Goal: Task Accomplishment & Management: Complete application form

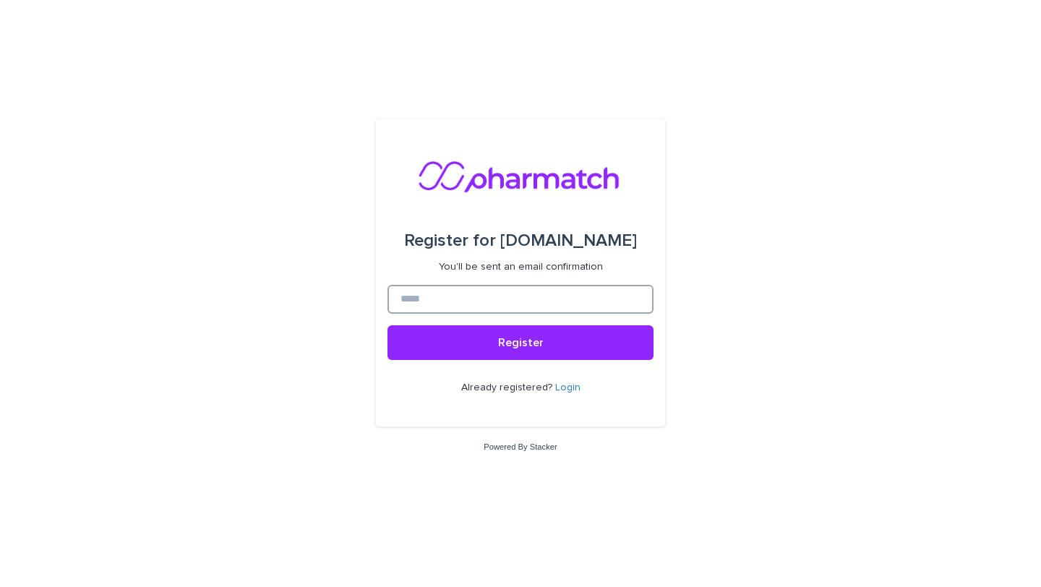
click at [509, 296] on input at bounding box center [520, 299] width 266 height 29
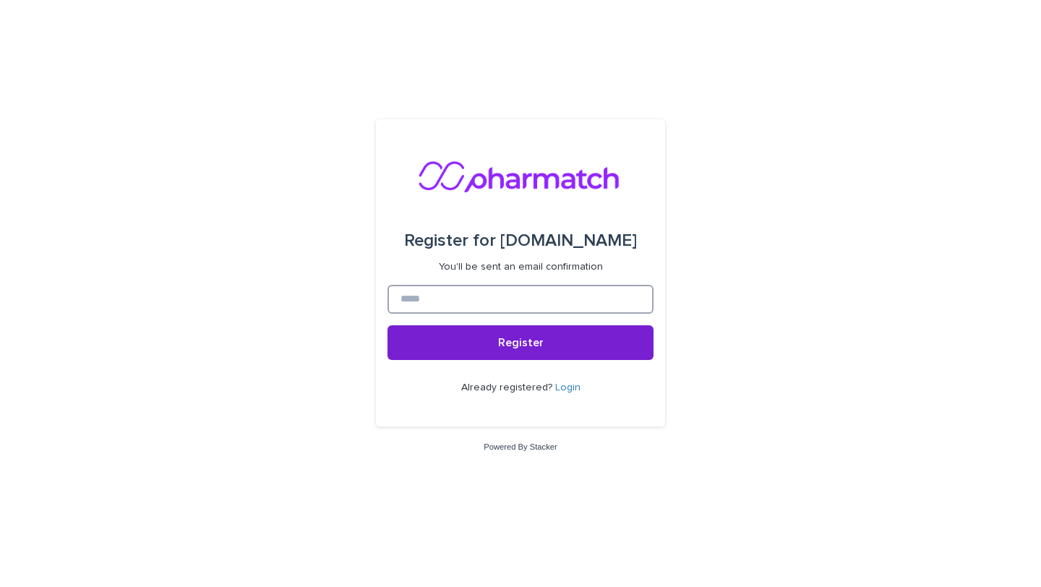
type input "**********"
click at [498, 343] on button "Register" at bounding box center [520, 342] width 266 height 35
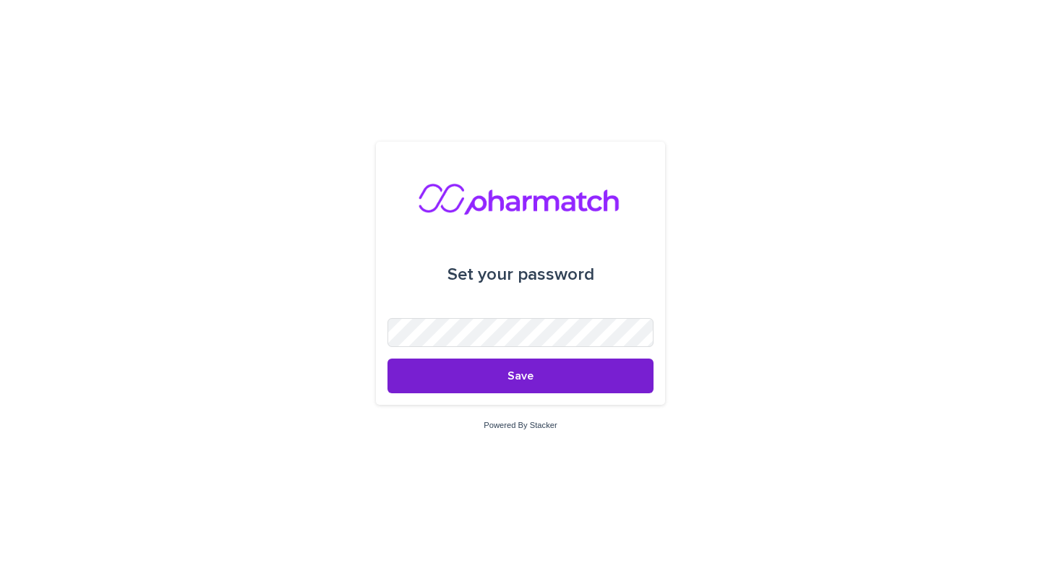
click at [501, 383] on button "Save" at bounding box center [520, 375] width 266 height 35
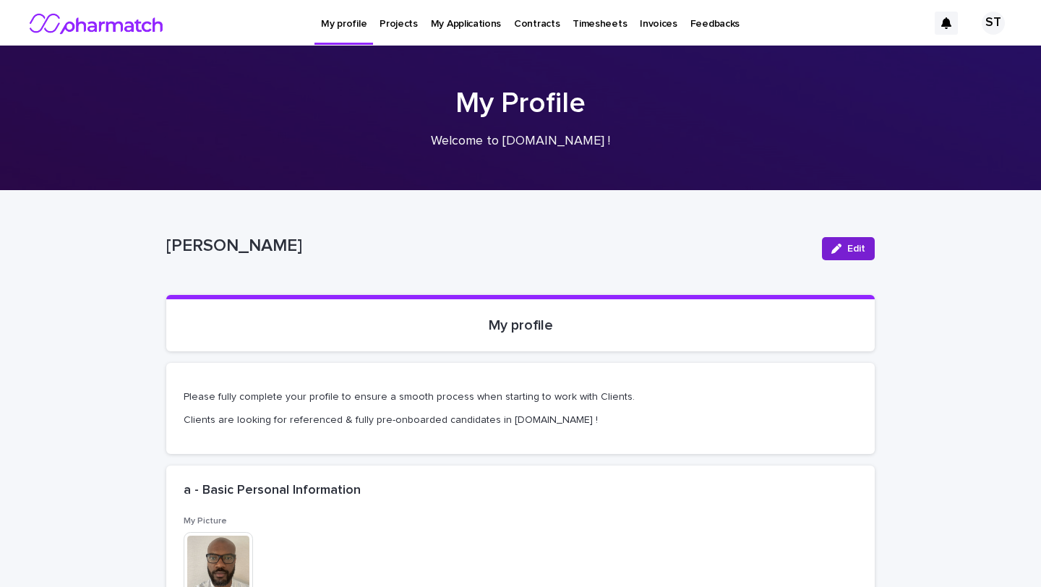
click at [856, 244] on span "Edit" at bounding box center [856, 249] width 18 height 10
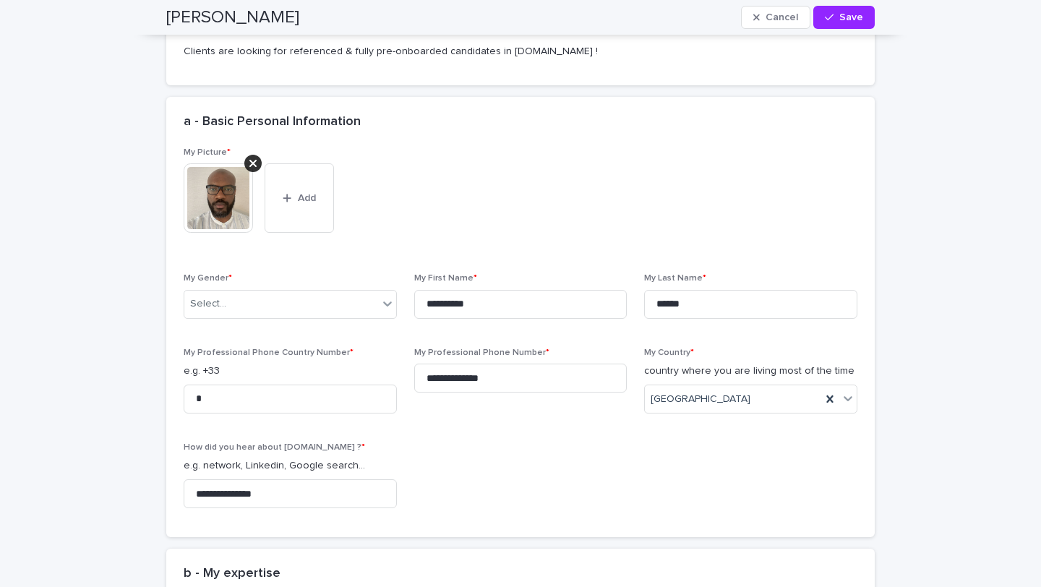
scroll to position [382, 0]
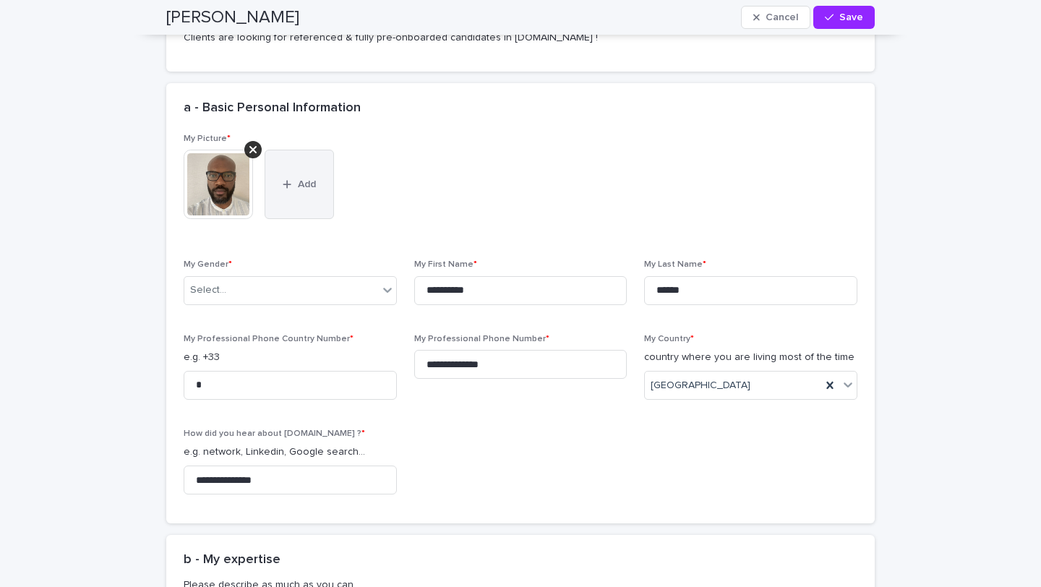
click at [293, 186] on div "button" at bounding box center [290, 184] width 14 height 10
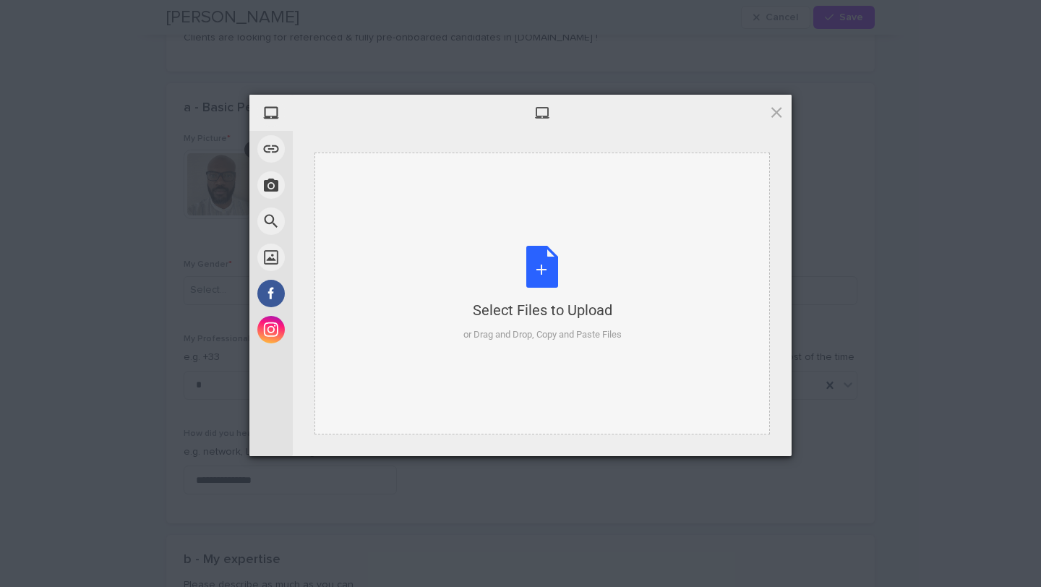
click at [568, 309] on div "Select Files to Upload" at bounding box center [542, 310] width 158 height 20
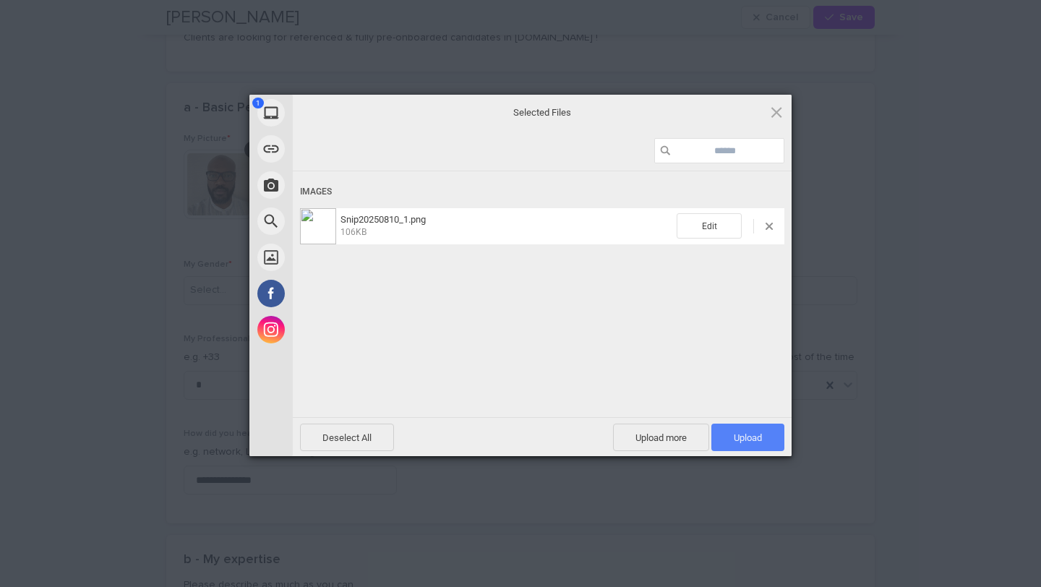
click at [749, 435] on span "Upload 1" at bounding box center [747, 437] width 28 height 11
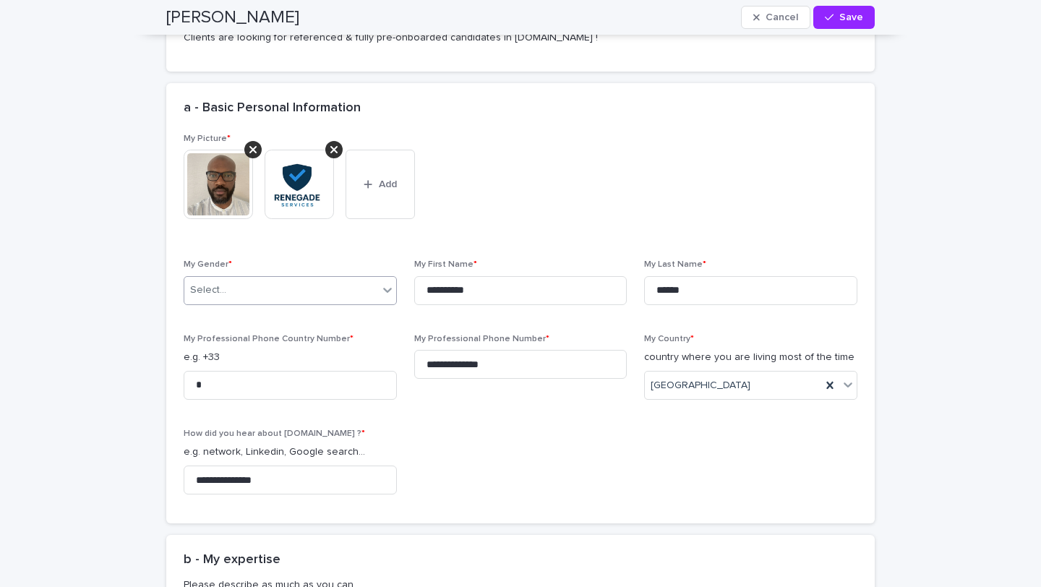
click at [382, 291] on icon at bounding box center [387, 290] width 14 height 14
click at [291, 318] on div "Mr" at bounding box center [290, 318] width 212 height 25
click at [316, 291] on div "Mr" at bounding box center [272, 290] width 176 height 24
click at [262, 321] on div "Mr" at bounding box center [290, 318] width 212 height 25
click at [297, 386] on input "*" at bounding box center [290, 385] width 213 height 29
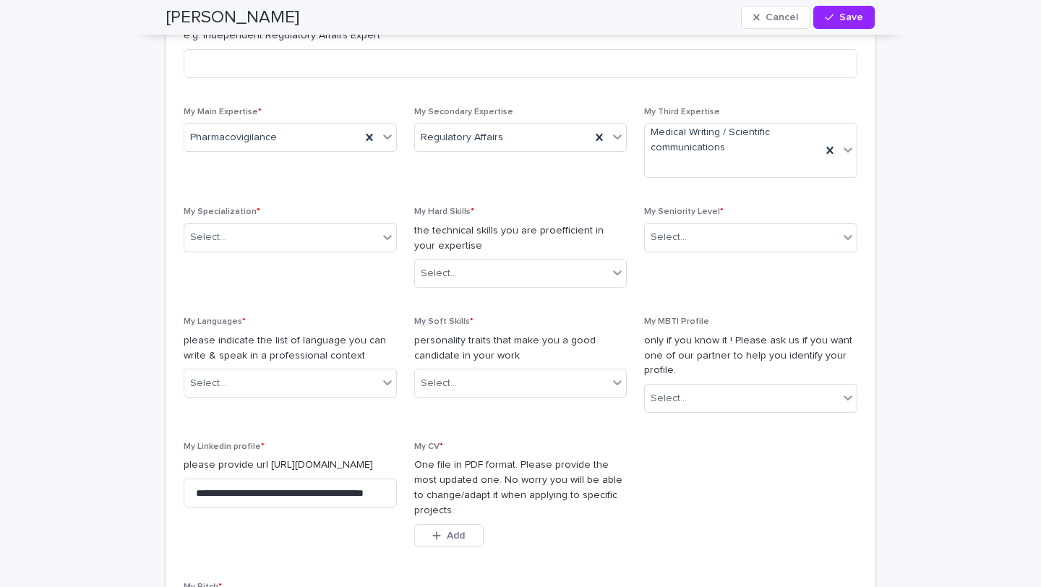
scroll to position [1027, 0]
click at [348, 283] on span "My Specialization * Select..." at bounding box center [290, 251] width 213 height 92
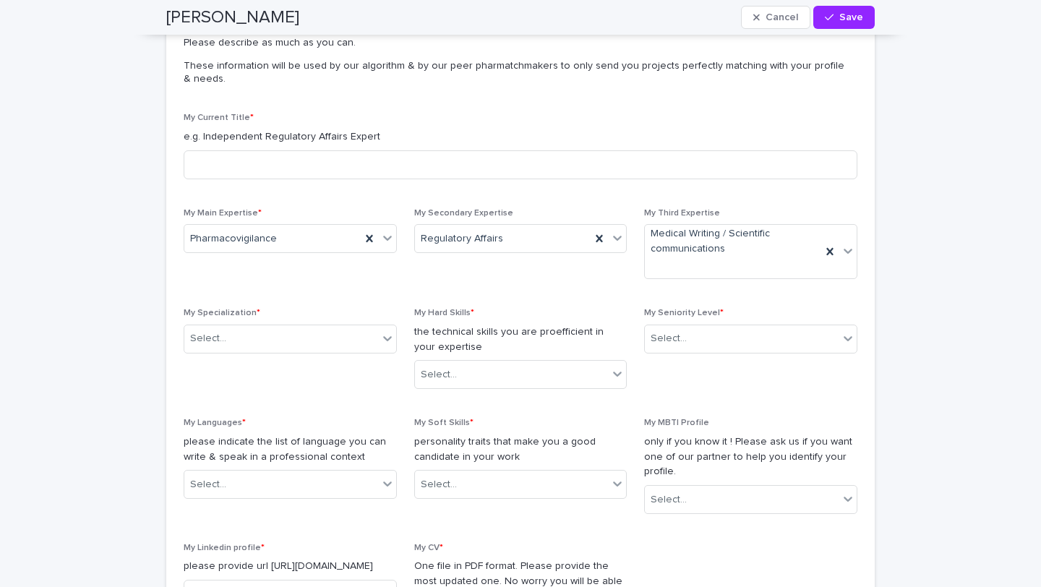
scroll to position [924, 0]
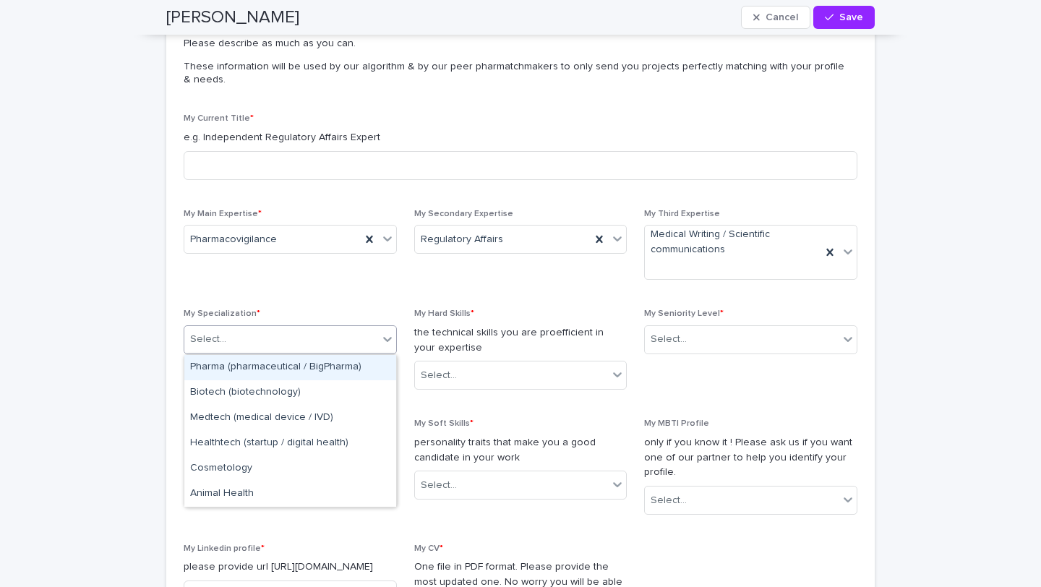
click at [384, 340] on icon at bounding box center [387, 339] width 14 height 14
click at [295, 366] on div "Pharma (pharmaceutical / BigPharma)" at bounding box center [290, 367] width 212 height 25
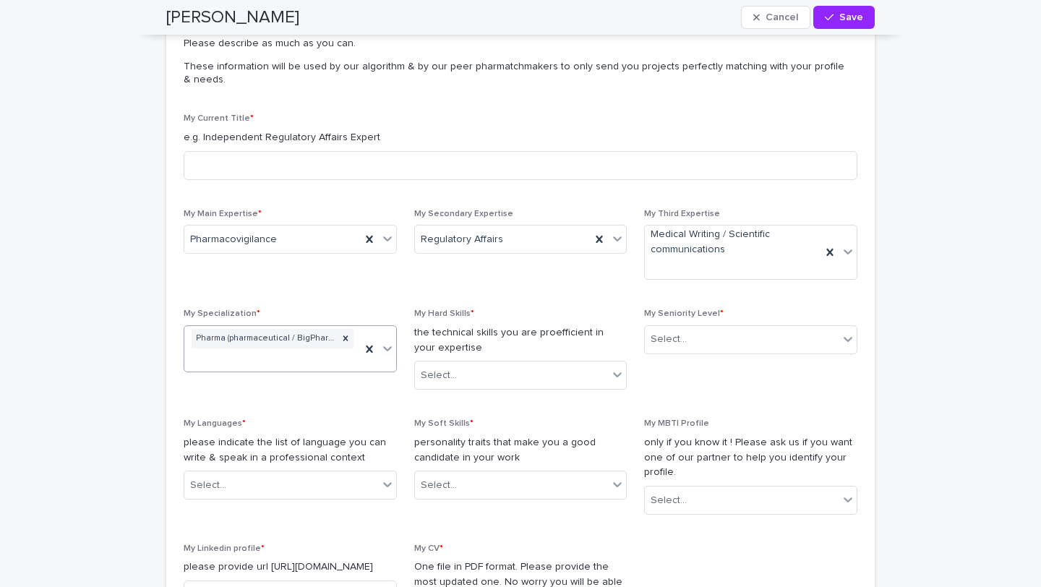
click at [390, 346] on icon at bounding box center [387, 348] width 9 height 5
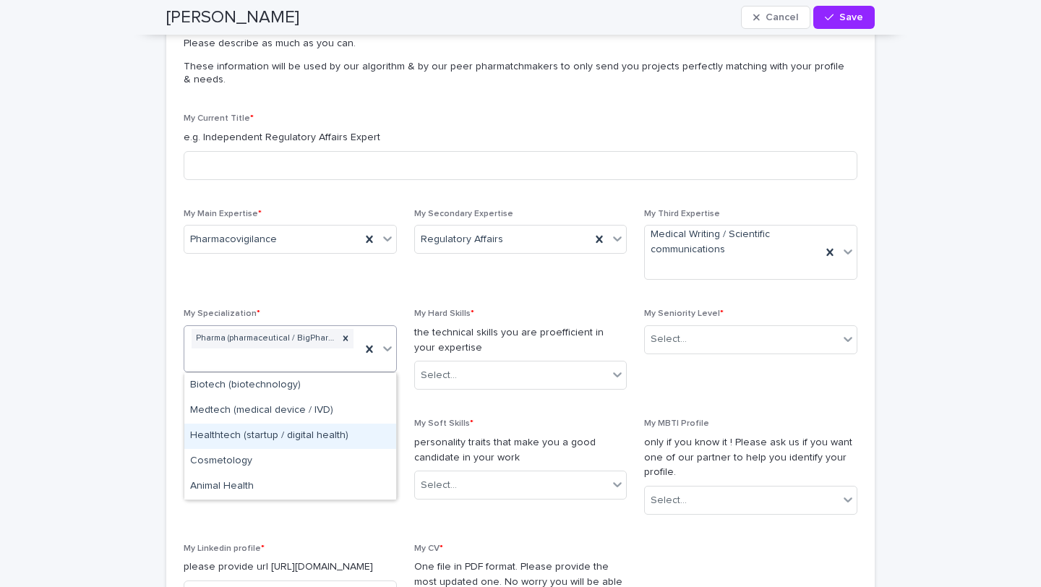
click at [282, 436] on div "Healthtech (startup / digital health)" at bounding box center [290, 435] width 212 height 25
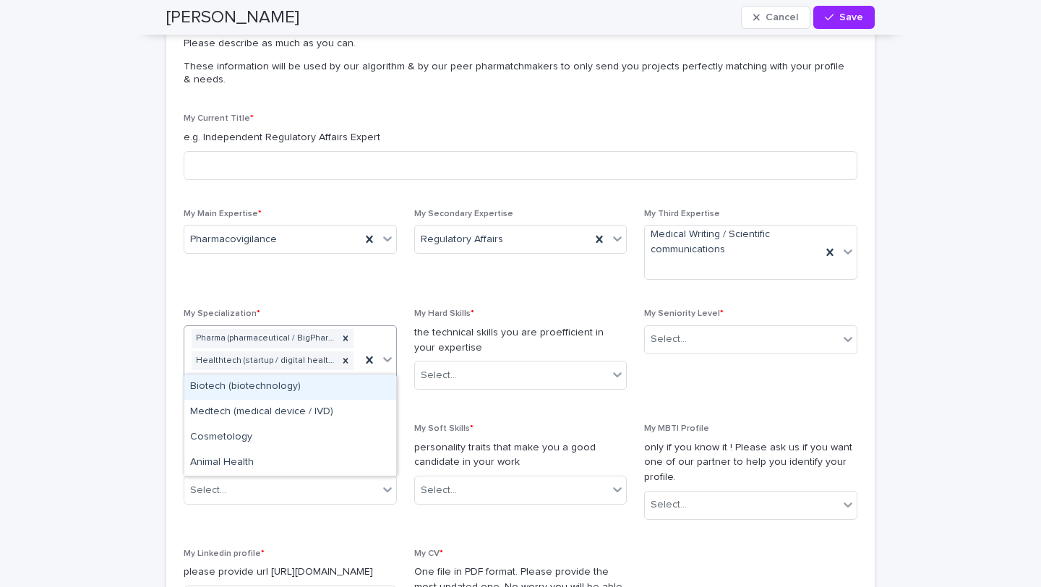
click at [358, 361] on div "Pharma (pharmaceutical / BigPharma) Healthtech (startup / digital health)" at bounding box center [272, 360] width 176 height 68
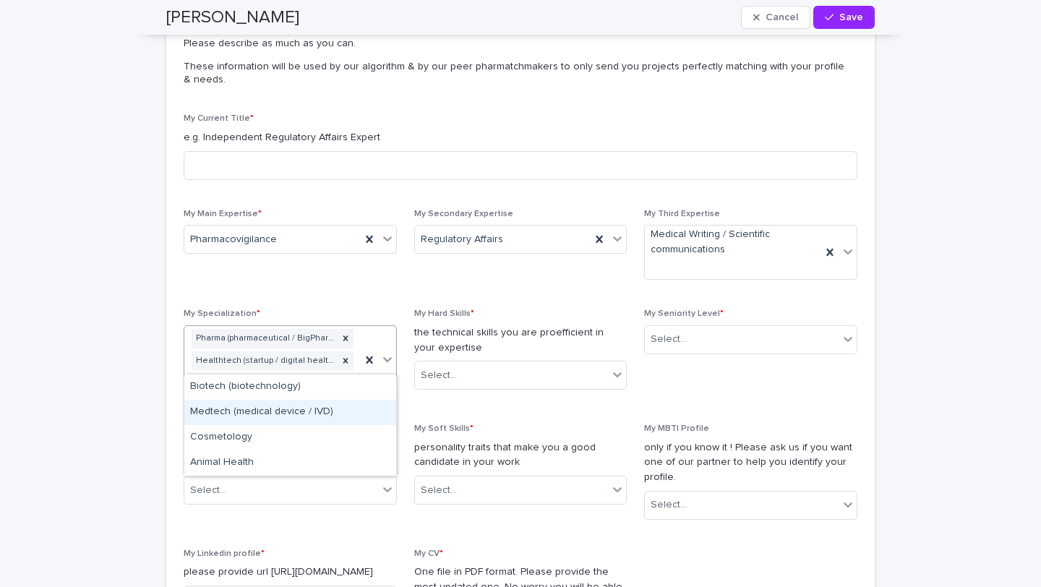
click at [408, 406] on div "My Current Title * e.g. Independent Regulatory Affairs Expert My Main Expertise…" at bounding box center [520, 517] width 673 height 809
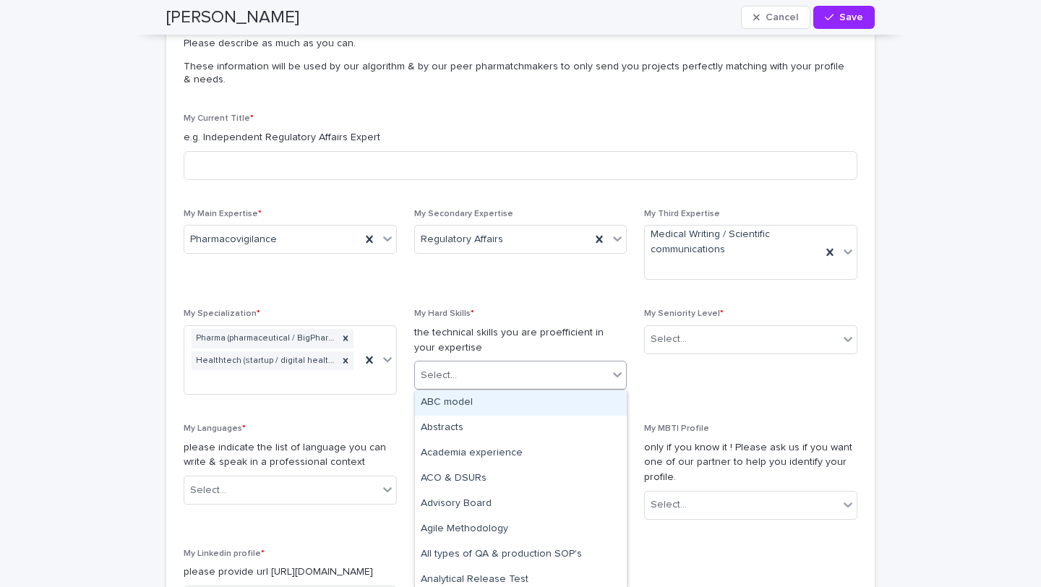
click at [484, 365] on div "Select..." at bounding box center [512, 375] width 194 height 24
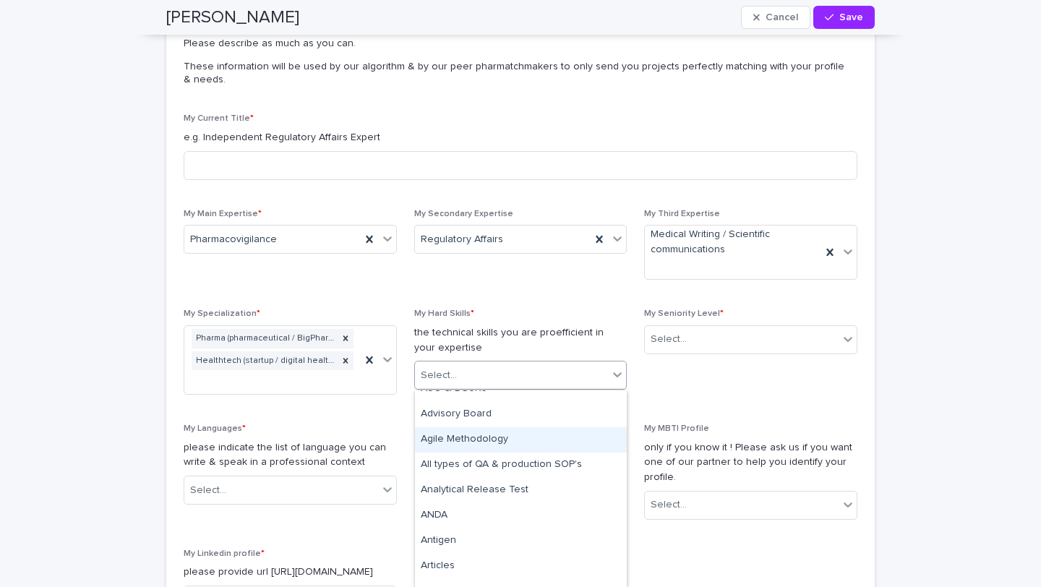
scroll to position [85, 0]
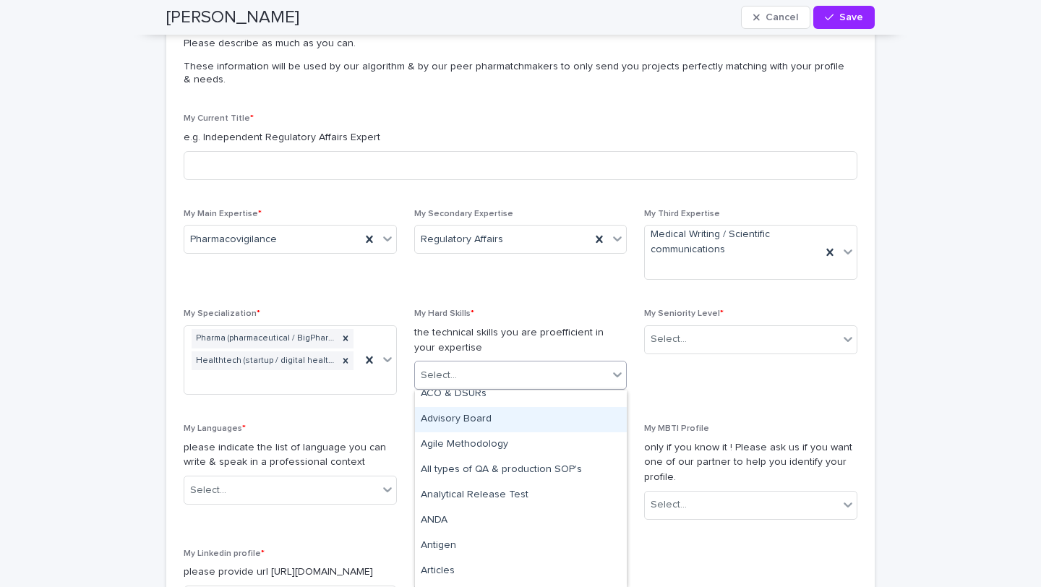
click at [483, 421] on div "Advisory Board" at bounding box center [521, 419] width 212 height 25
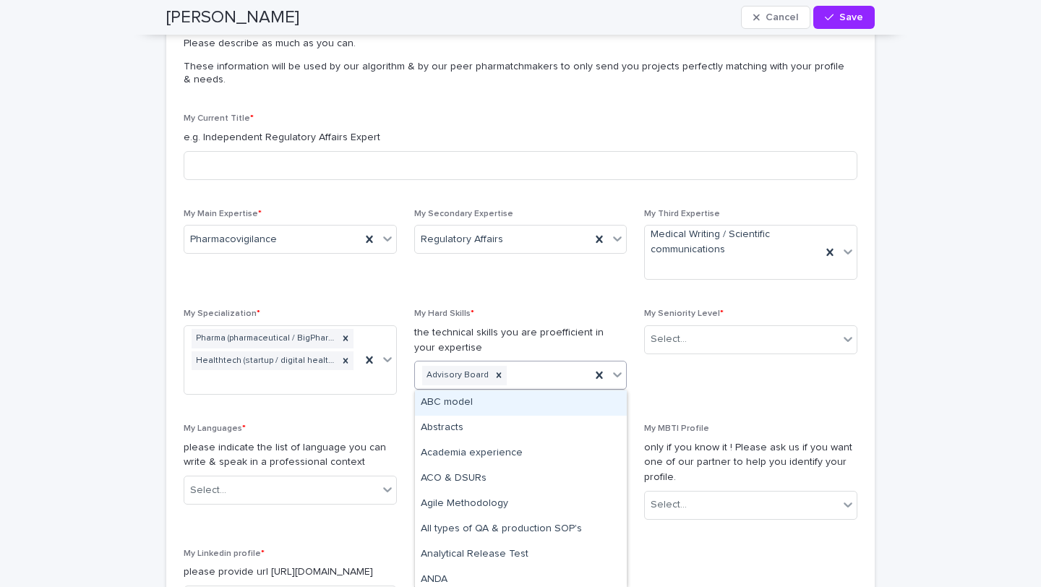
click at [527, 376] on div "Advisory Board" at bounding box center [503, 375] width 176 height 25
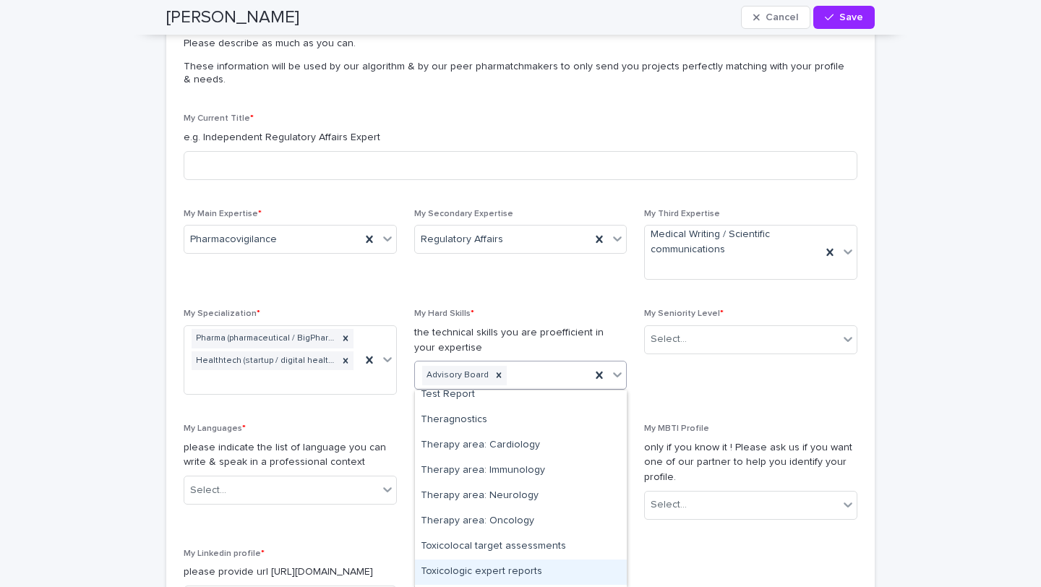
scroll to position [7291, 0]
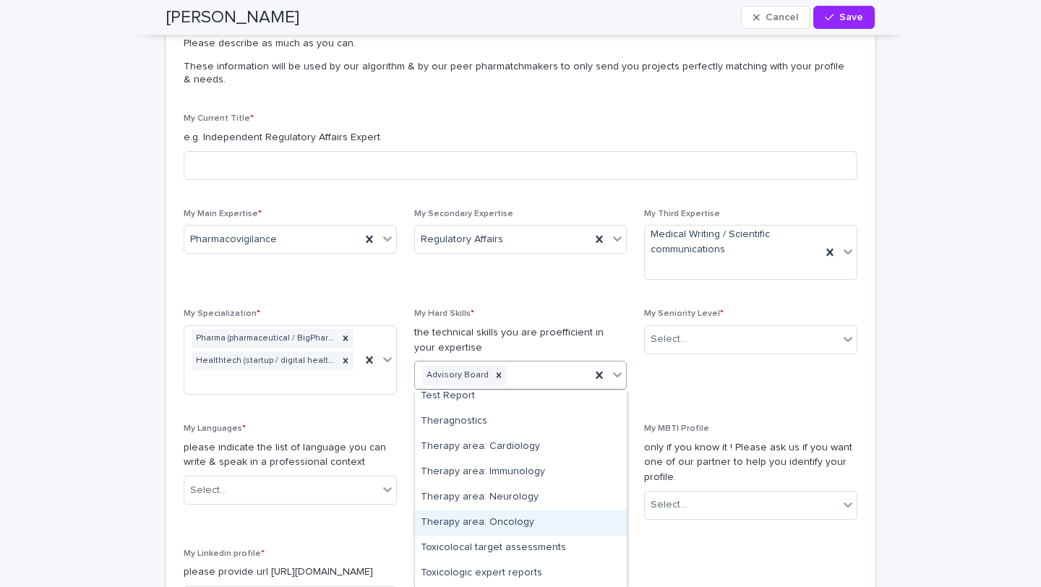
click at [465, 520] on div "Therapy area: Oncology" at bounding box center [521, 522] width 212 height 25
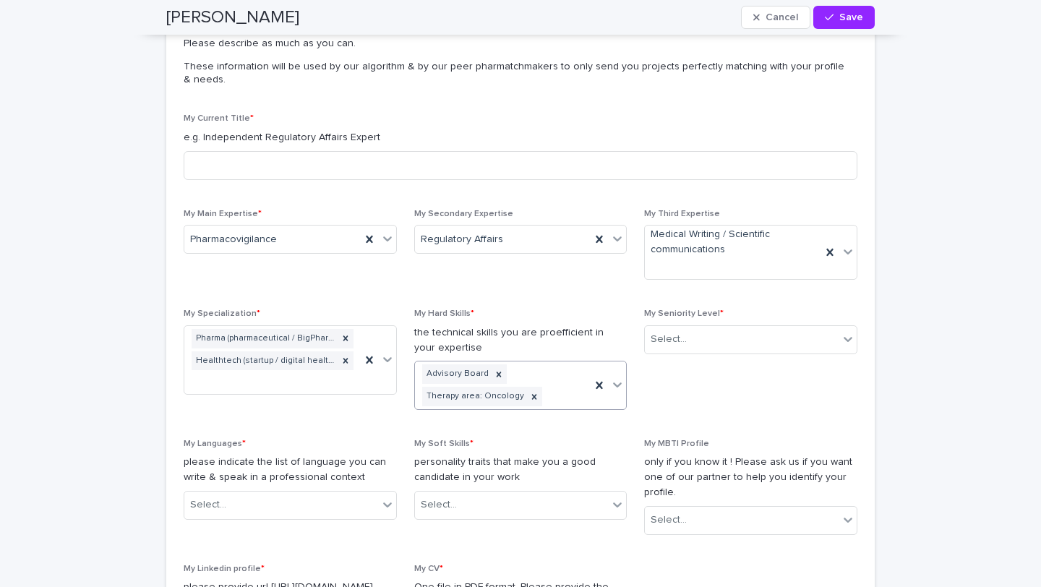
click at [556, 391] on div "Advisory Board Therapy area: Oncology" at bounding box center [503, 385] width 176 height 48
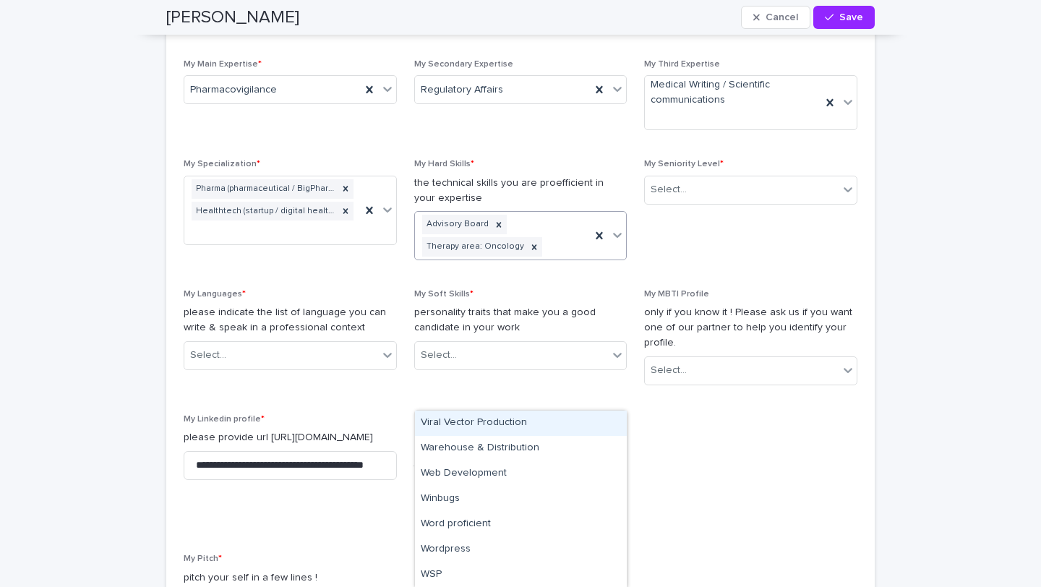
scroll to position [1075, 0]
click at [690, 432] on div "My Current Title * e.g. Independent Regulatory Affairs Expert My Main Expertise…" at bounding box center [520, 374] width 673 height 824
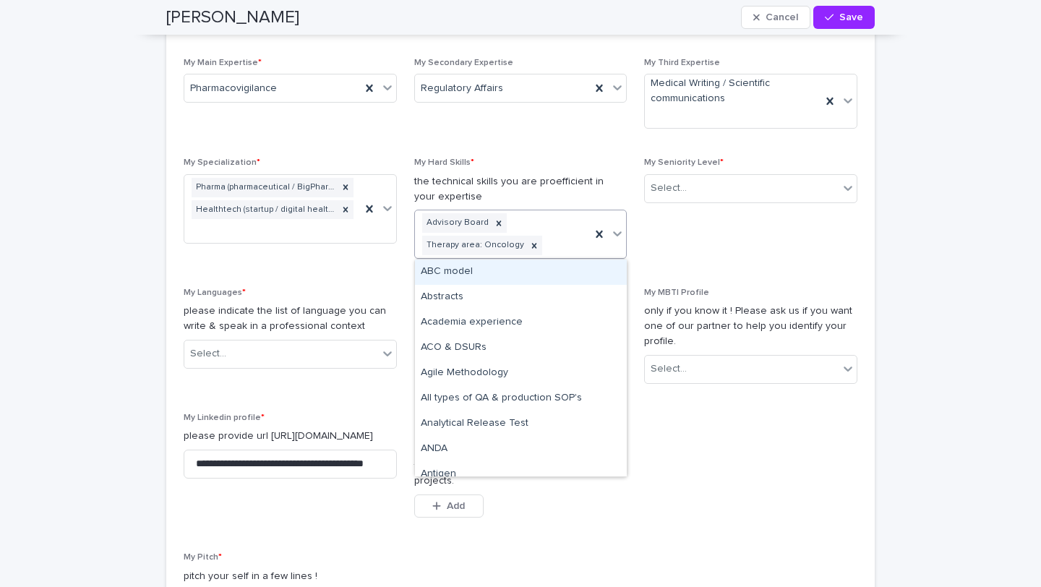
click at [565, 241] on div "Advisory Board Therapy area: Oncology" at bounding box center [503, 234] width 176 height 48
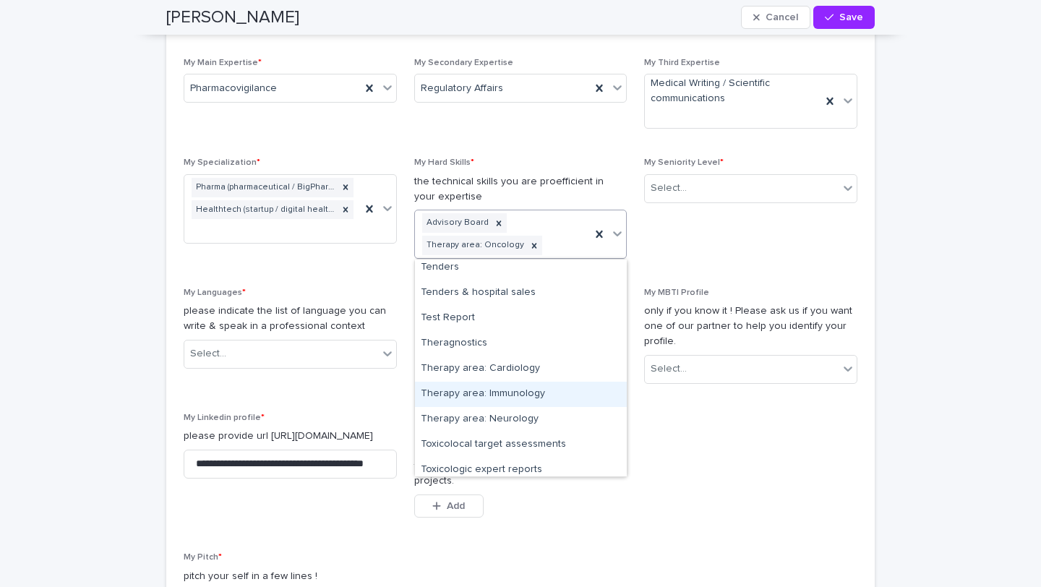
scroll to position [7234, 0]
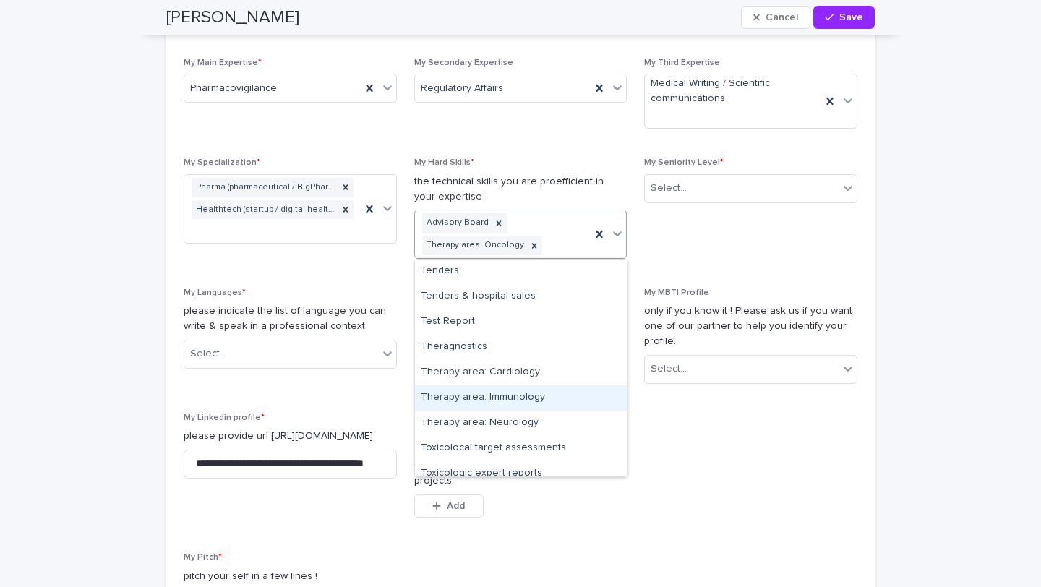
click at [520, 395] on div "Therapy area: Immunology" at bounding box center [521, 397] width 212 height 25
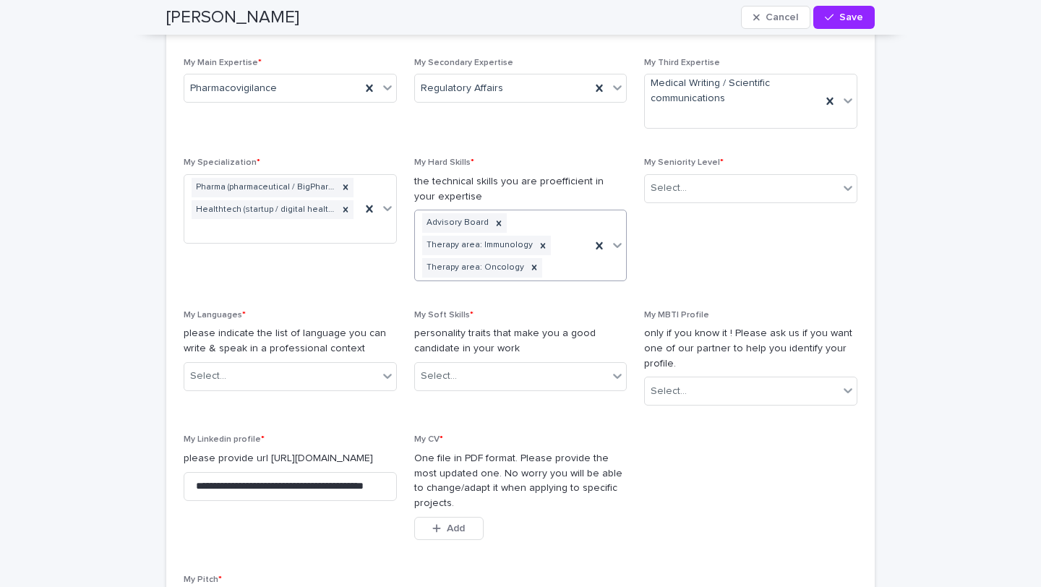
click at [564, 267] on div "Advisory Board Therapy area: Immunology Therapy area: Oncology" at bounding box center [503, 244] width 176 height 69
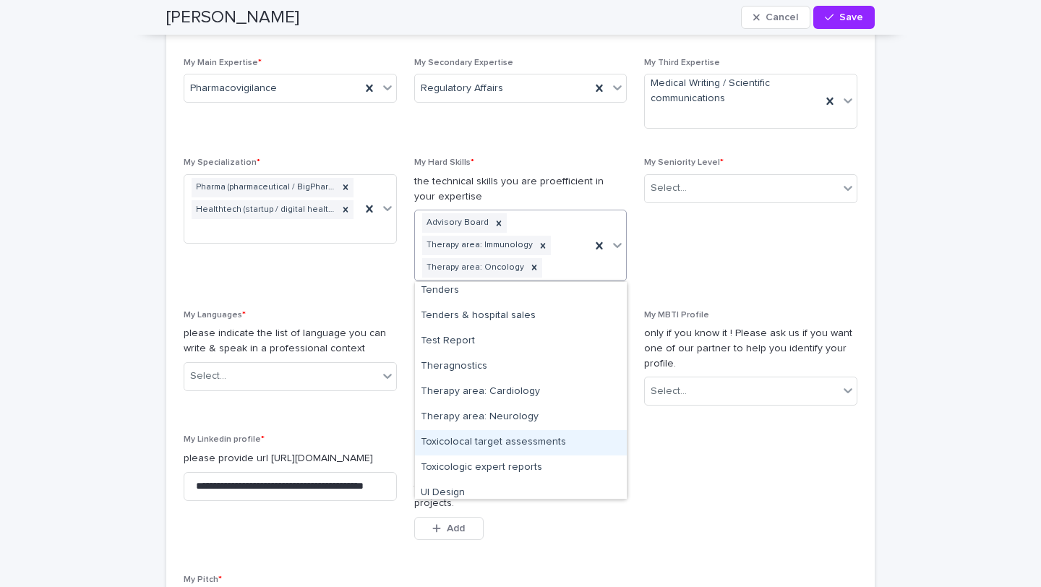
scroll to position [7236, 0]
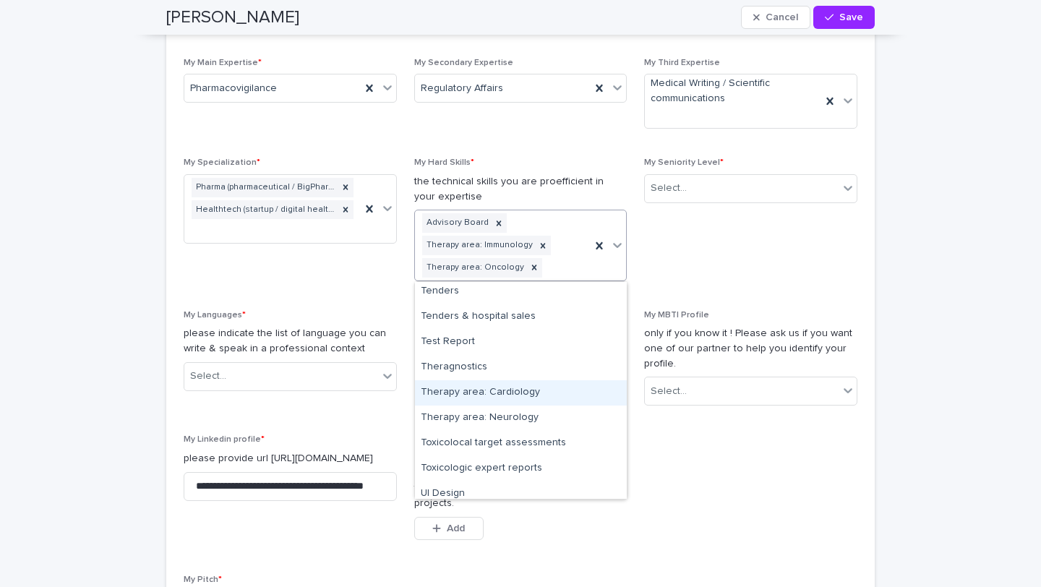
click at [496, 392] on div "Therapy area: Cardiology" at bounding box center [521, 392] width 212 height 25
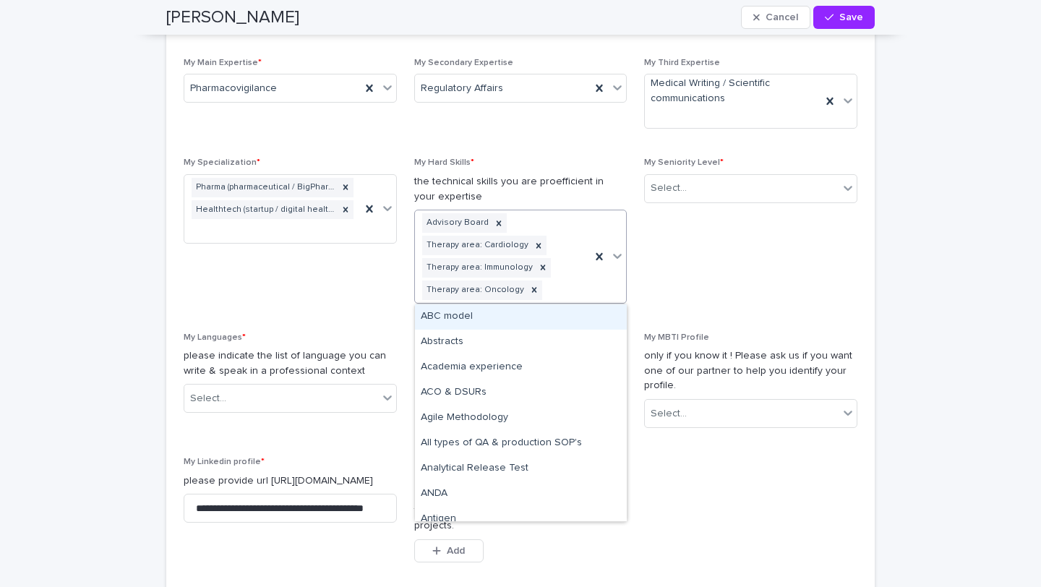
click at [561, 288] on div "Advisory Board Therapy area: Cardiology Therapy area: Immunology Therapy area: …" at bounding box center [503, 256] width 176 height 92
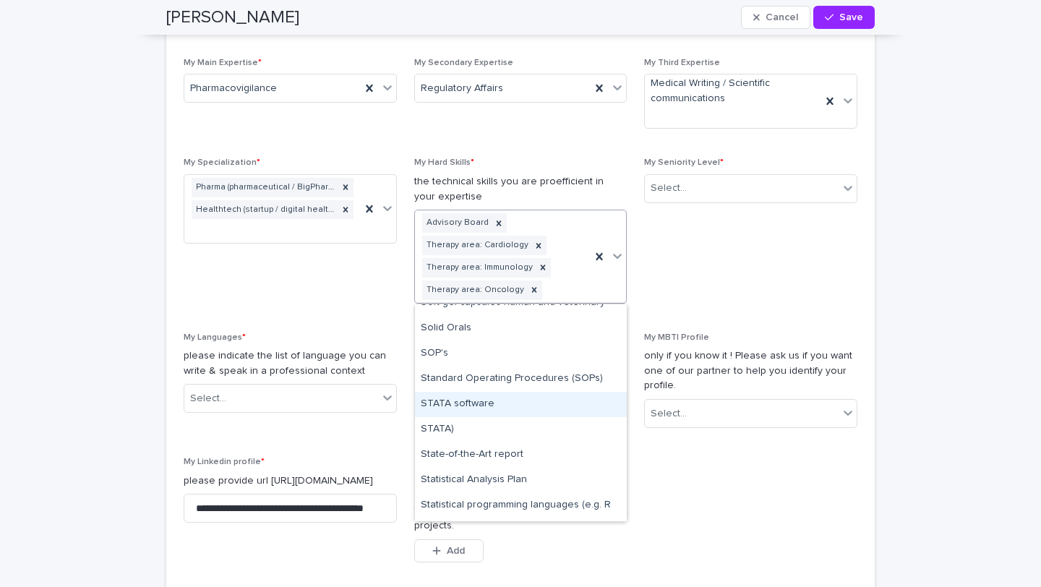
scroll to position [6676, 0]
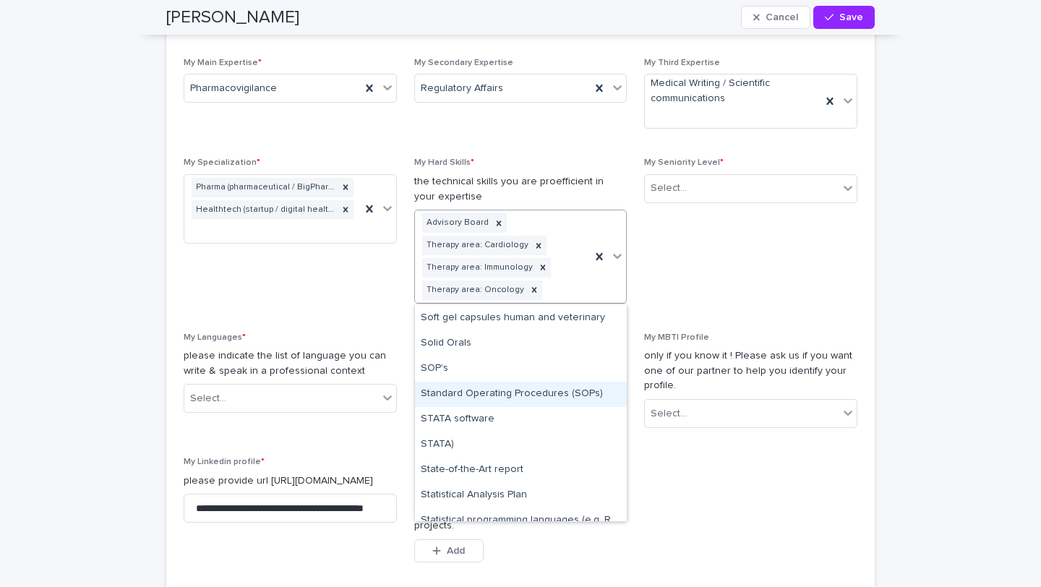
click at [515, 391] on div "Standard Operating Procedures (SOPs)" at bounding box center [521, 394] width 212 height 25
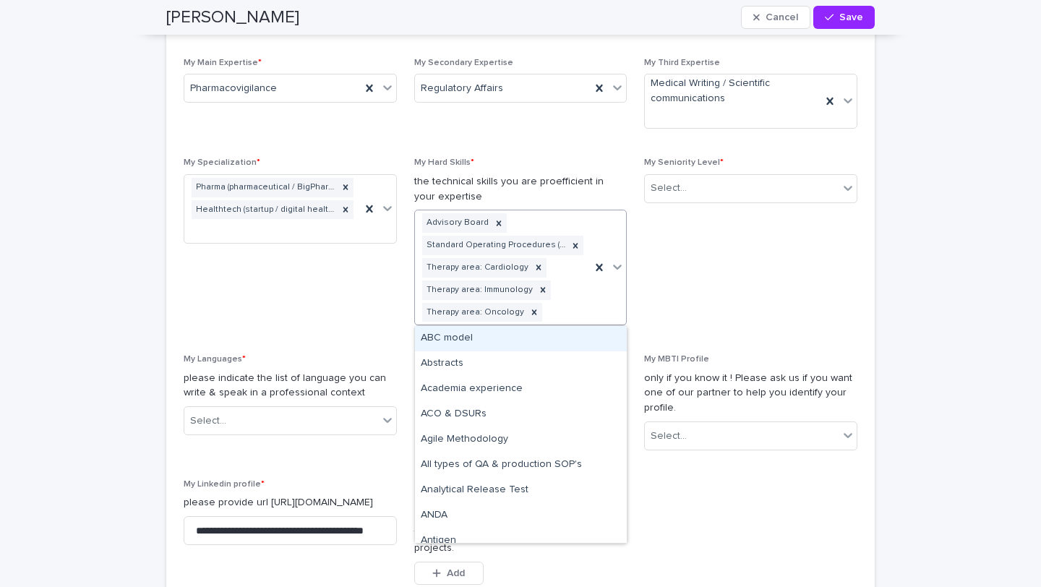
click at [559, 311] on div "Advisory Board Standard Operating Procedures (SOPs) Therapy area: Cardiology Th…" at bounding box center [503, 267] width 176 height 114
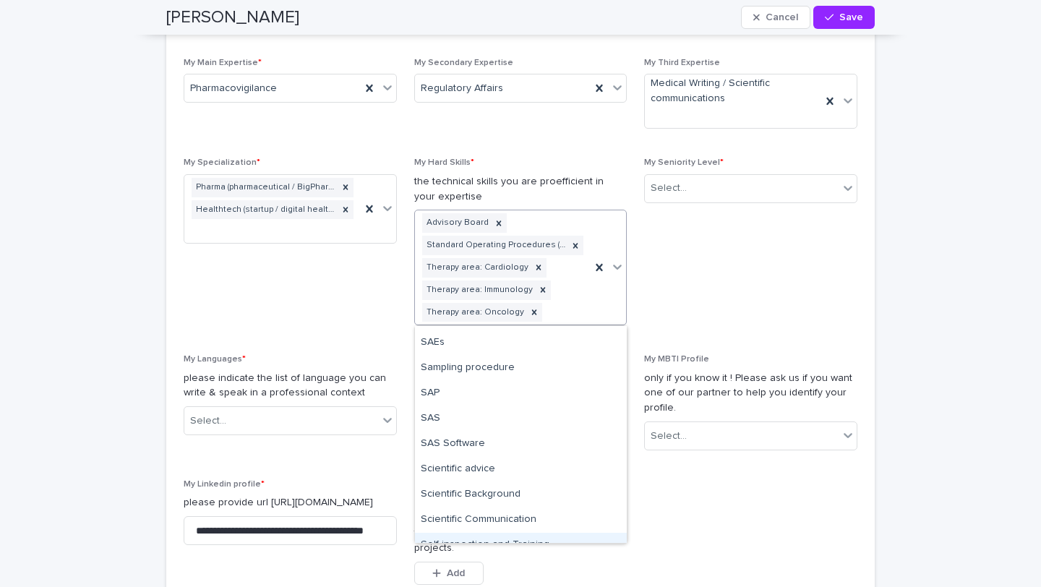
scroll to position [6291, 0]
click at [482, 449] on div "SAS Software" at bounding box center [521, 446] width 212 height 25
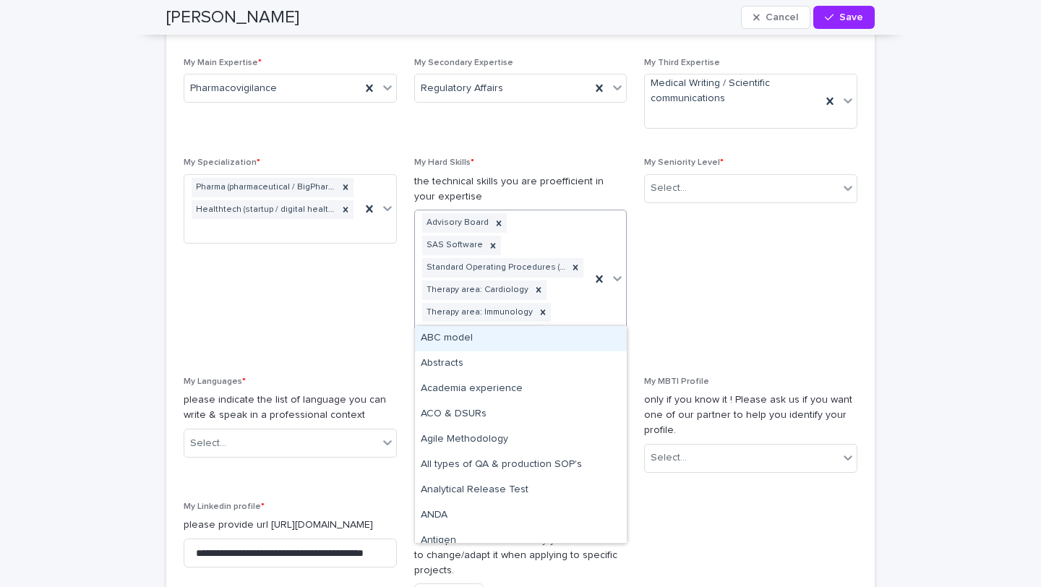
click at [560, 317] on div "Advisory Board SAS Software Standard Operating Procedures (SOPs) Therapy area: …" at bounding box center [503, 278] width 176 height 137
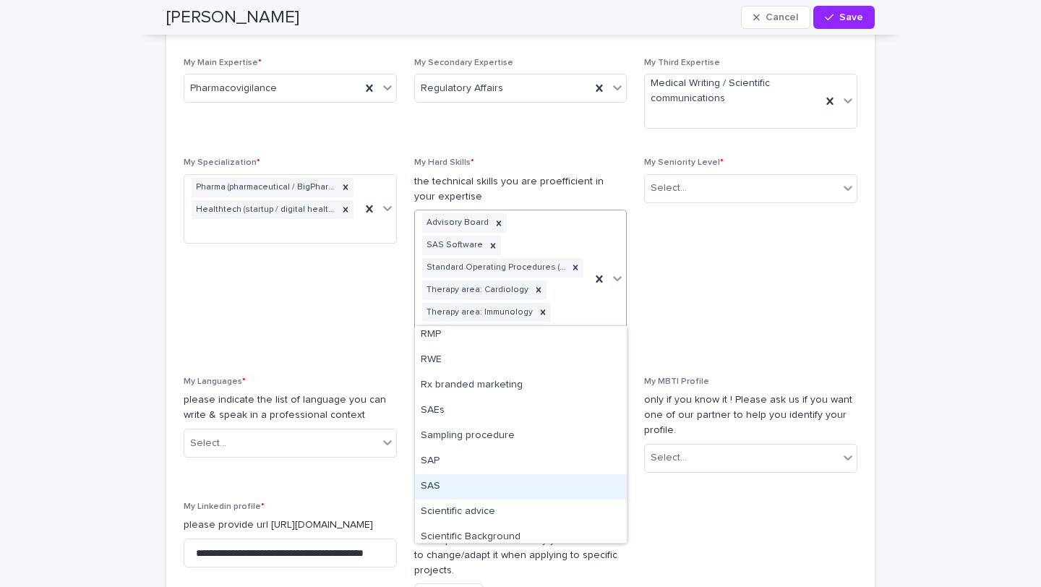
scroll to position [6224, 0]
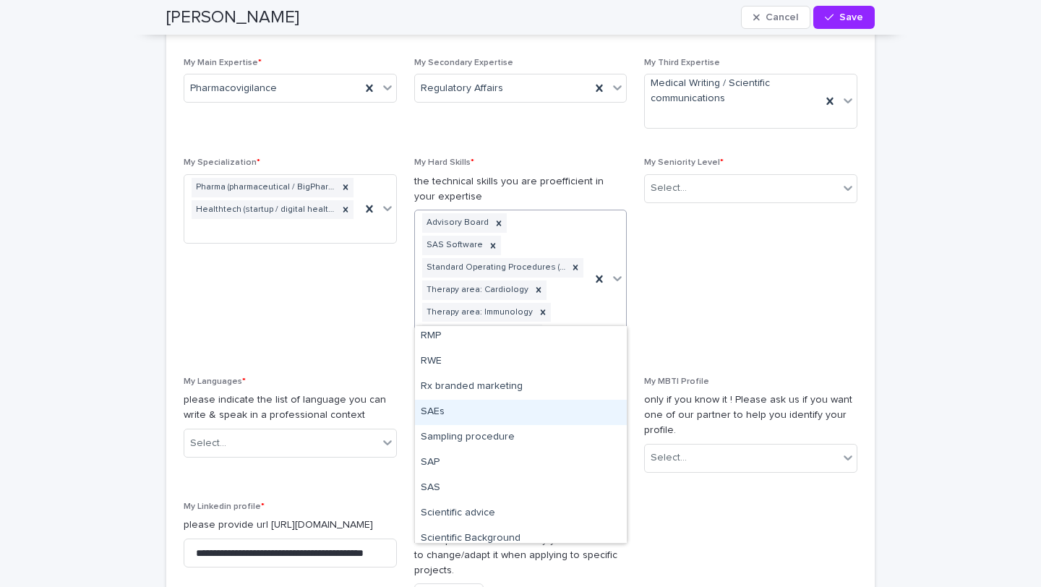
click at [455, 412] on div "SAEs" at bounding box center [521, 412] width 212 height 25
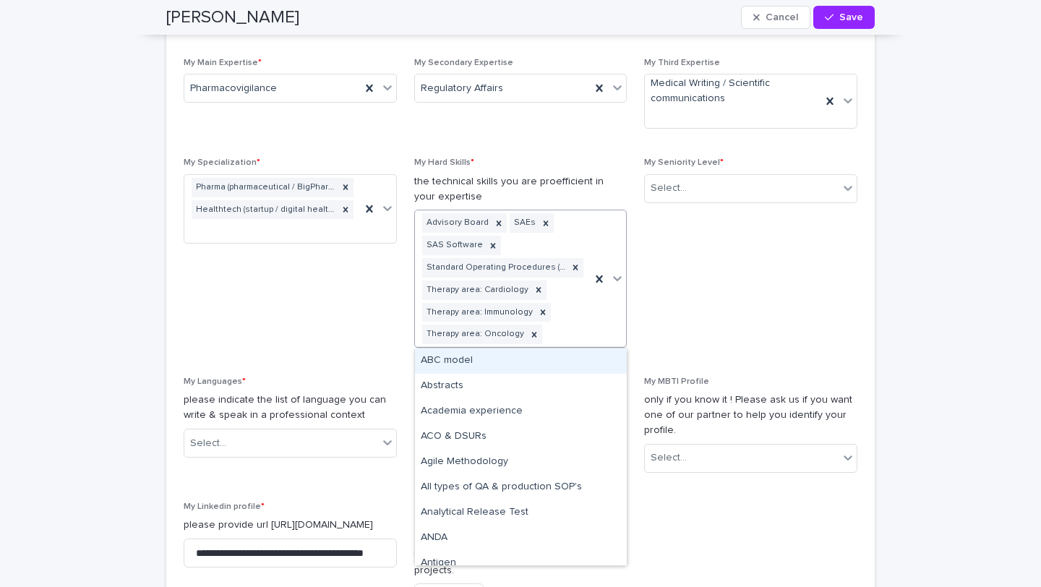
click at [564, 332] on div "Advisory Board SAEs SAS Software Standard Operating Procedures (SOPs) Therapy a…" at bounding box center [503, 278] width 176 height 137
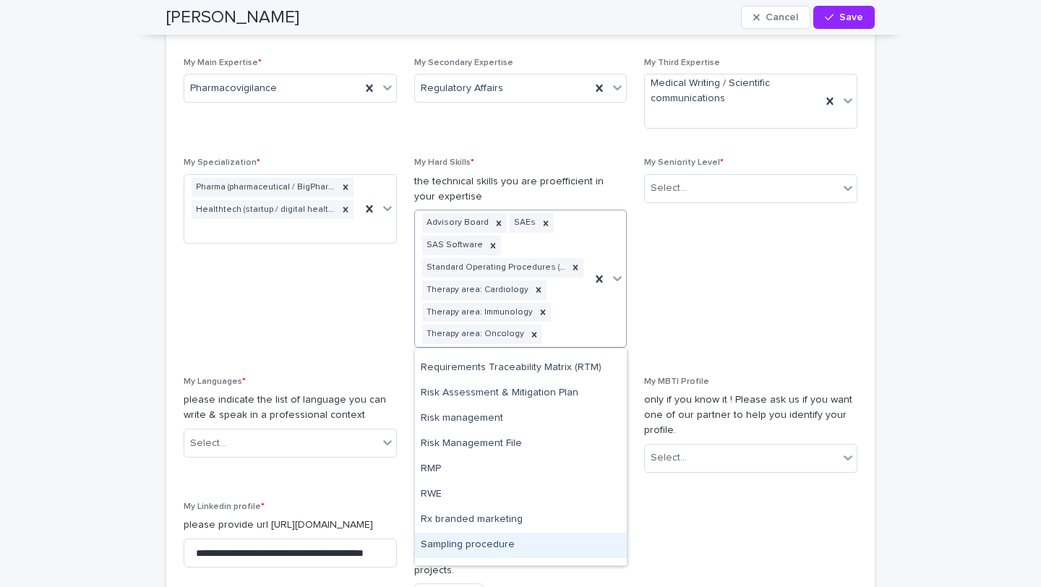
scroll to position [6109, 0]
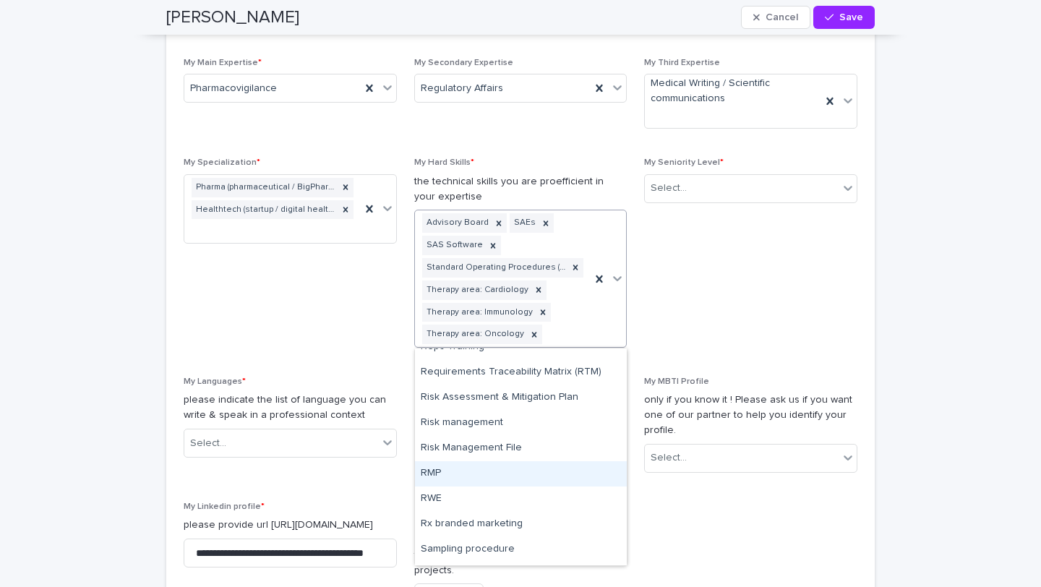
click at [451, 470] on div "RMP" at bounding box center [521, 473] width 212 height 25
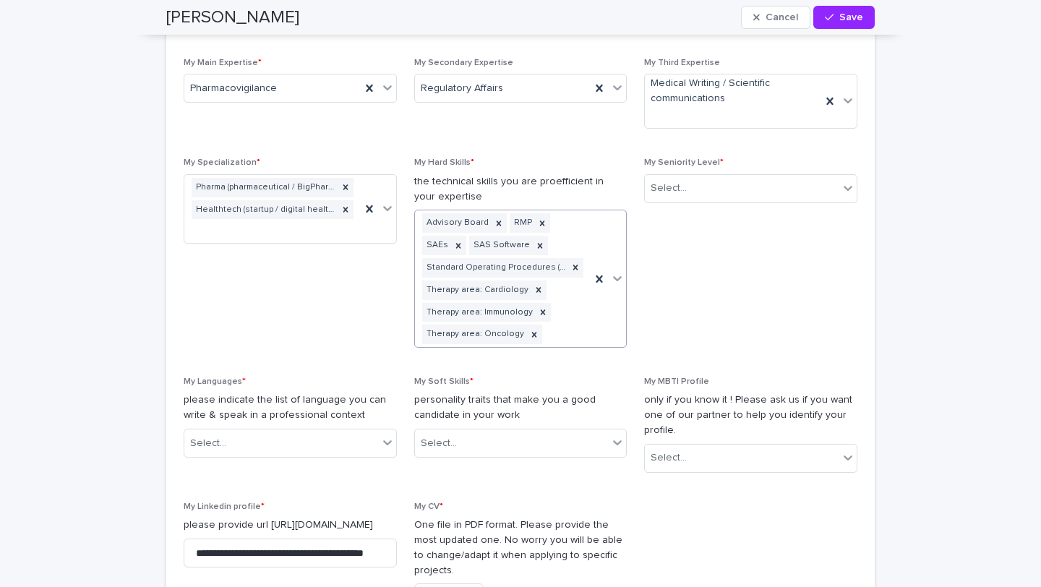
click at [567, 332] on div "Advisory Board RMP SAEs SAS Software Standard Operating Procedures (SOPs) Thera…" at bounding box center [503, 278] width 176 height 137
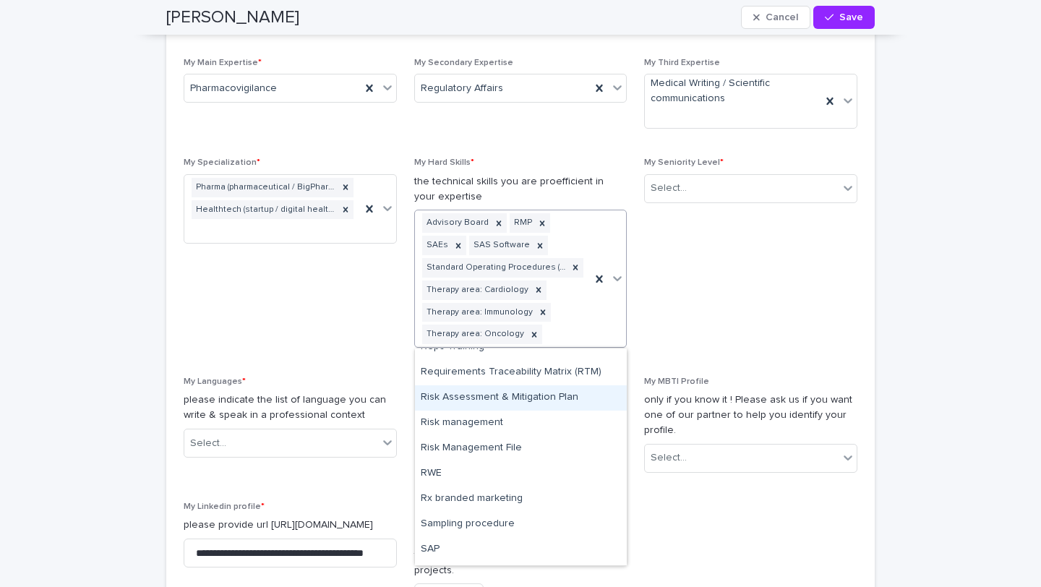
click at [511, 396] on div "Risk Assessment & Mitigation Plan" at bounding box center [521, 397] width 212 height 25
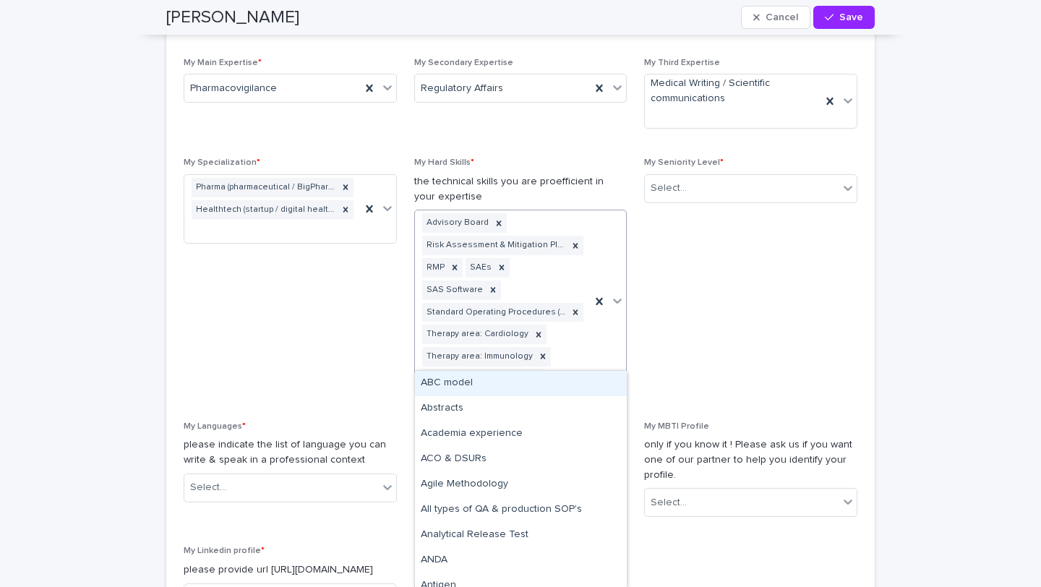
click at [561, 350] on div "Advisory Board Risk Assessment & Mitigation Plan RMP SAEs SAS Software Standard…" at bounding box center [503, 300] width 176 height 181
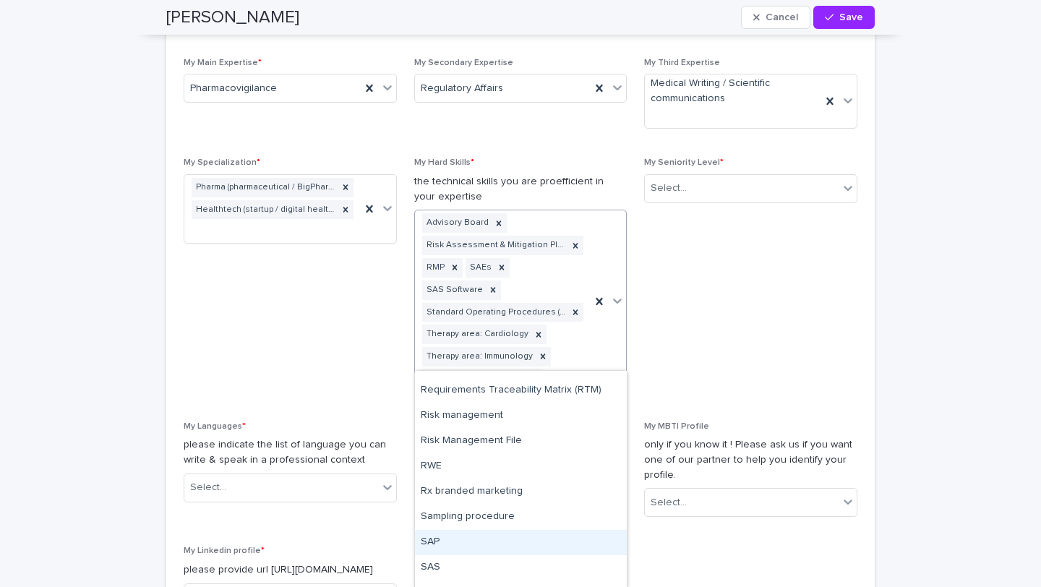
scroll to position [6111, 0]
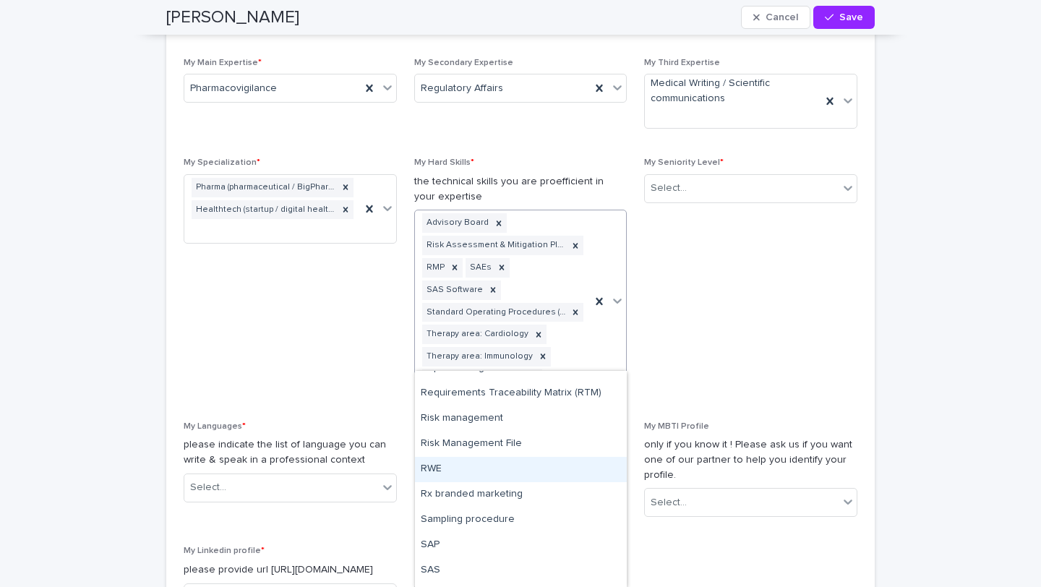
click at [462, 470] on div "RWE" at bounding box center [521, 469] width 212 height 25
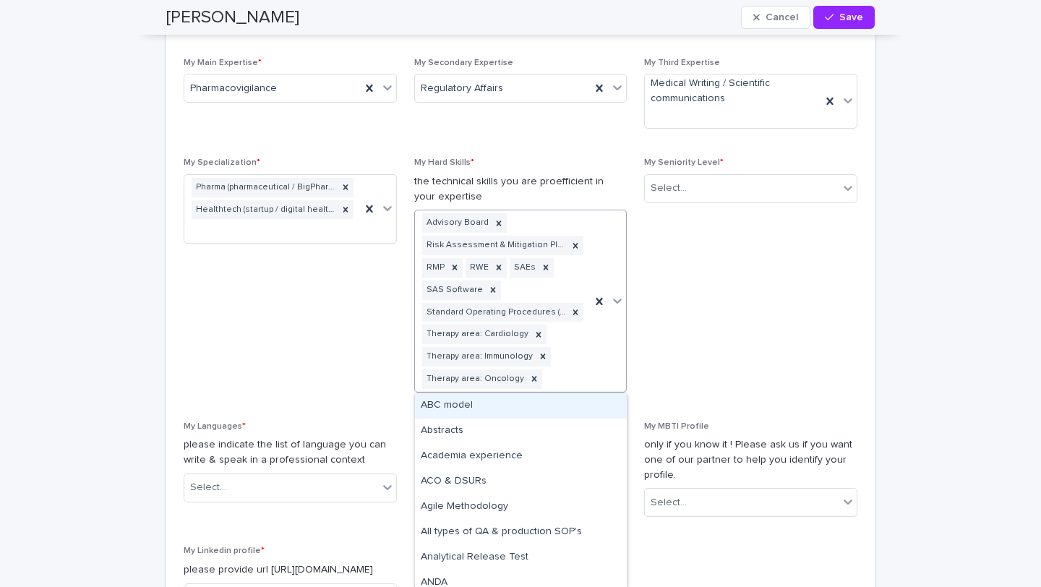
click at [563, 374] on div "Advisory Board Risk Assessment & Mitigation Plan RMP RWE SAEs SAS Software Stan…" at bounding box center [503, 300] width 176 height 181
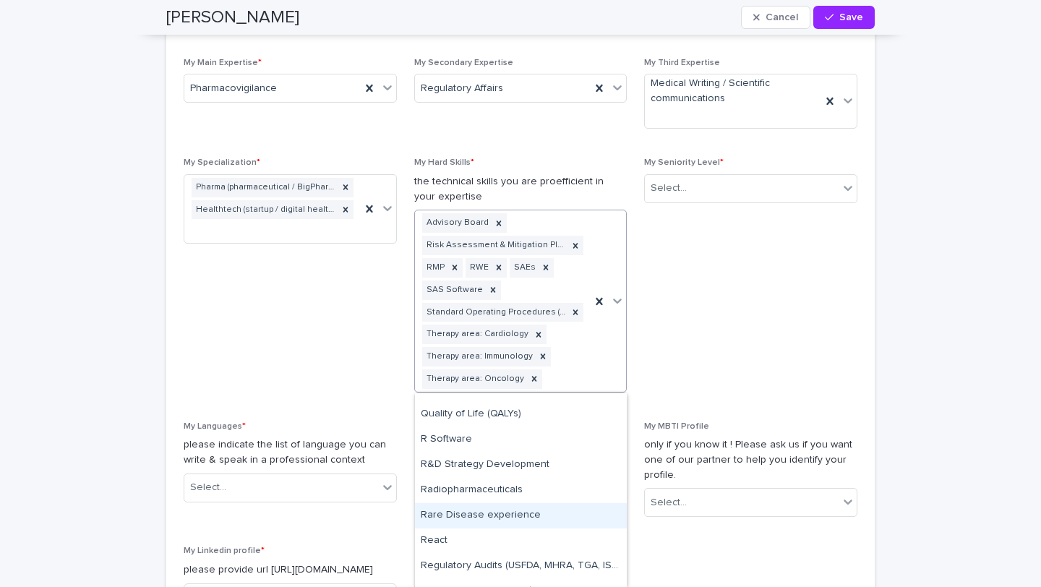
scroll to position [5795, 0]
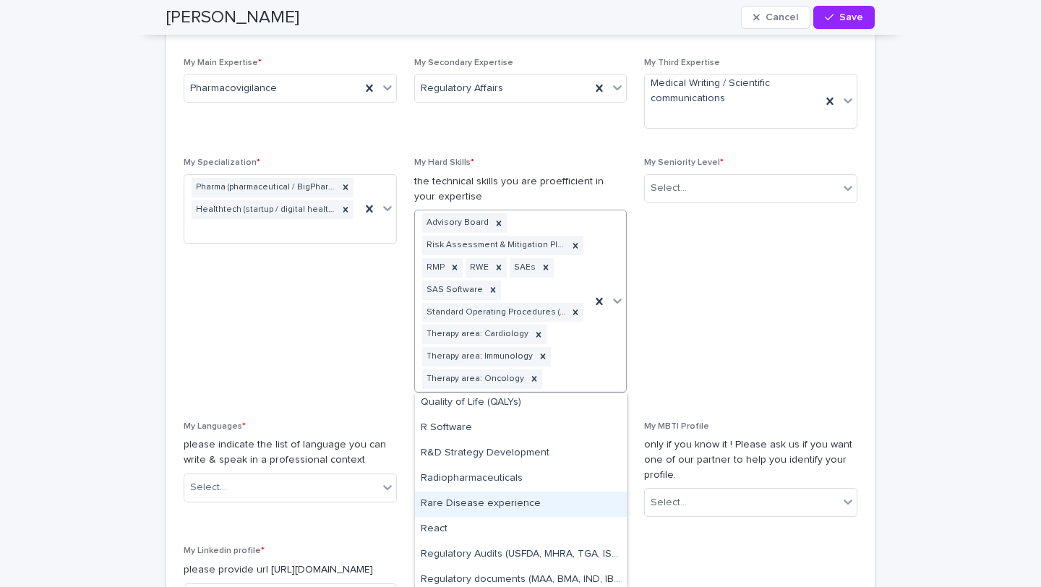
click at [503, 502] on div "Rare Disease experience" at bounding box center [521, 503] width 212 height 25
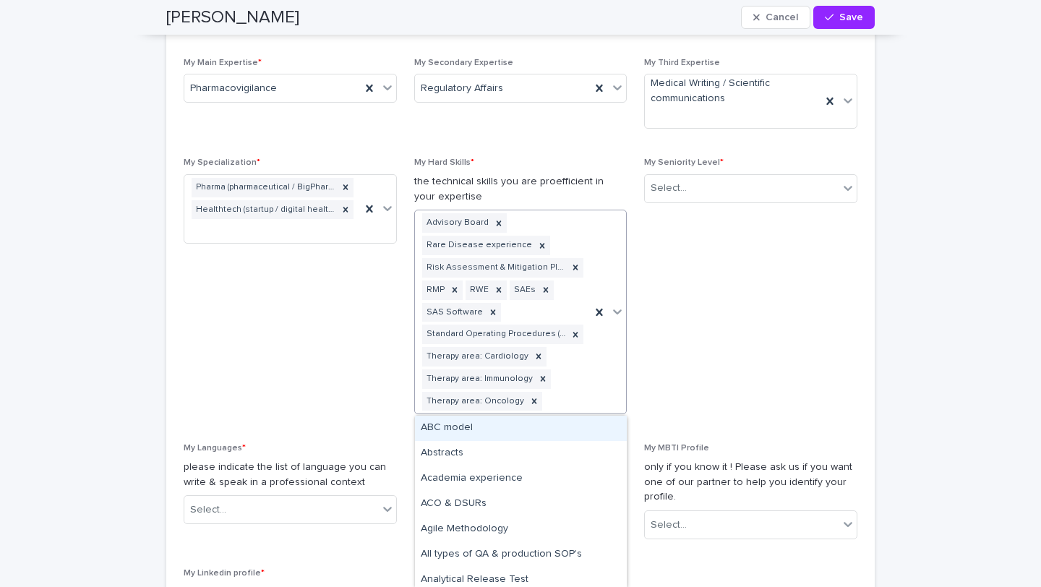
click at [578, 392] on div "Advisory Board Rare Disease experience Risk Assessment & Mitigation Plan RMP RW…" at bounding box center [503, 311] width 176 height 203
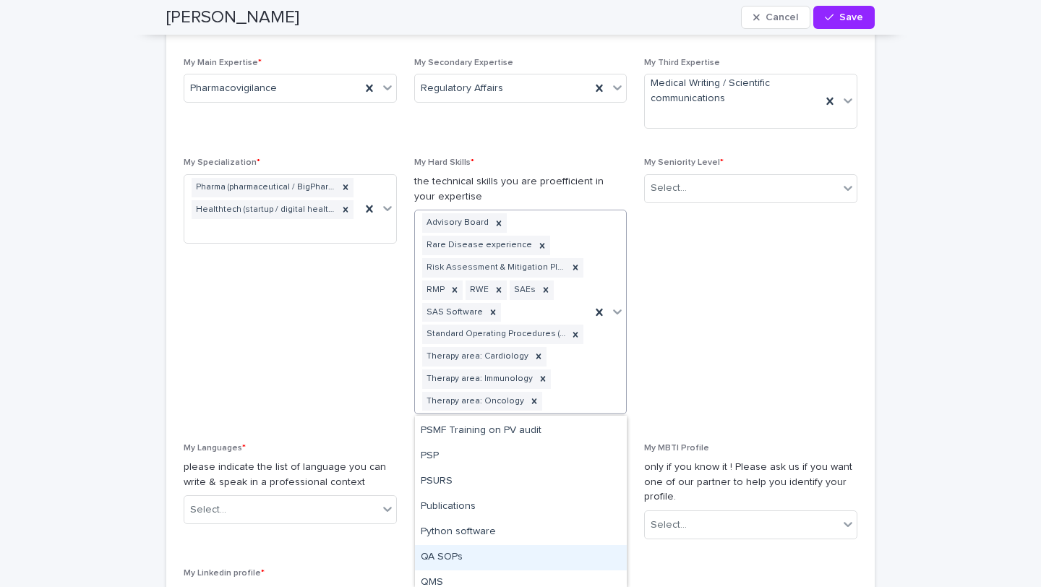
scroll to position [5459, 0]
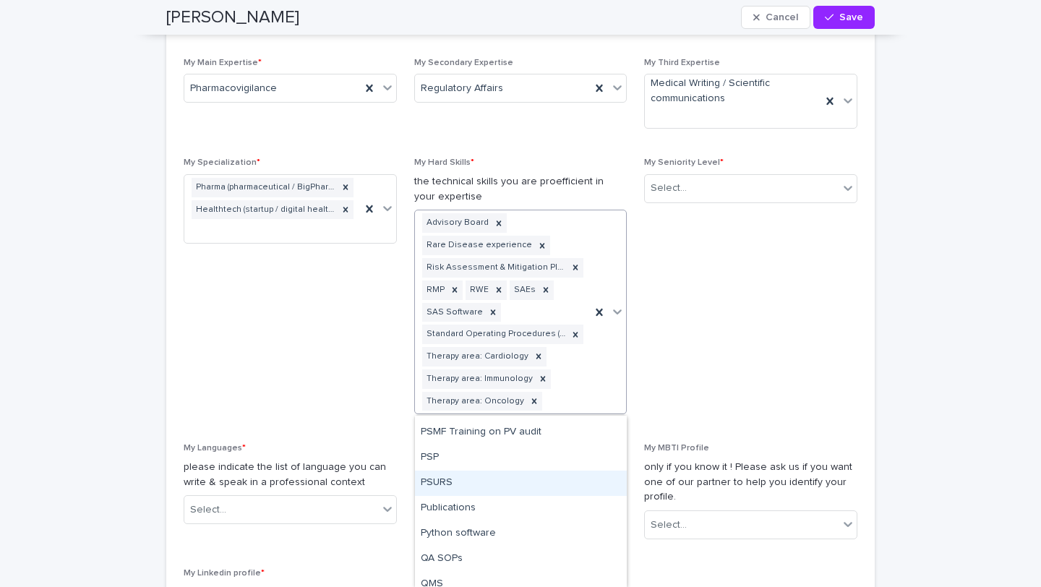
click at [468, 482] on div "PSURS" at bounding box center [521, 482] width 212 height 25
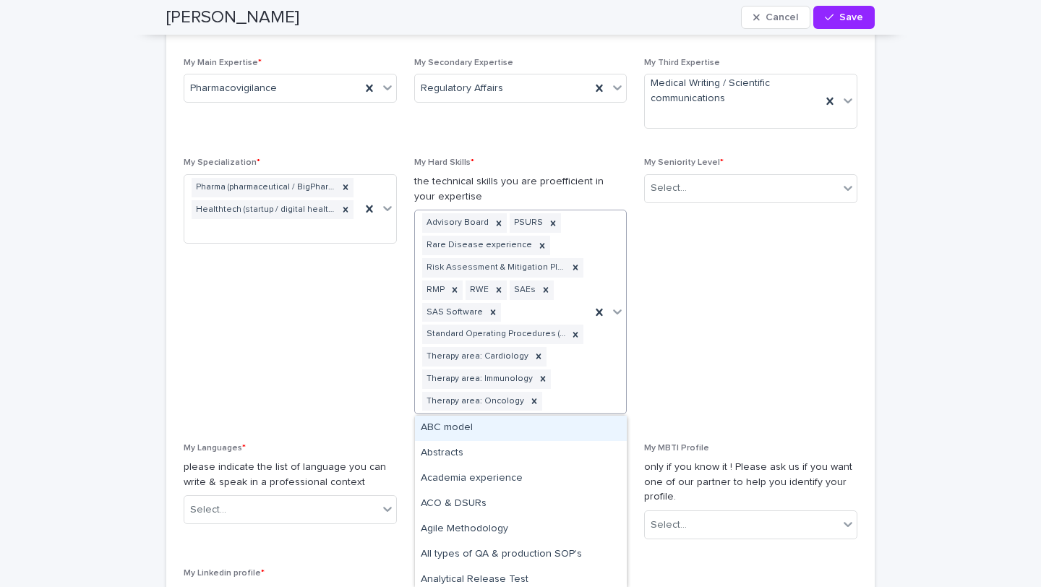
click at [569, 390] on div "Advisory Board PSURS Rare Disease experience Risk Assessment & Mitigation Plan …" at bounding box center [503, 311] width 176 height 203
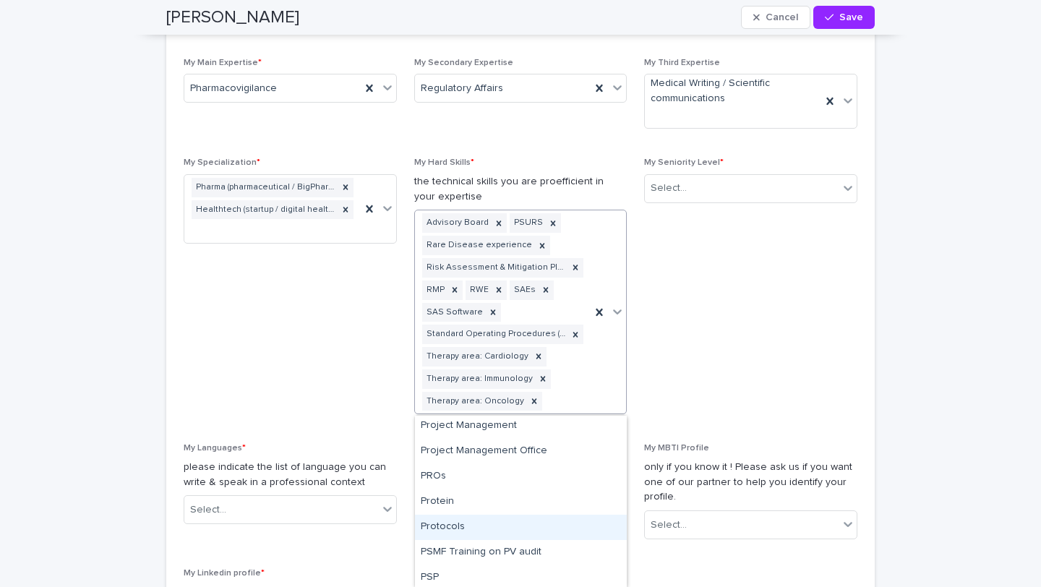
scroll to position [5340, 0]
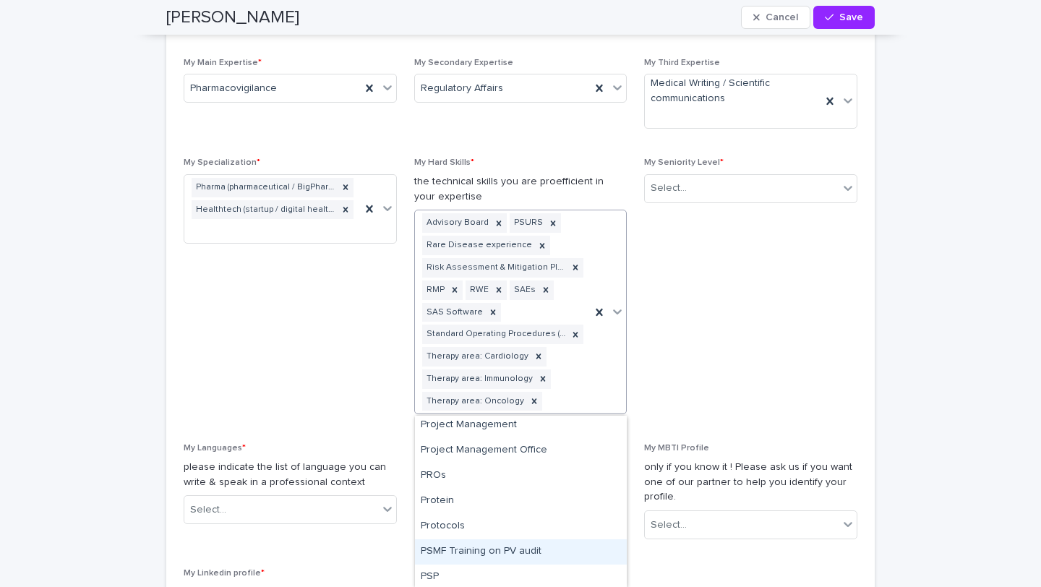
click at [464, 554] on div "PSMF Training on PV audit" at bounding box center [521, 551] width 212 height 25
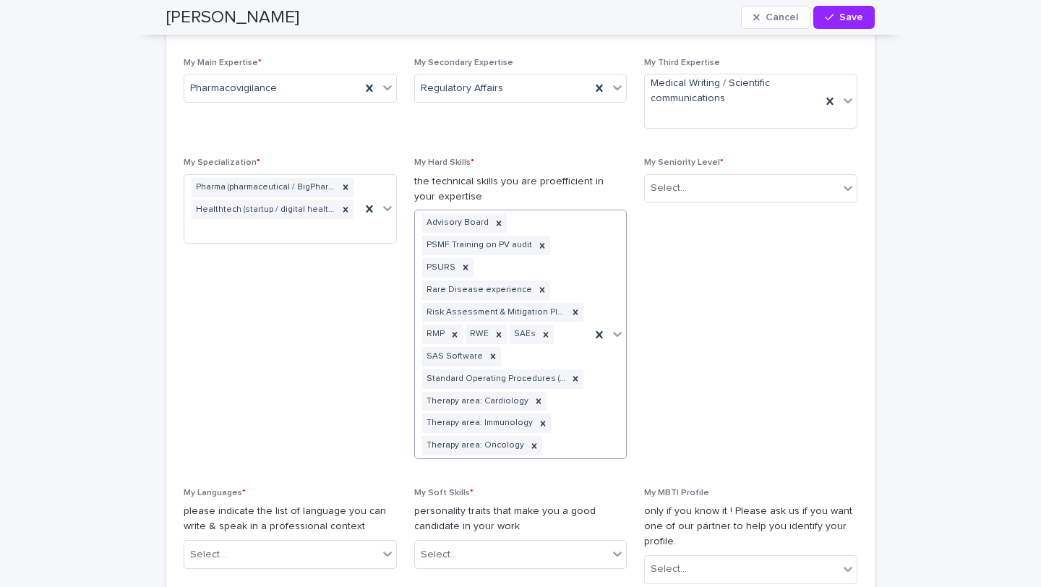
click at [568, 429] on div "Advisory Board PSMF Training on PV audit PSURS Rare Disease experience Risk Ass…" at bounding box center [503, 334] width 176 height 248
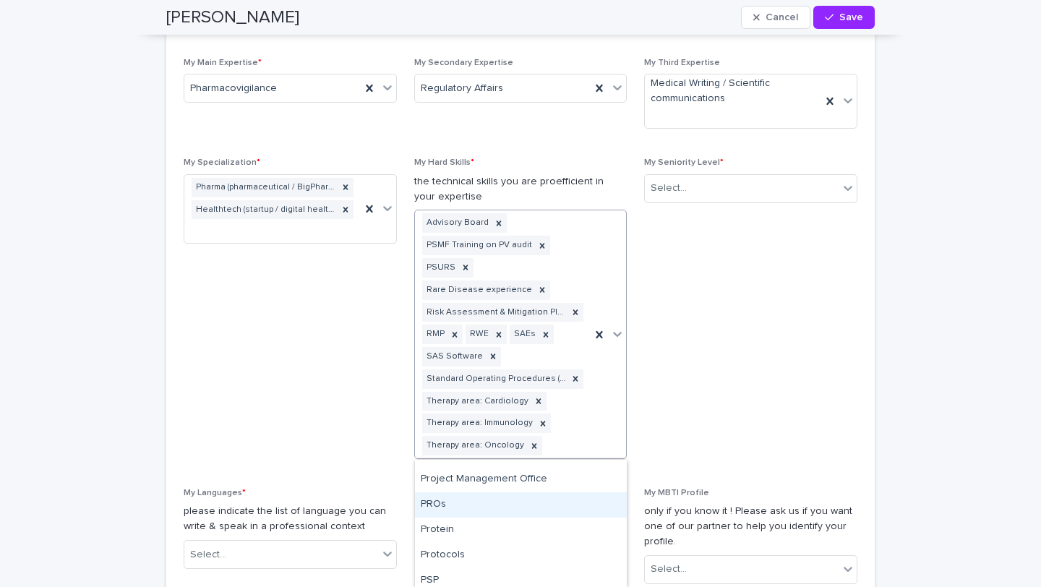
click at [468, 504] on div "PROs" at bounding box center [521, 504] width 212 height 25
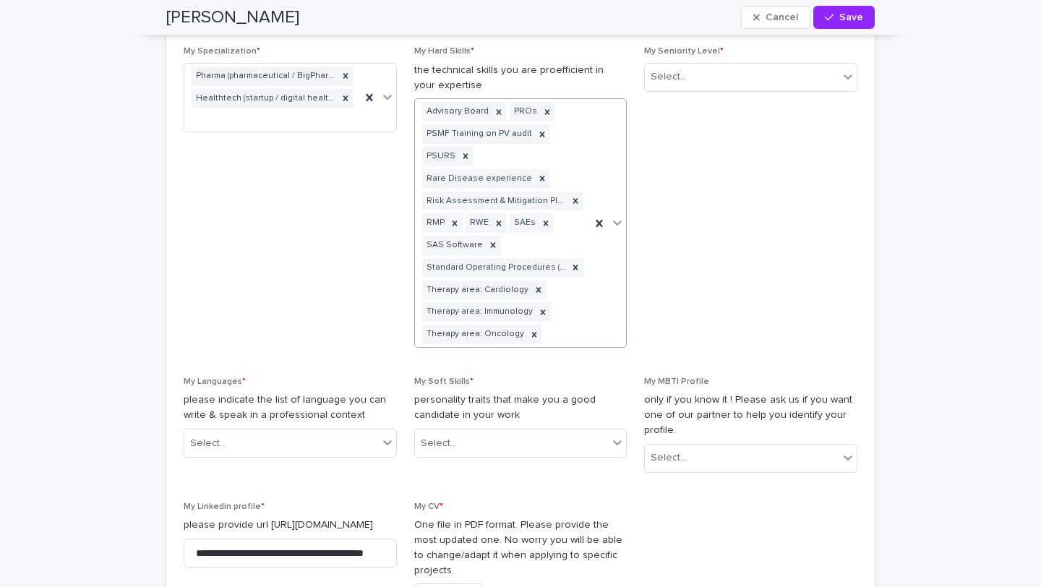
scroll to position [1210, 0]
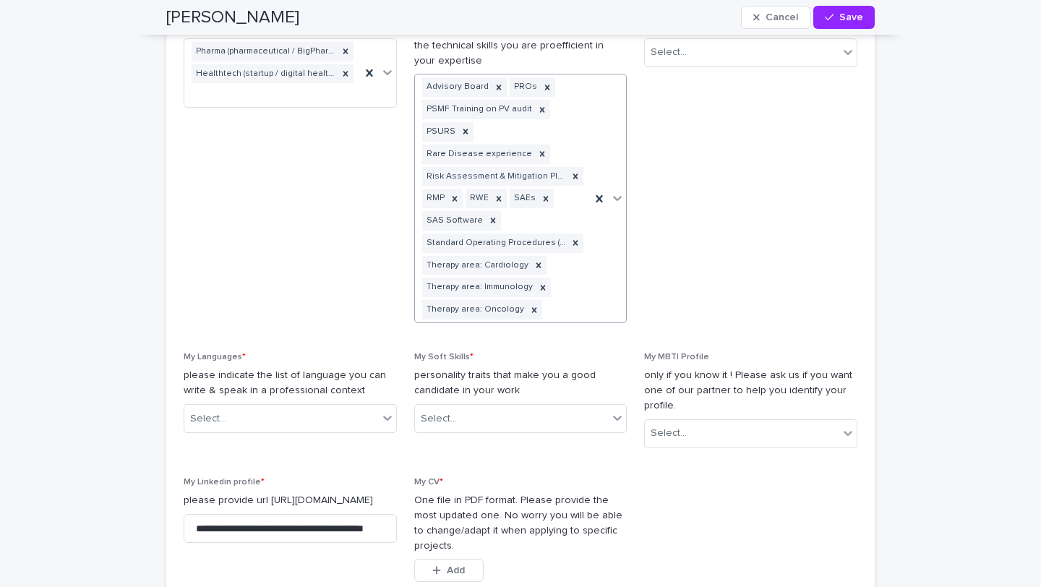
click at [589, 300] on div "Advisory Board PROs PSMF Training on PV audit PSURS Rare Disease experience Ris…" at bounding box center [503, 198] width 176 height 248
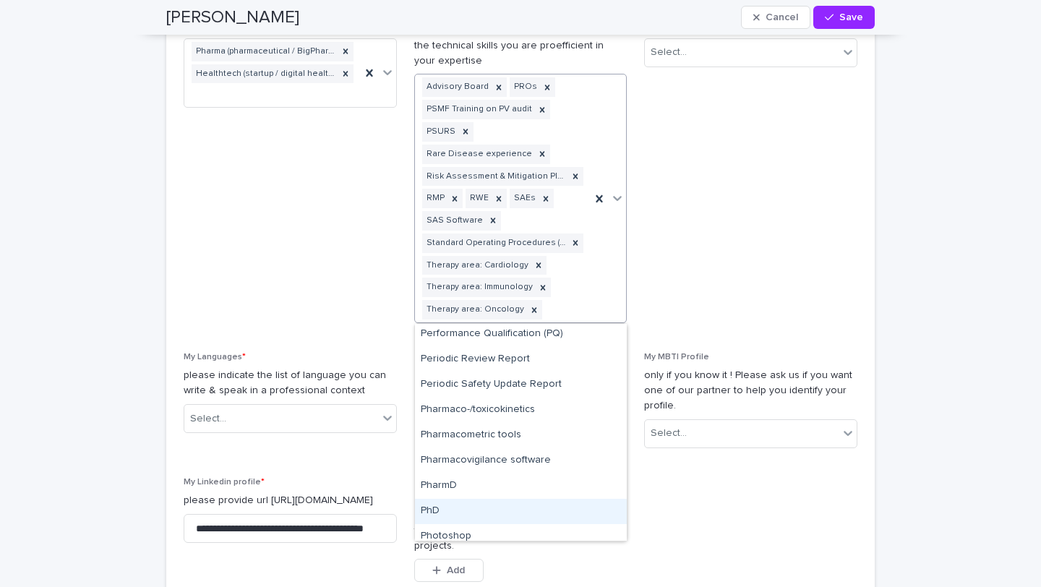
scroll to position [4630, 0]
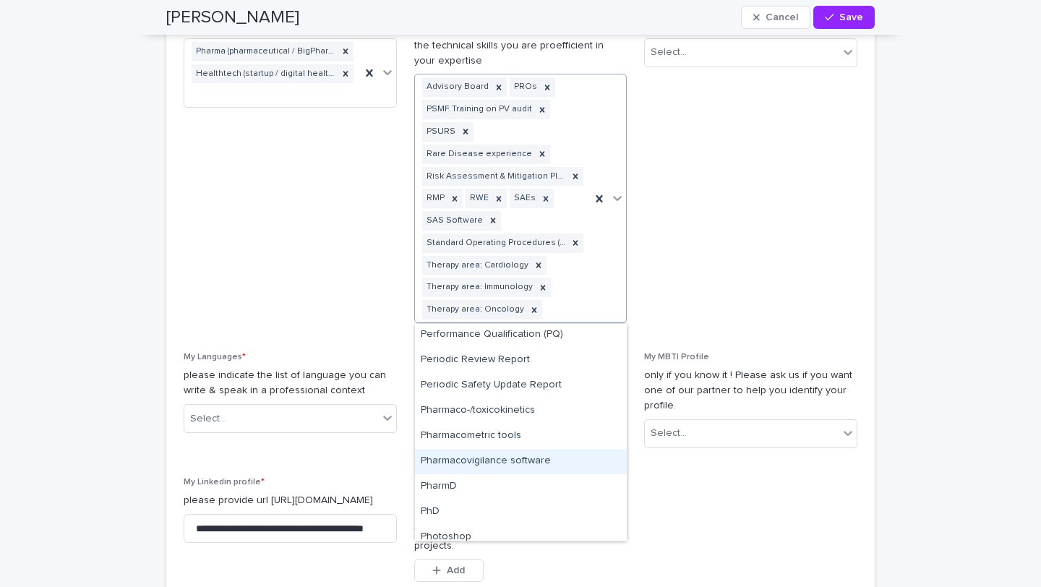
click at [483, 461] on div "Pharmacovigilance software" at bounding box center [521, 461] width 212 height 25
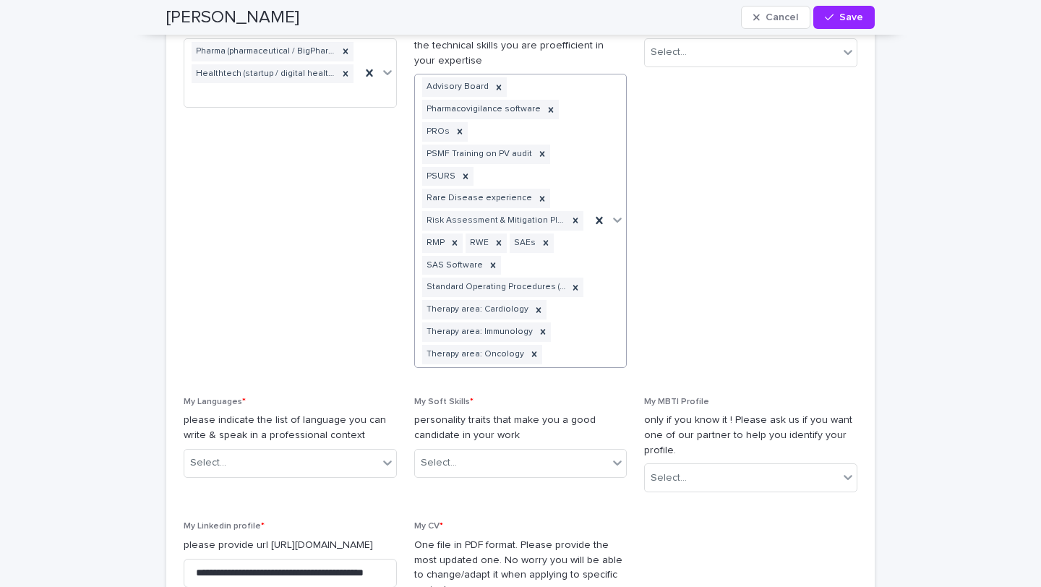
click at [580, 336] on div "Advisory Board Pharmacovigilance software PROs PSMF Training on PV audit PSURS …" at bounding box center [503, 220] width 176 height 292
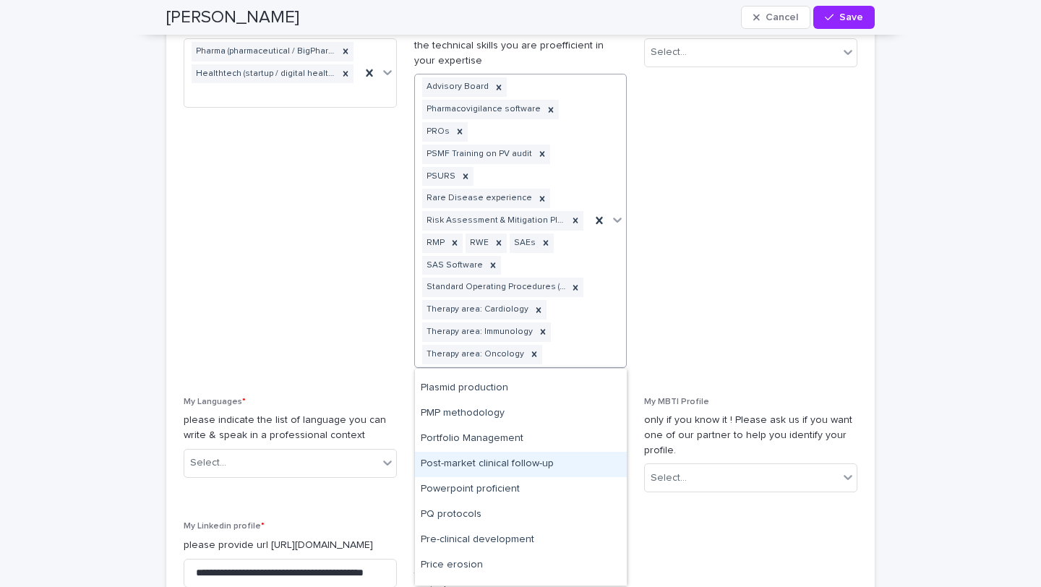
scroll to position [4890, 0]
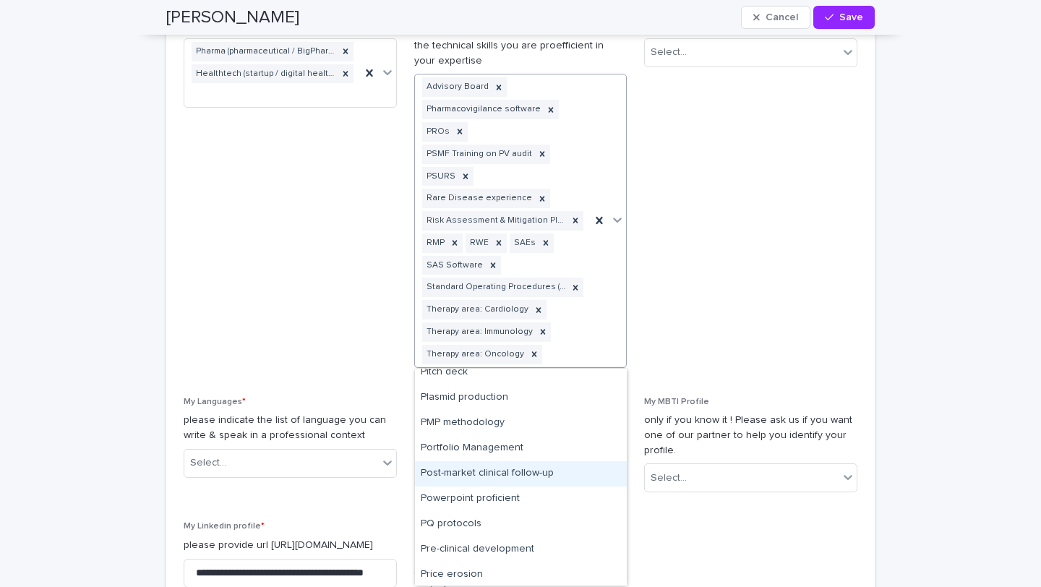
click at [522, 471] on div "Post-market clinical follow-up" at bounding box center [521, 473] width 212 height 25
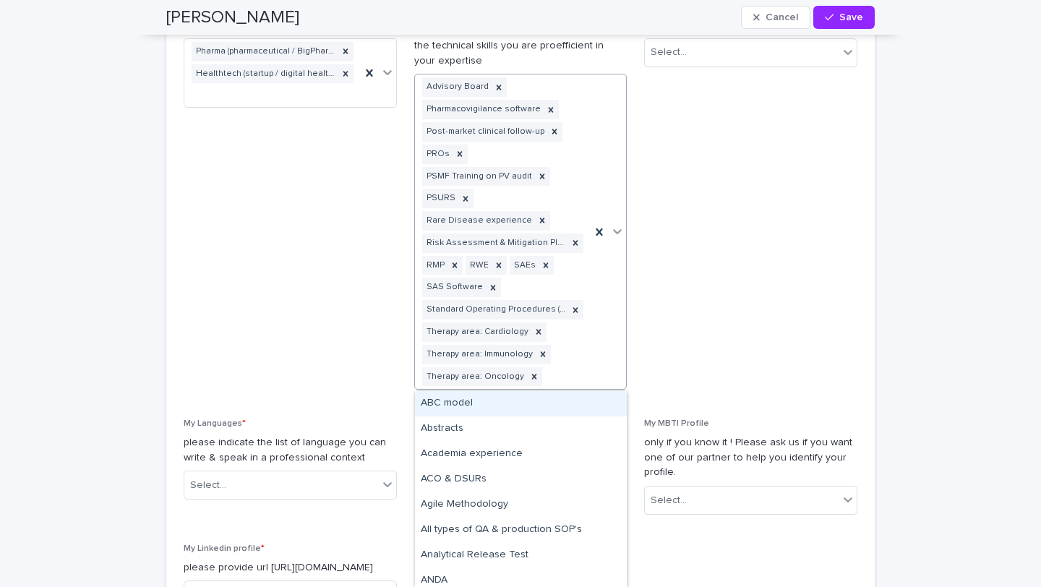
click at [576, 363] on div "Advisory Board Pharmacovigilance software Post-market clinical follow-up PROs P…" at bounding box center [503, 231] width 176 height 314
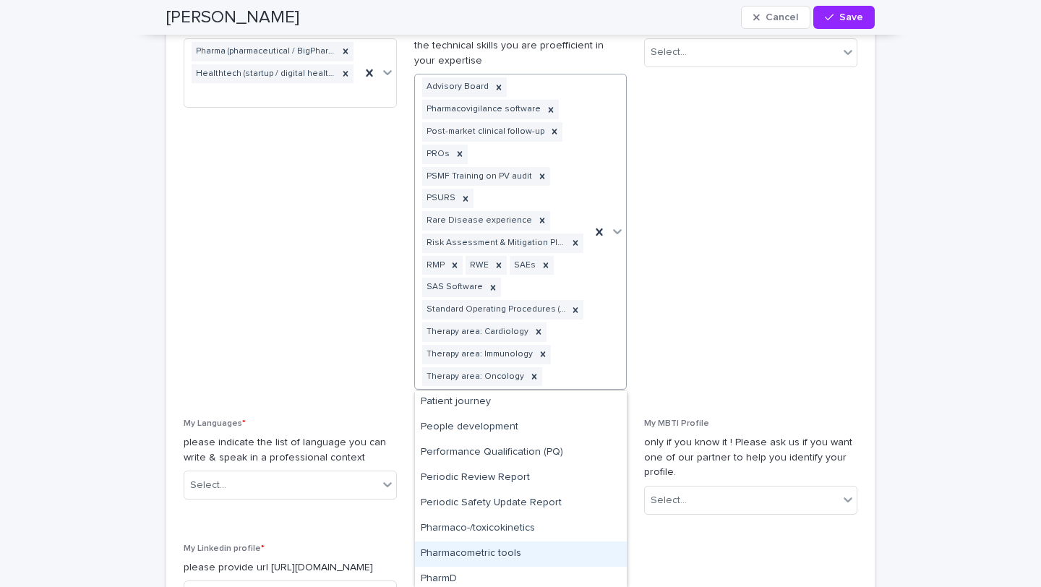
scroll to position [4578, 0]
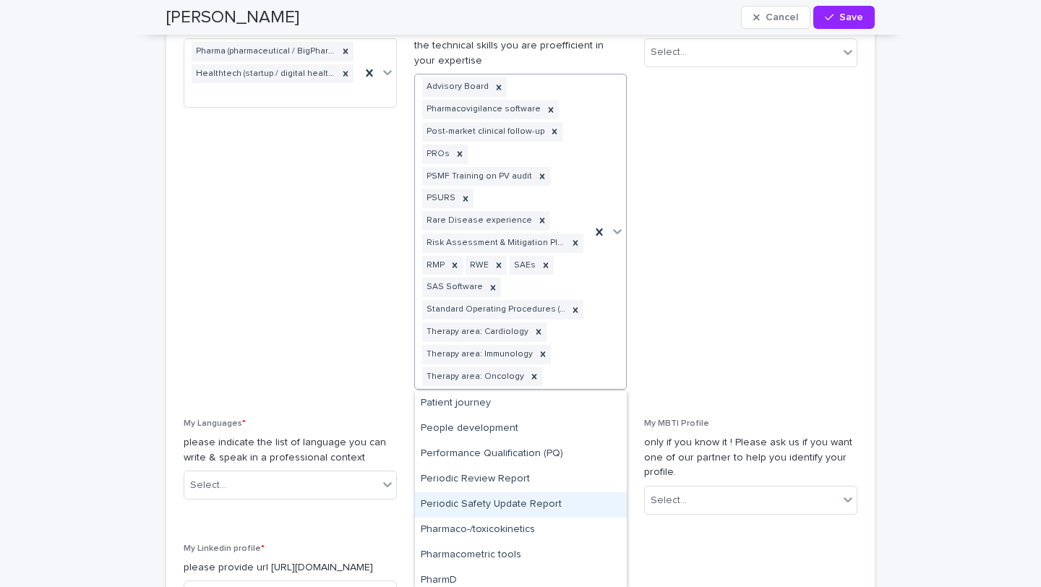
click at [518, 505] on div "Periodic Safety Update Report" at bounding box center [521, 504] width 212 height 25
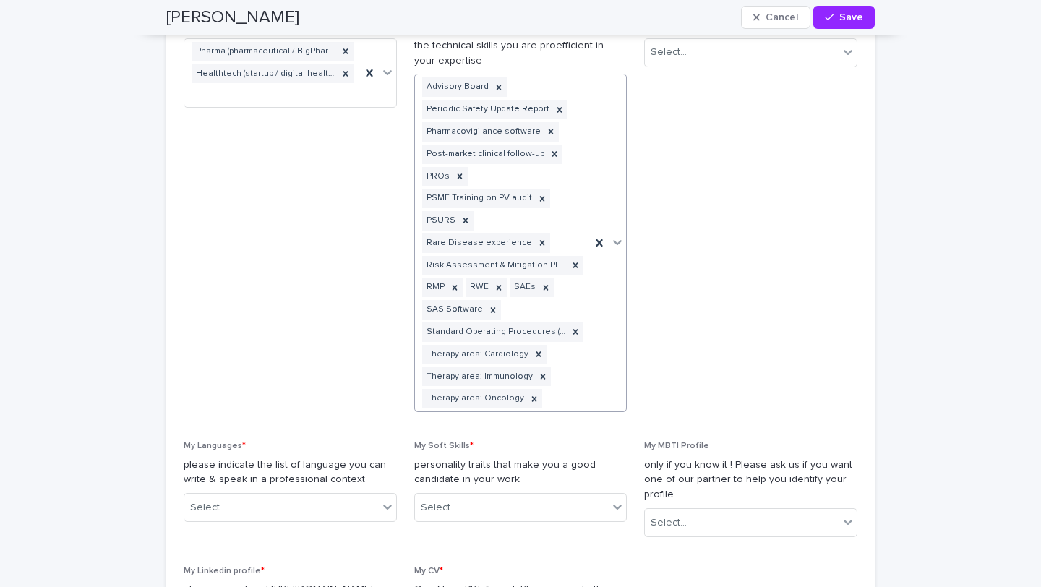
click at [590, 366] on div "Advisory Board Periodic Safety Update Report Pharmacovigilance software Post-ma…" at bounding box center [503, 242] width 176 height 337
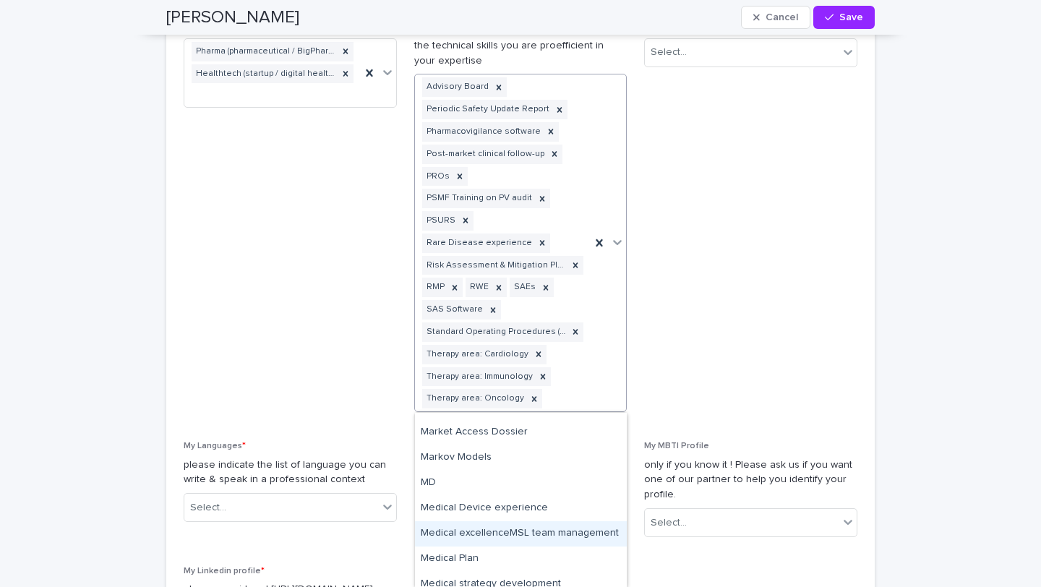
scroll to position [3759, 0]
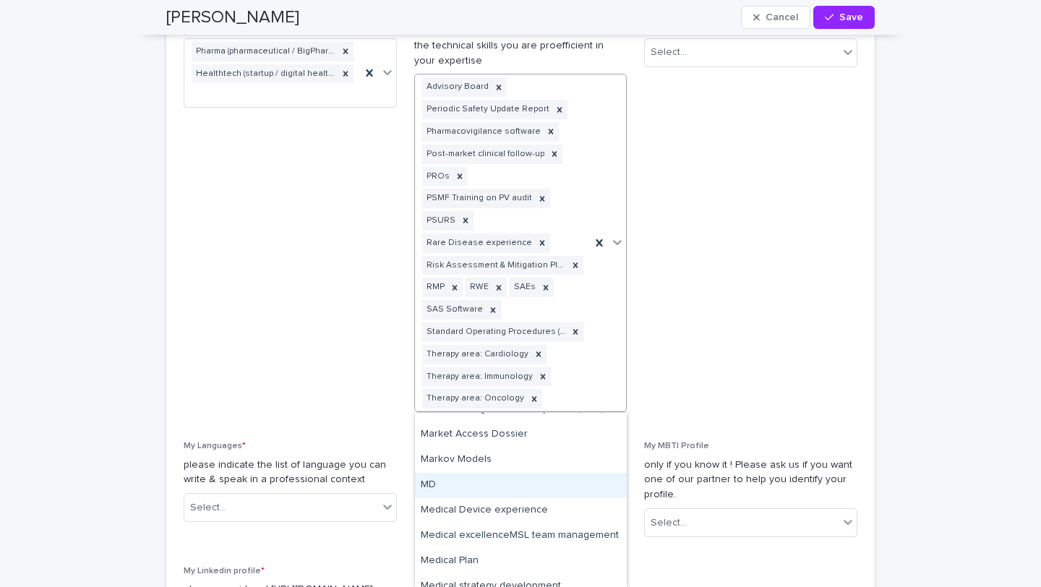
click at [486, 488] on div "MD" at bounding box center [521, 485] width 212 height 25
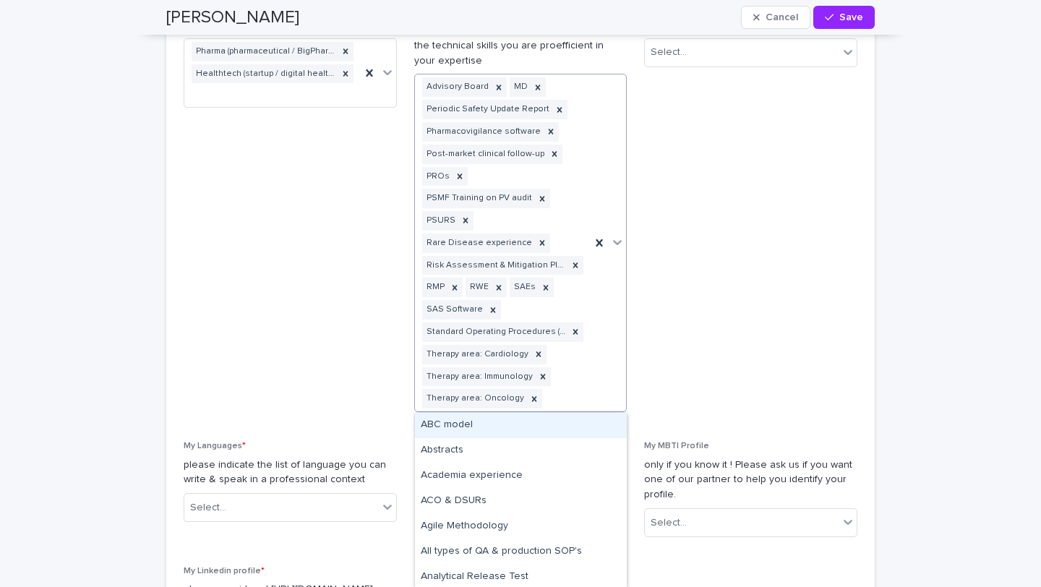
click at [567, 399] on div "Advisory Board MD Periodic Safety Update Report Pharmacovigilance software Post…" at bounding box center [503, 242] width 176 height 337
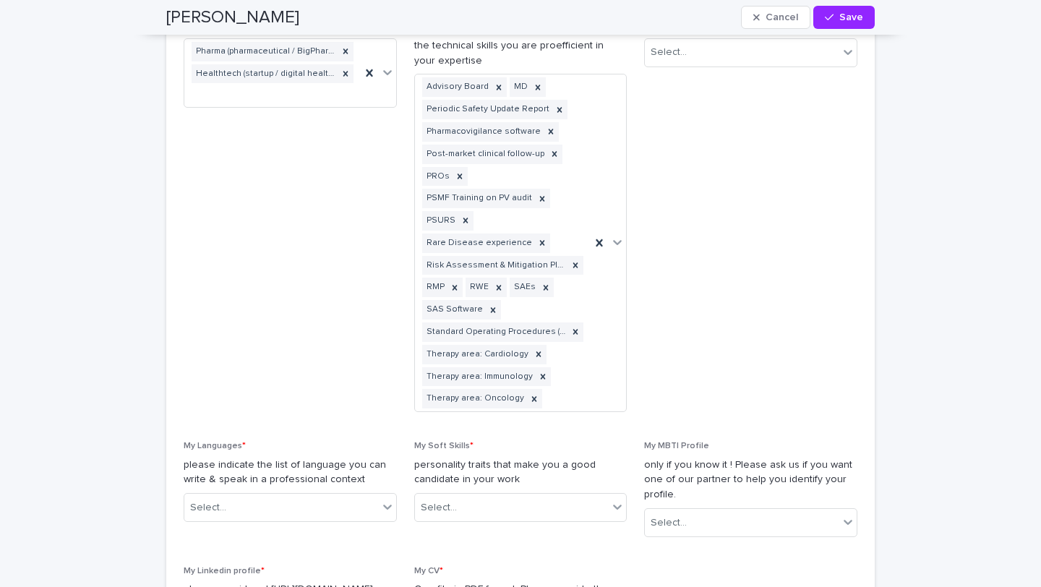
click at [687, 356] on span "My Seniority Level * Select..." at bounding box center [750, 223] width 213 height 402
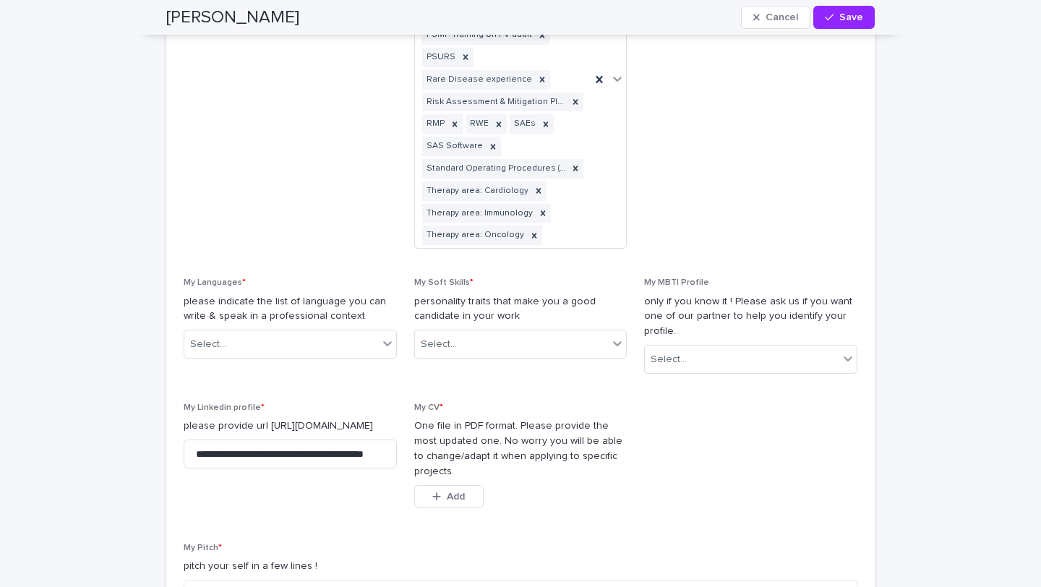
scroll to position [1399, 0]
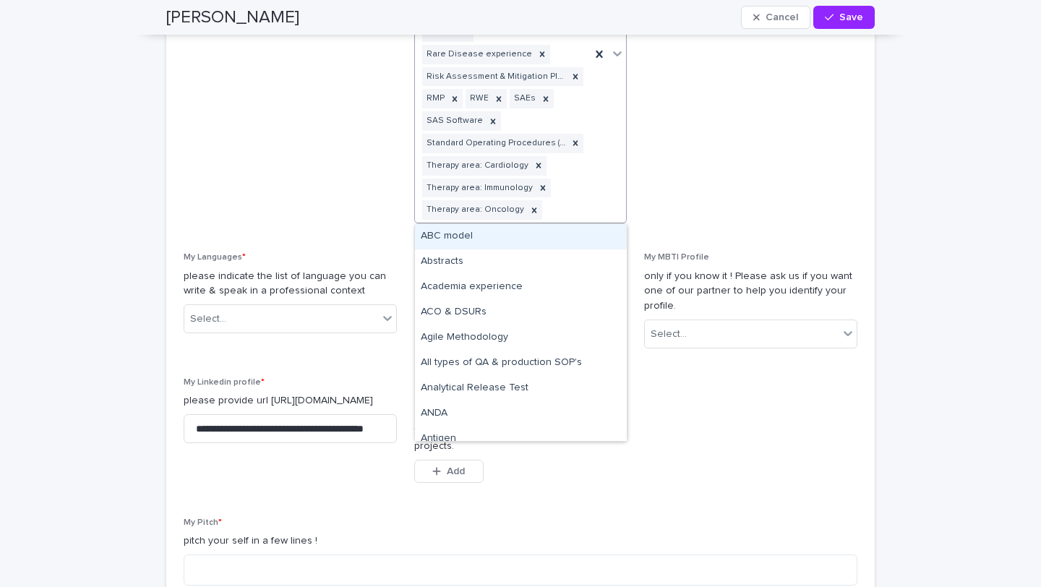
click at [603, 210] on div at bounding box center [607, 54] width 35 height 337
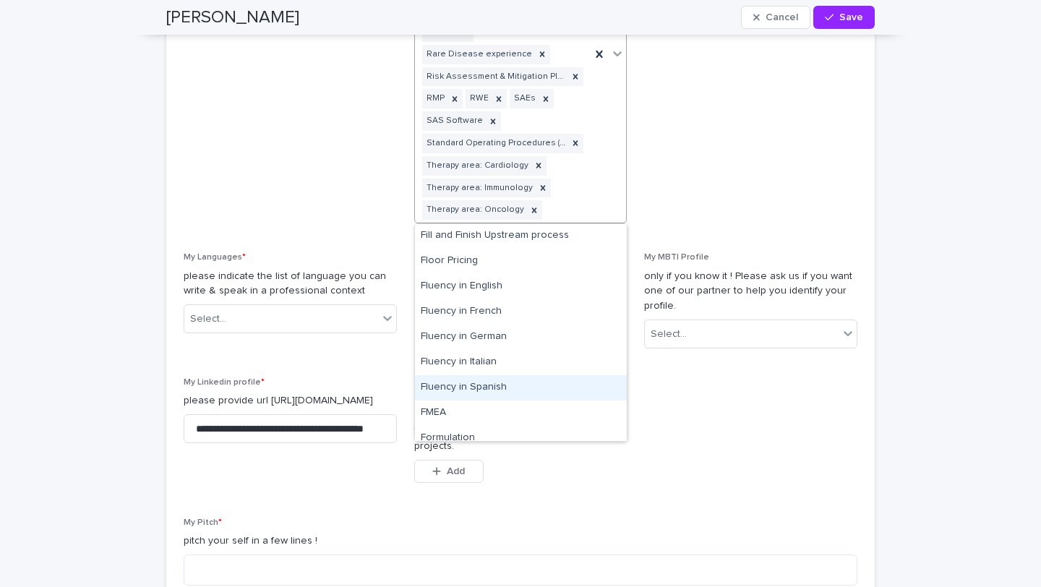
scroll to position [2275, 0]
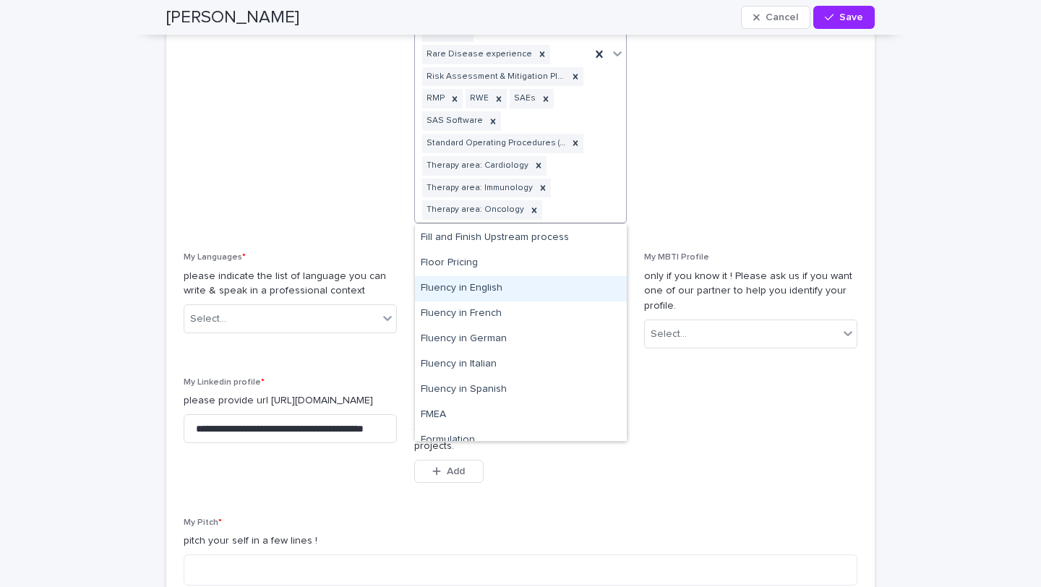
click at [475, 289] on div "Fluency in English" at bounding box center [521, 288] width 212 height 25
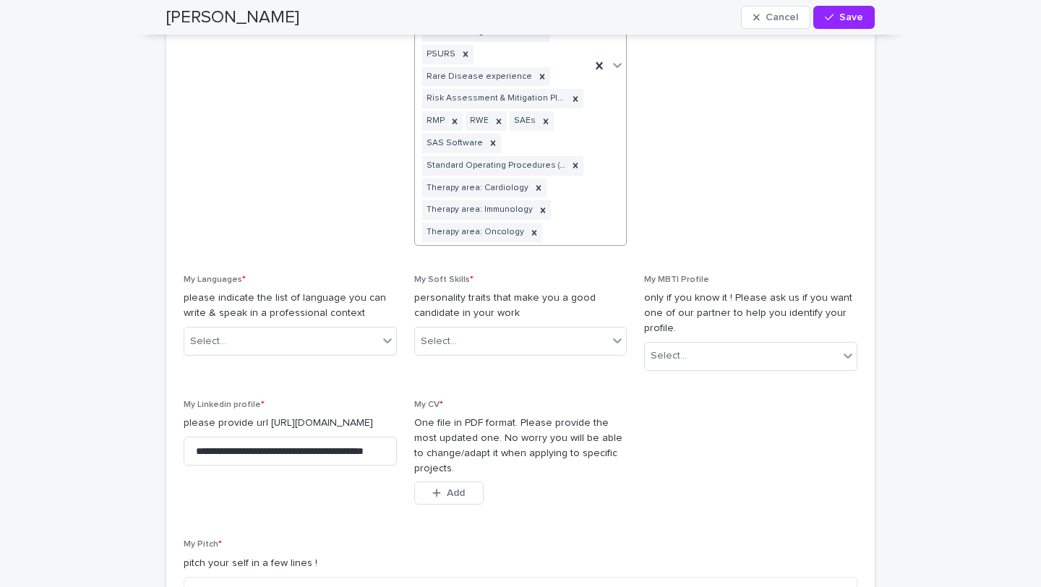
click at [573, 233] on div "Advisory Board Fluency in English MD Periodic Safety Update Report Pharmacovigi…" at bounding box center [503, 65] width 176 height 359
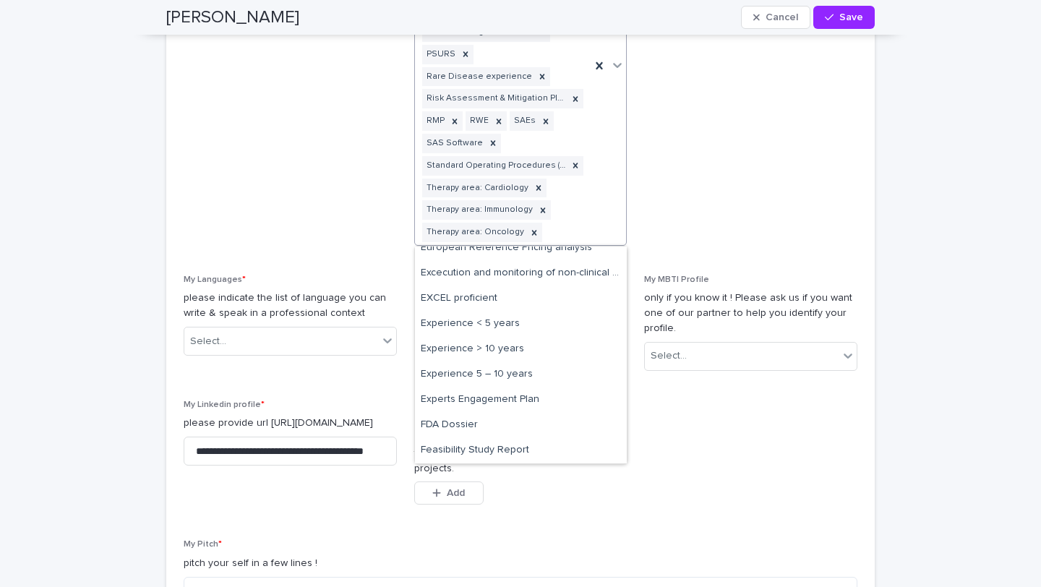
scroll to position [2033, 0]
click at [491, 372] on div "Experience 5 – 10 years" at bounding box center [521, 375] width 212 height 25
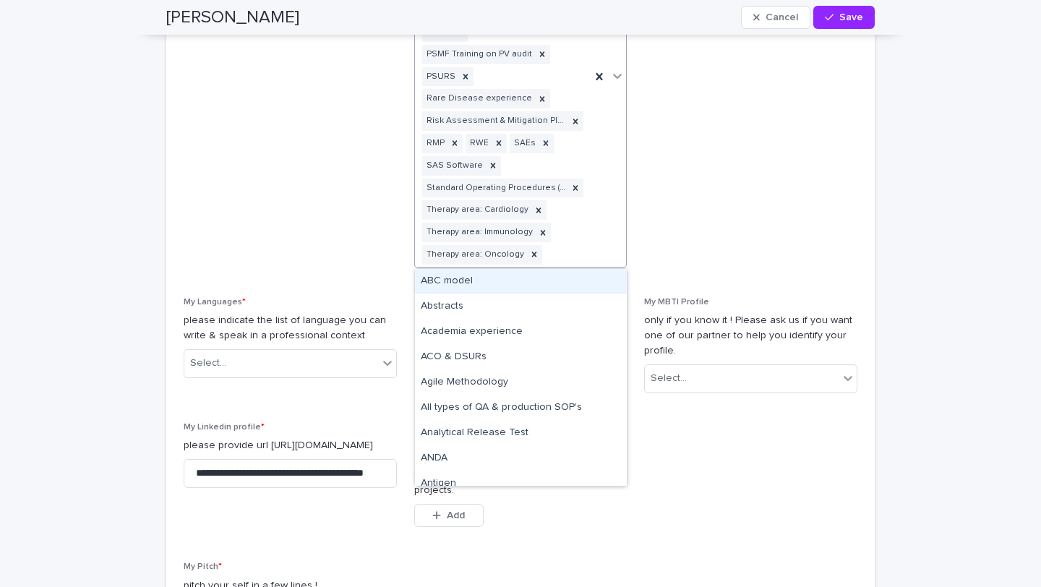
click at [571, 251] on div "Advisory Board Experience 5 – 10 years Fluency in English MD Periodic Safety Up…" at bounding box center [503, 77] width 176 height 382
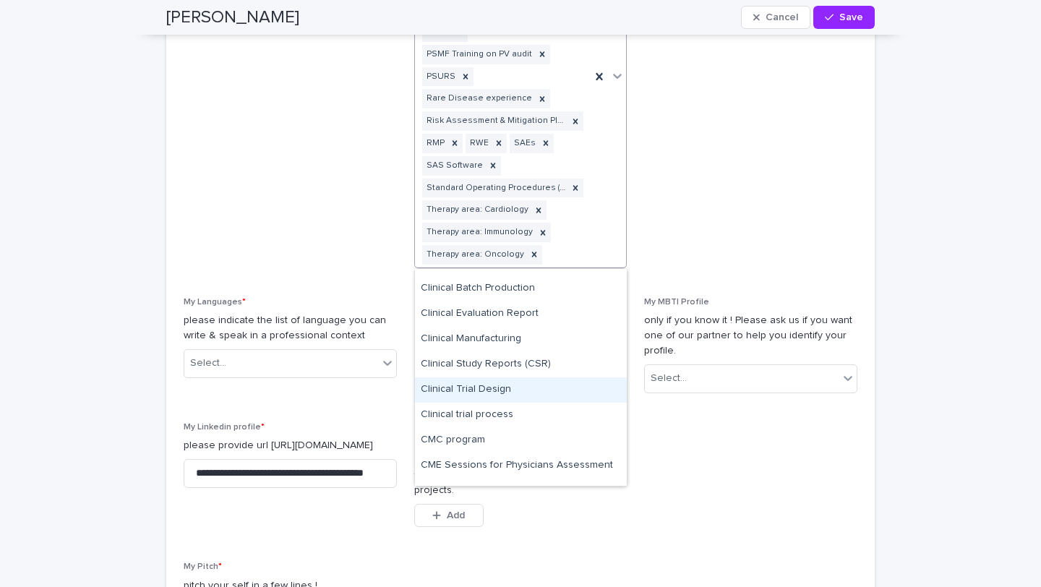
scroll to position [978, 0]
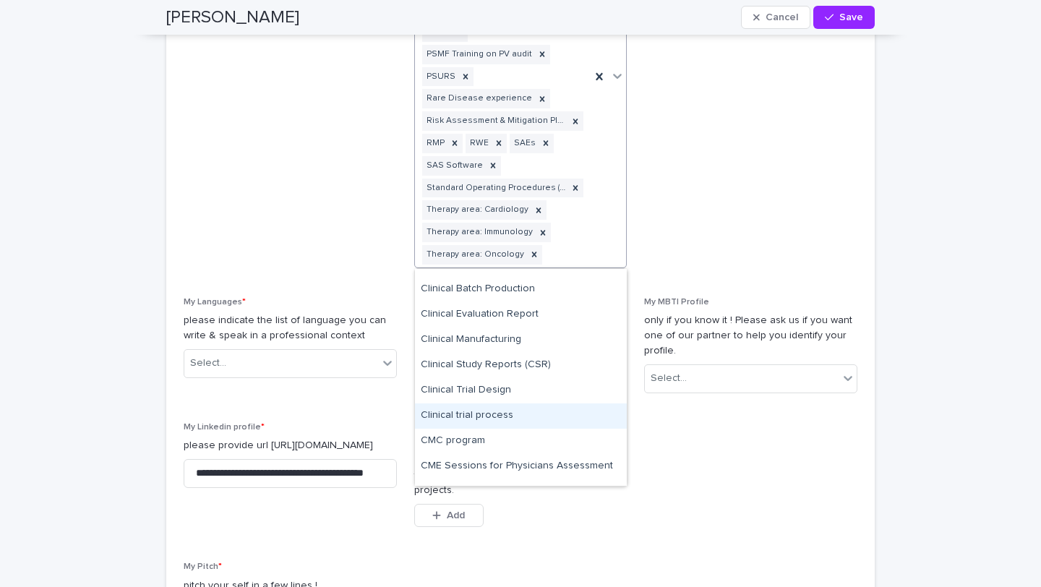
click at [518, 409] on div "Clinical trial process" at bounding box center [521, 415] width 212 height 25
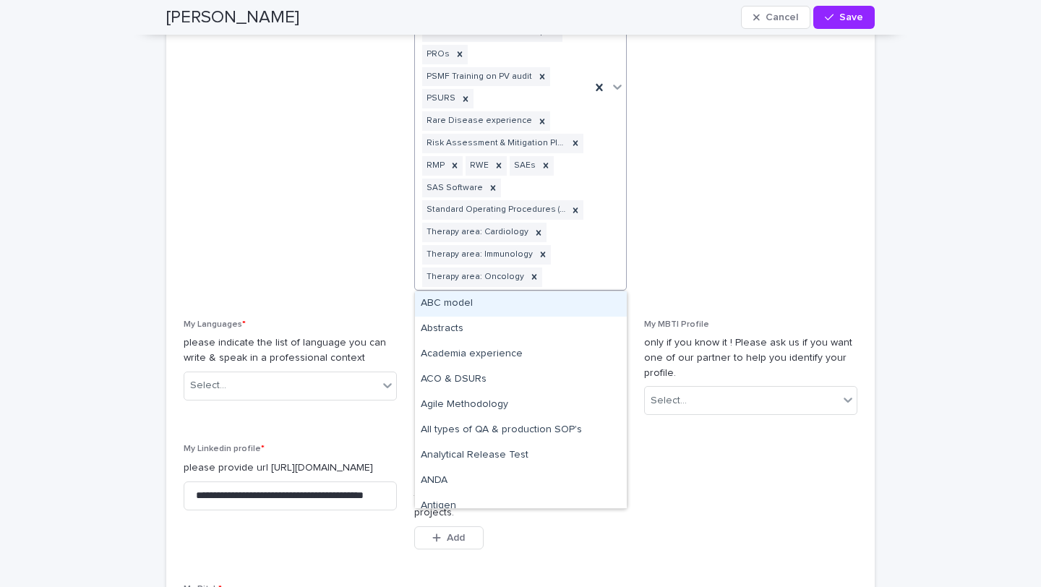
click at [580, 281] on div "Advisory Board Clinical trial process Experience 5 – 10 years Fluency in Englis…" at bounding box center [503, 87] width 176 height 403
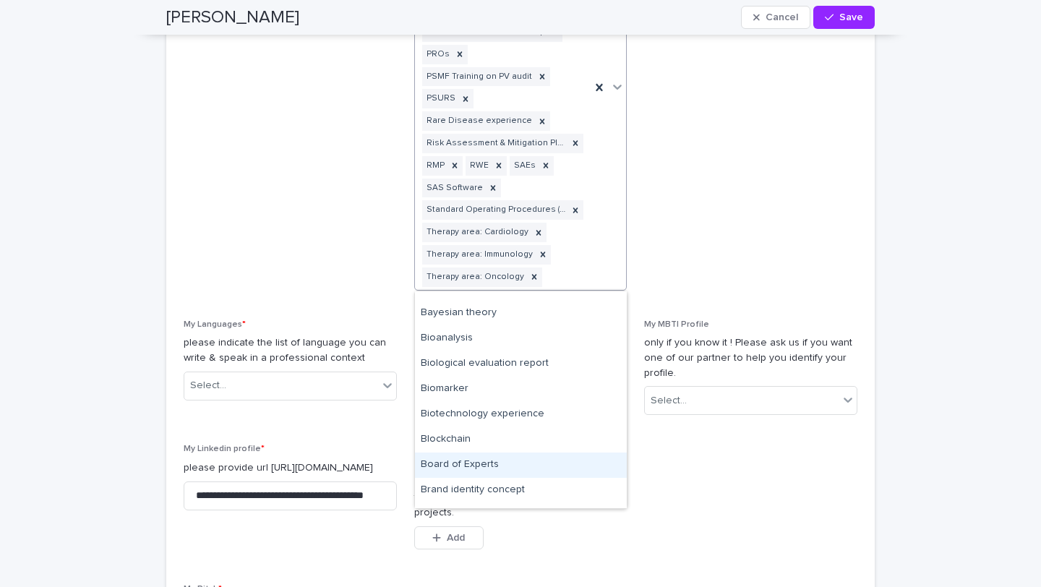
scroll to position [358, 0]
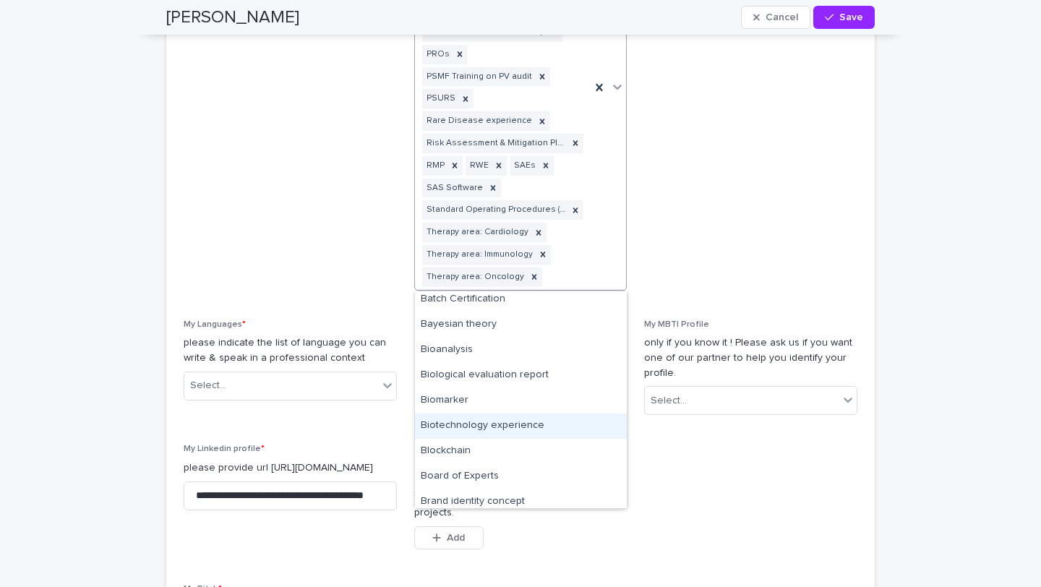
click at [494, 422] on div "Biotechnology experience" at bounding box center [521, 425] width 212 height 25
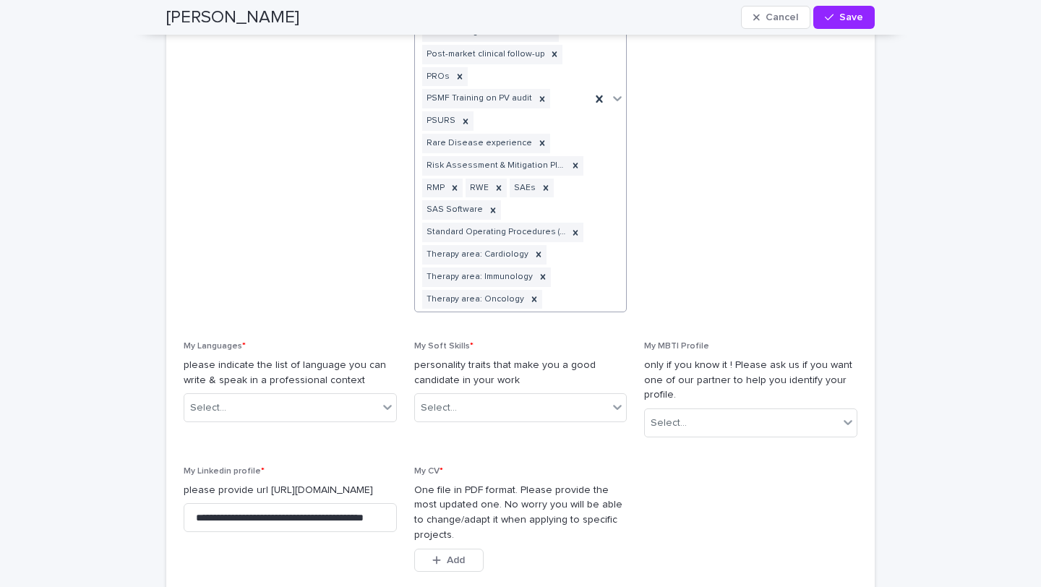
click at [563, 294] on div "Advisory Board Biotechnology experience Clinical trial process Experience 5 – 1…" at bounding box center [503, 99] width 176 height 426
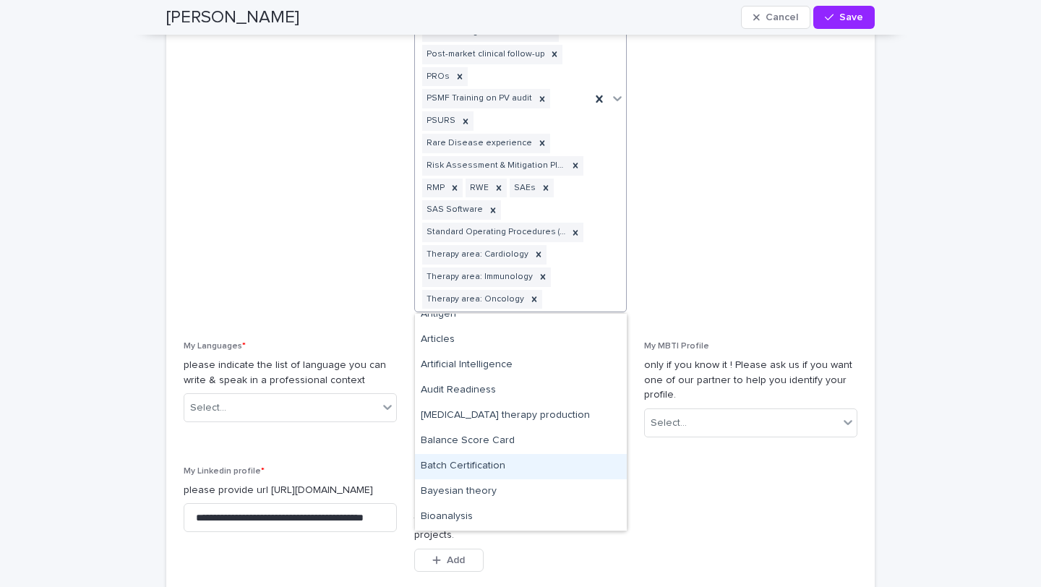
scroll to position [213, 0]
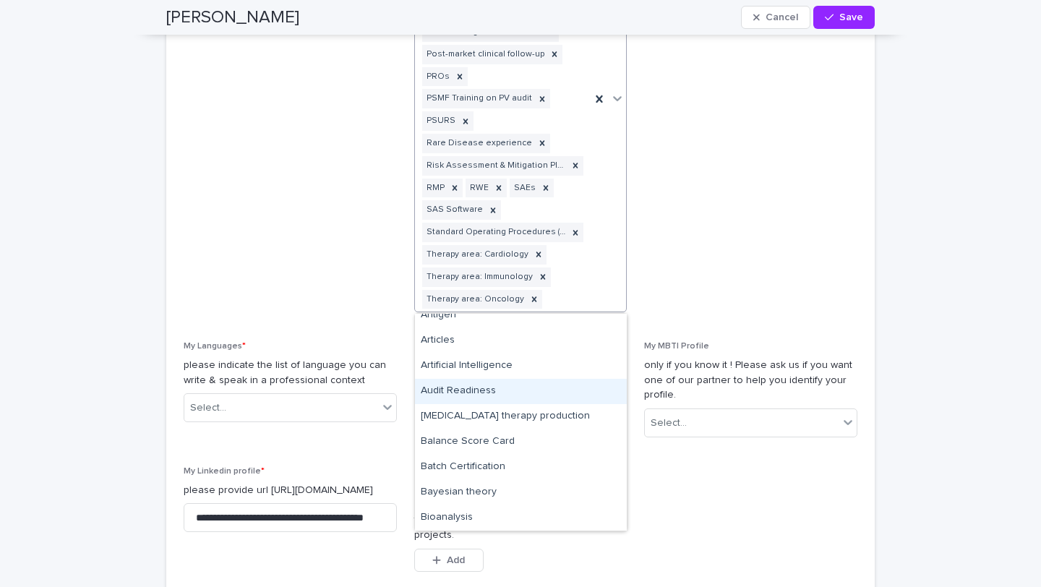
click at [478, 393] on div "Audit Readiness" at bounding box center [521, 391] width 212 height 25
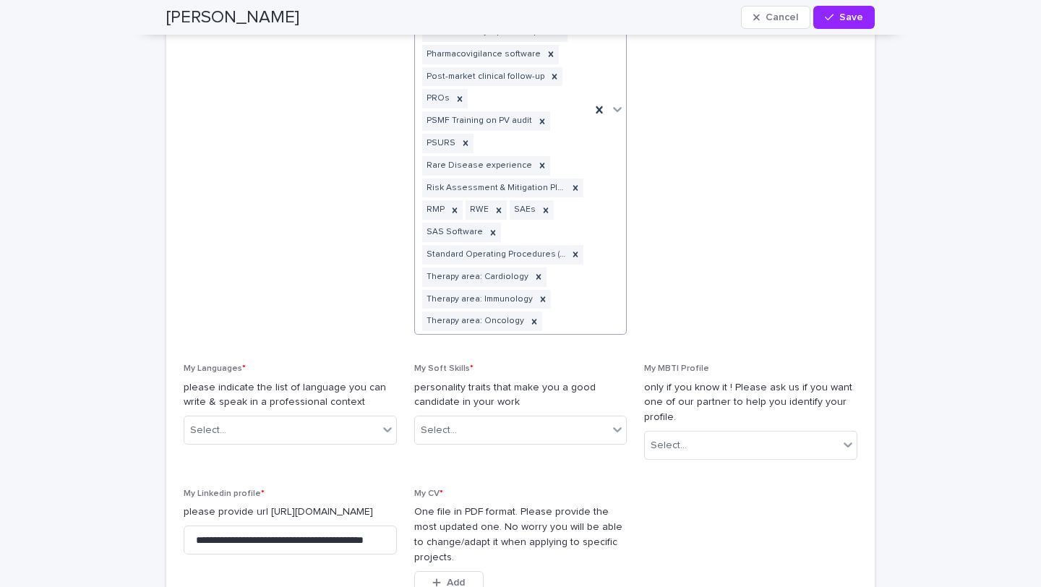
click at [561, 322] on div "Advisory Board Audit Readiness Biotechnology experience Clinical trial process …" at bounding box center [503, 110] width 176 height 448
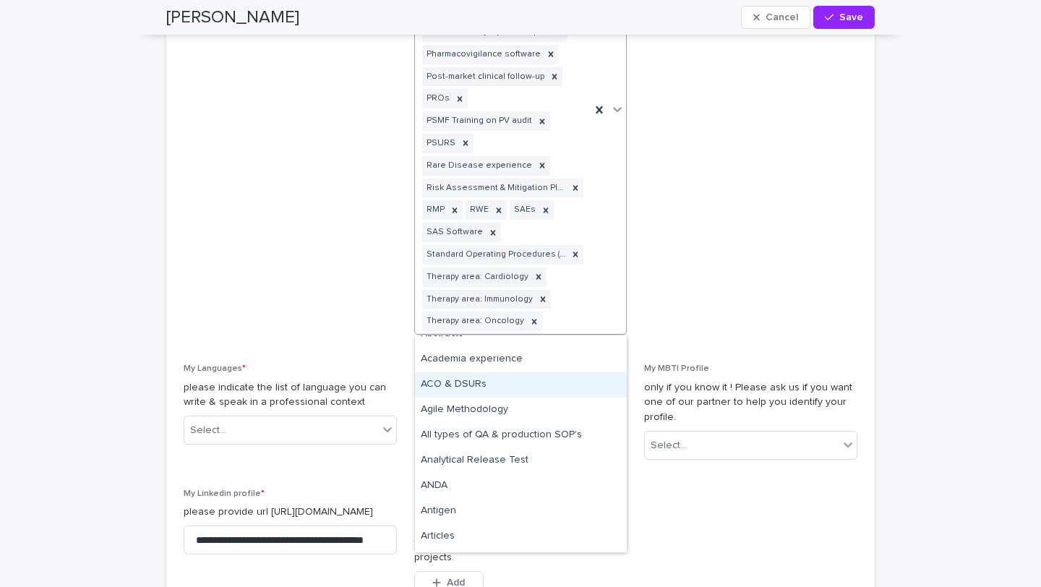
scroll to position [40, 0]
click at [499, 412] on div "Agile Methodology" at bounding box center [521, 408] width 212 height 25
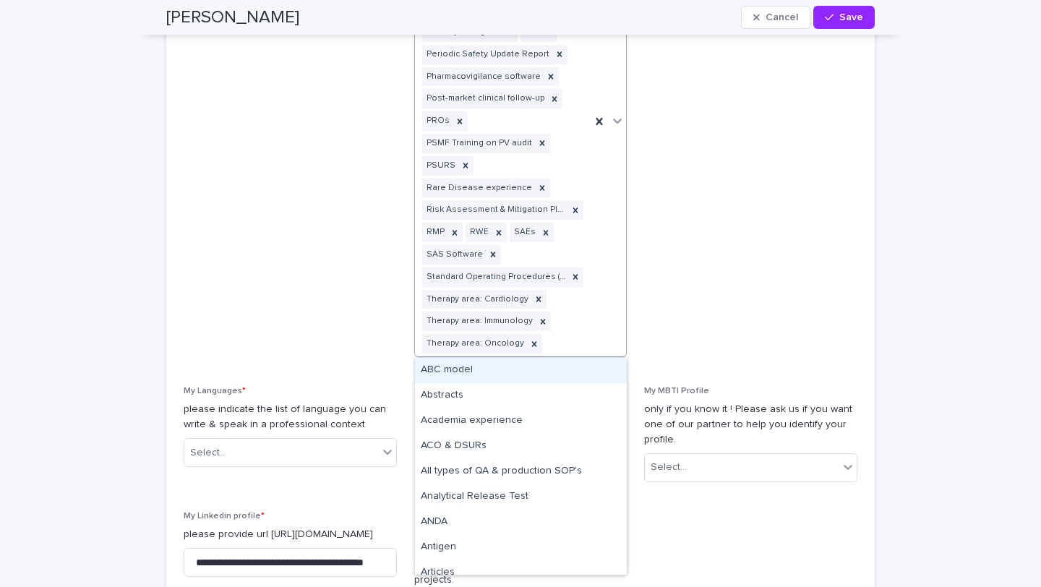
click at [572, 334] on div "Advisory Board Agile Methodology Audit Readiness Biotechnology experience Clini…" at bounding box center [503, 121] width 176 height 470
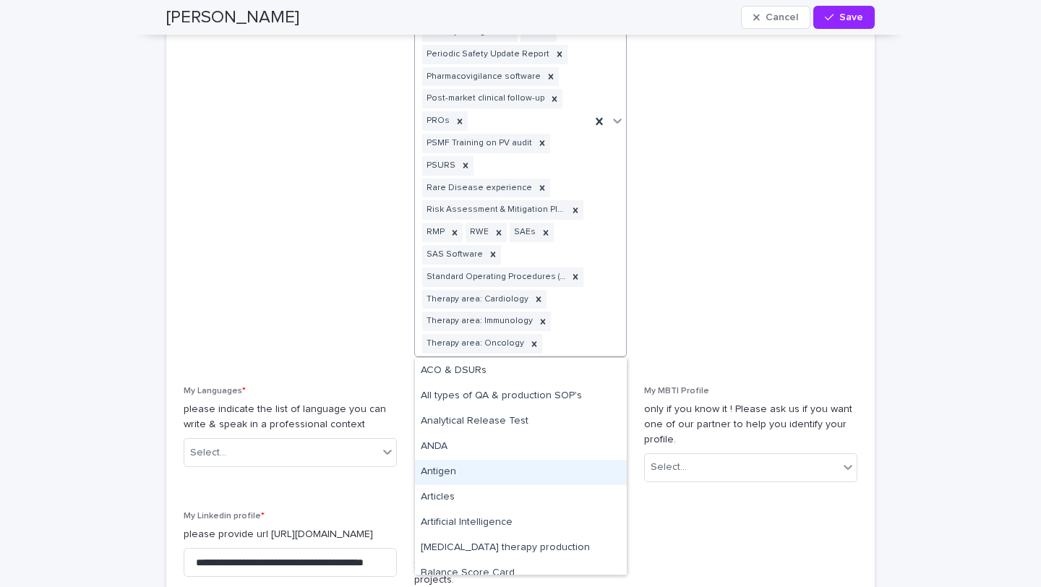
scroll to position [77, 0]
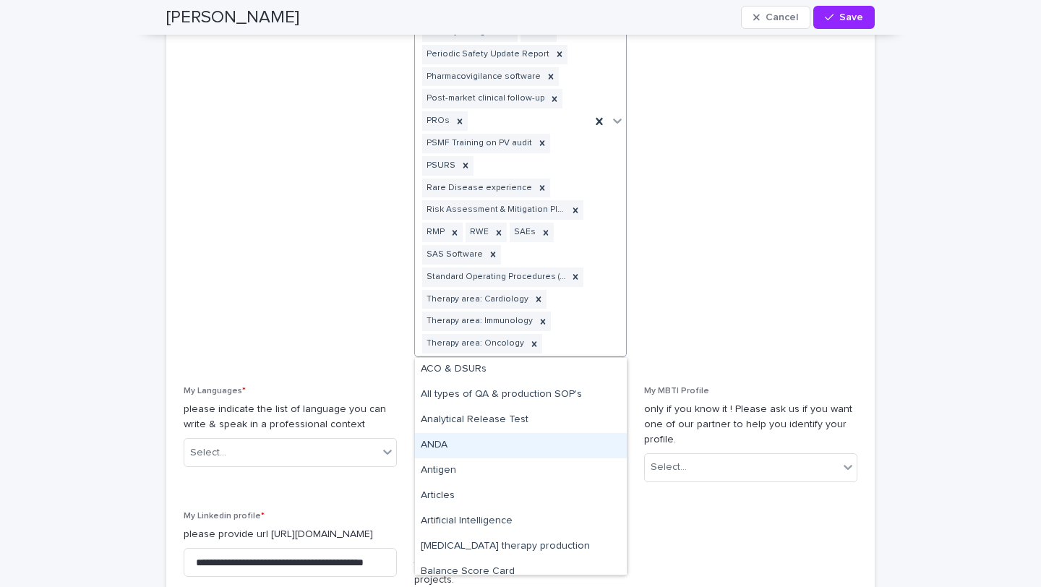
click at [468, 445] on div "ANDA" at bounding box center [521, 445] width 212 height 25
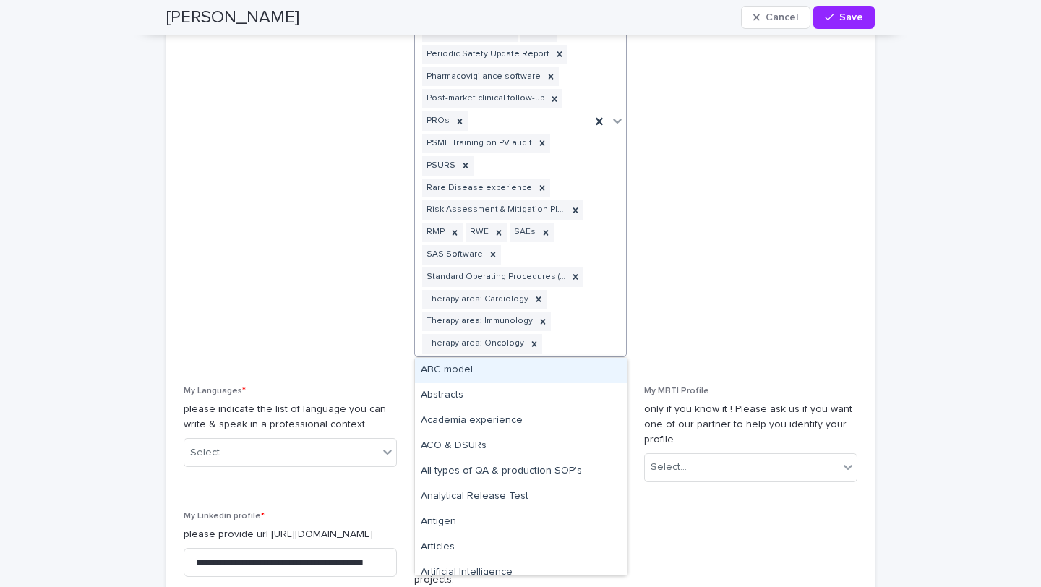
click at [565, 343] on div "Advisory Board Agile Methodology ANDA Audit Readiness Biotechnology experience …" at bounding box center [503, 121] width 176 height 470
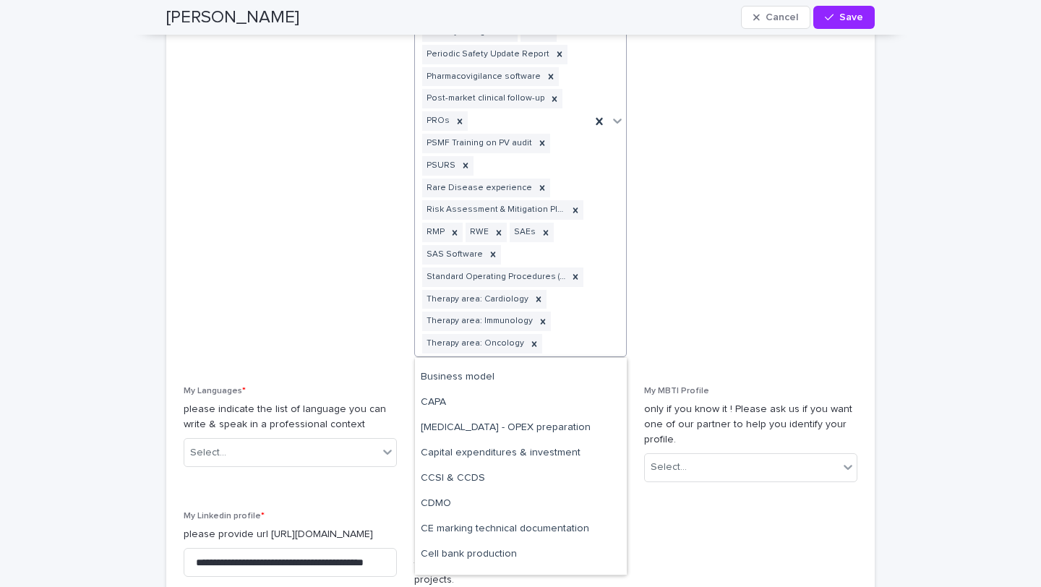
scroll to position [585, 0]
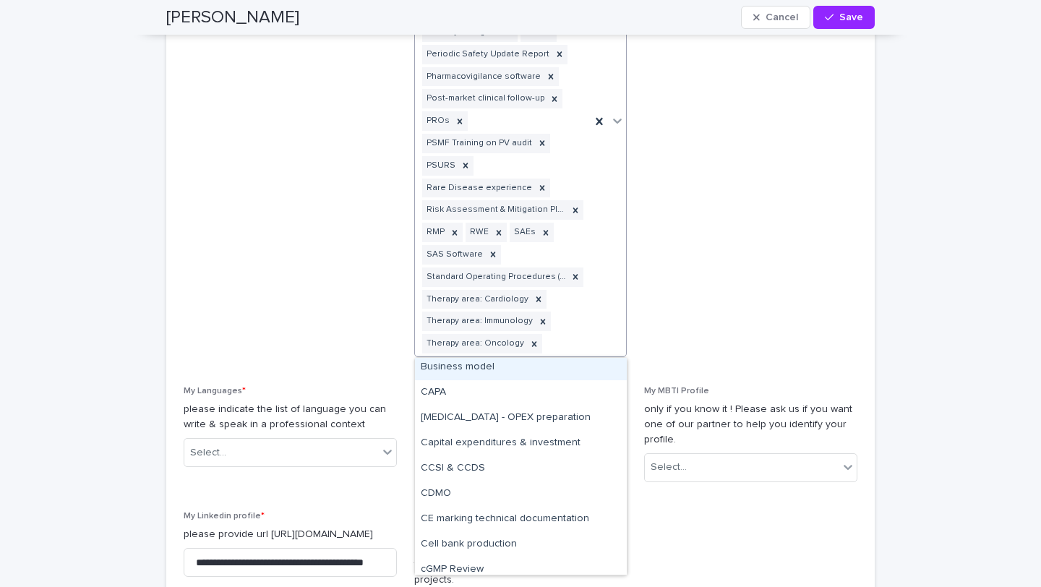
click at [694, 330] on span "My Seniority Level * Select..." at bounding box center [750, 100] width 213 height 535
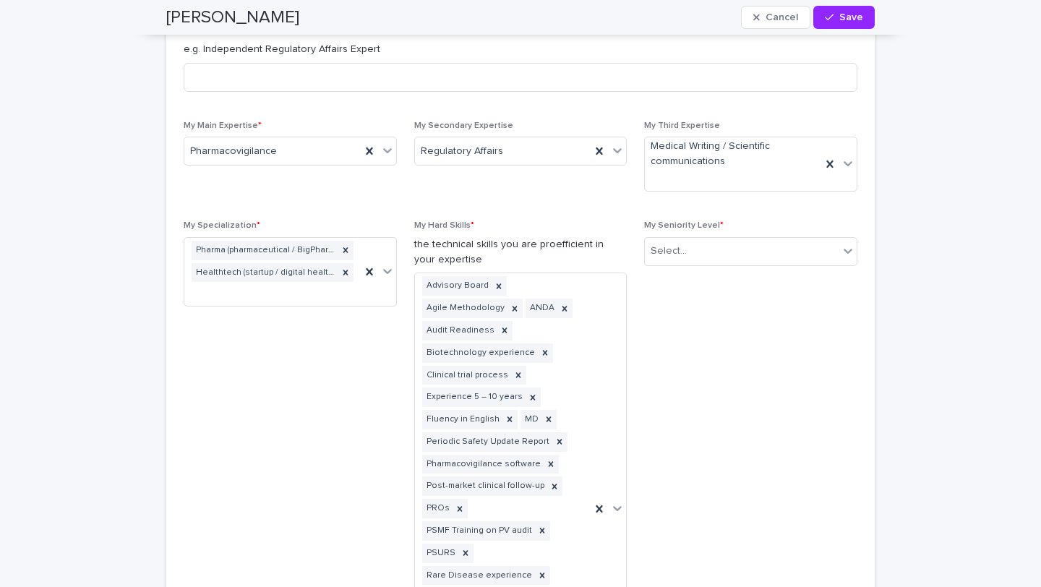
scroll to position [999, 0]
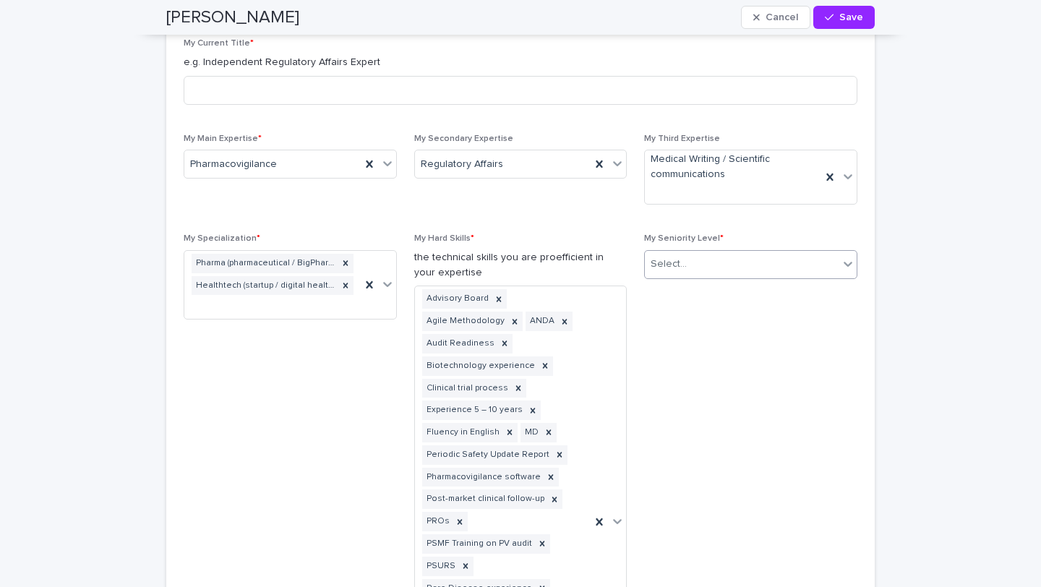
click at [711, 262] on div "Select..." at bounding box center [742, 264] width 194 height 24
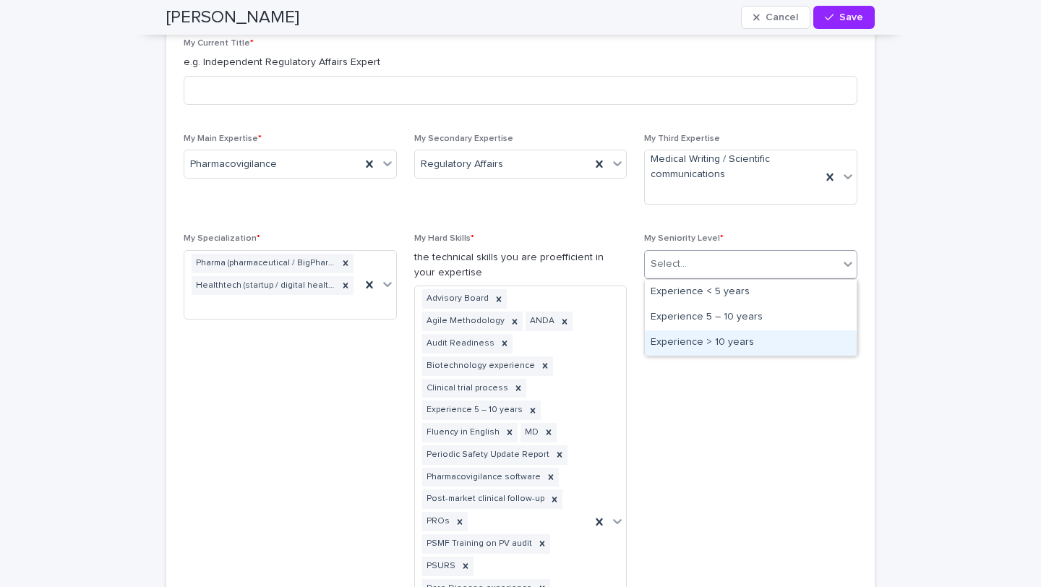
click at [714, 339] on div "Experience > 10 years" at bounding box center [751, 342] width 212 height 25
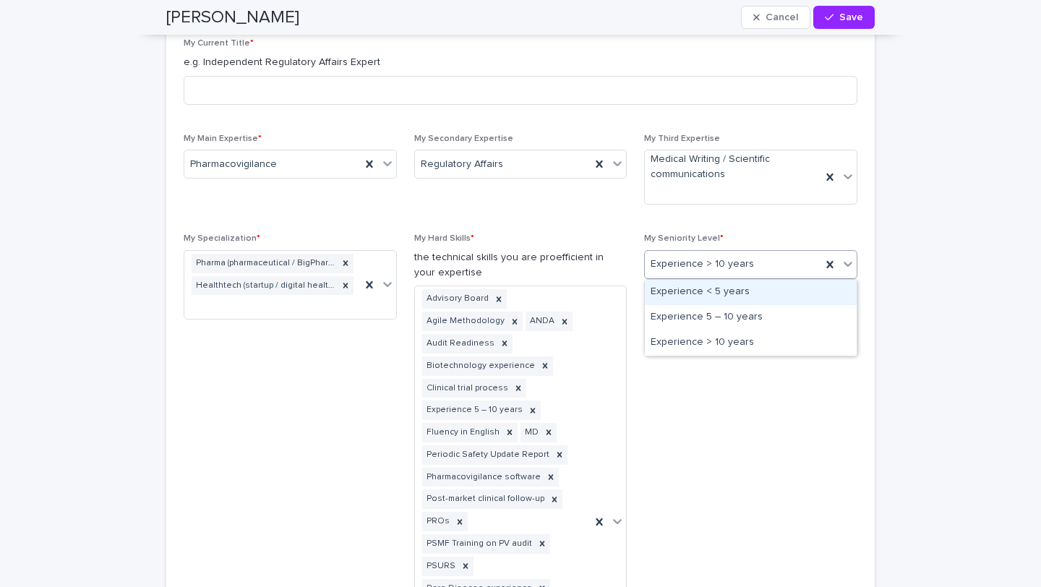
click at [731, 259] on span "Experience > 10 years" at bounding box center [701, 264] width 103 height 15
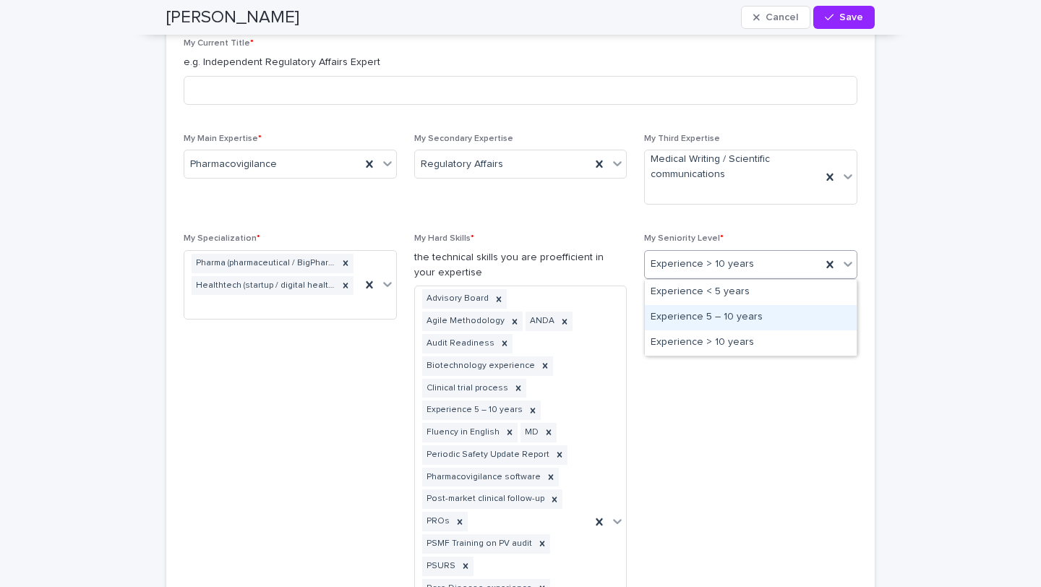
click at [733, 319] on div "Experience 5 – 10 years" at bounding box center [751, 317] width 212 height 25
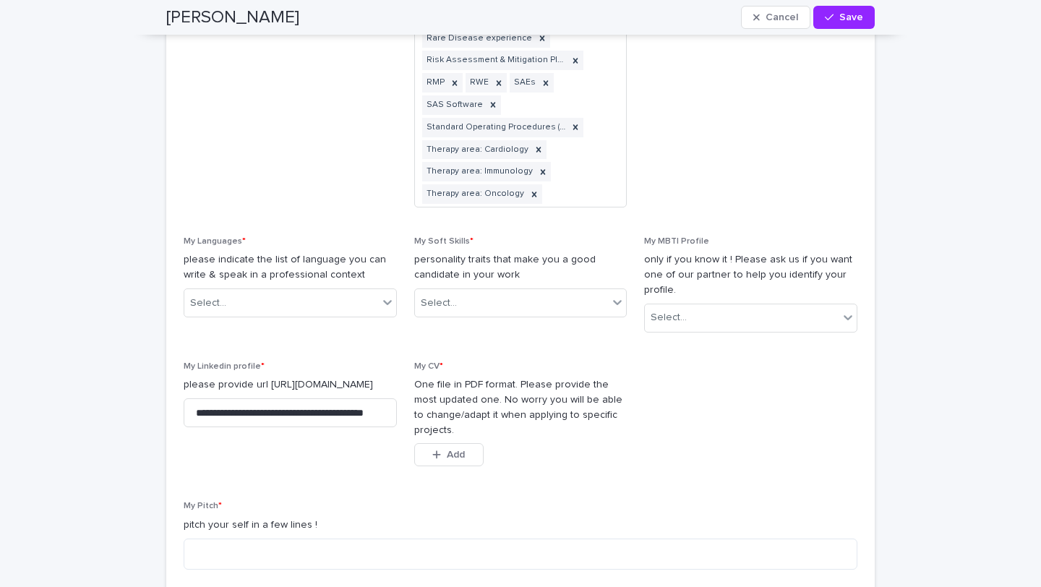
scroll to position [1549, 0]
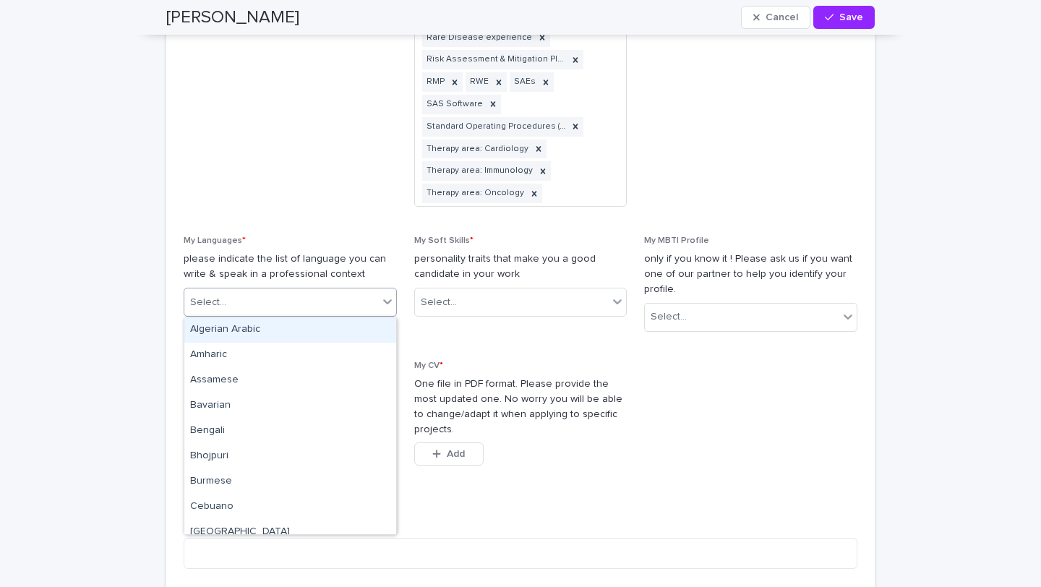
click at [385, 299] on icon at bounding box center [387, 301] width 14 height 14
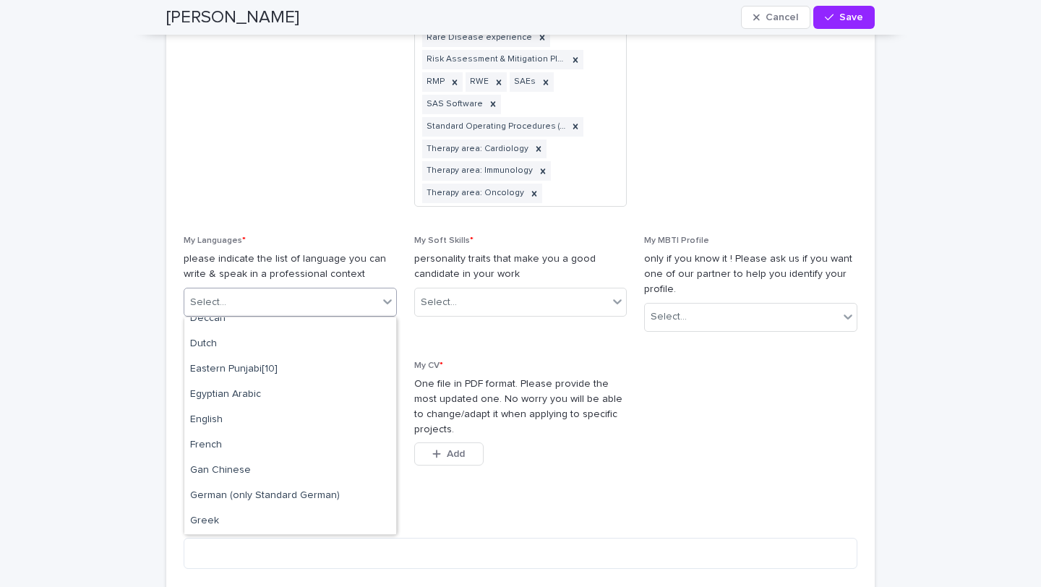
scroll to position [292, 0]
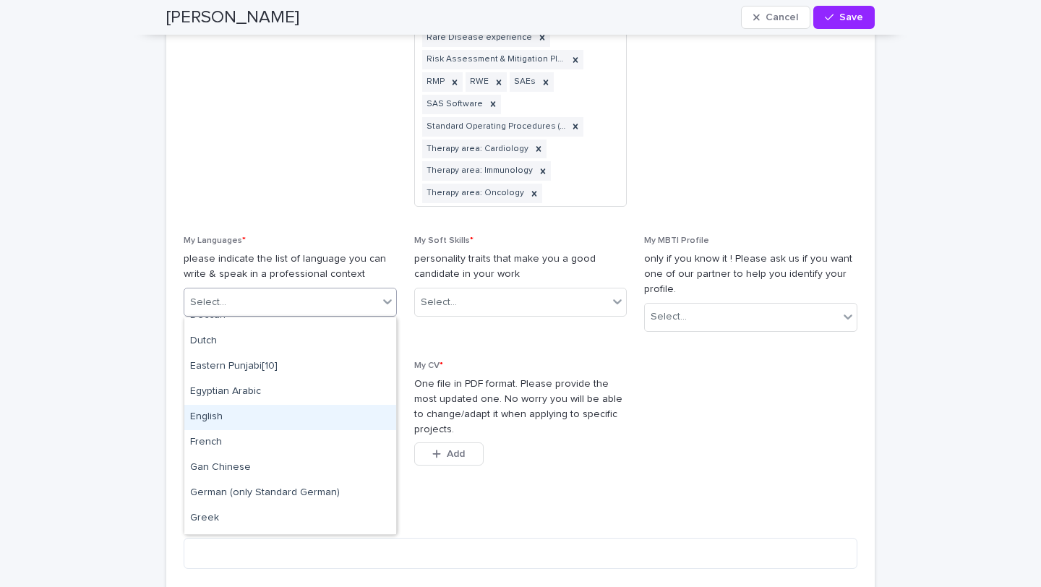
click at [256, 418] on div "English" at bounding box center [290, 417] width 212 height 25
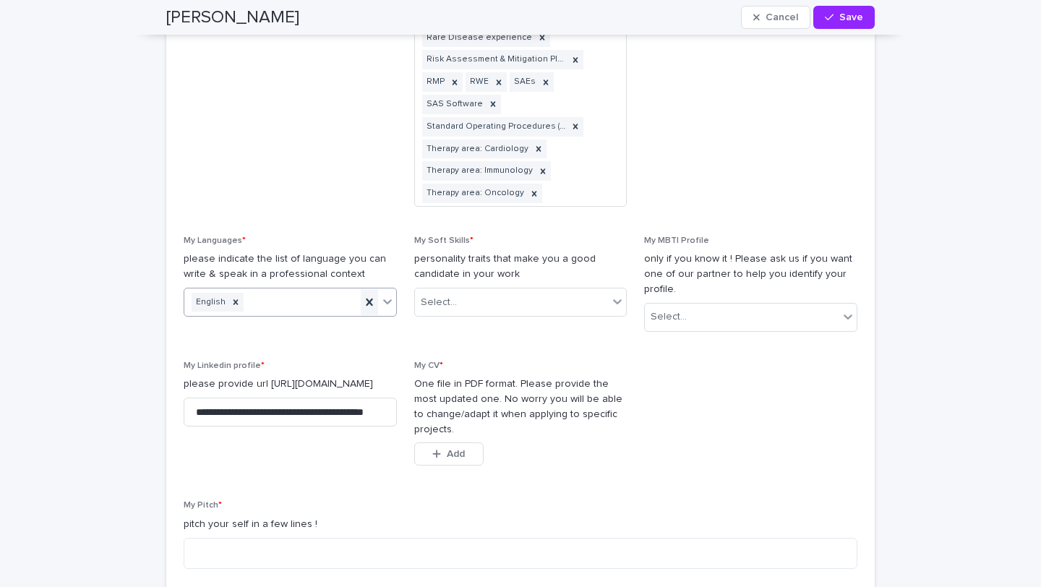
click at [371, 302] on icon at bounding box center [369, 302] width 14 height 14
click at [384, 302] on icon at bounding box center [387, 301] width 14 height 14
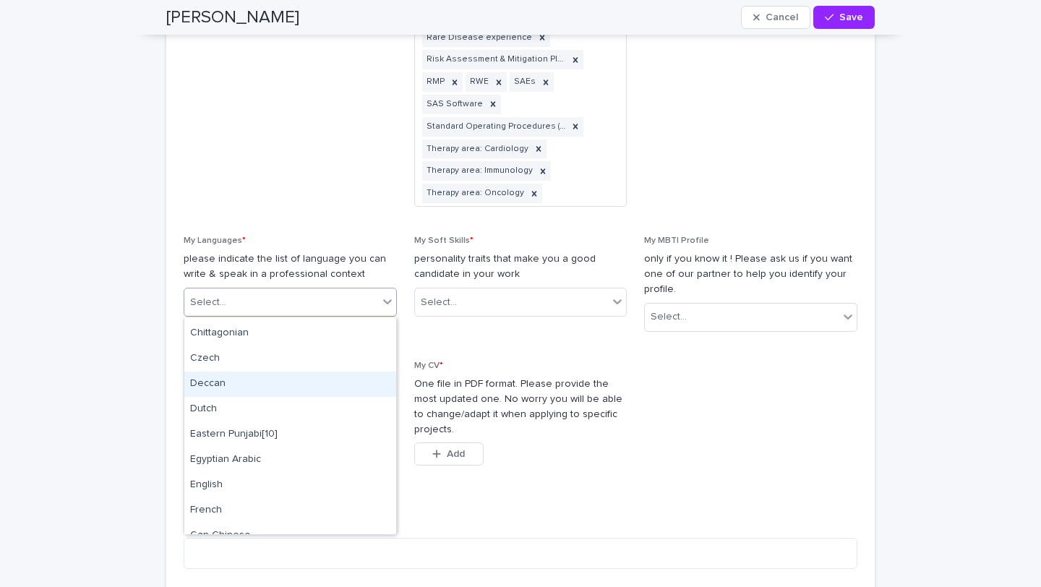
scroll to position [225, 0]
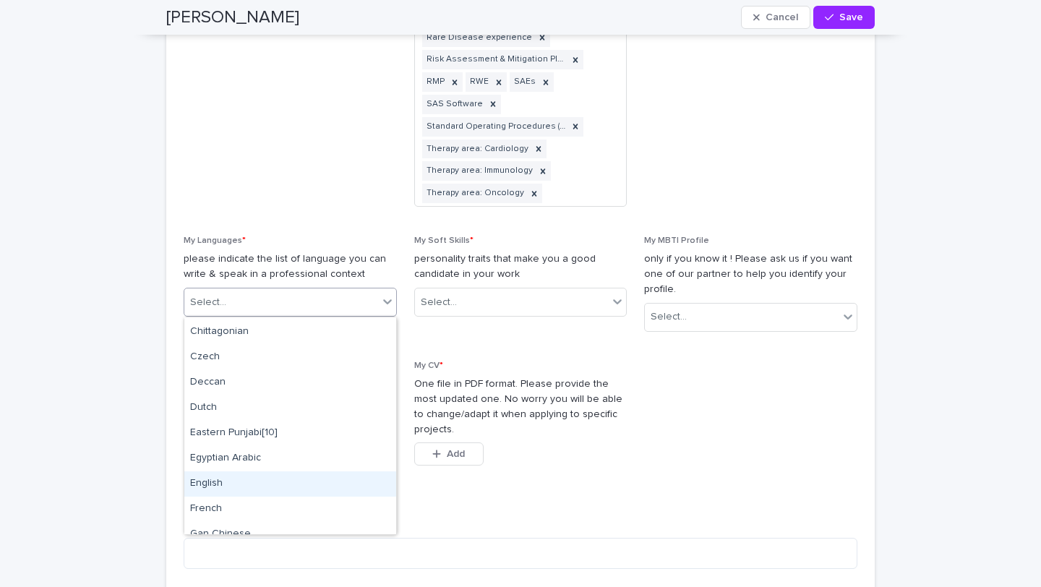
click at [241, 481] on div "English" at bounding box center [290, 483] width 212 height 25
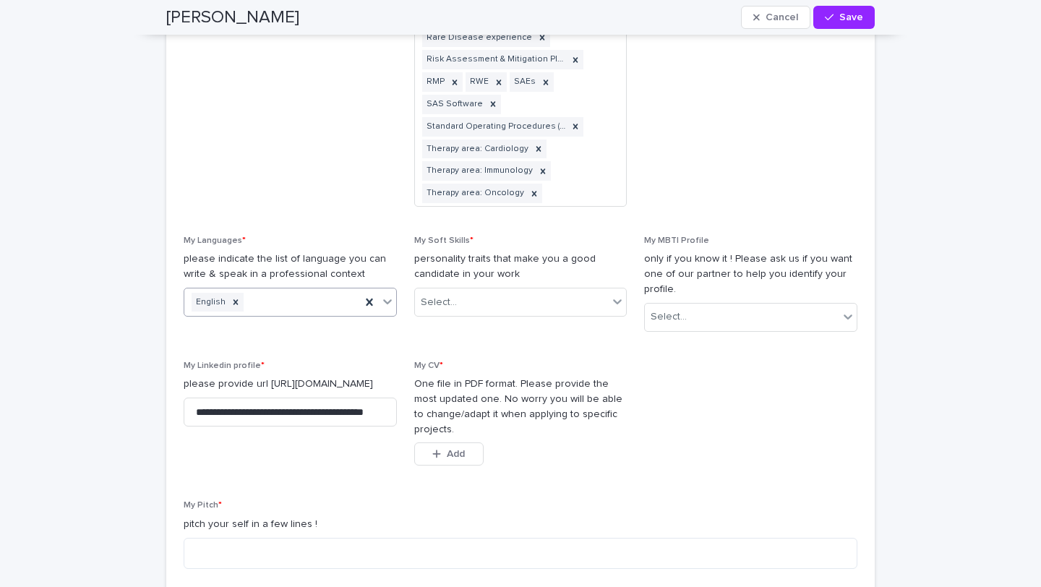
click at [392, 299] on icon at bounding box center [387, 301] width 14 height 14
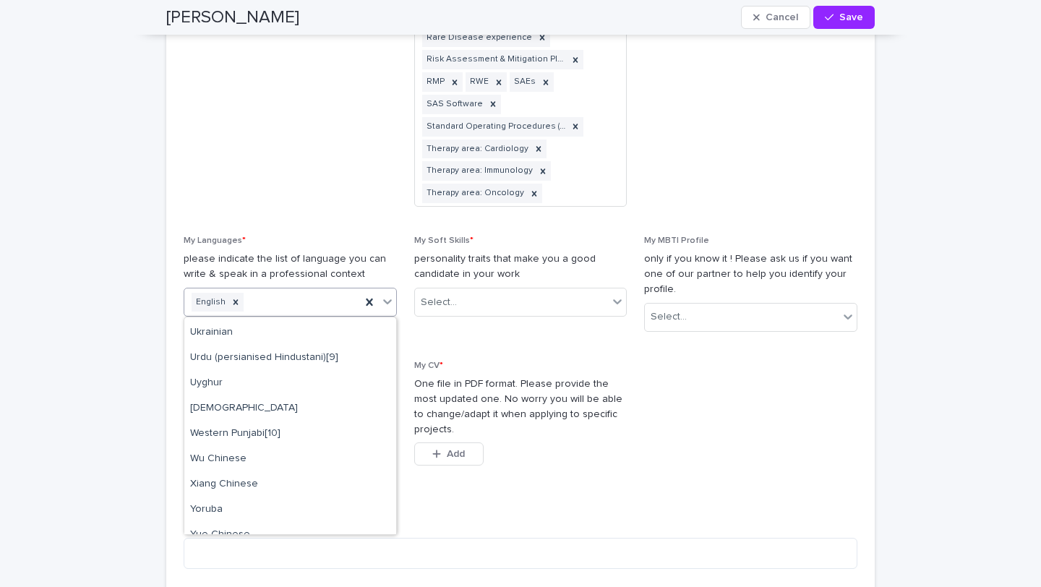
scroll to position [2060, 0]
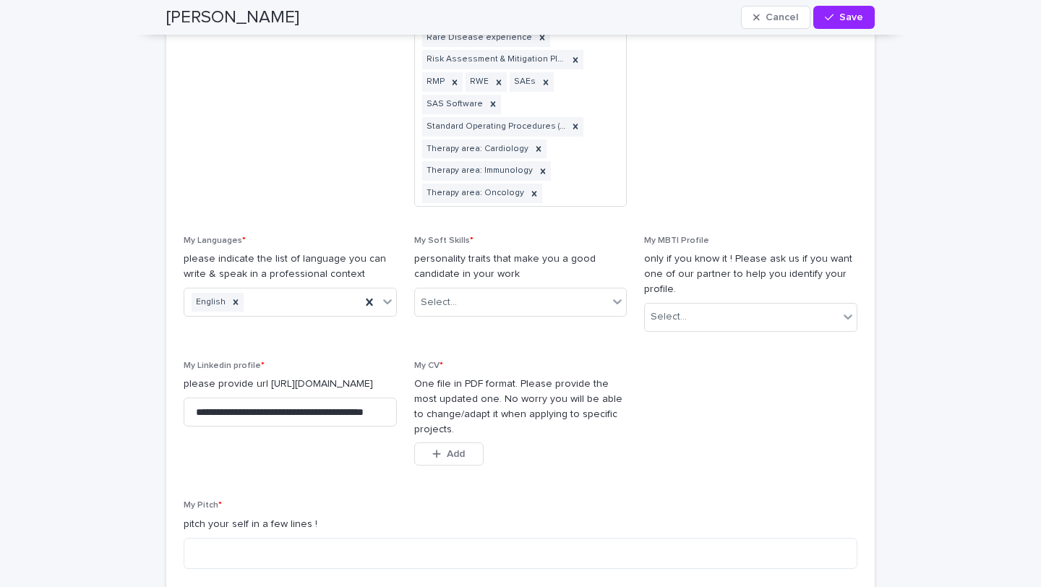
click at [421, 332] on span "My Soft Skills * personality traits that make you a good candidate in your work…" at bounding box center [520, 290] width 213 height 108
click at [490, 303] on div "Select..." at bounding box center [512, 302] width 194 height 24
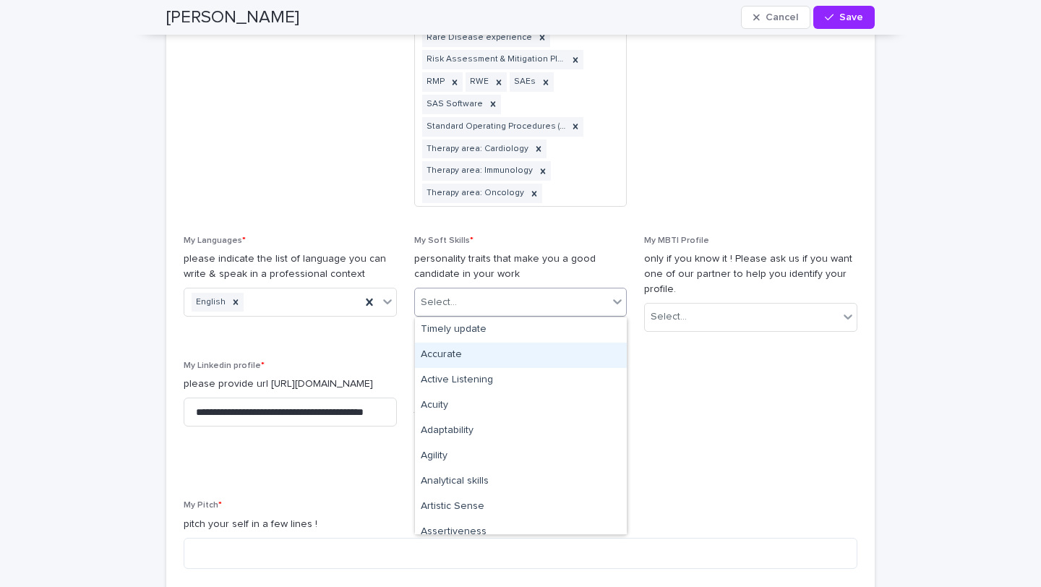
click at [486, 353] on div "Accurate" at bounding box center [521, 355] width 212 height 25
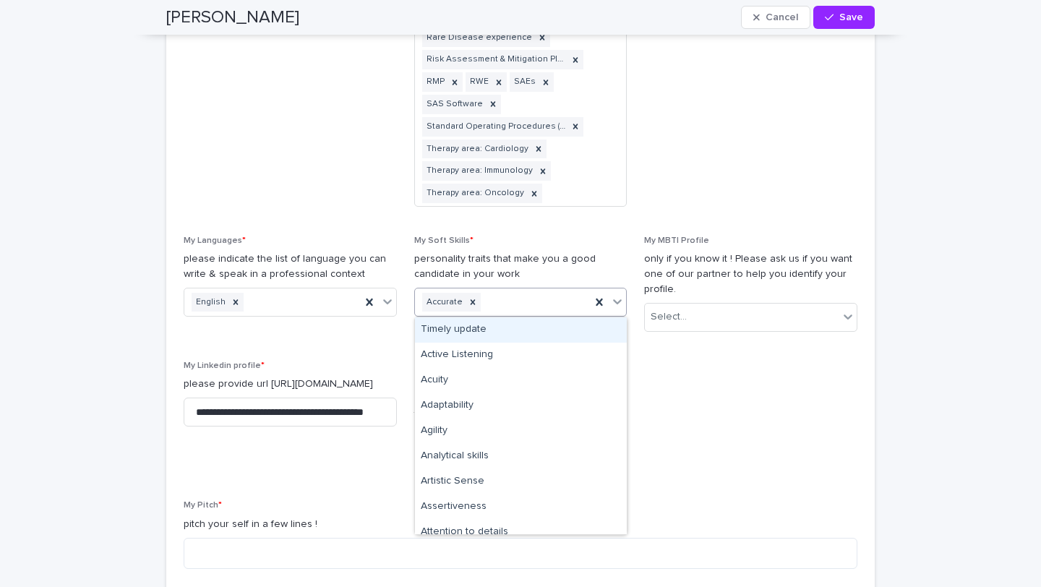
click at [537, 298] on div "Accurate" at bounding box center [503, 302] width 176 height 25
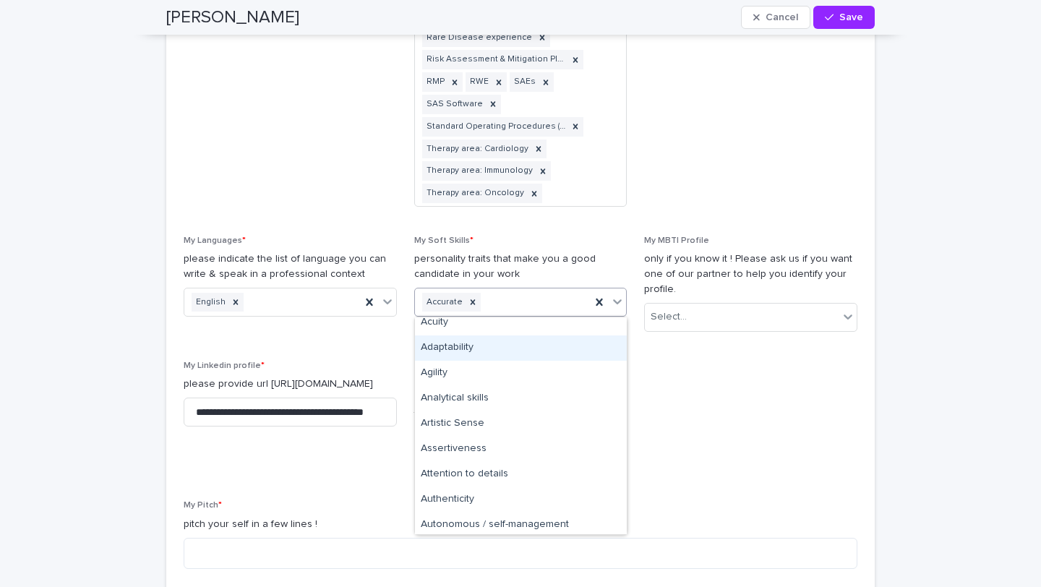
scroll to position [59, 0]
click at [474, 349] on div "Adaptability" at bounding box center [521, 347] width 212 height 25
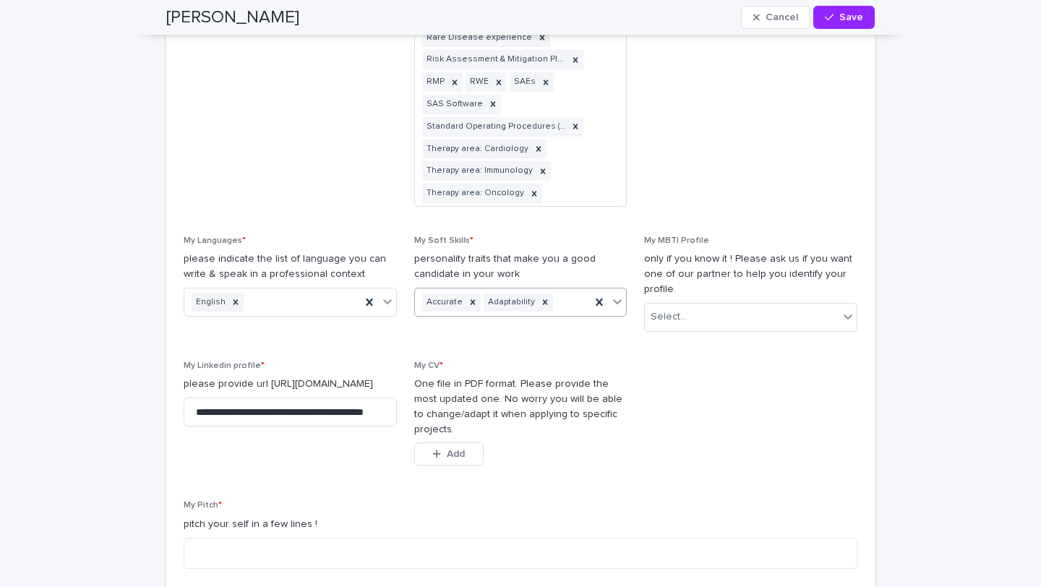
click at [558, 301] on div "Accurate Adaptability" at bounding box center [503, 302] width 176 height 25
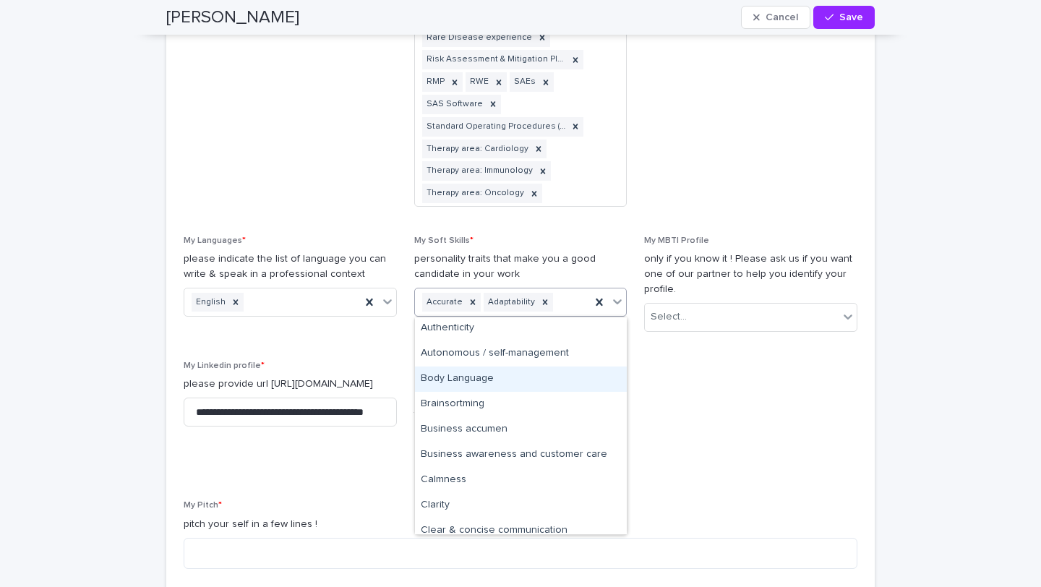
scroll to position [205, 0]
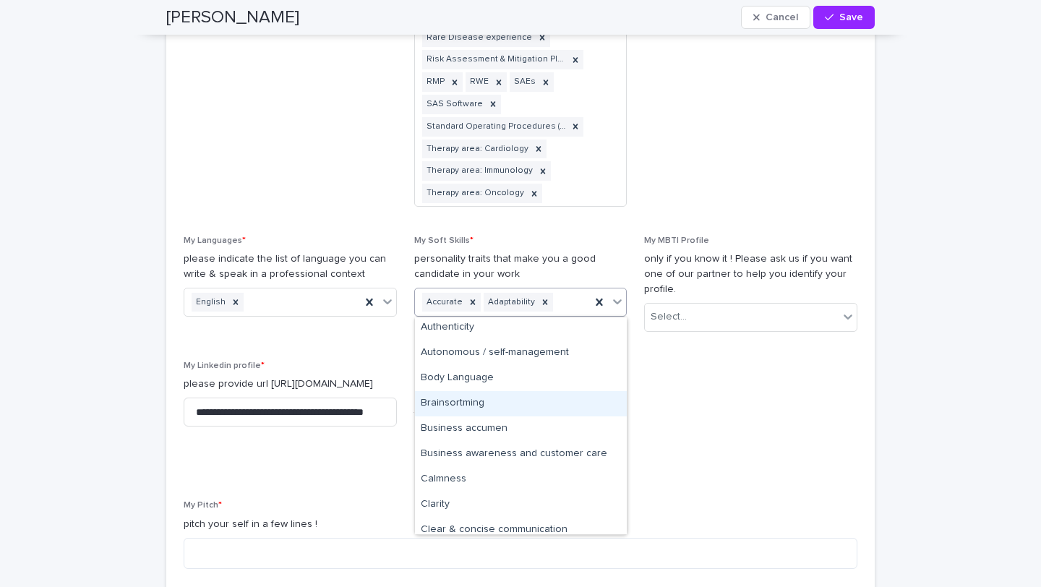
click at [460, 414] on div "Brainsortming" at bounding box center [521, 403] width 212 height 25
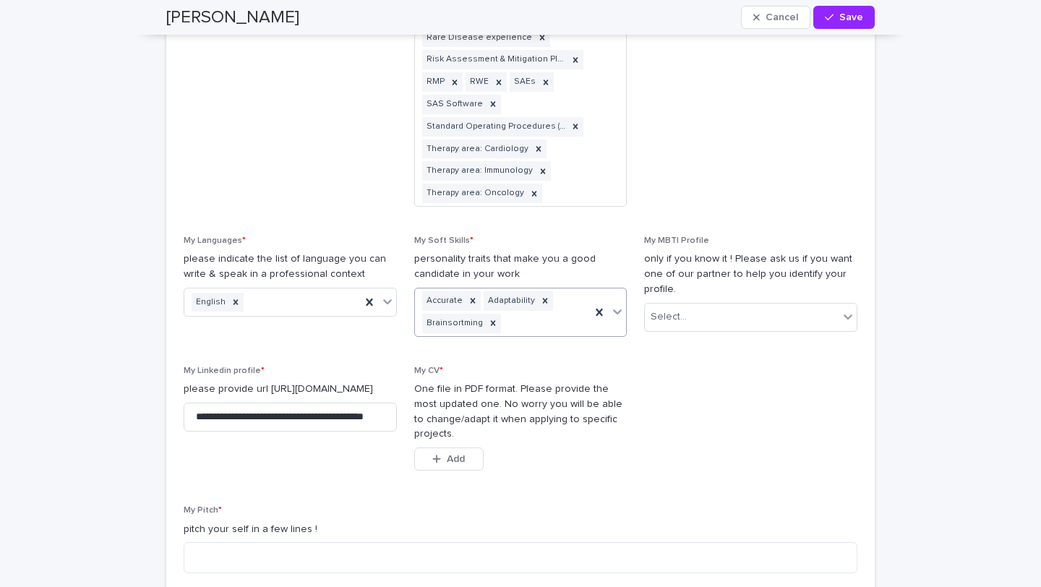
click at [557, 320] on div "Accurate Adaptability Brainsortming" at bounding box center [503, 312] width 176 height 48
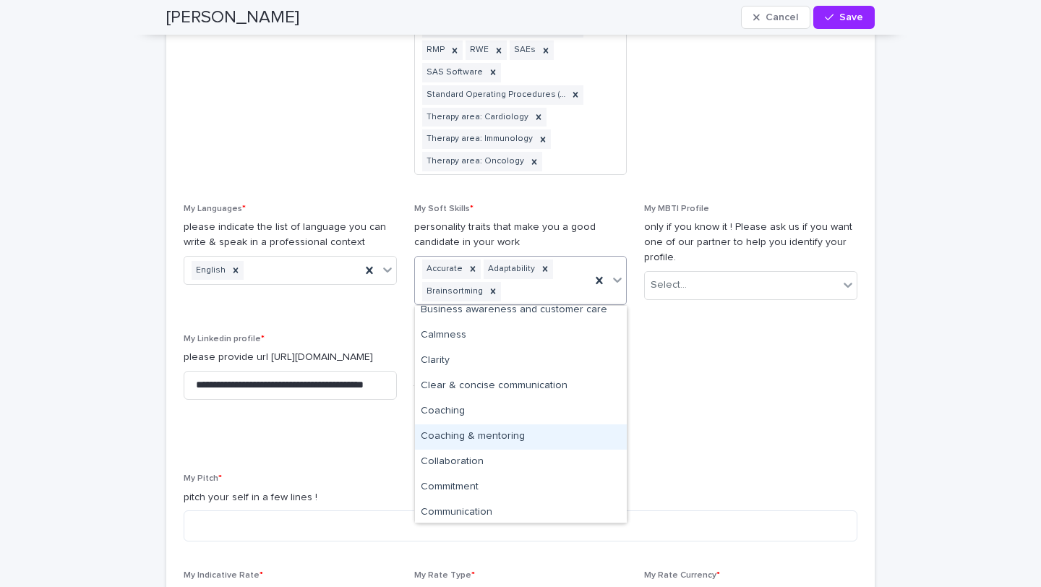
scroll to position [310, 0]
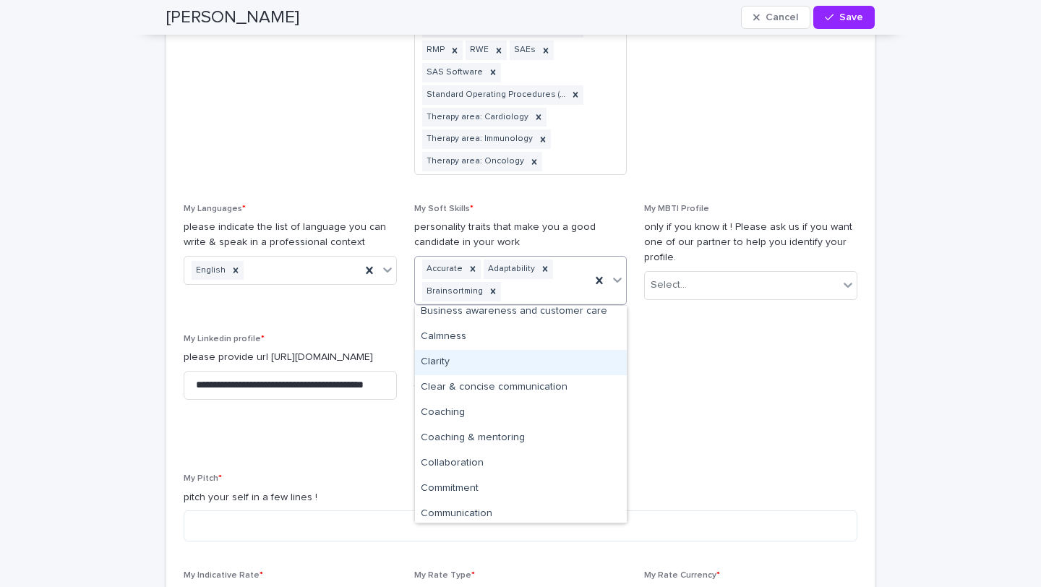
click at [465, 363] on div "Clarity" at bounding box center [521, 362] width 212 height 25
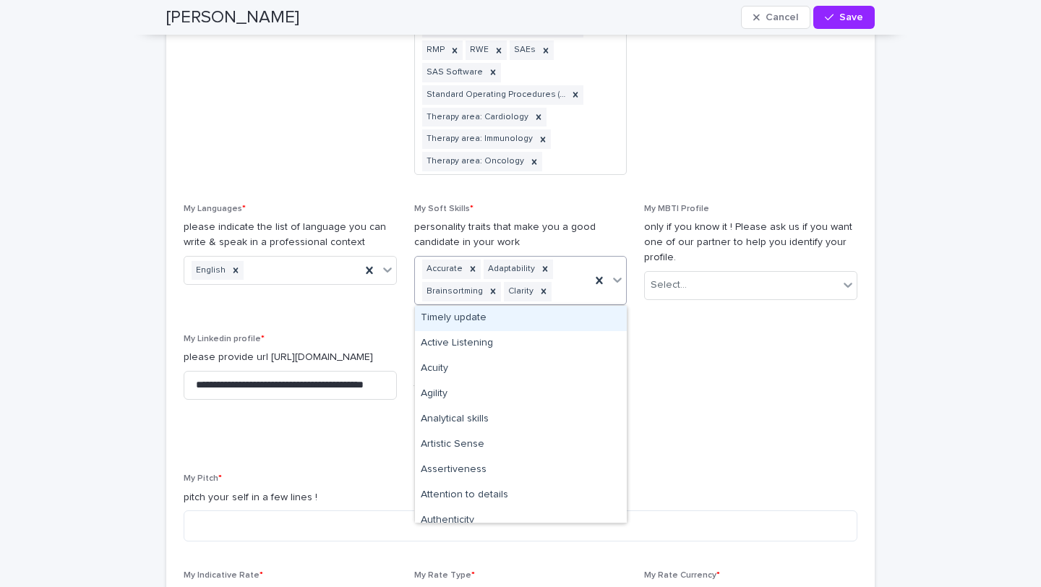
click at [564, 290] on div "Accurate Adaptability Brainsortming Clarity" at bounding box center [503, 281] width 176 height 48
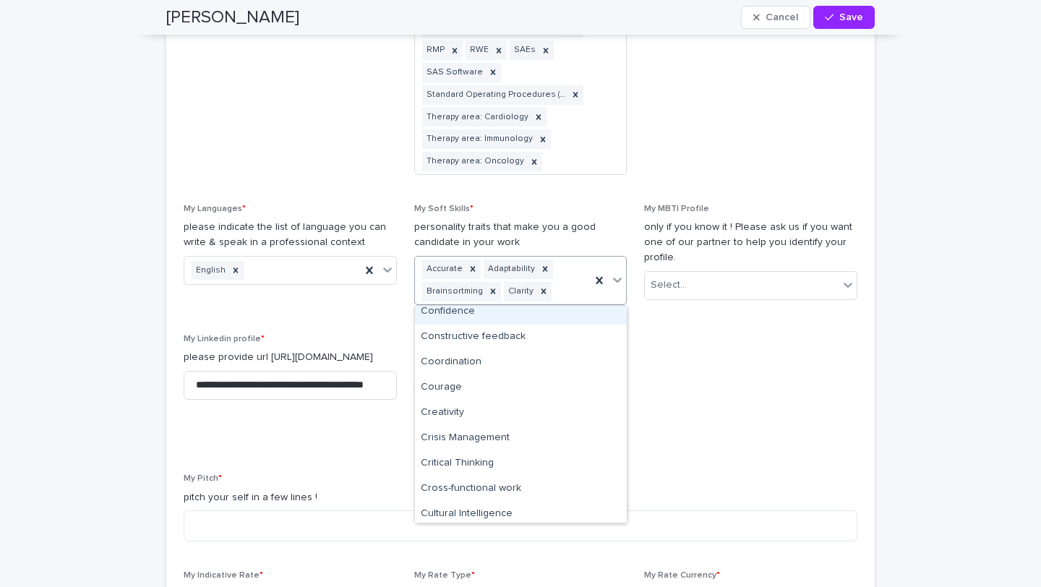
scroll to position [586, 0]
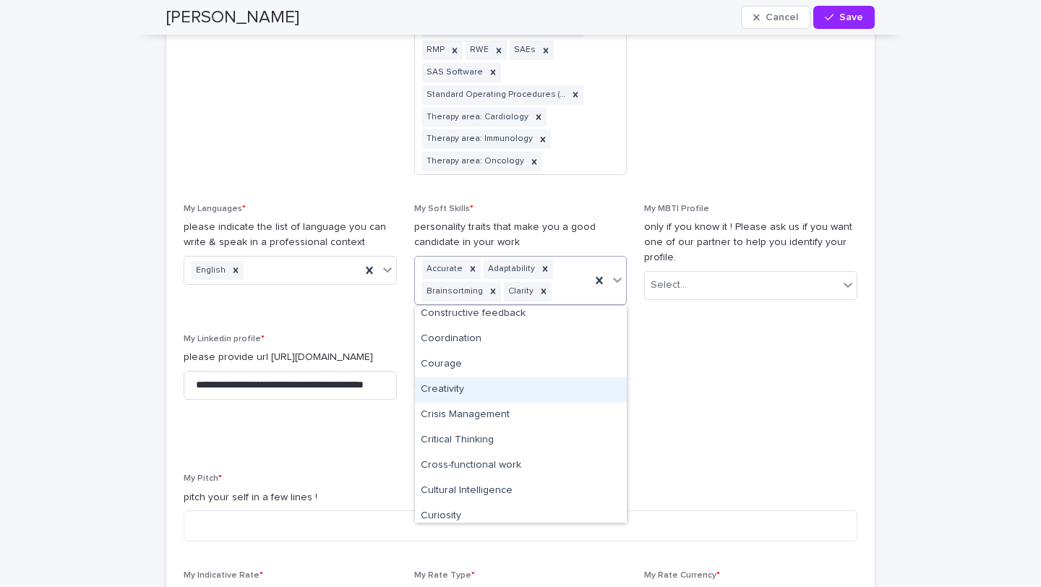
click at [500, 389] on div "Creativity" at bounding box center [521, 389] width 212 height 25
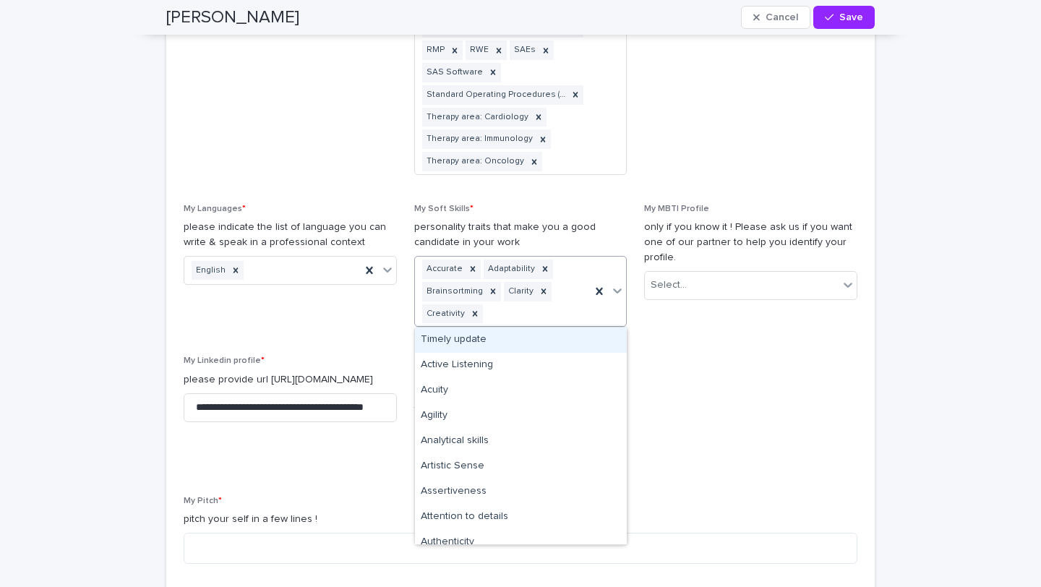
click at [568, 311] on div "Accurate Adaptability Brainsortming Clarity Creativity" at bounding box center [503, 291] width 176 height 69
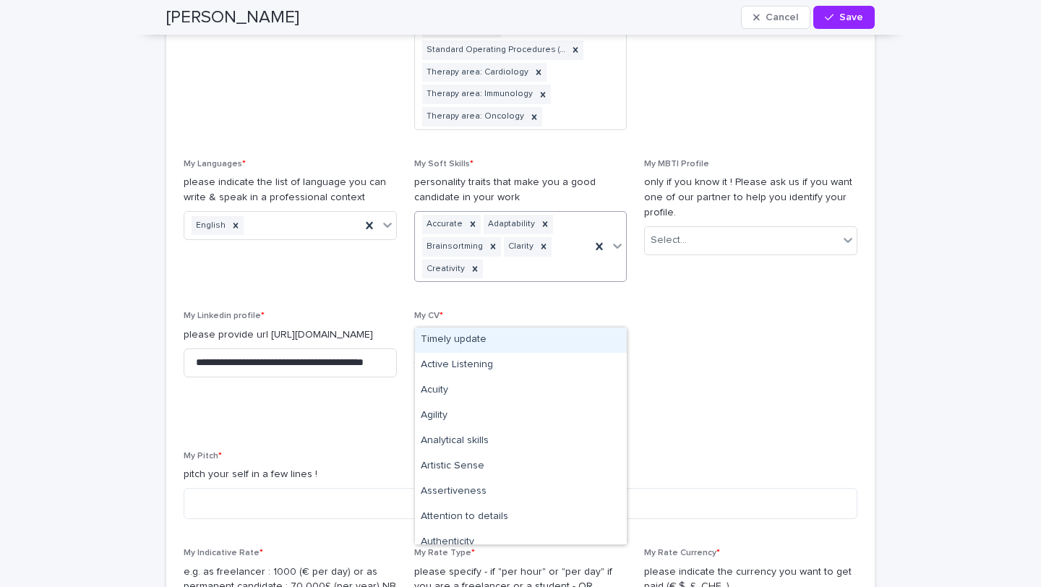
scroll to position [1645, 0]
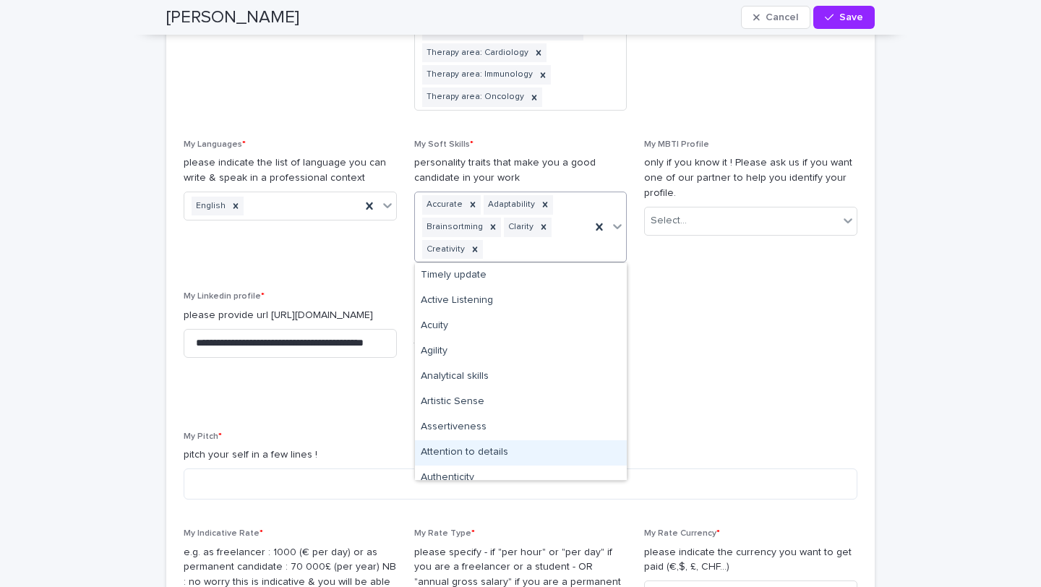
click at [486, 453] on div "Attention to details" at bounding box center [521, 452] width 212 height 25
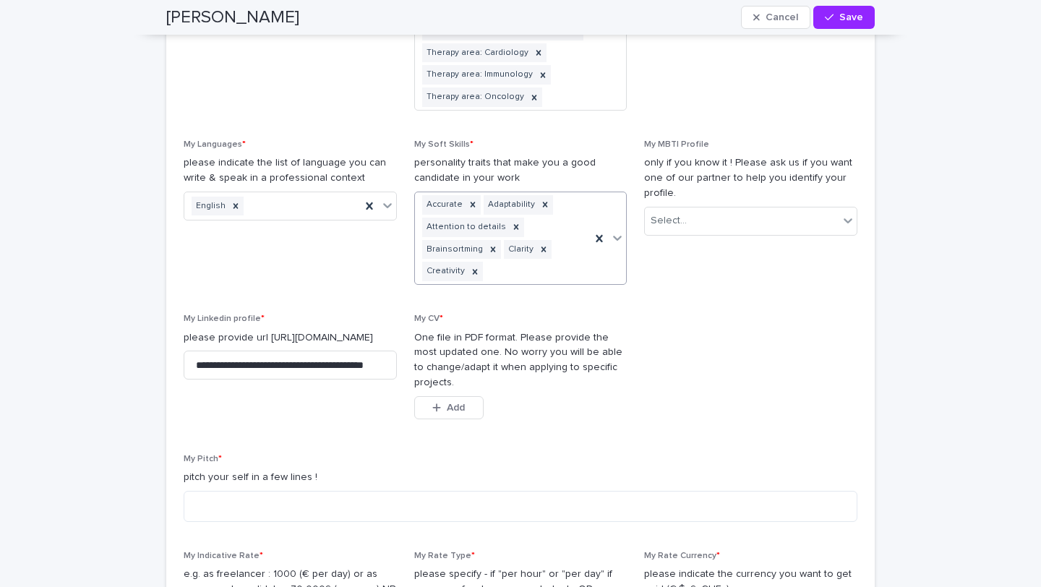
click at [535, 266] on div "Accurate Adaptability Attention to details Brainsortming Clarity Creativity" at bounding box center [503, 238] width 176 height 92
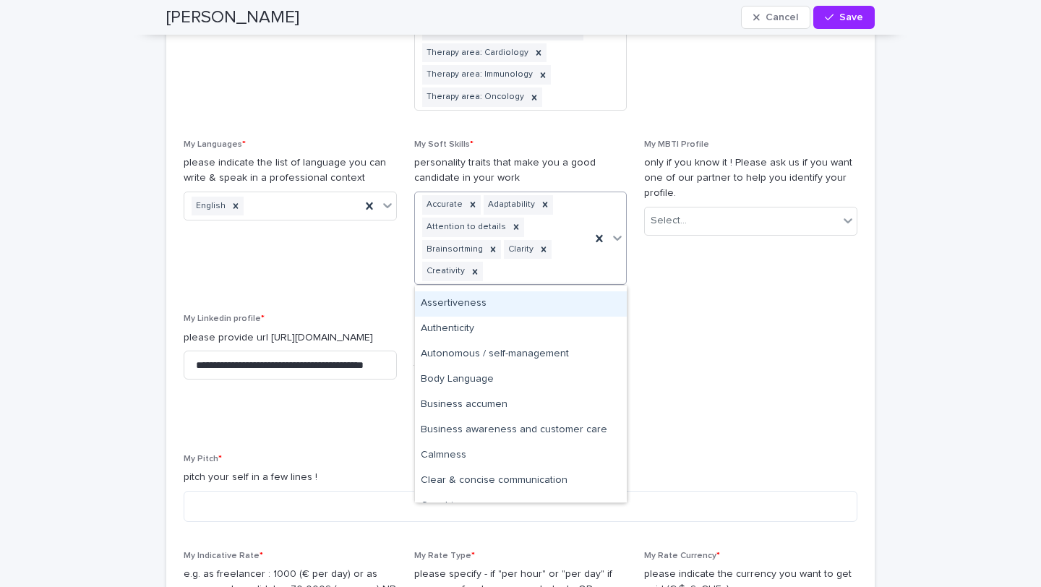
scroll to position [160, 0]
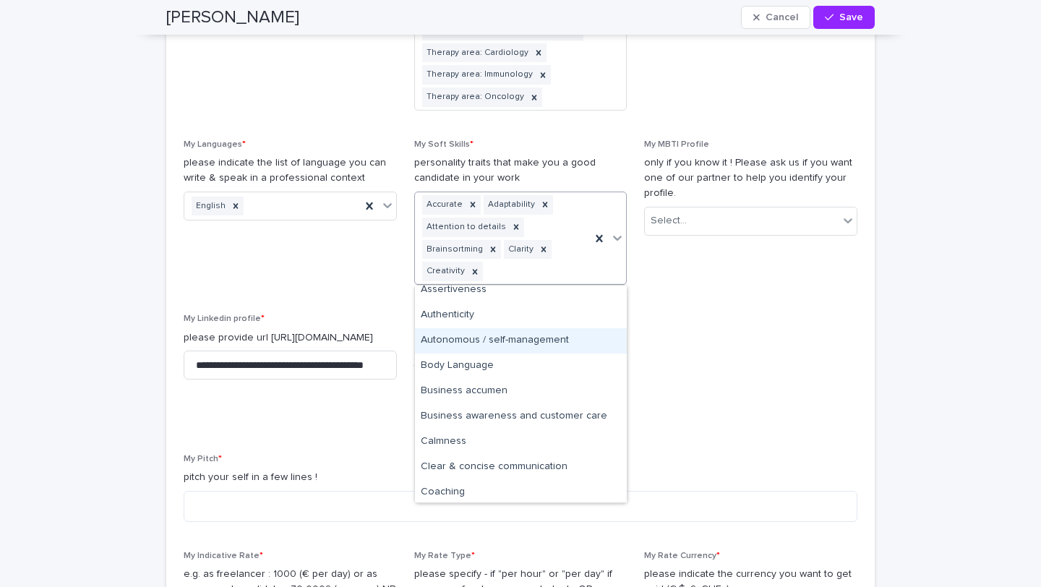
click at [481, 337] on div "Autonomous / self-management" at bounding box center [521, 340] width 212 height 25
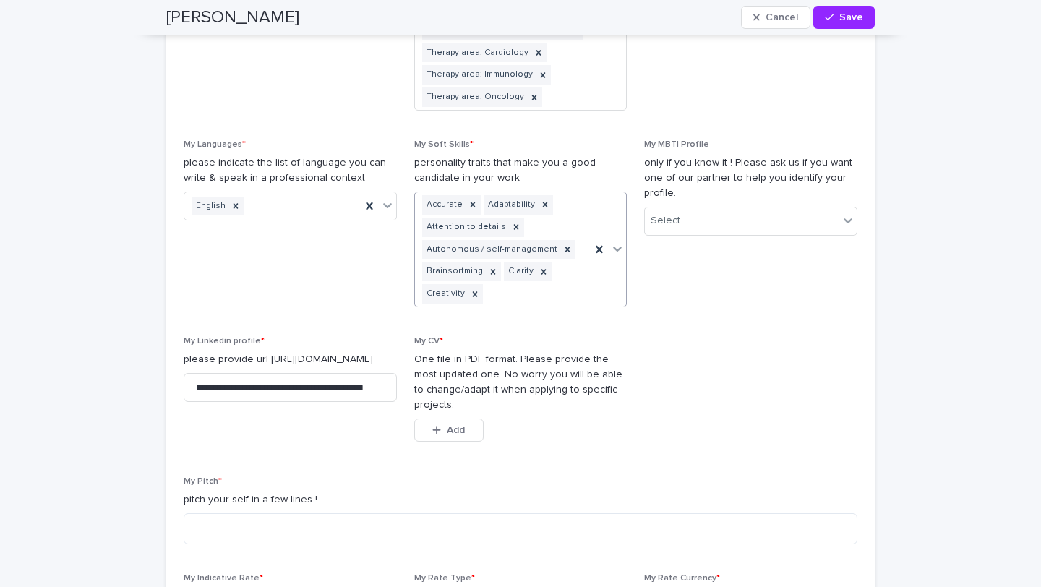
click at [523, 293] on div "Accurate Adaptability Attention to details Autonomous / self-management Brainso…" at bounding box center [503, 249] width 176 height 114
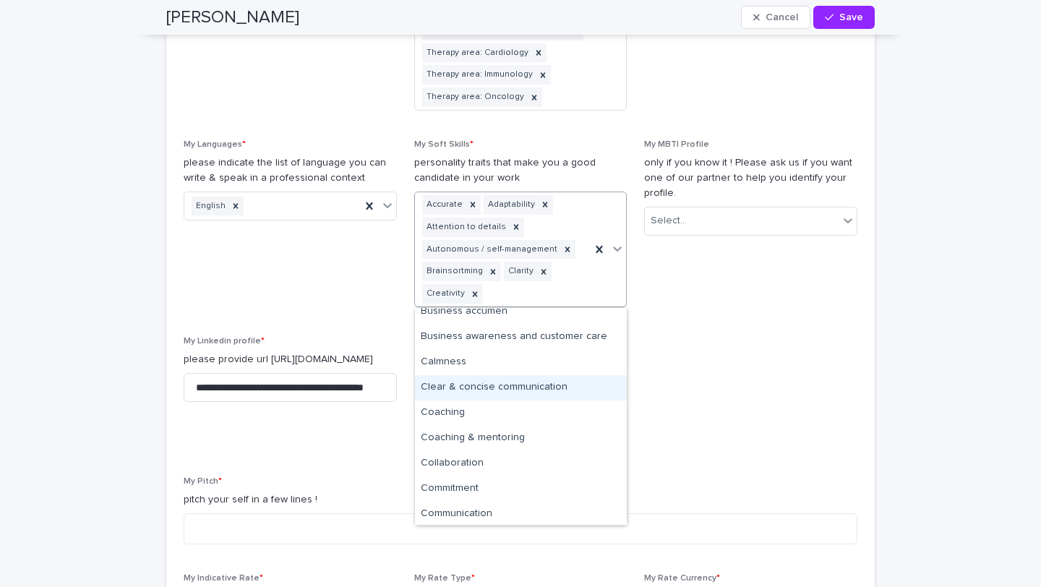
scroll to position [268, 0]
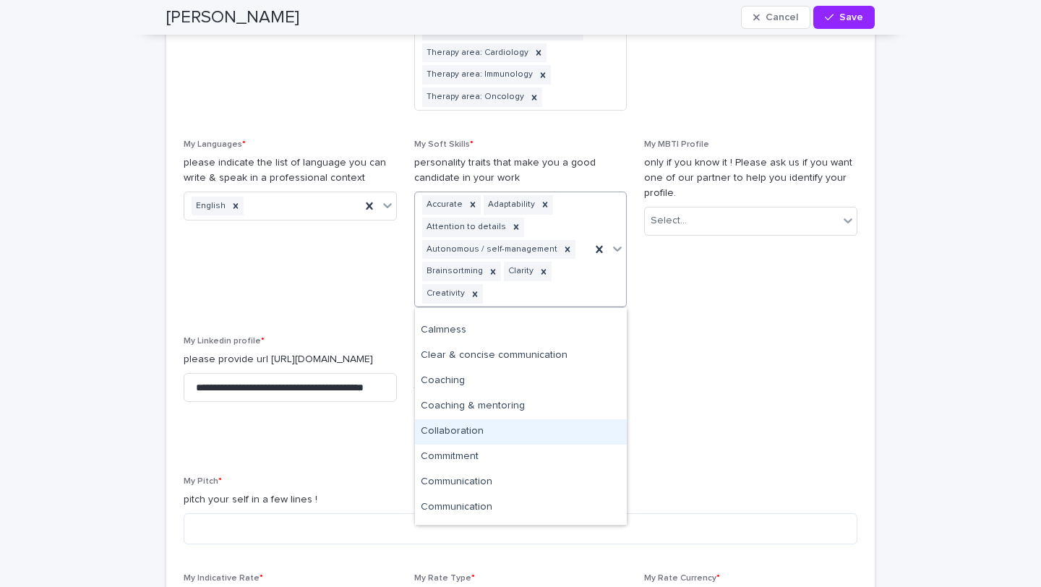
click at [481, 428] on div "Collaboration" at bounding box center [521, 431] width 212 height 25
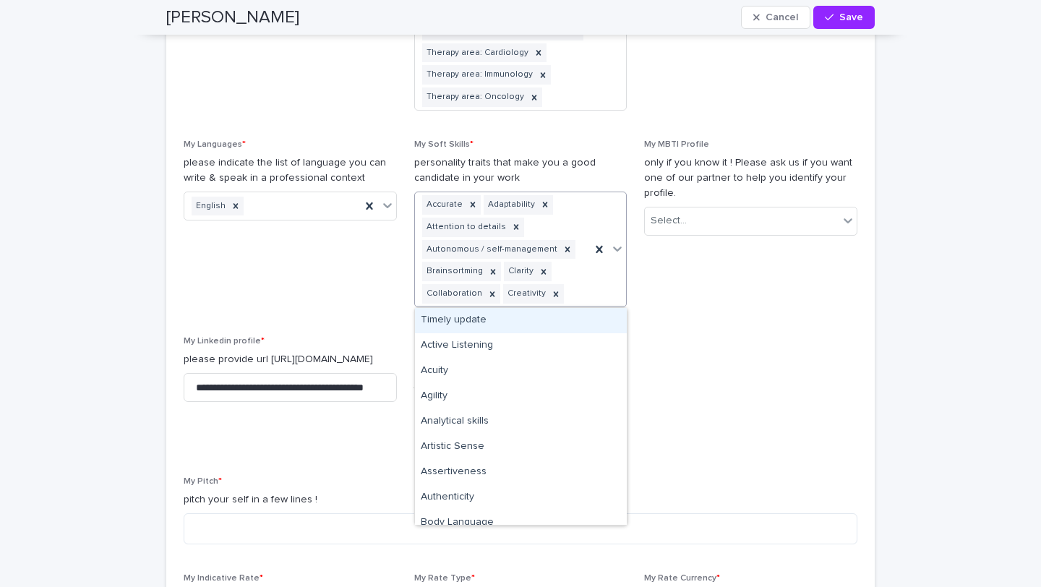
click at [574, 290] on div "Accurate Adaptability Attention to details Autonomous / self-management Brainso…" at bounding box center [503, 249] width 176 height 114
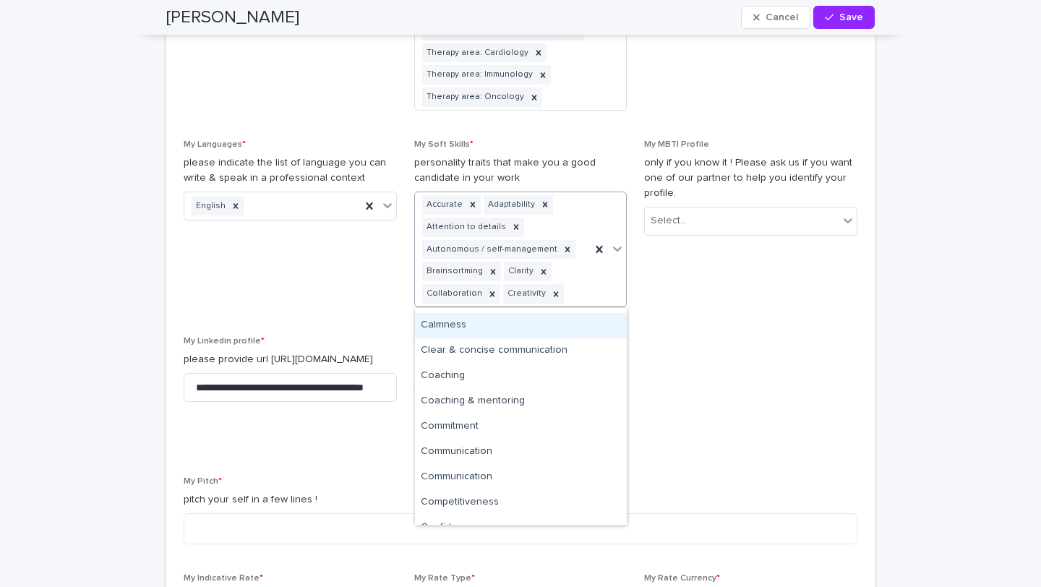
scroll to position [275, 0]
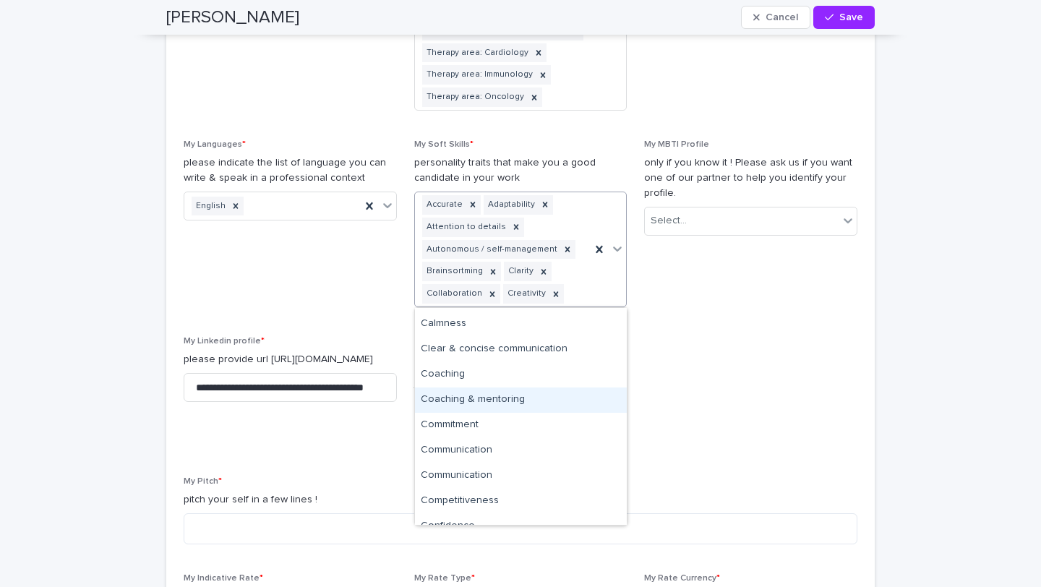
click at [504, 395] on div "Coaching & mentoring" at bounding box center [521, 399] width 212 height 25
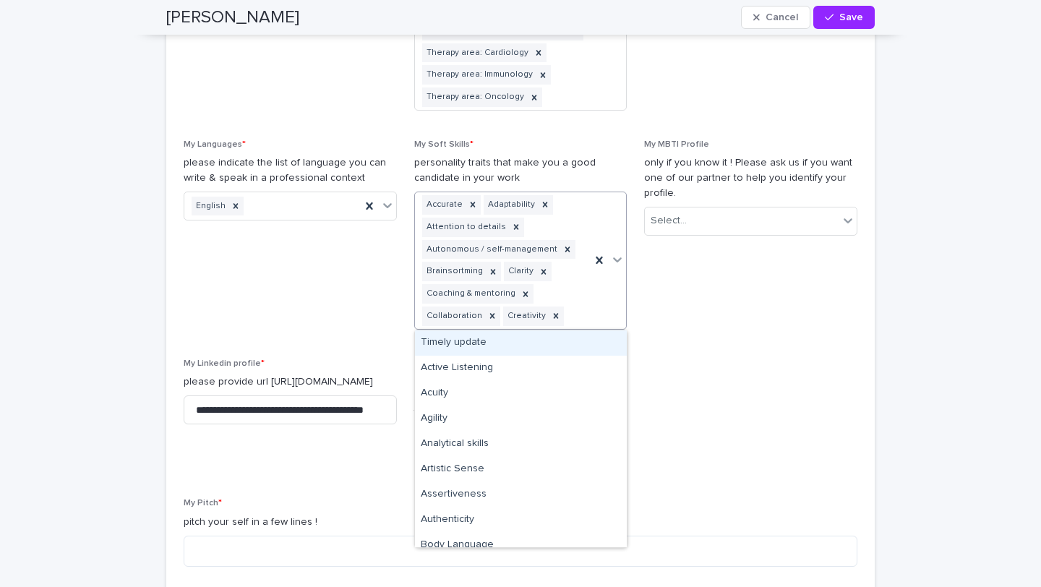
click at [569, 278] on div "Accurate Adaptability Attention to details Autonomous / self-management Brainso…" at bounding box center [503, 260] width 176 height 137
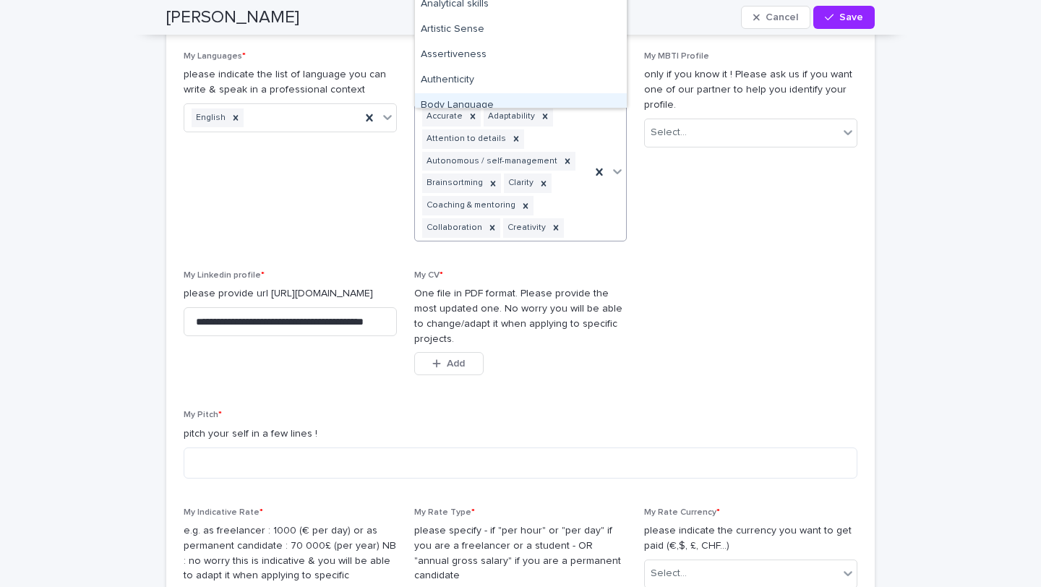
scroll to position [1745, 0]
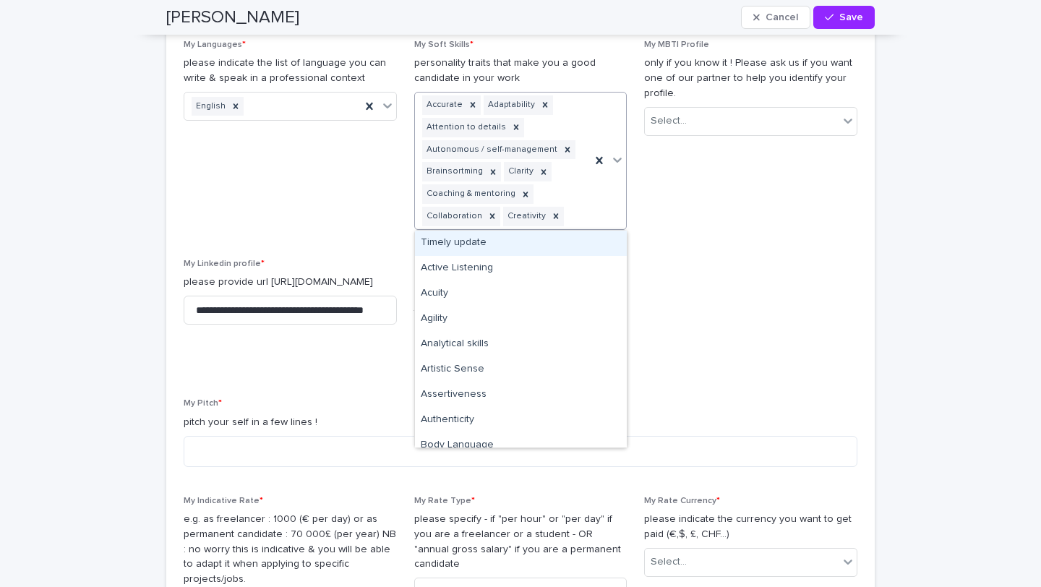
click at [589, 215] on div "Accurate Adaptability Attention to details Autonomous / self-management Brainso…" at bounding box center [503, 160] width 176 height 137
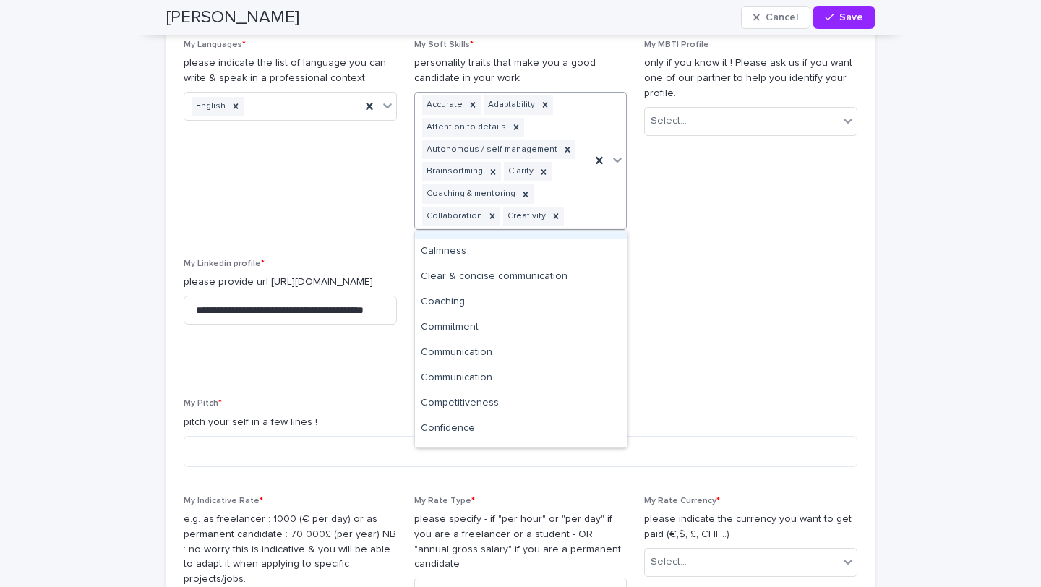
scroll to position [295, 0]
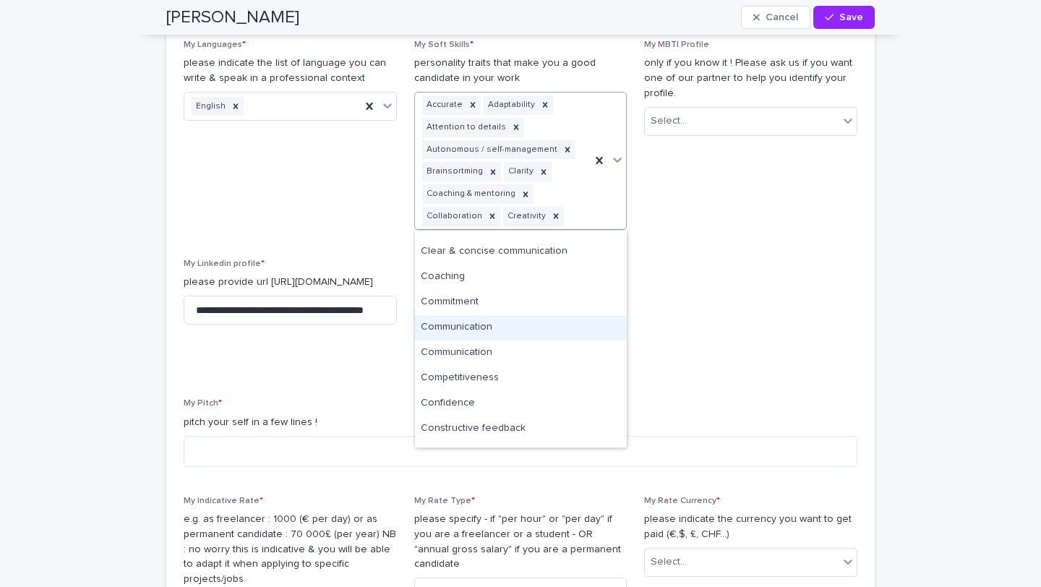
click at [495, 324] on div "Communication" at bounding box center [521, 327] width 212 height 25
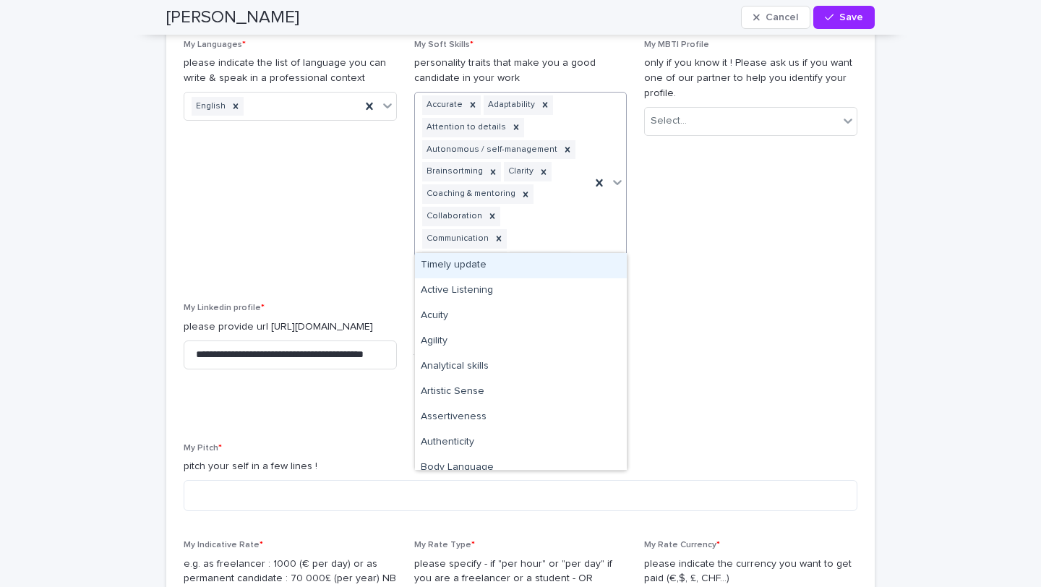
click at [593, 229] on div at bounding box center [607, 182] width 35 height 181
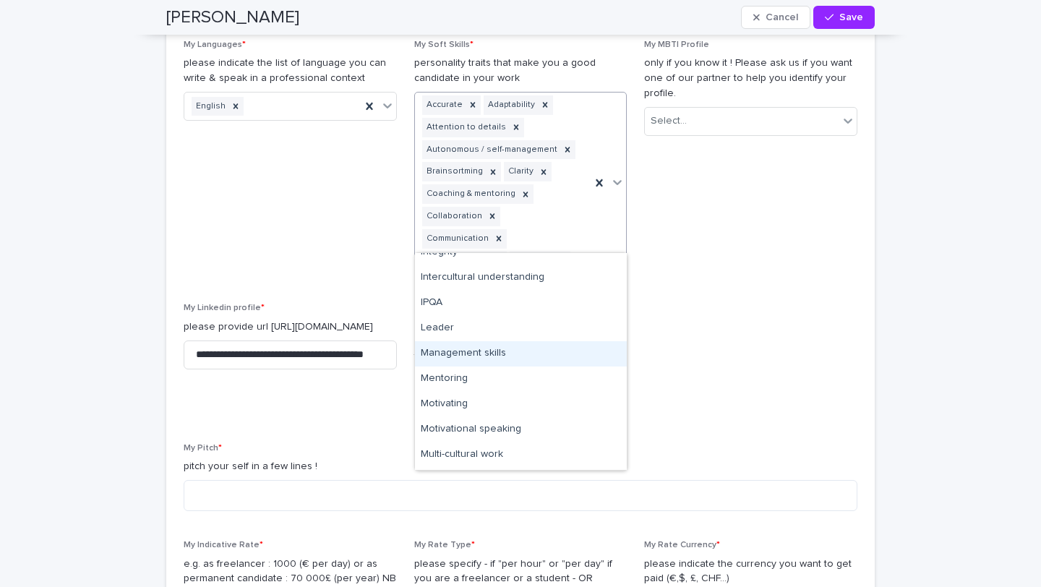
scroll to position [1384, 0]
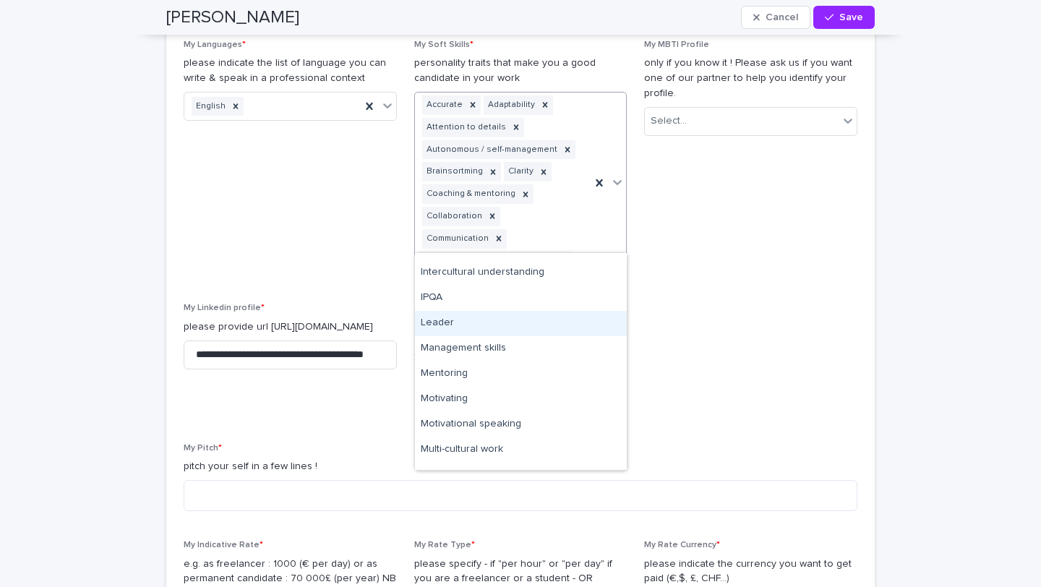
click at [485, 322] on div "Leader" at bounding box center [521, 323] width 212 height 25
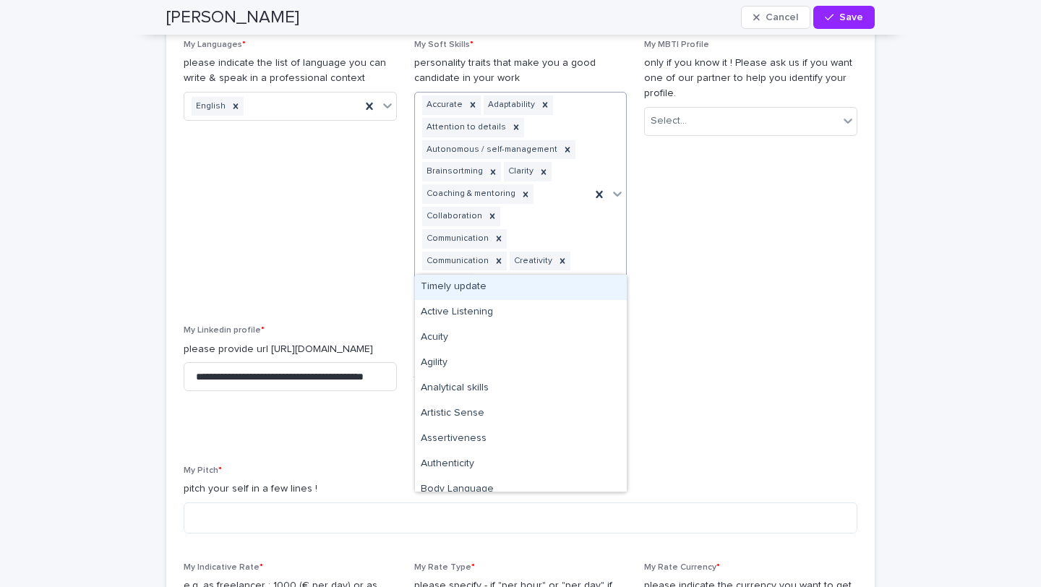
click at [553, 263] on div "Accurate Adaptability Attention to details Autonomous / self-management Brainso…" at bounding box center [503, 193] width 176 height 203
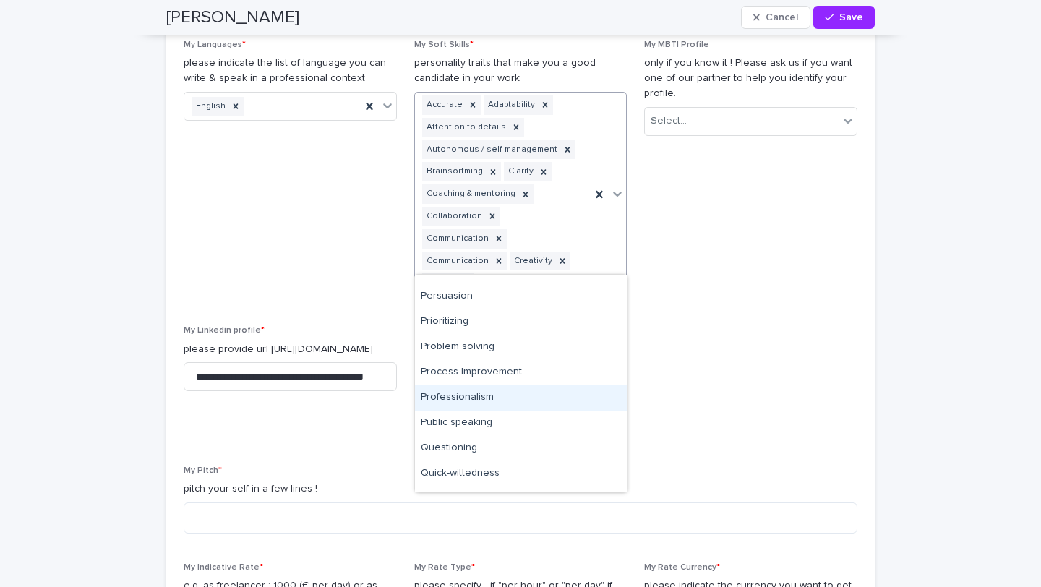
scroll to position [1866, 0]
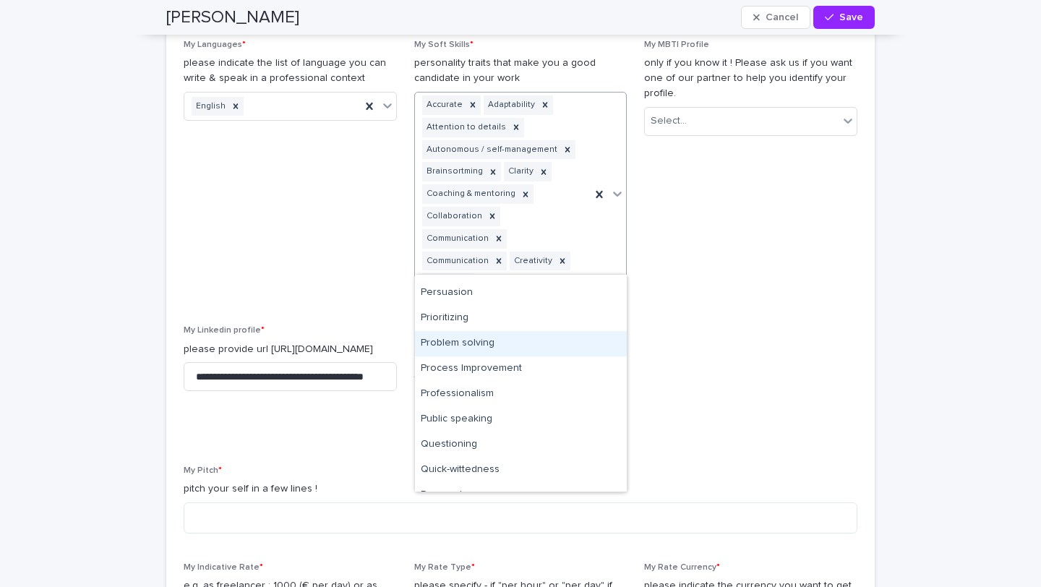
click at [494, 342] on div "Problem solving" at bounding box center [521, 343] width 212 height 25
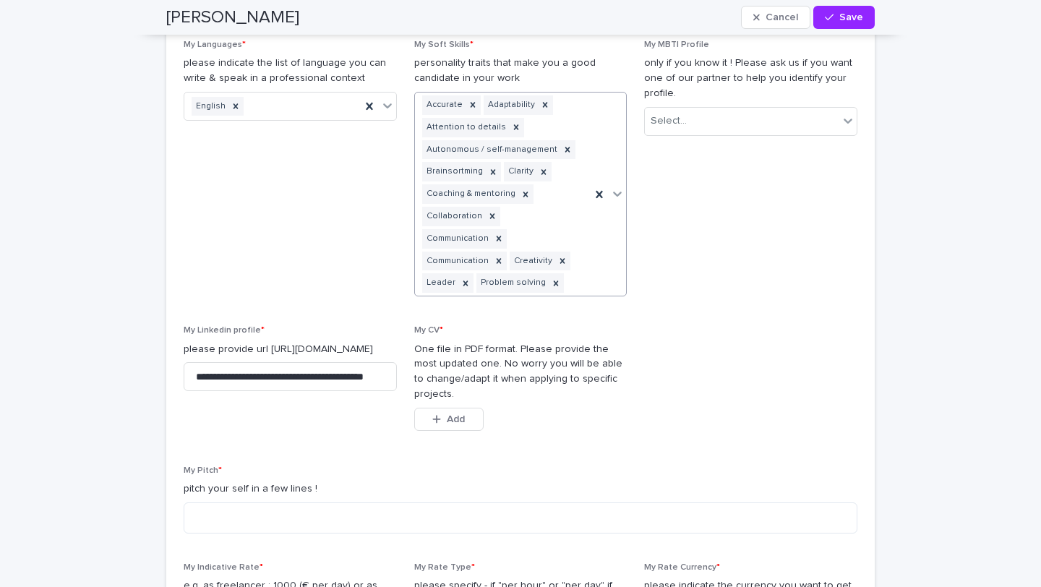
click at [567, 258] on div "Accurate Adaptability Attention to details Autonomous / self-management Brainso…" at bounding box center [503, 193] width 176 height 203
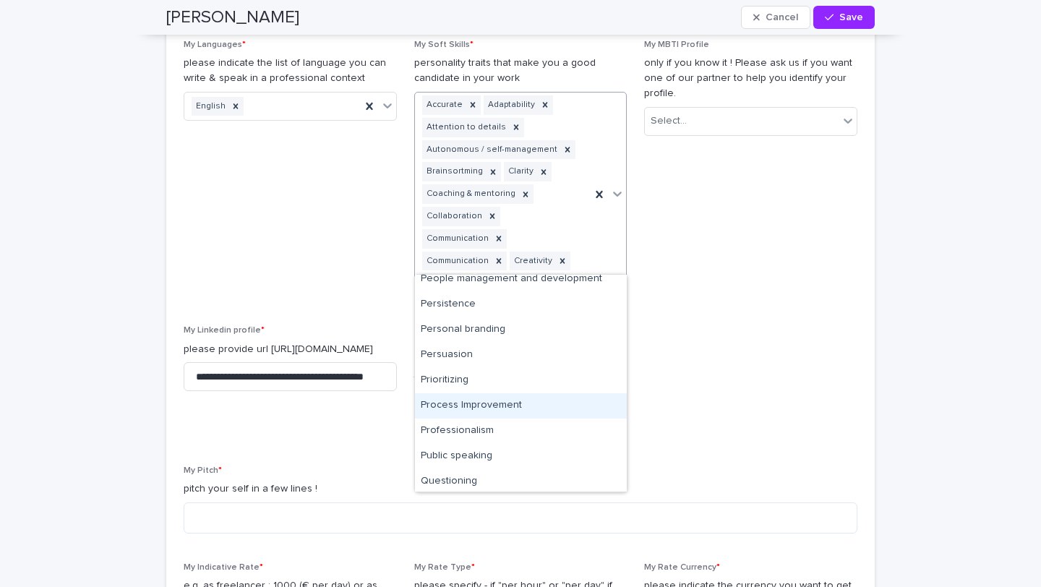
scroll to position [1809, 0]
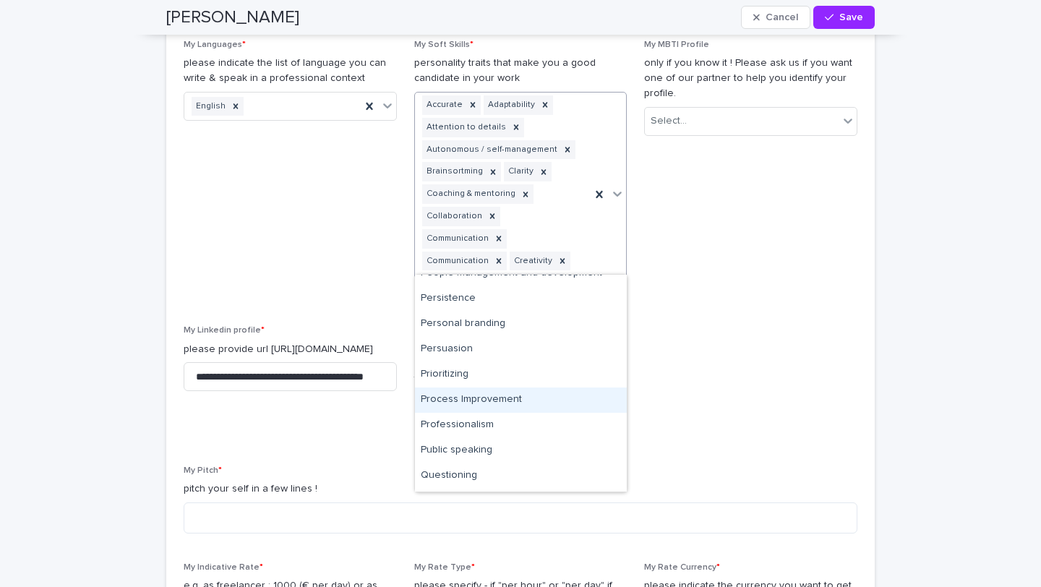
click at [512, 399] on div "Process Improvement" at bounding box center [521, 399] width 212 height 25
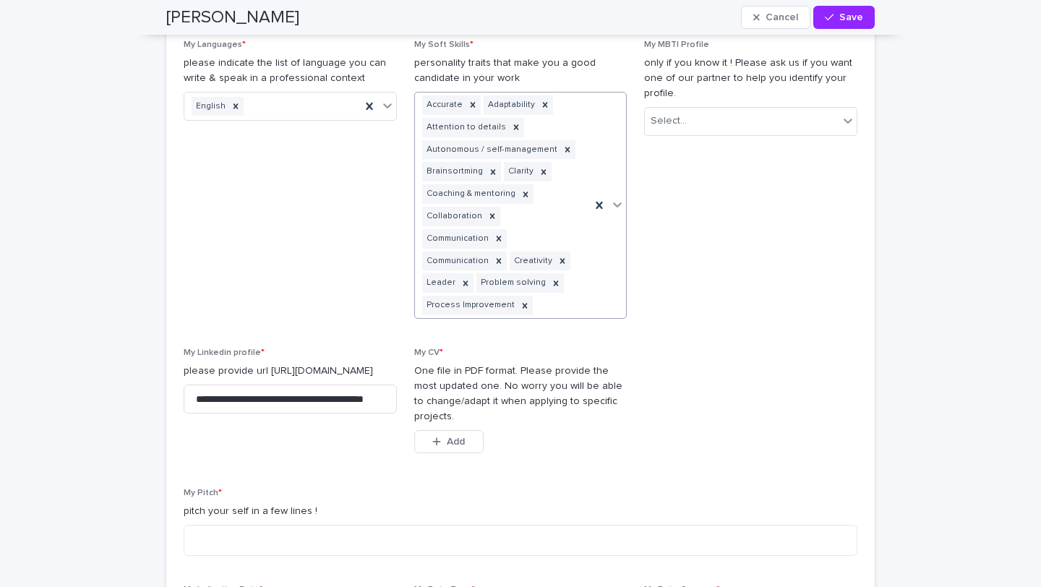
click at [586, 275] on div "Accurate Adaptability Attention to details Autonomous / self-management Brainso…" at bounding box center [503, 204] width 176 height 225
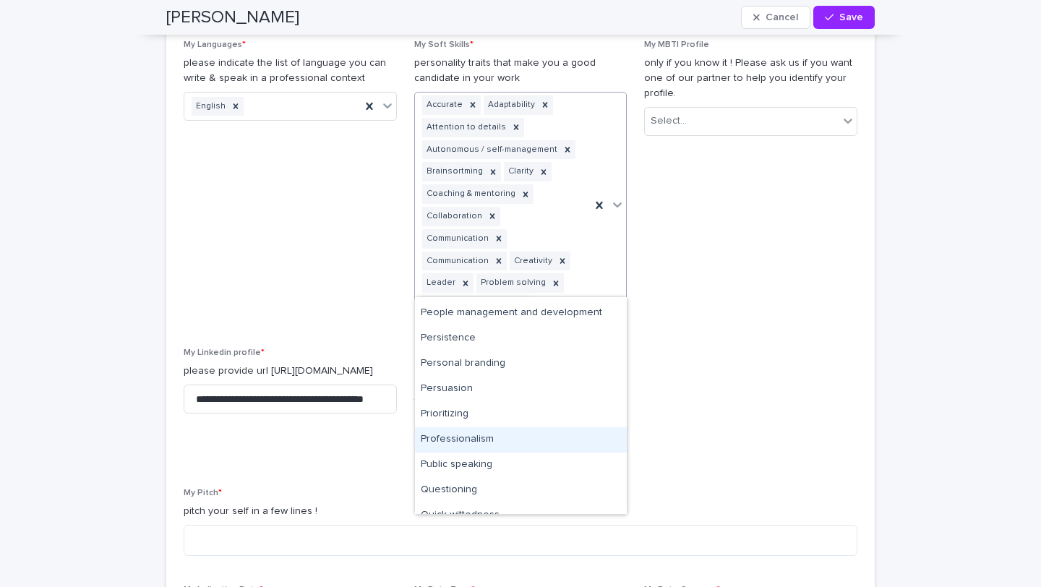
scroll to position [1817, 0]
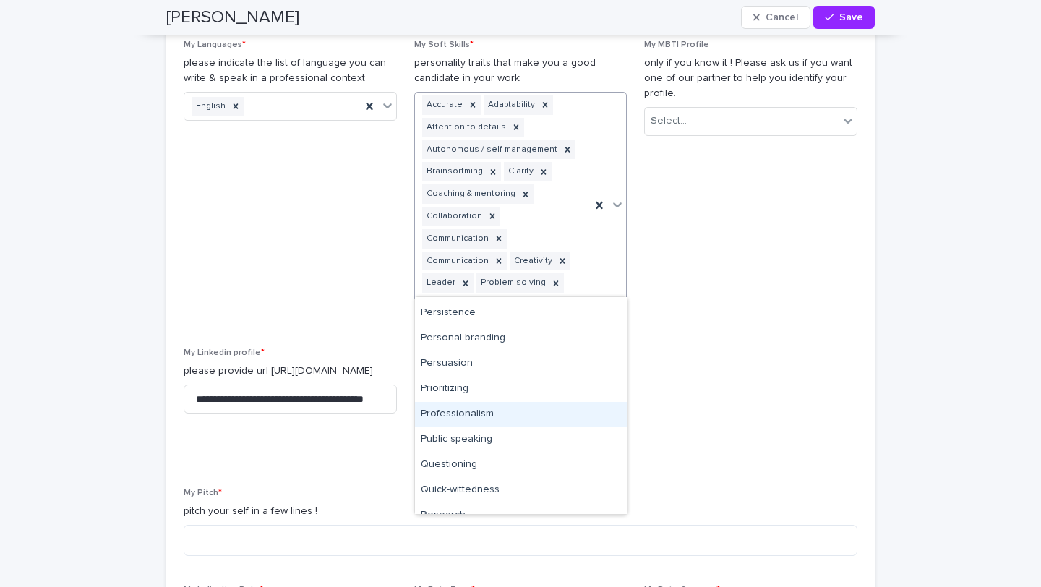
click at [490, 416] on div "Professionalism" at bounding box center [521, 414] width 212 height 25
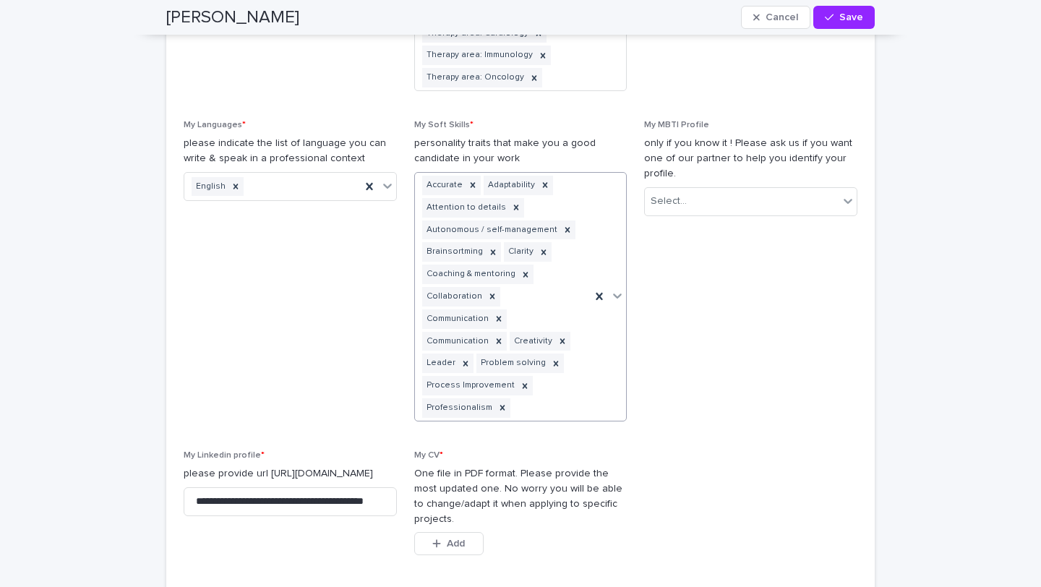
scroll to position [1660, 0]
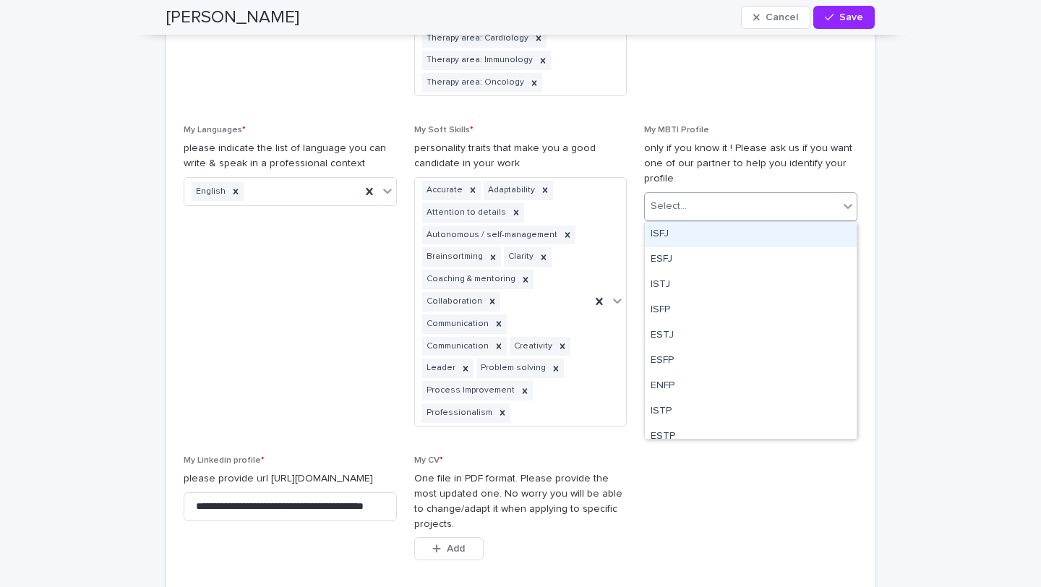
click at [710, 202] on div "Select..." at bounding box center [742, 206] width 194 height 24
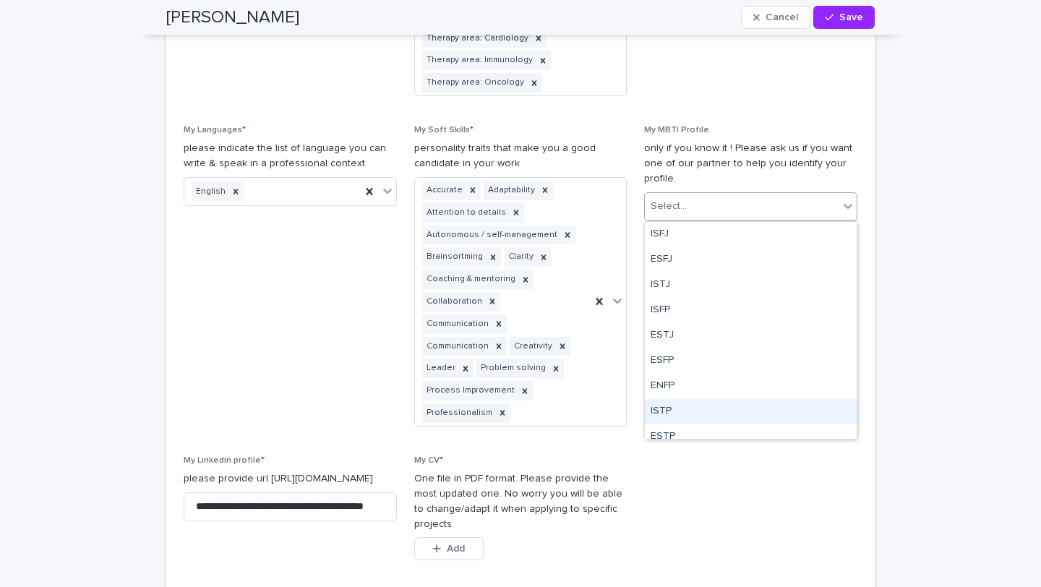
click at [787, 502] on div "My Current Title * e.g. Independent Regulatory Affairs Expert My Main Expertise…" at bounding box center [520, 103] width 673 height 1452
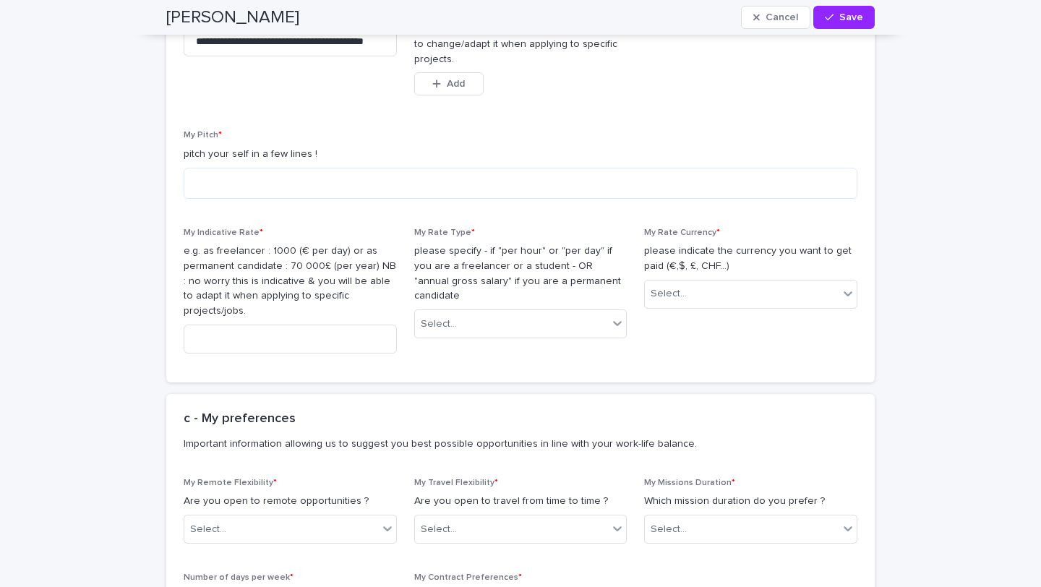
scroll to position [2127, 0]
click at [528, 310] on div "Select..." at bounding box center [512, 322] width 194 height 24
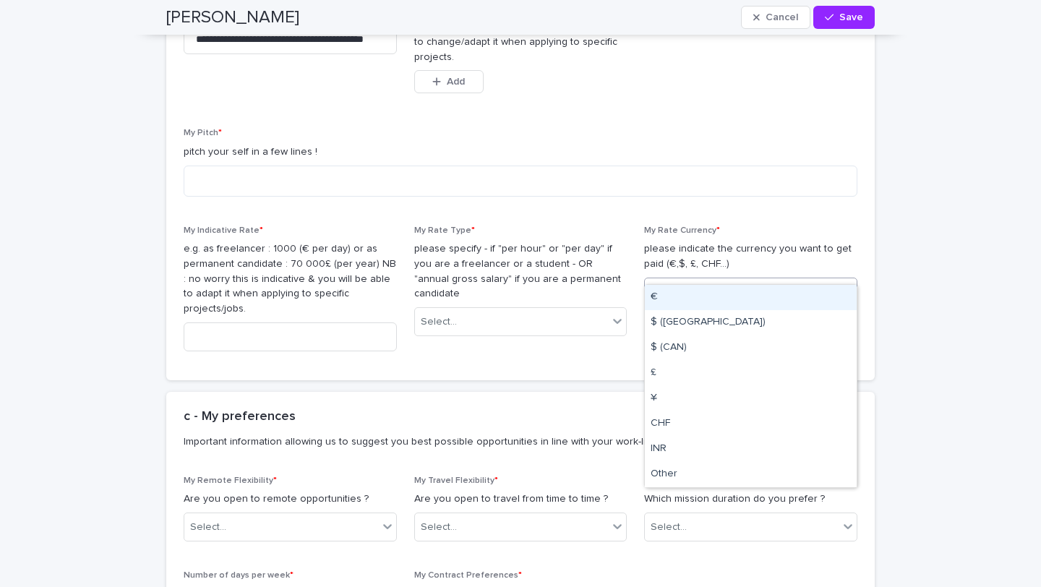
click at [671, 284] on div "Select..." at bounding box center [668, 291] width 36 height 15
click at [622, 254] on p "please specify - if "per hour" or "per day" if you are a freelancer or a studen…" at bounding box center [520, 271] width 213 height 60
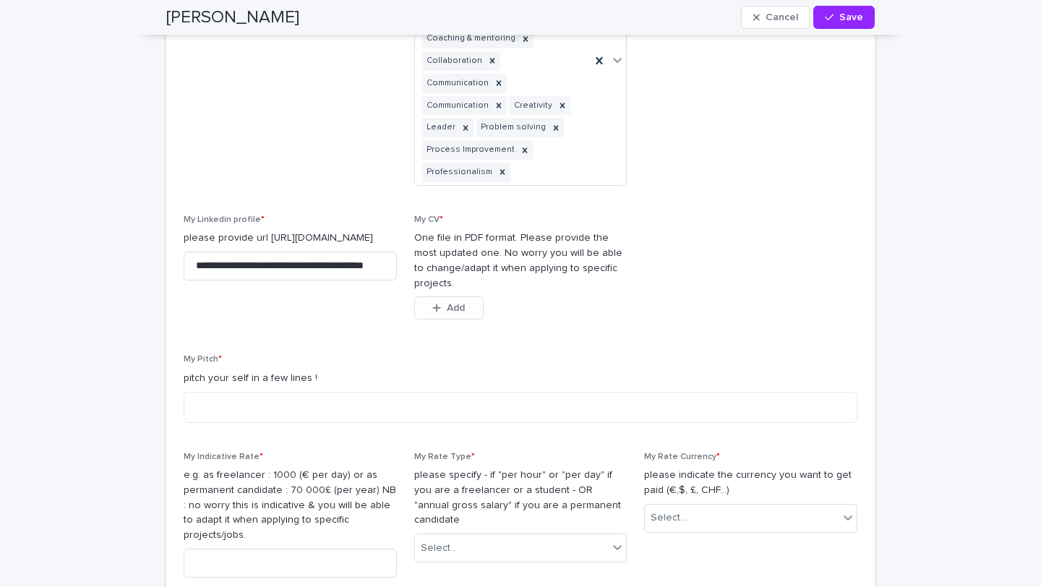
scroll to position [1900, 0]
click at [215, 392] on textarea at bounding box center [520, 407] width 673 height 31
paste textarea "**********"
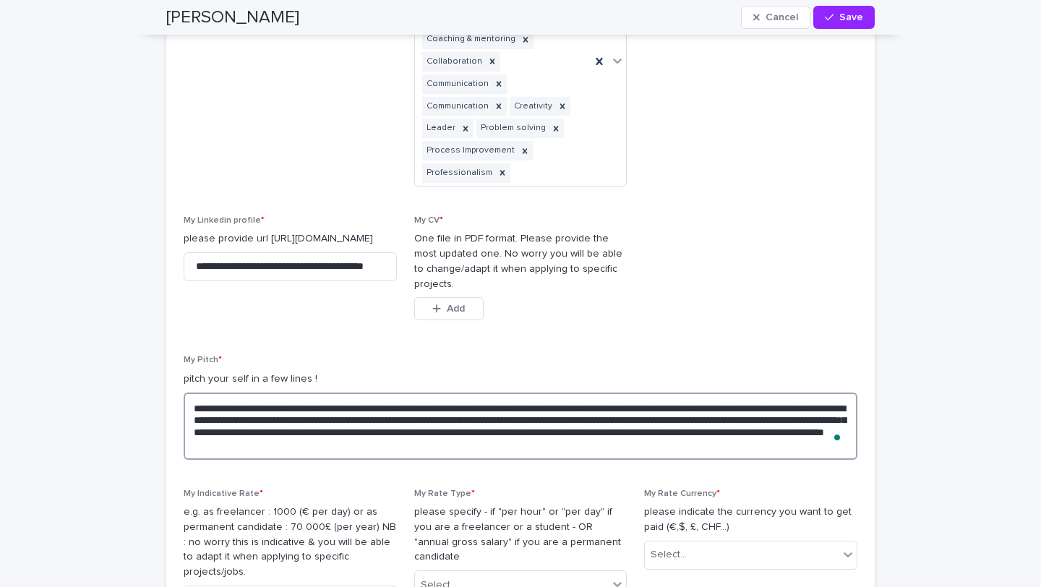
click at [384, 413] on textarea "**********" at bounding box center [520, 425] width 673 height 67
click at [330, 412] on textarea "**********" at bounding box center [520, 425] width 673 height 67
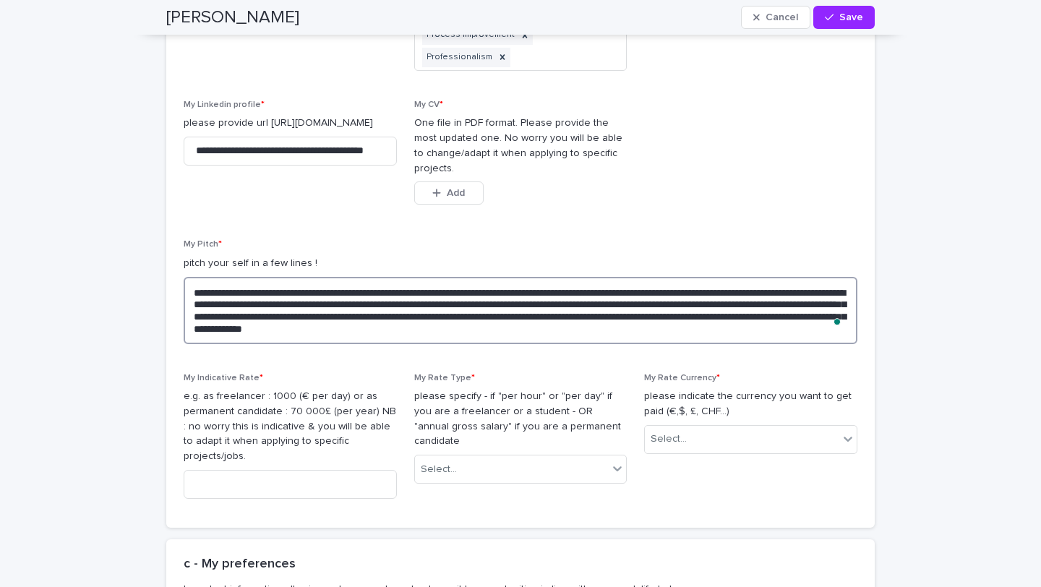
scroll to position [2016, 0]
type textarea "**********"
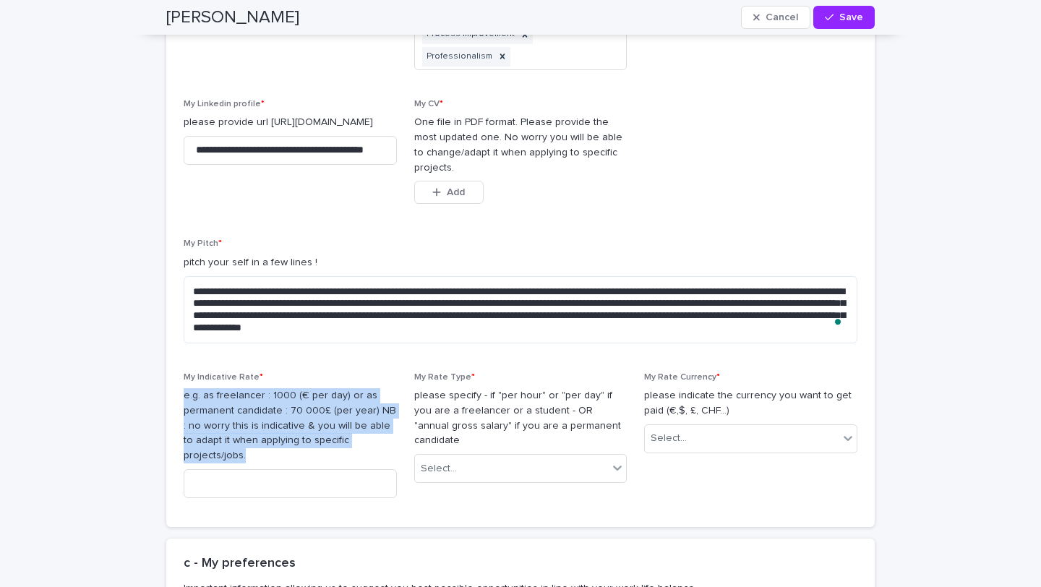
drag, startPoint x: 395, startPoint y: 416, endPoint x: 183, endPoint y: 378, distance: 215.8
copy p "e.g. as freelancer : 1000 (€ per day) or as permanent candidate : 70 000£ (per …"
click at [233, 469] on input at bounding box center [290, 483] width 213 height 29
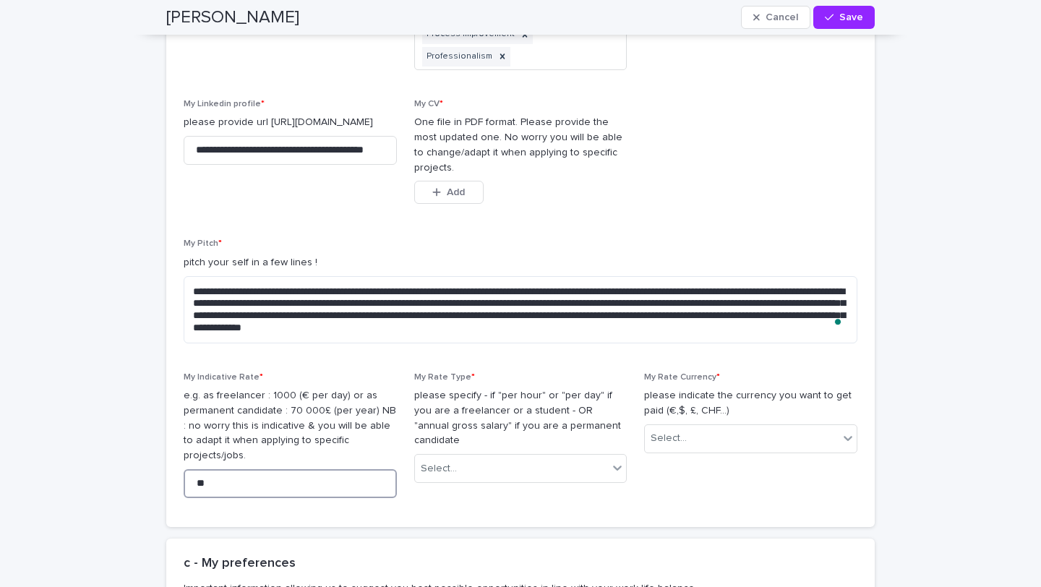
type input "*"
type input "***"
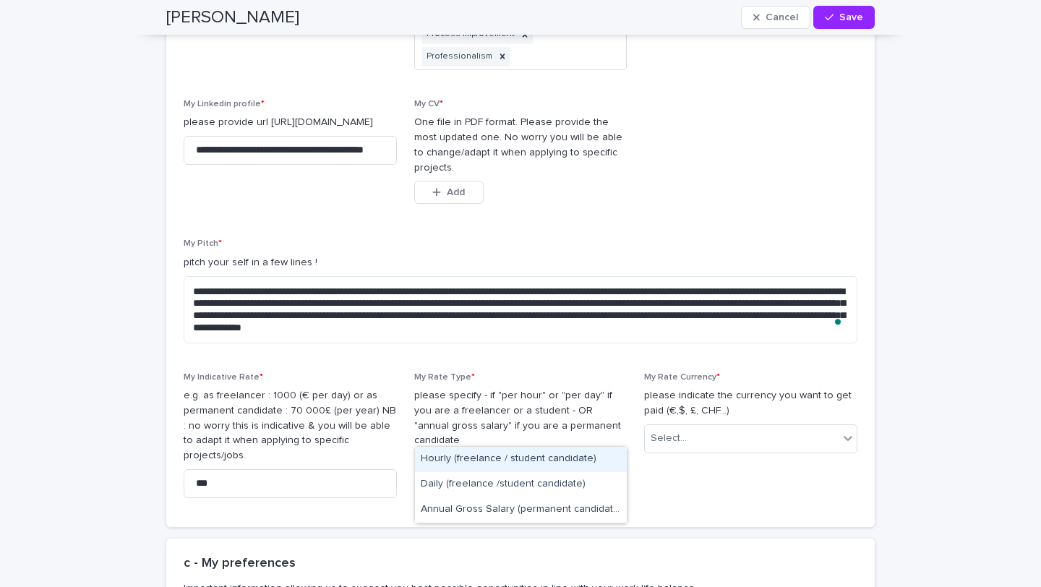
click at [520, 457] on div "Select..." at bounding box center [512, 469] width 194 height 24
click at [522, 457] on div "Hourly (freelance / student candidate)" at bounding box center [521, 459] width 212 height 25
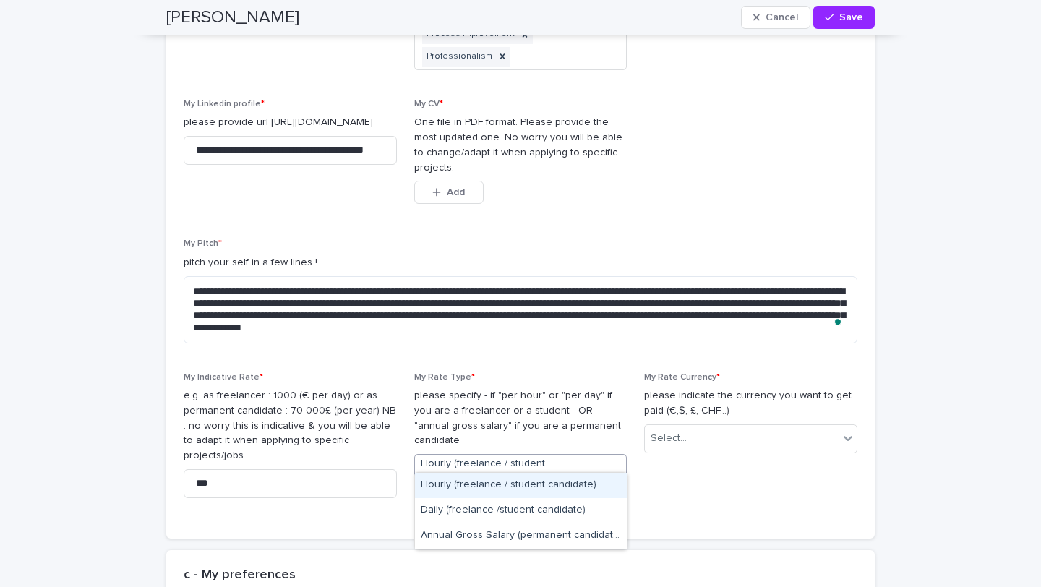
click at [542, 456] on span "Hourly (freelance / student candidate)" at bounding box center [503, 471] width 165 height 30
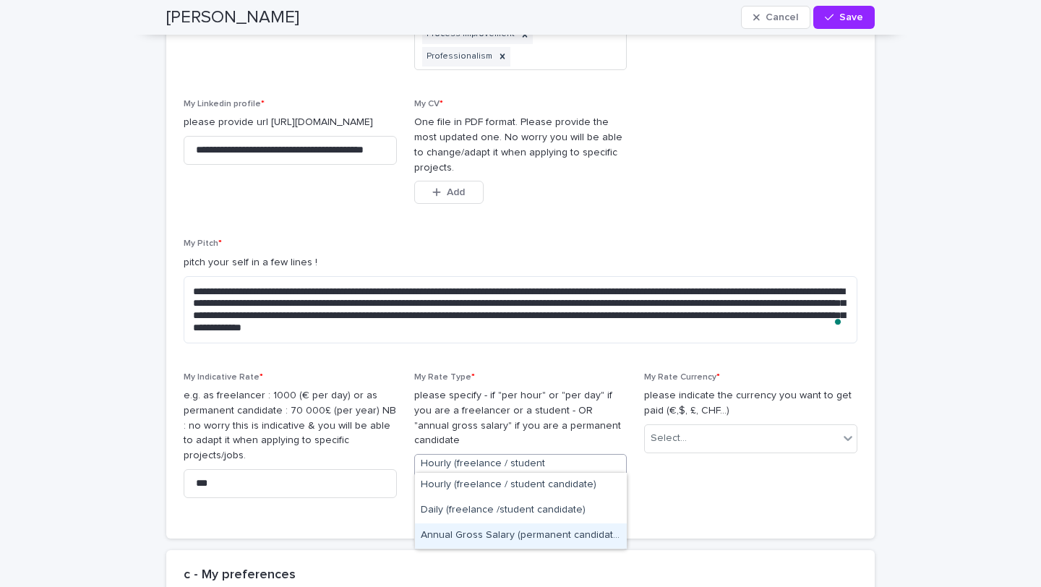
click at [567, 533] on div "Annual Gross Salary (permanent candidate)" at bounding box center [521, 535] width 212 height 25
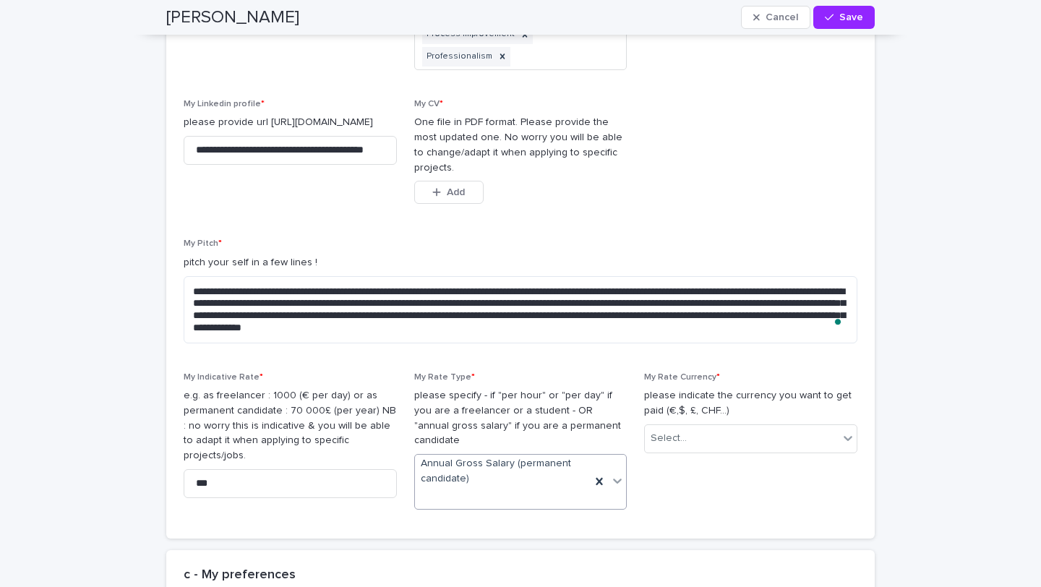
click at [531, 456] on span "Annual Gross Salary (permanent candidate)" at bounding box center [503, 471] width 165 height 30
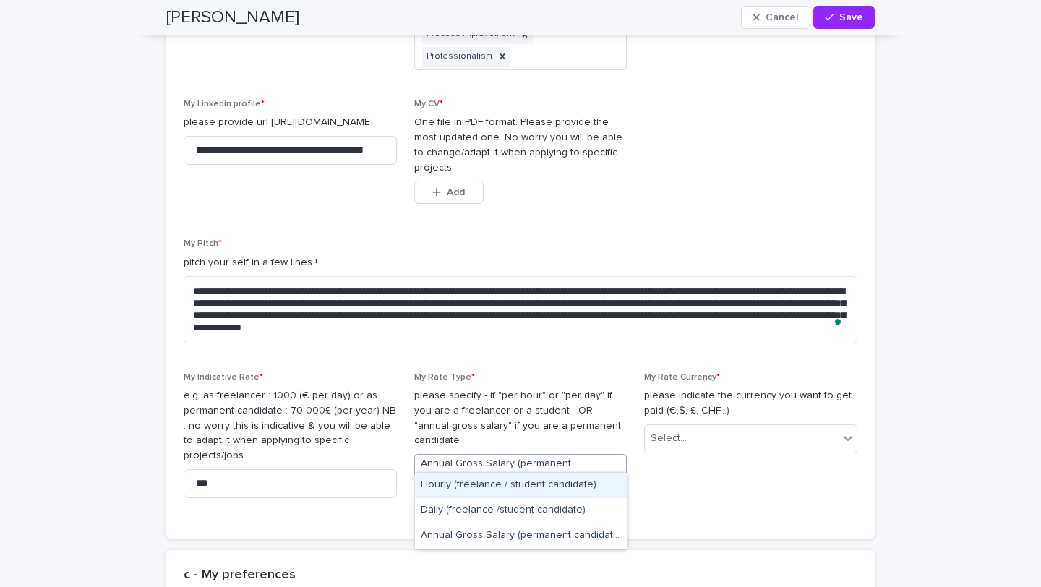
click at [518, 483] on div "Hourly (freelance / student candidate)" at bounding box center [521, 485] width 212 height 25
click at [517, 456] on span "Hourly (freelance / student candidate)" at bounding box center [503, 471] width 165 height 30
click at [678, 467] on span "My Rate Currency * please indicate the currency you want to get paid (€,$, £, C…" at bounding box center [750, 446] width 213 height 149
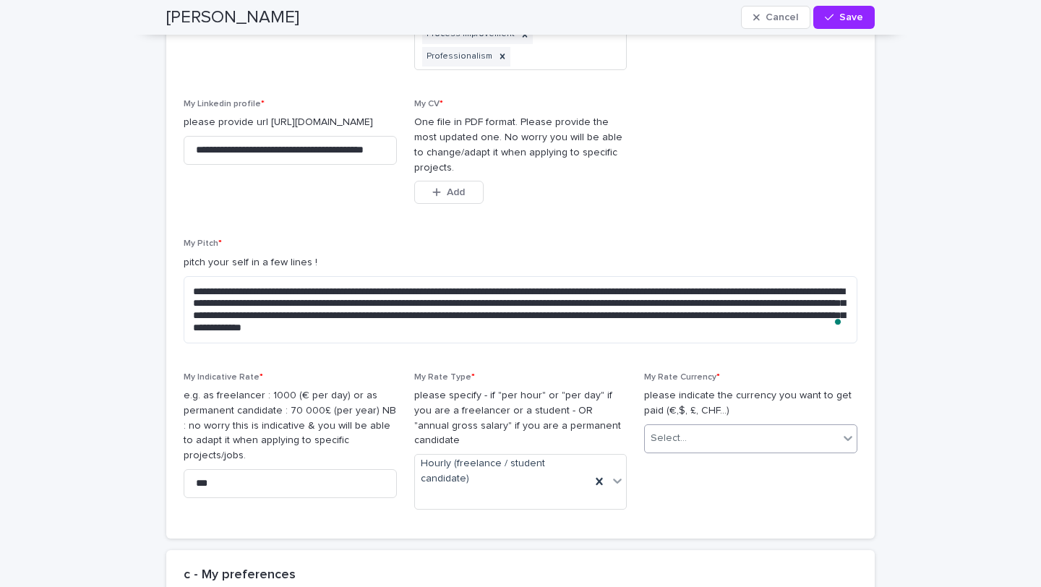
click at [714, 426] on div "Select..." at bounding box center [742, 438] width 194 height 24
click at [704, 466] on div "$ ([GEOGRAPHIC_DATA])" at bounding box center [751, 469] width 212 height 25
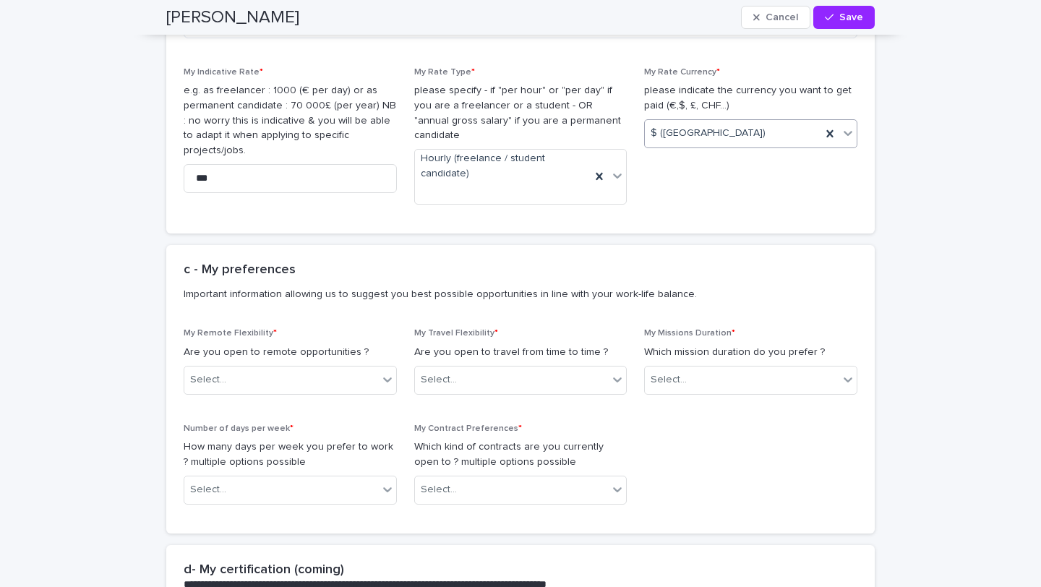
scroll to position [2370, 0]
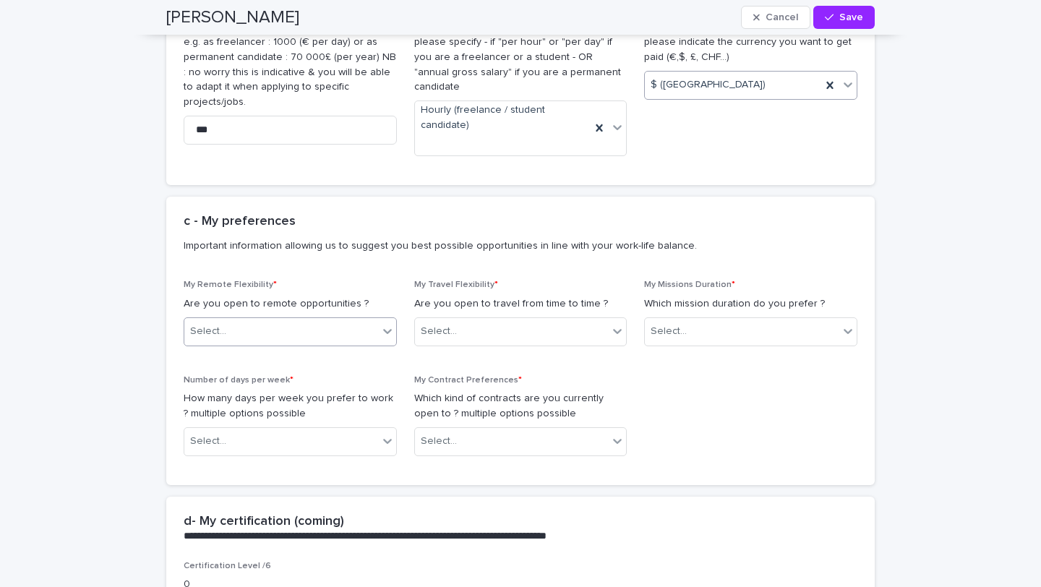
click at [331, 319] on div "Select..." at bounding box center [281, 331] width 194 height 24
click at [298, 324] on div "Yes" at bounding box center [290, 321] width 212 height 25
click at [481, 319] on div "Select..." at bounding box center [512, 331] width 194 height 24
click at [473, 322] on div "Yes" at bounding box center [521, 321] width 212 height 25
click at [694, 319] on div "Select..." at bounding box center [742, 331] width 194 height 24
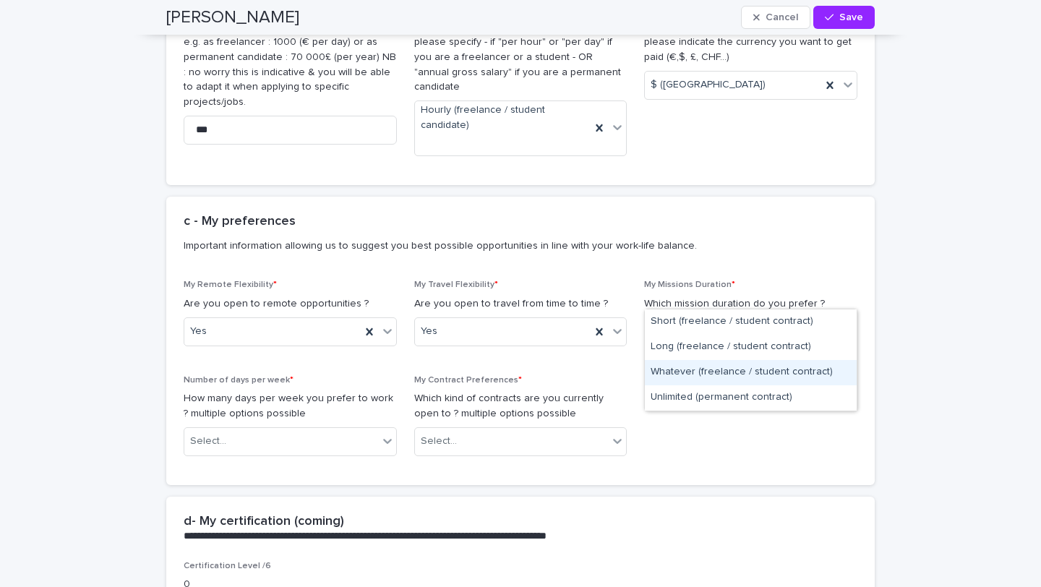
click at [693, 371] on div "Whatever (freelance / student contract)" at bounding box center [751, 372] width 212 height 25
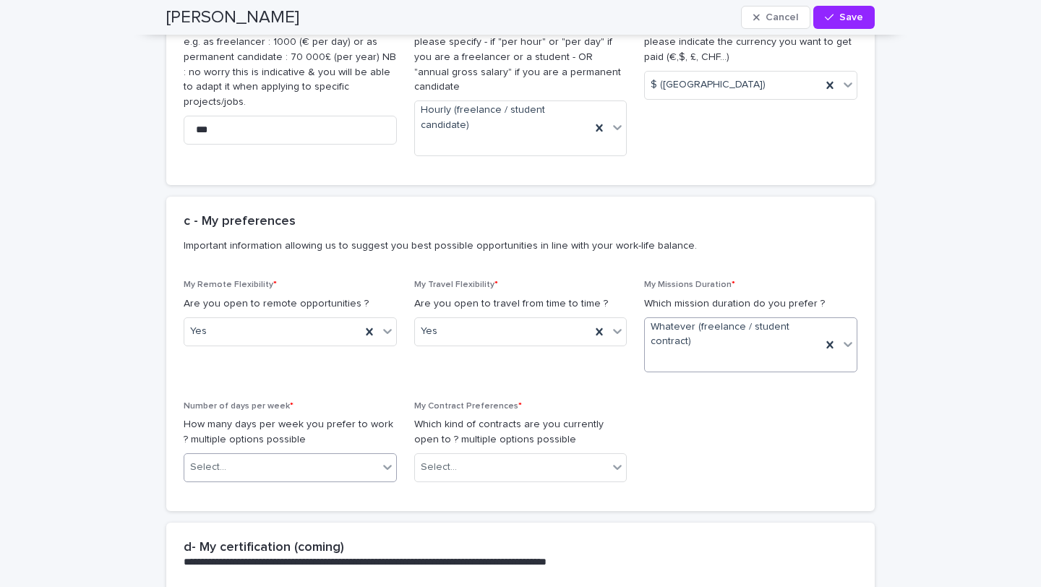
click at [317, 455] on div "Select..." at bounding box center [281, 467] width 194 height 24
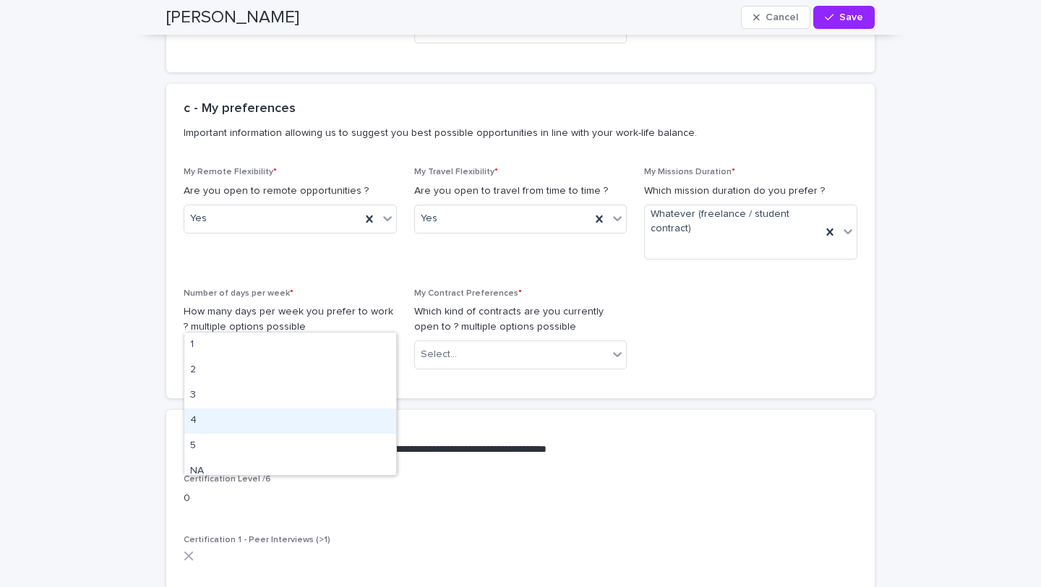
scroll to position [9, 0]
click at [252, 437] on div "5" at bounding box center [290, 436] width 212 height 25
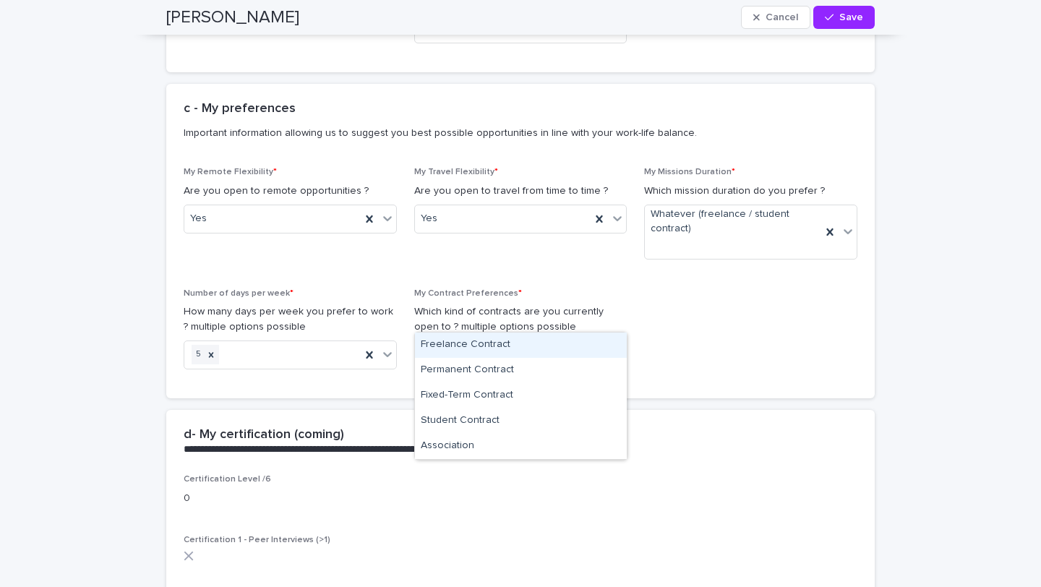
click at [483, 343] on div "Select..." at bounding box center [512, 355] width 194 height 24
click at [507, 343] on div "Freelance Contract" at bounding box center [521, 344] width 212 height 25
click at [550, 342] on div "Freelance Contract" at bounding box center [503, 354] width 176 height 25
click at [517, 344] on div "Permanent Contract" at bounding box center [521, 344] width 212 height 25
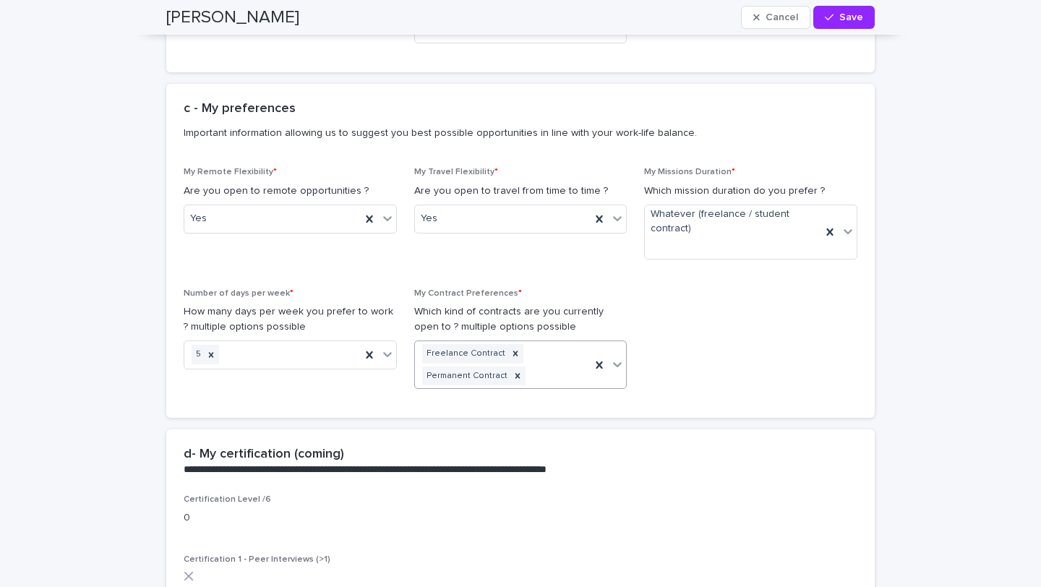
click at [556, 341] on div "Freelance Contract Permanent Contract" at bounding box center [503, 365] width 176 height 48
click at [517, 363] on div "Fixed-Term Contract" at bounding box center [521, 365] width 212 height 25
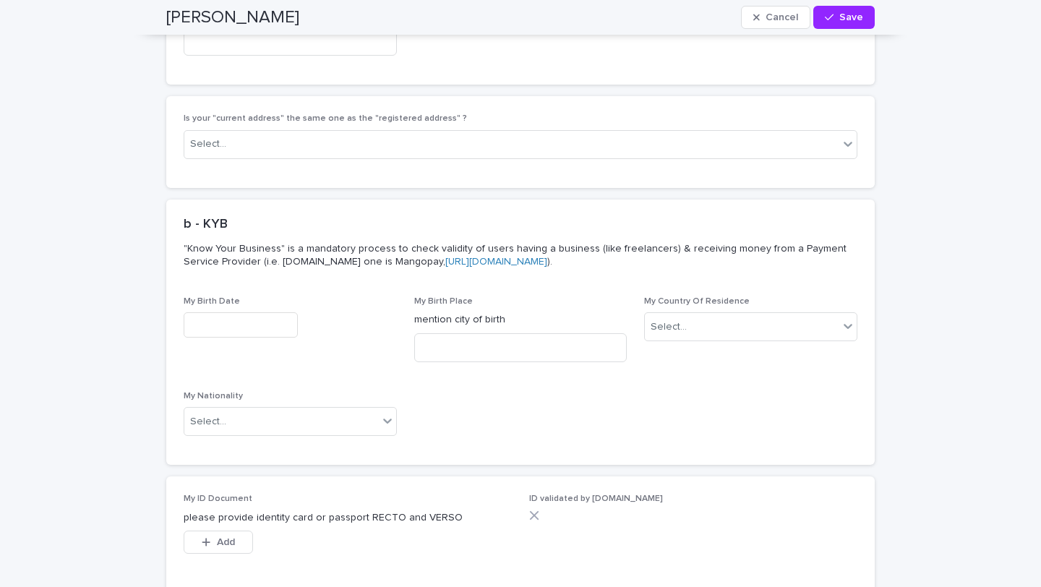
scroll to position [4087, 0]
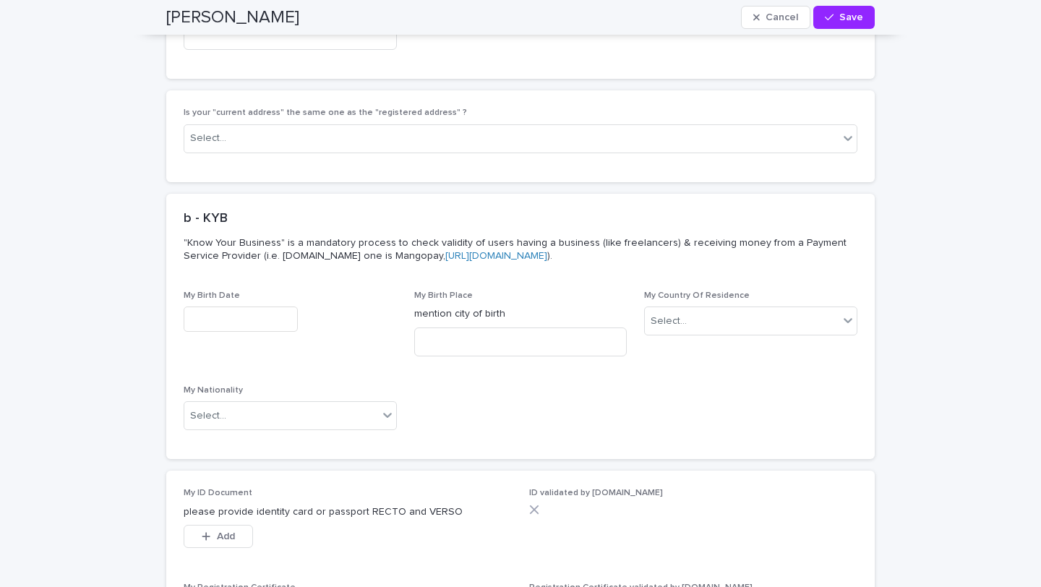
click at [231, 306] on input "text" at bounding box center [241, 318] width 114 height 25
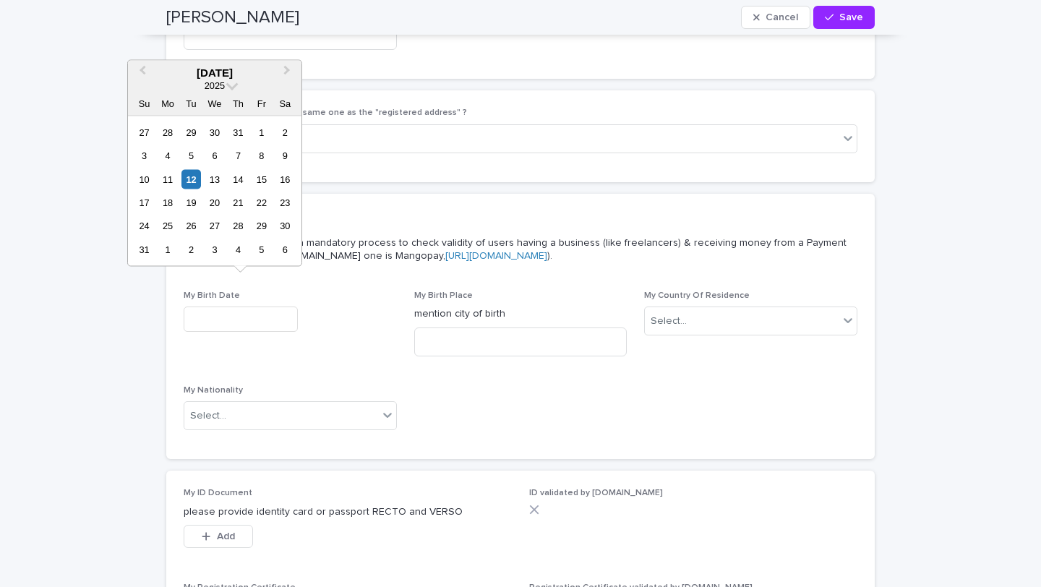
click at [223, 74] on div "[DATE]" at bounding box center [214, 72] width 173 height 13
click at [236, 72] on div "[DATE]" at bounding box center [214, 72] width 173 height 13
click at [148, 68] on button "Previous Month" at bounding box center [140, 72] width 23 height 23
click at [225, 85] on div "2025" at bounding box center [214, 85] width 173 height 12
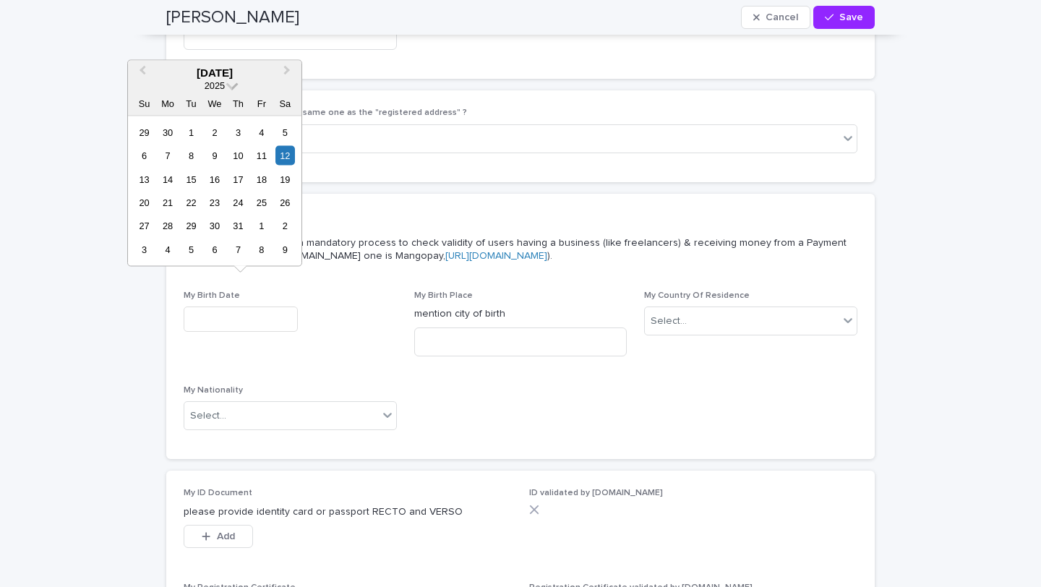
click at [232, 87] on span at bounding box center [232, 84] width 12 height 12
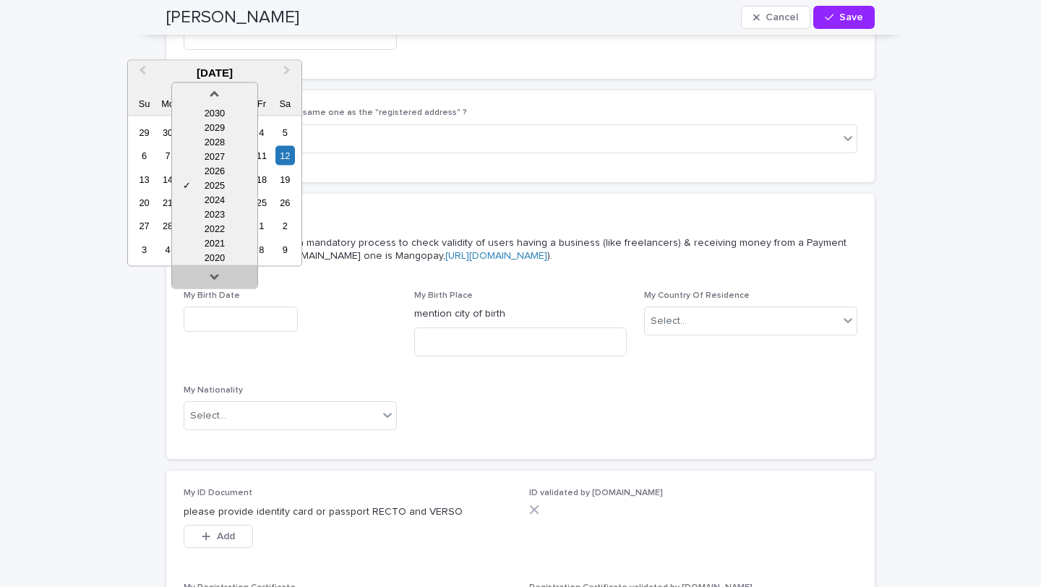
click at [218, 274] on link at bounding box center [214, 278] width 23 height 23
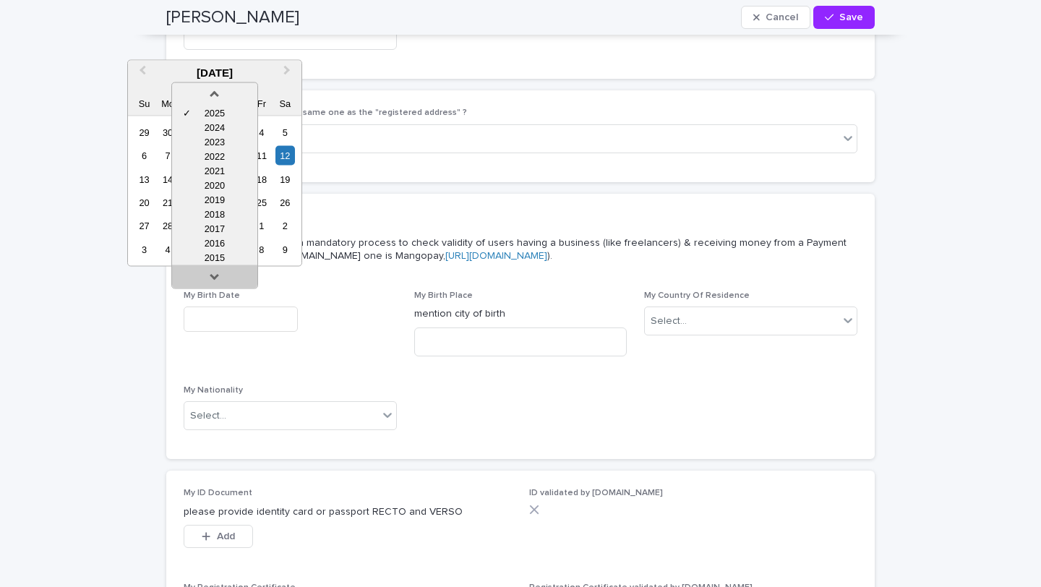
click at [218, 274] on link at bounding box center [214, 278] width 23 height 23
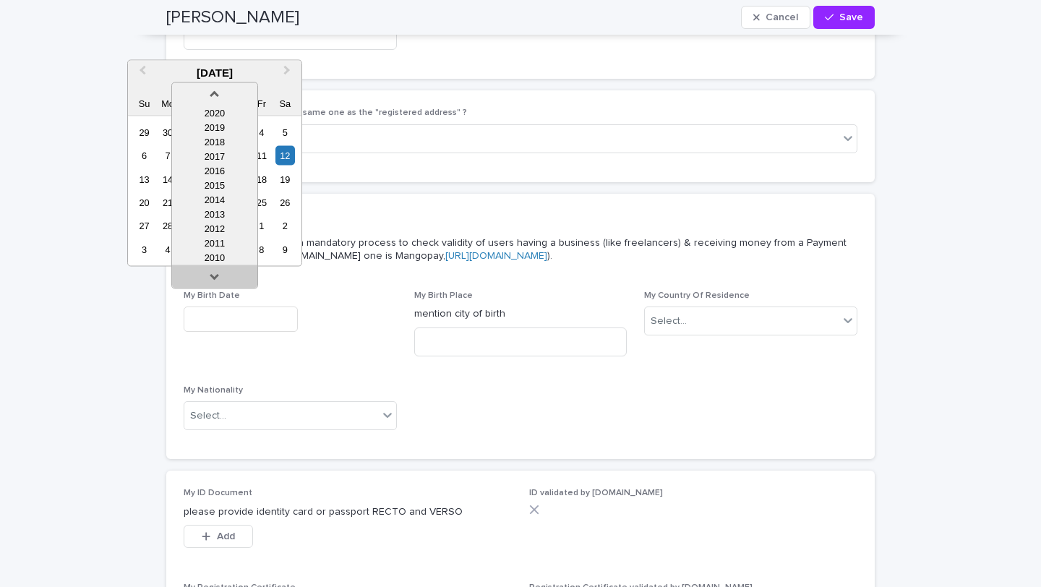
click at [218, 274] on link at bounding box center [214, 278] width 23 height 23
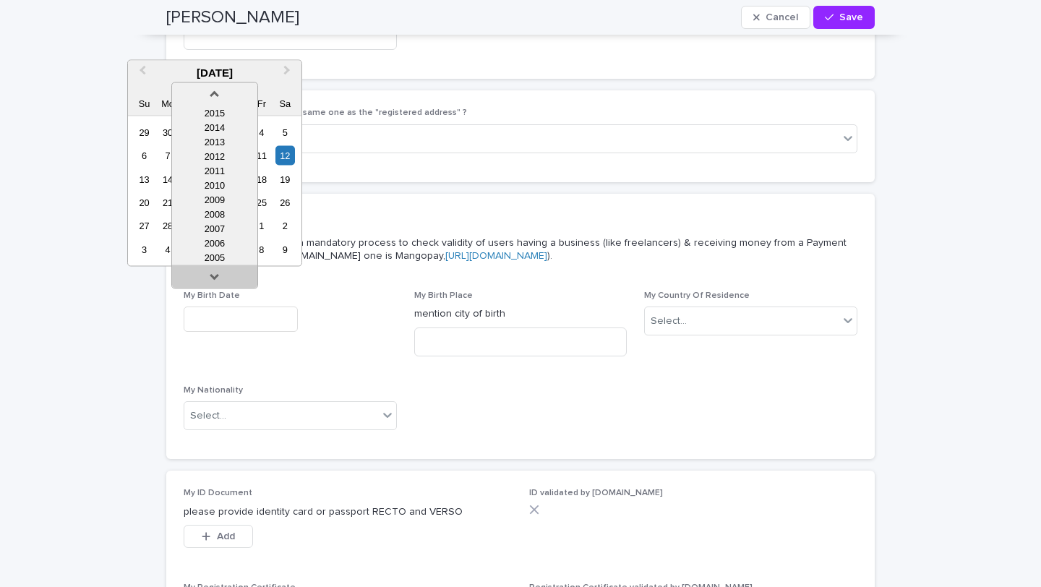
click at [218, 274] on link at bounding box center [214, 278] width 23 height 23
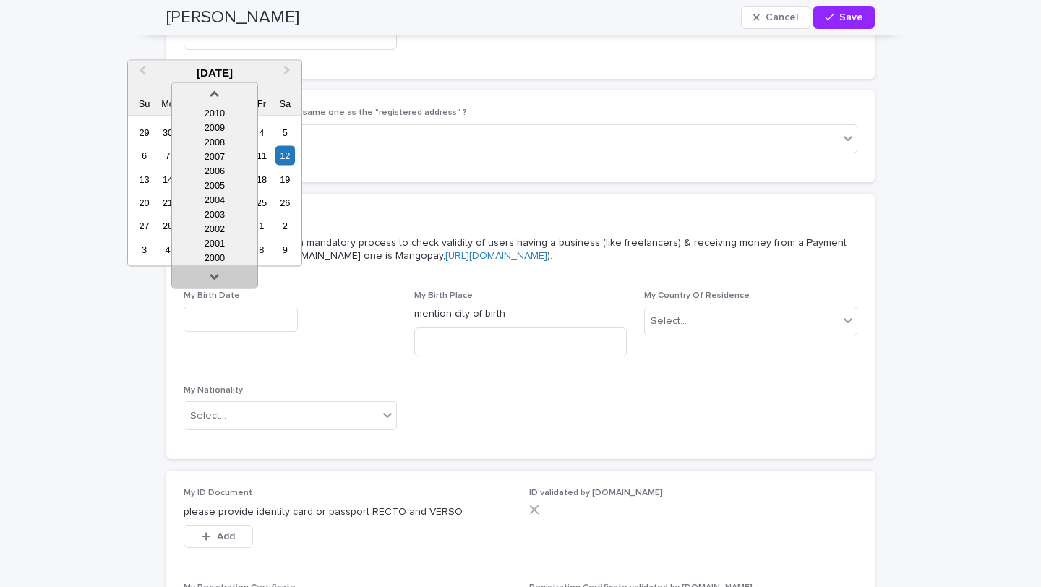
click at [218, 274] on link at bounding box center [214, 278] width 23 height 23
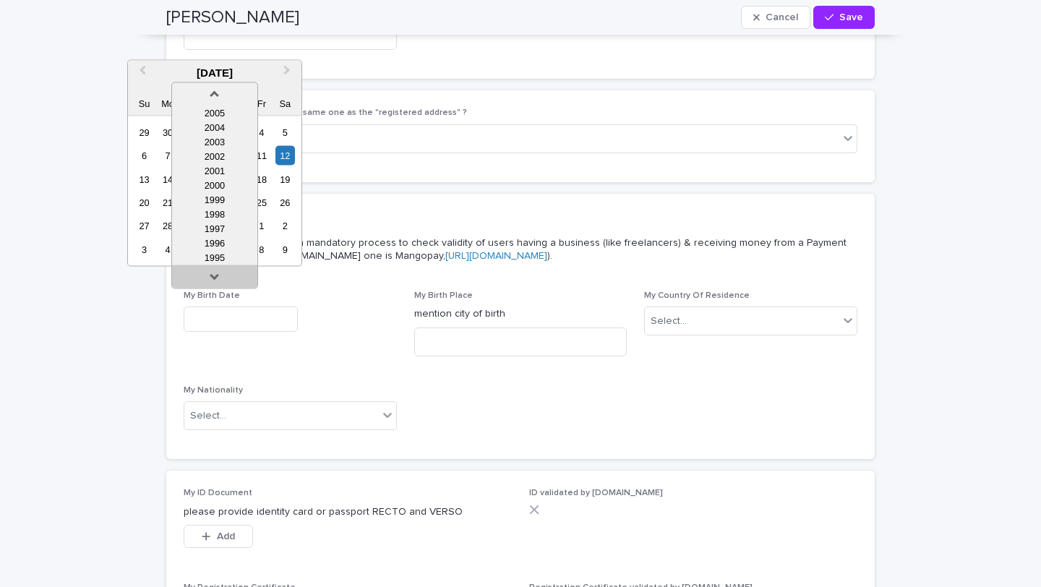
click at [218, 274] on link at bounding box center [214, 278] width 23 height 23
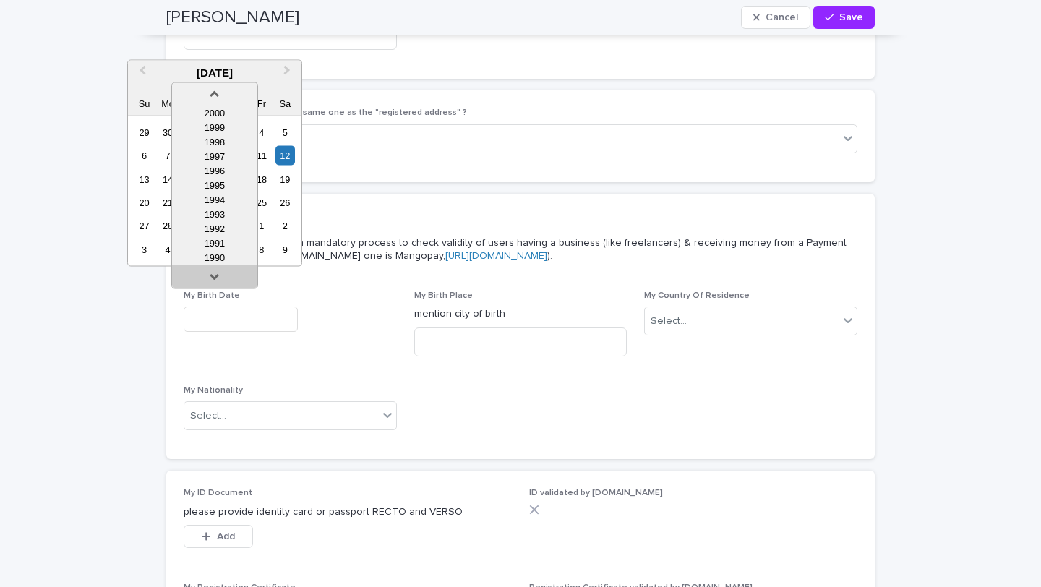
click at [218, 274] on link at bounding box center [214, 278] width 23 height 23
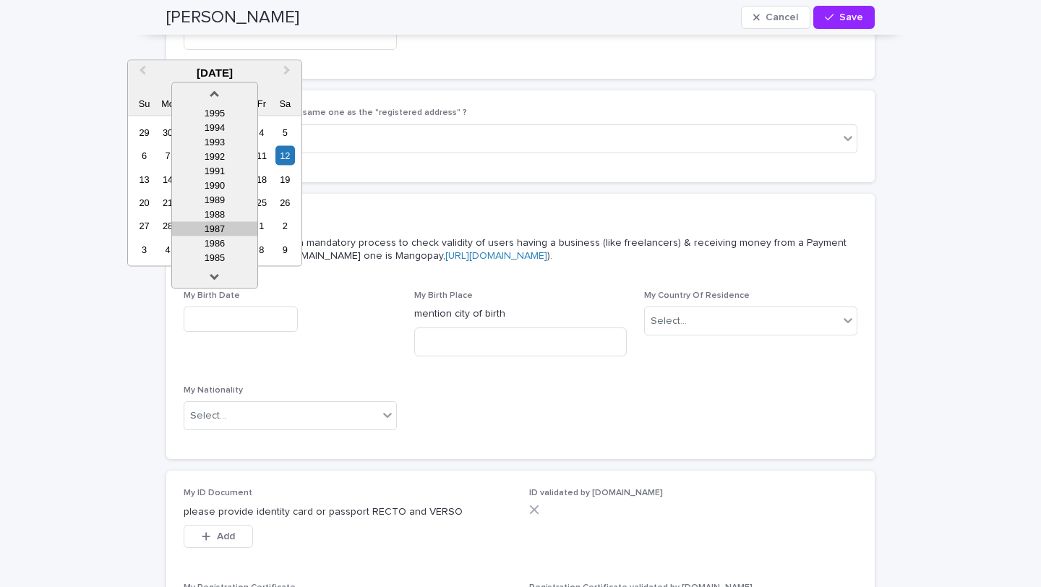
click at [222, 228] on div "1987" at bounding box center [214, 228] width 85 height 14
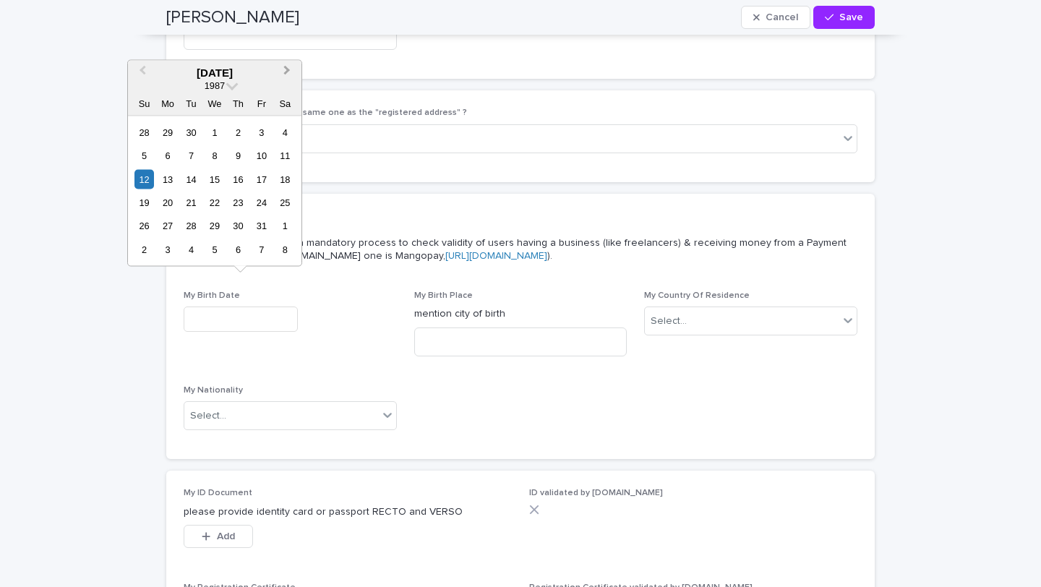
click at [287, 69] on span "Next Month" at bounding box center [287, 72] width 0 height 20
click at [216, 223] on div "30" at bounding box center [215, 226] width 20 height 20
type input "**********"
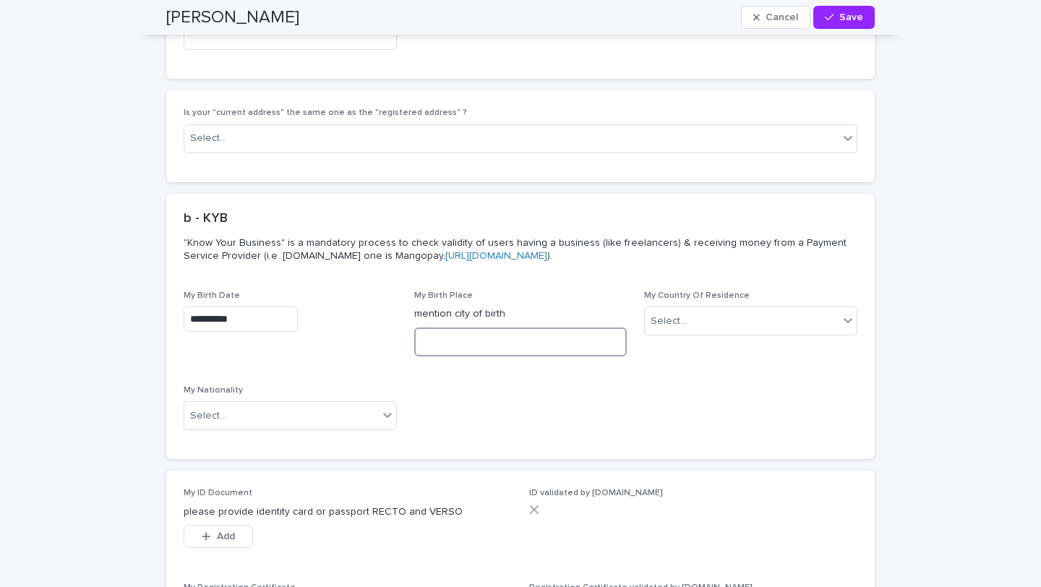
click at [501, 327] on input at bounding box center [520, 341] width 213 height 29
type input "*"
type input "*****"
click at [683, 314] on div "Select..." at bounding box center [668, 321] width 36 height 15
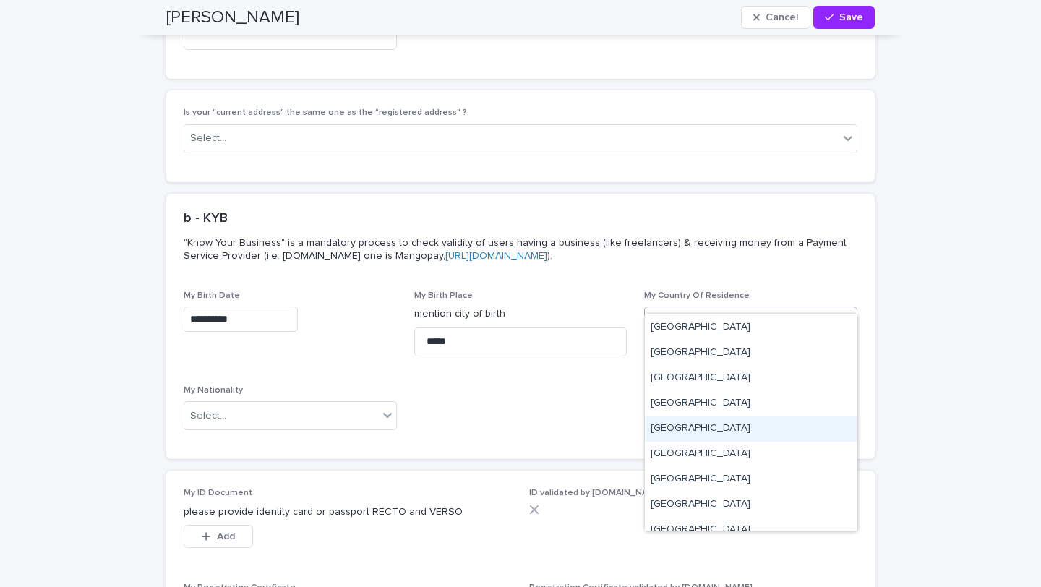
scroll to position [4816, 0]
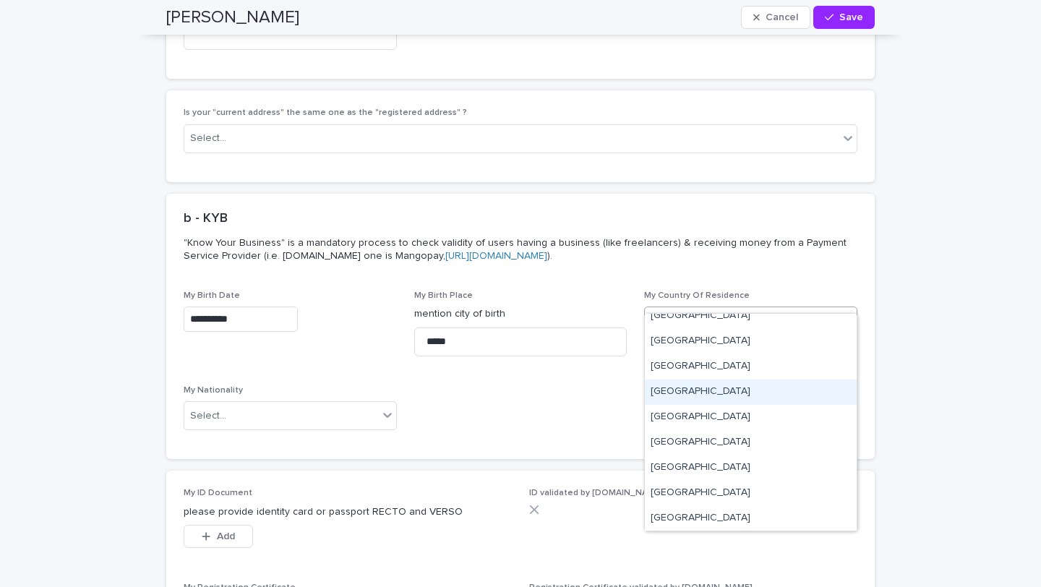
click at [699, 395] on div "[GEOGRAPHIC_DATA]" at bounding box center [751, 391] width 212 height 25
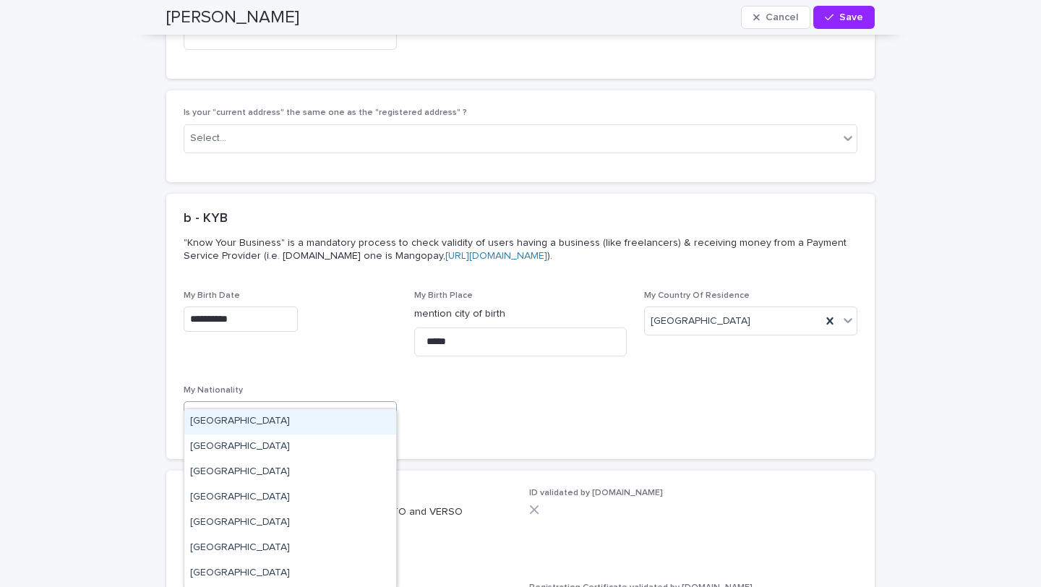
click at [283, 404] on div "Select..." at bounding box center [281, 416] width 194 height 24
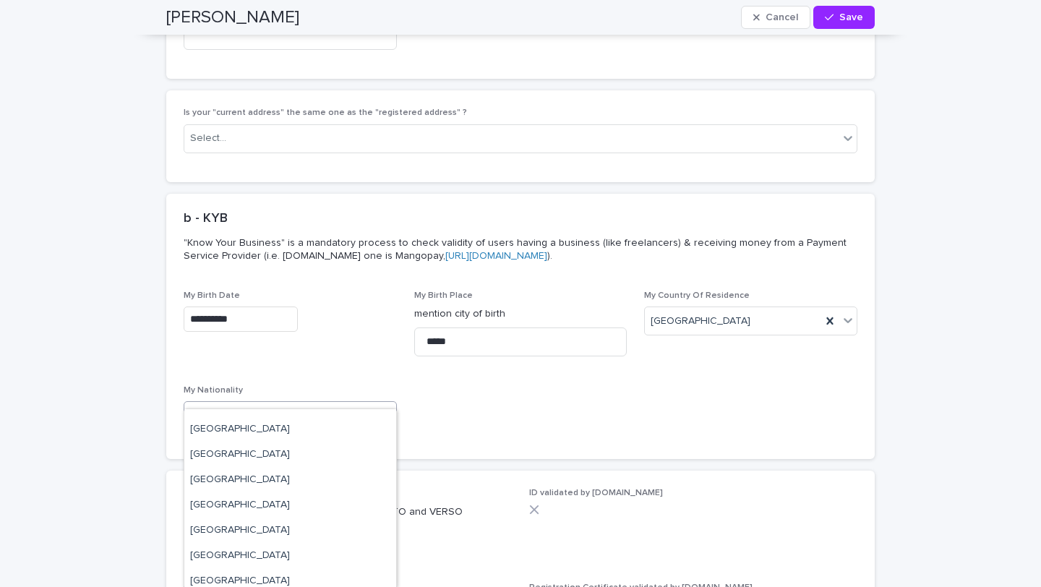
scroll to position [3218, 0]
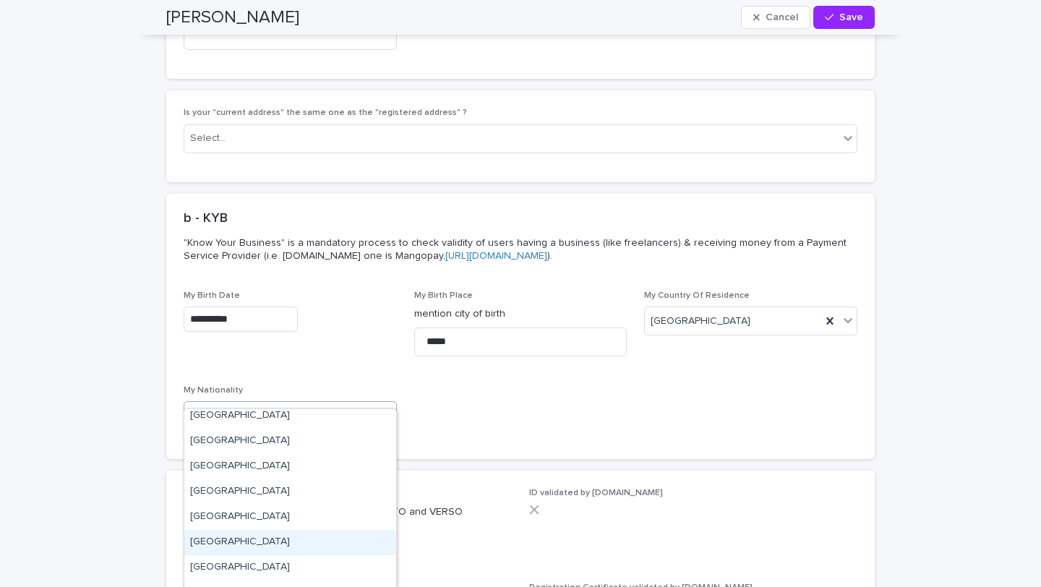
click at [232, 539] on div "[GEOGRAPHIC_DATA]" at bounding box center [290, 542] width 212 height 25
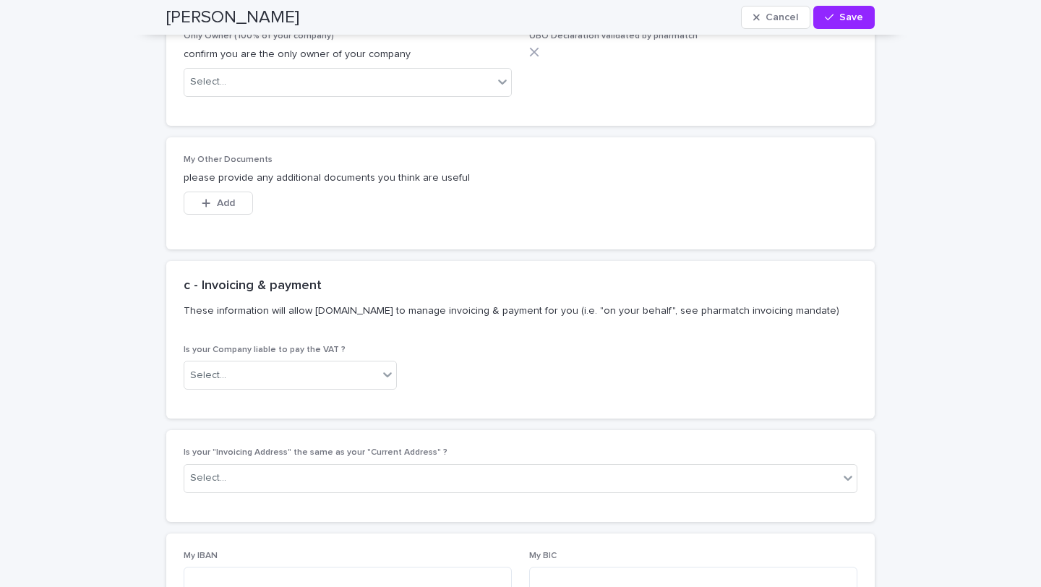
scroll to position [5090, 0]
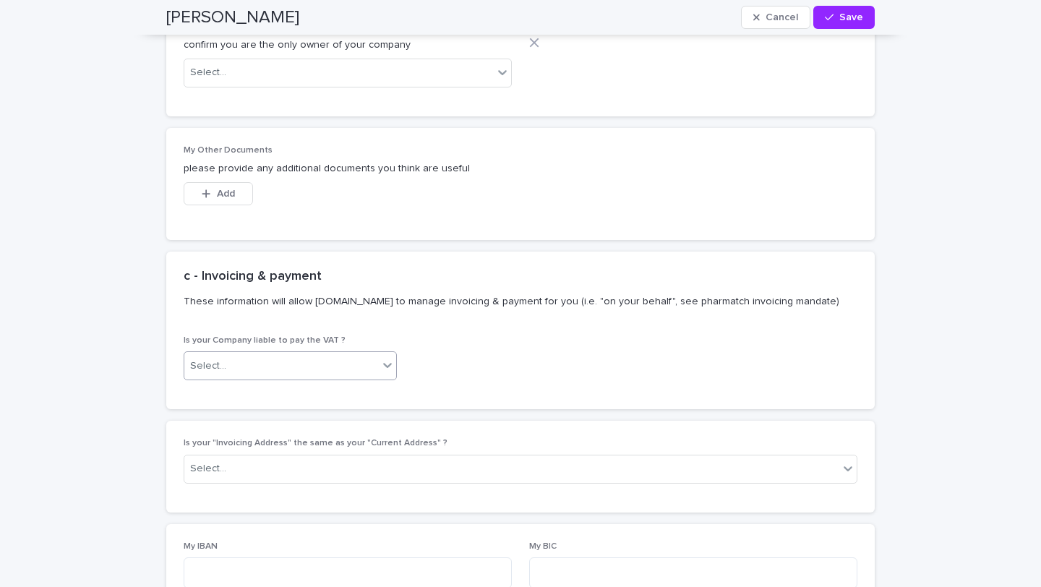
click at [384, 358] on icon at bounding box center [387, 365] width 14 height 14
click at [321, 392] on div "No" at bounding box center [290, 396] width 212 height 25
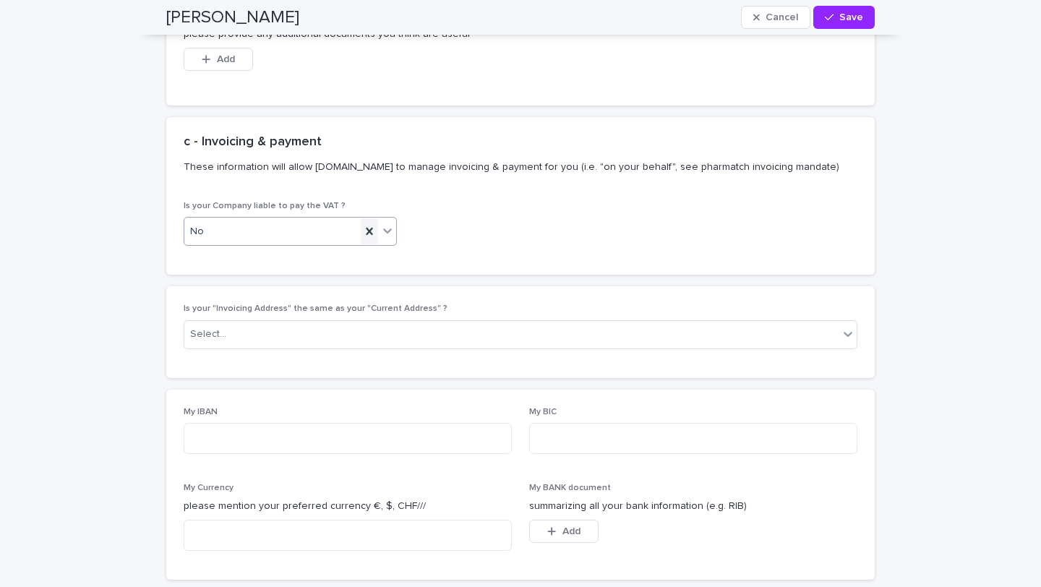
click at [368, 224] on icon at bounding box center [369, 231] width 14 height 14
click at [382, 322] on div "Select..." at bounding box center [511, 334] width 654 height 24
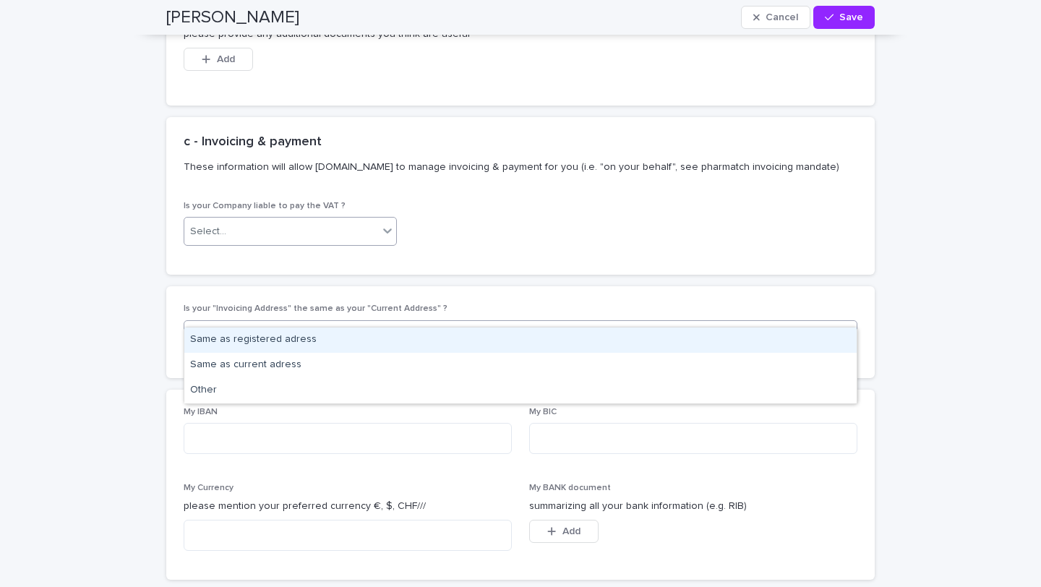
click at [456, 251] on div "Is your Company liable to pay the VAT ? Select..." at bounding box center [520, 238] width 708 height 74
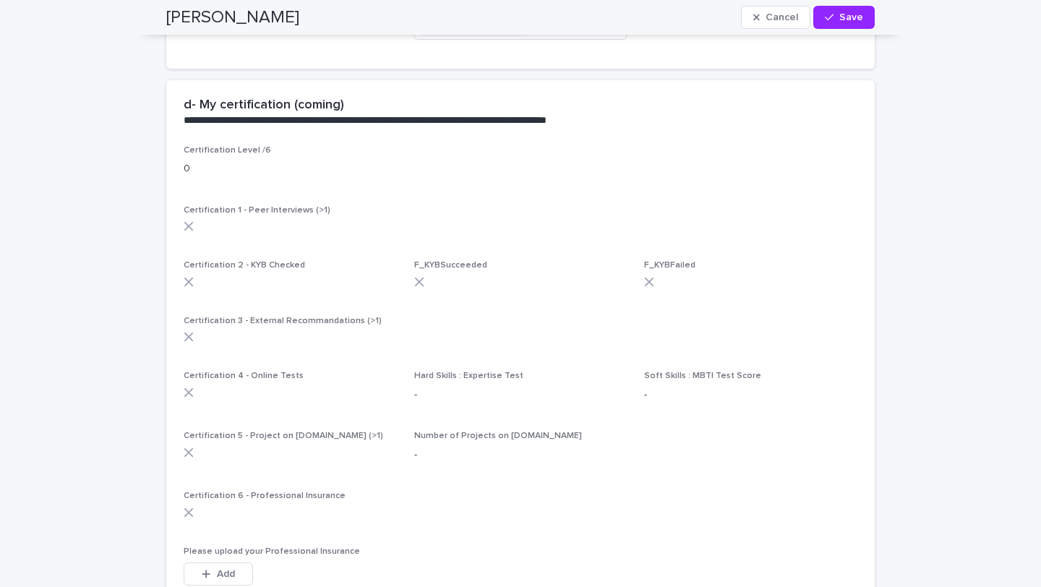
scroll to position [2857, 0]
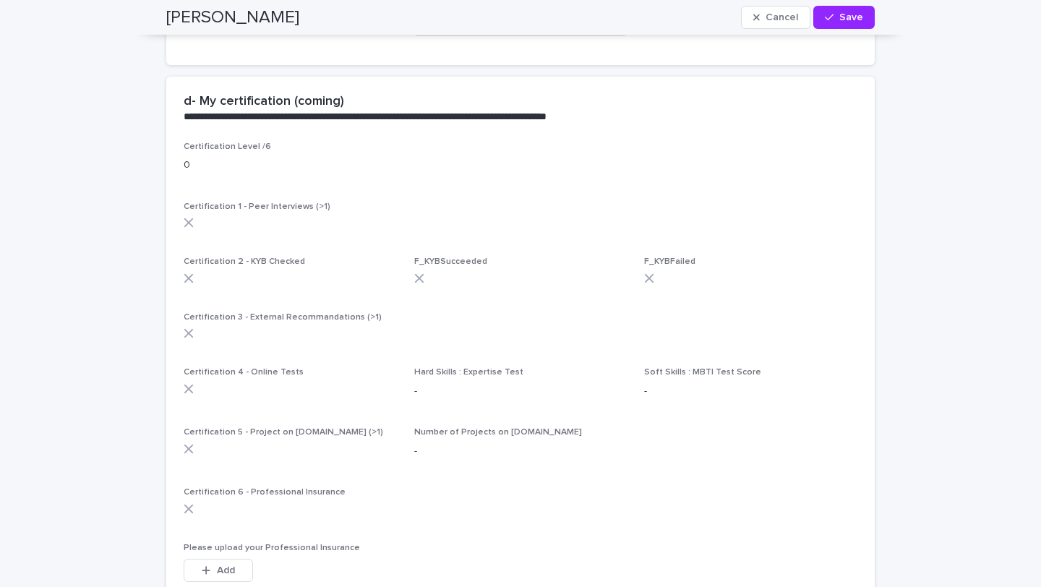
click at [189, 218] on icon at bounding box center [188, 222] width 9 height 9
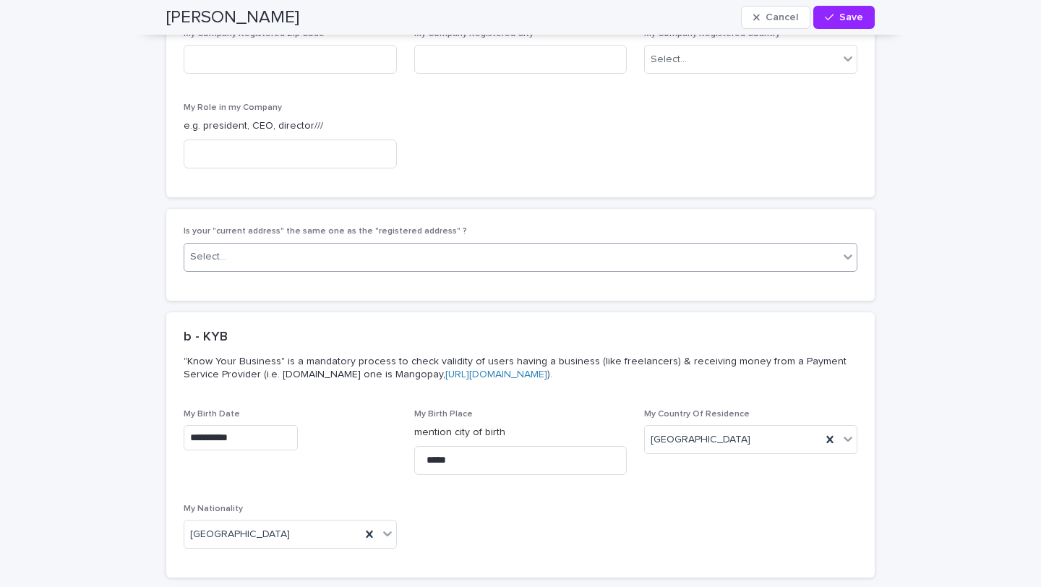
scroll to position [3974, 0]
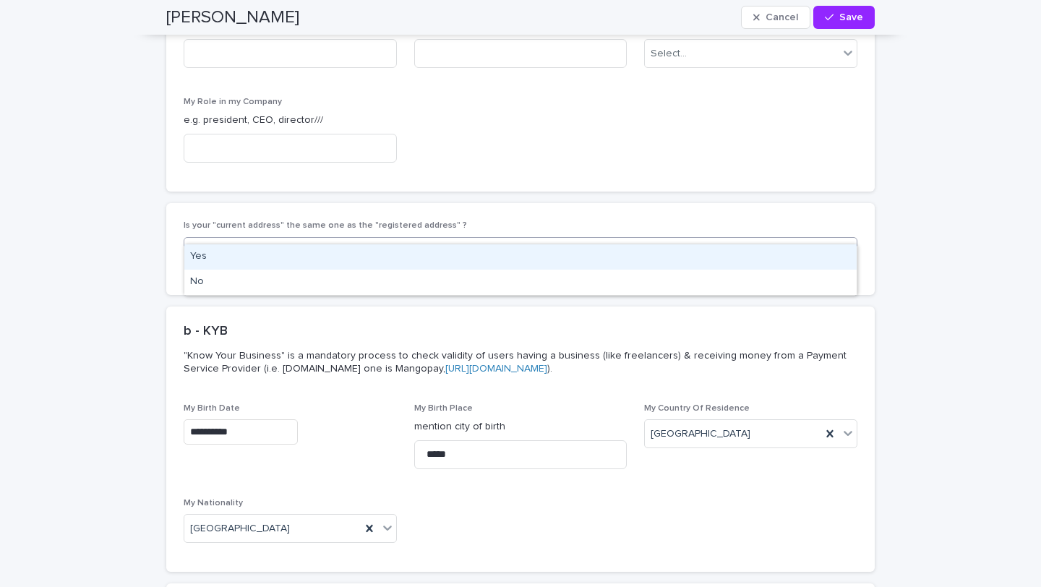
click at [293, 239] on div "Select..." at bounding box center [511, 251] width 654 height 24
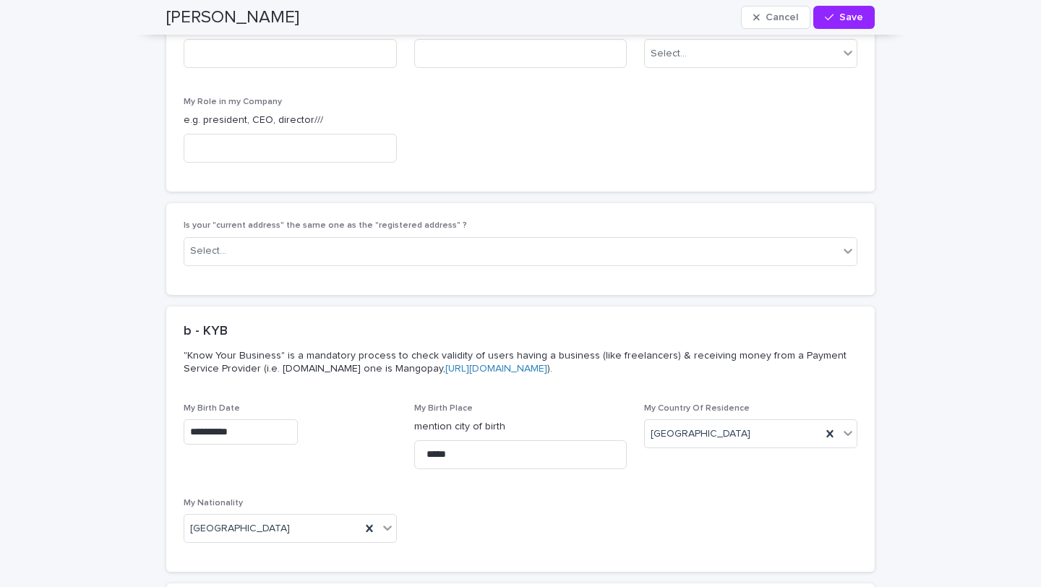
click at [348, 203] on div "Is your "current address" the same one as the "registered address" ? Select..." at bounding box center [520, 248] width 708 height 91
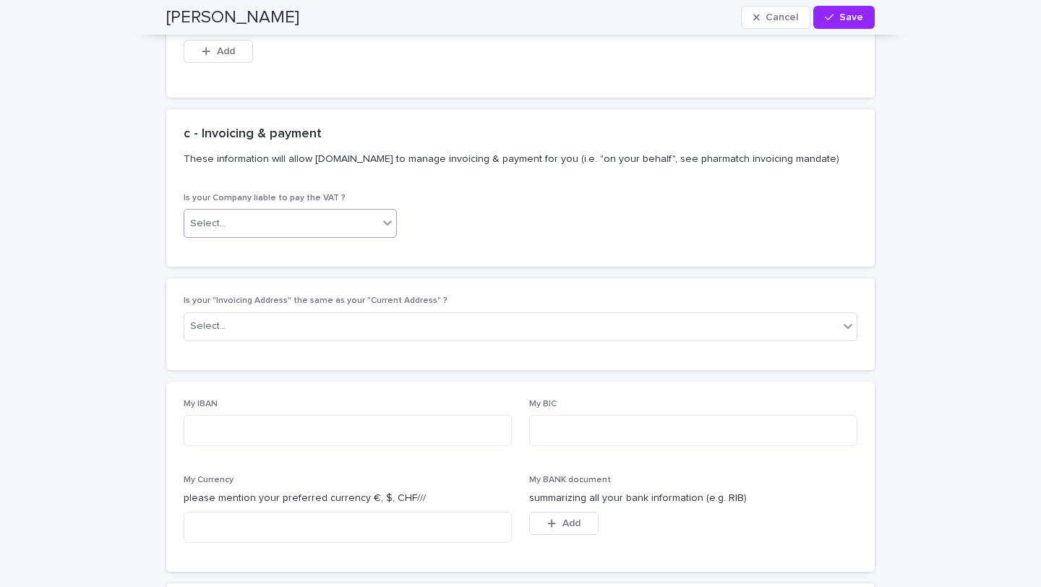
scroll to position [5254, 0]
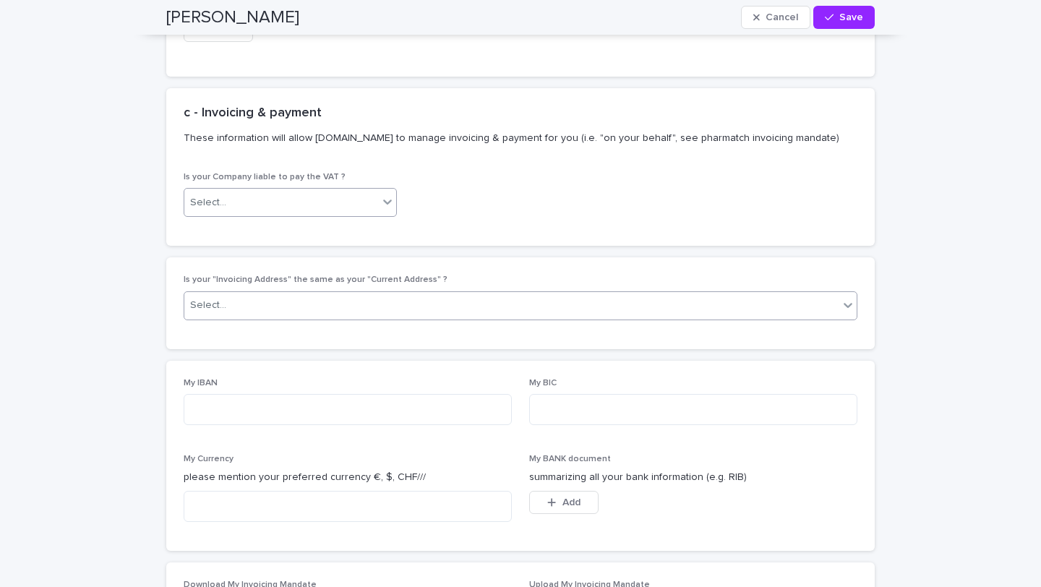
click at [346, 293] on div "Select..." at bounding box center [511, 305] width 654 height 24
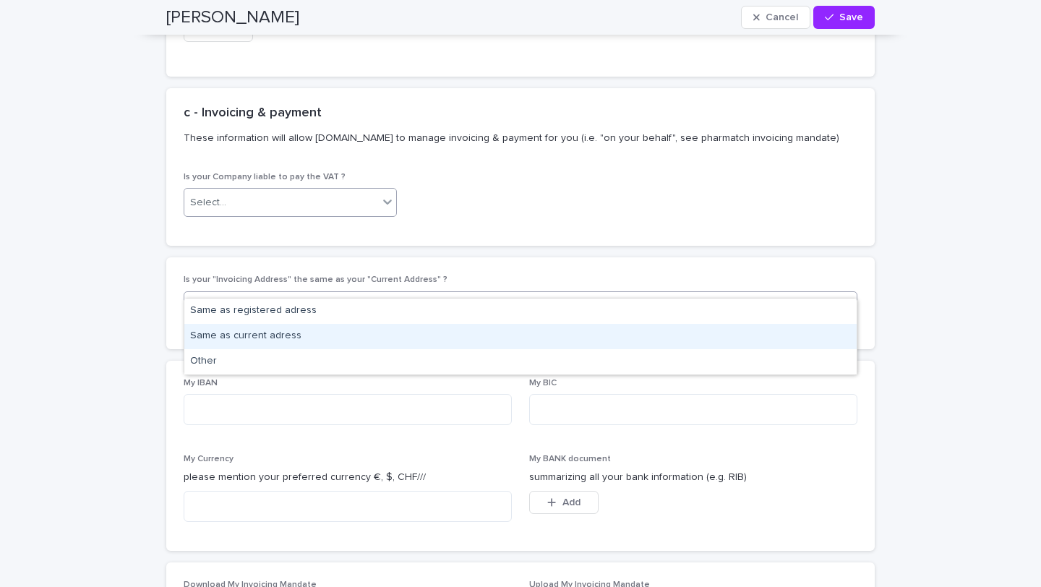
click at [320, 335] on div "Same as current adress" at bounding box center [520, 336] width 672 height 25
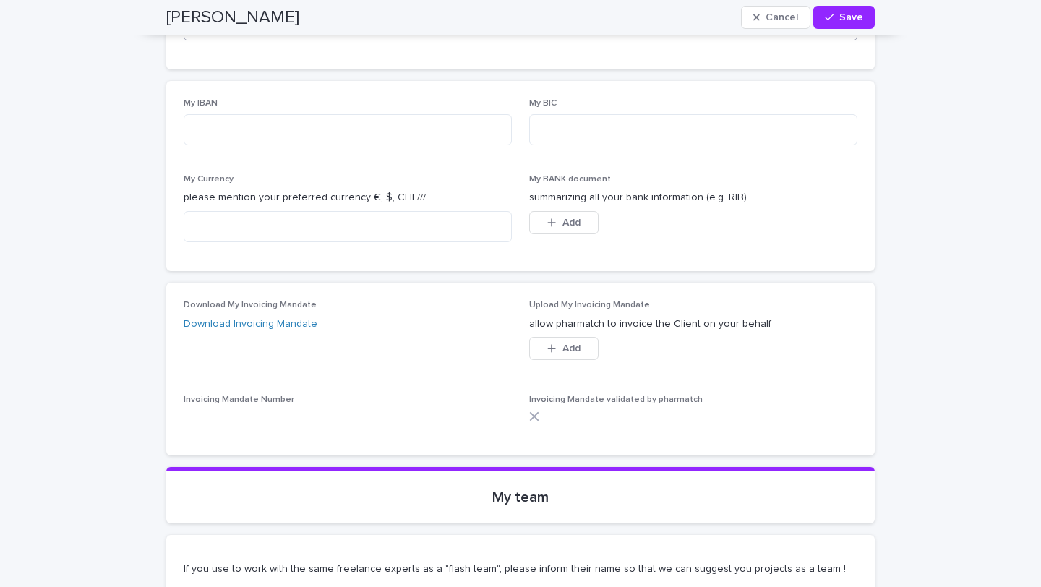
scroll to position [5537, 0]
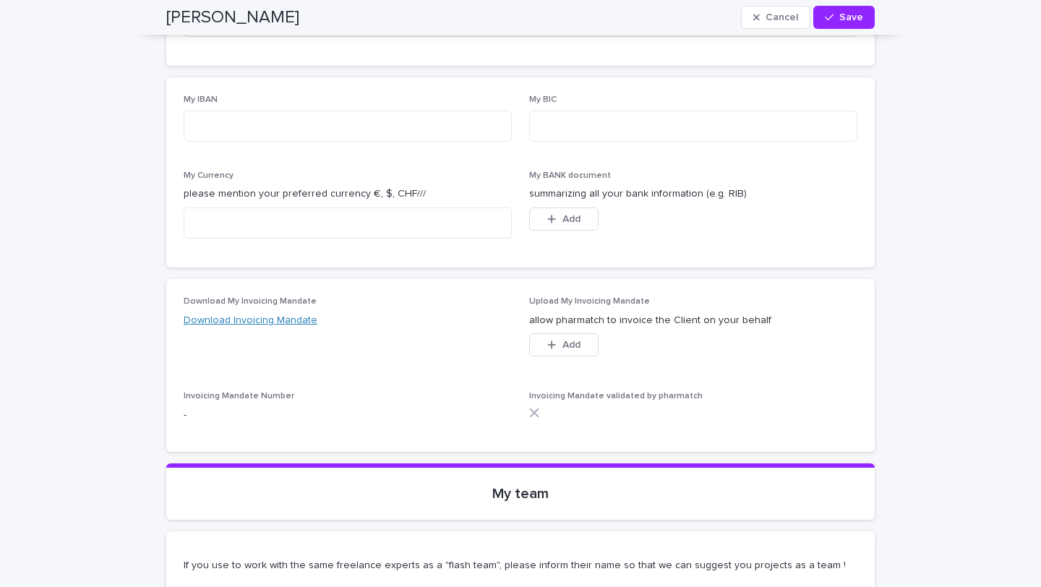
click at [278, 315] on link "Download Invoicing Mandate" at bounding box center [251, 320] width 134 height 10
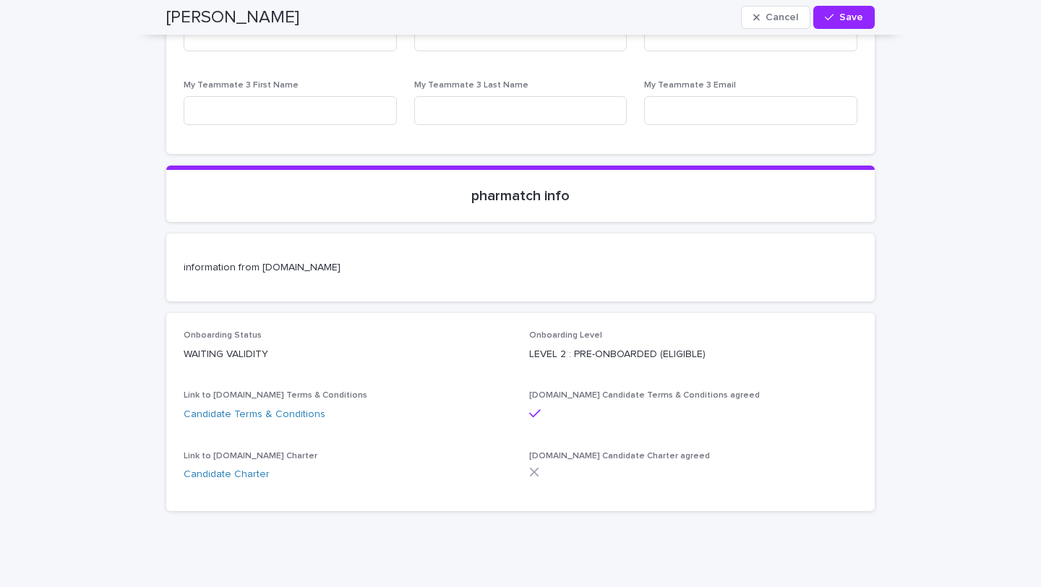
scroll to position [6259, 0]
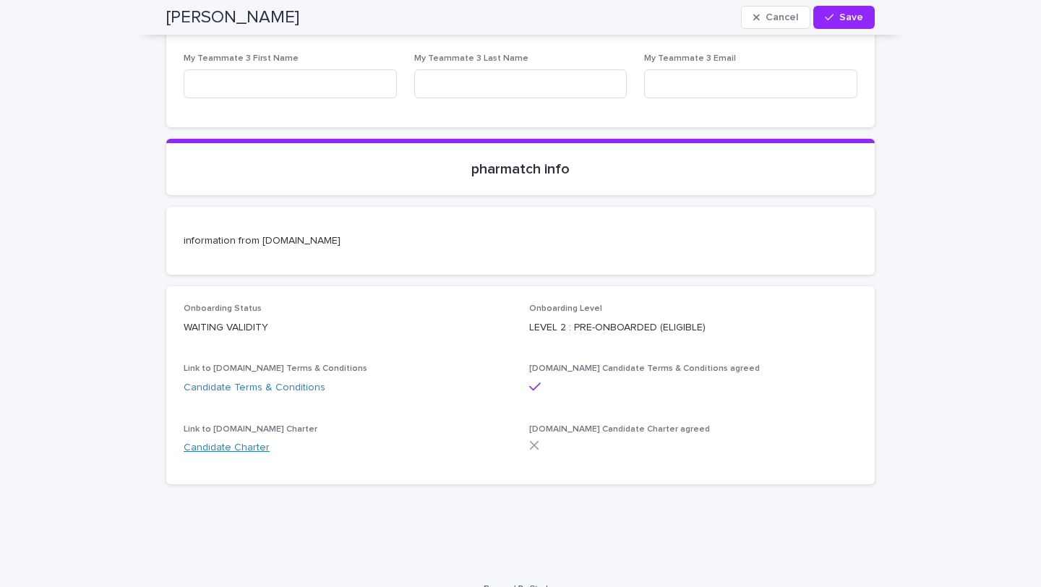
click at [238, 442] on link "Candidate Charter" at bounding box center [227, 447] width 86 height 10
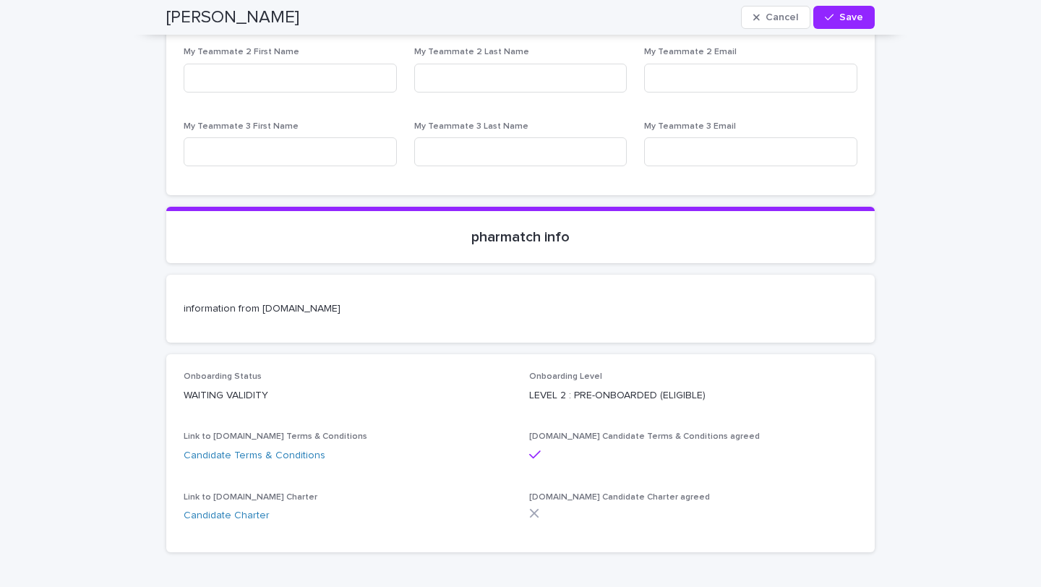
scroll to position [6193, 0]
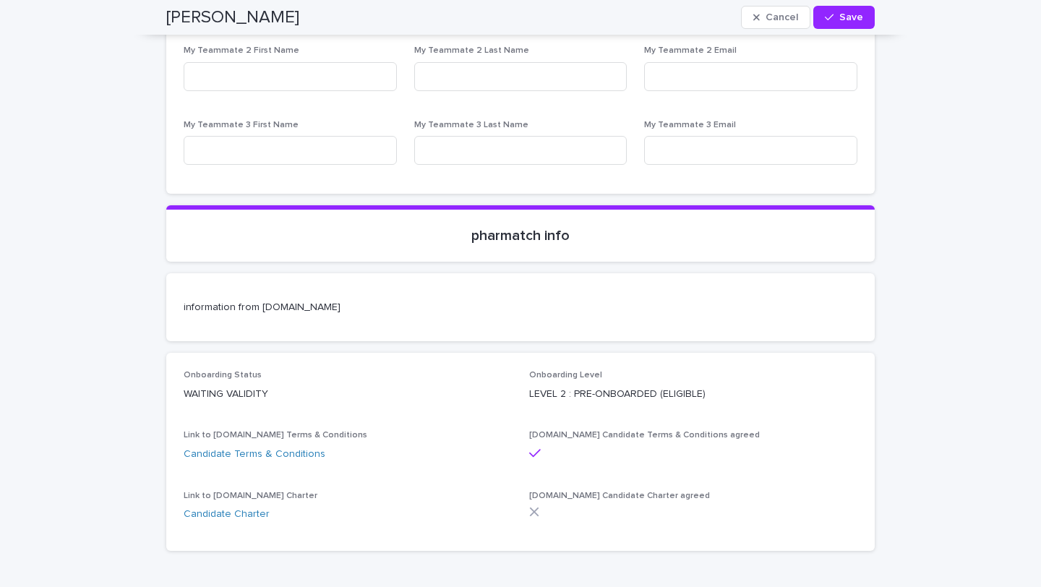
click at [533, 507] on icon at bounding box center [534, 511] width 9 height 9
click at [543, 507] on div at bounding box center [693, 512] width 328 height 10
click at [567, 491] on span "[DOMAIN_NAME] Candidate Charter agreed" at bounding box center [619, 495] width 181 height 9
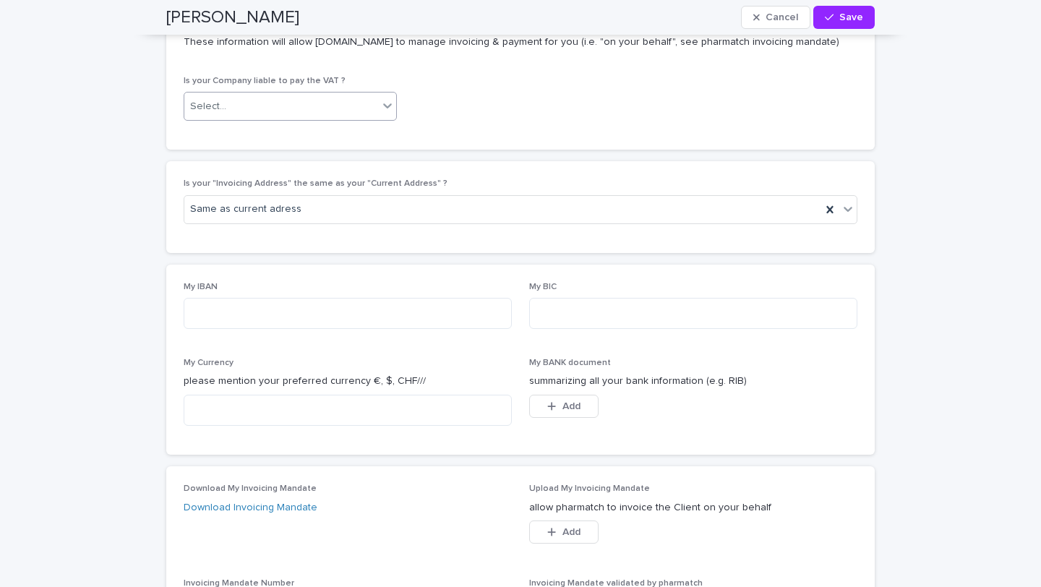
scroll to position [5350, 0]
click at [571, 400] on span "Add" at bounding box center [571, 405] width 18 height 10
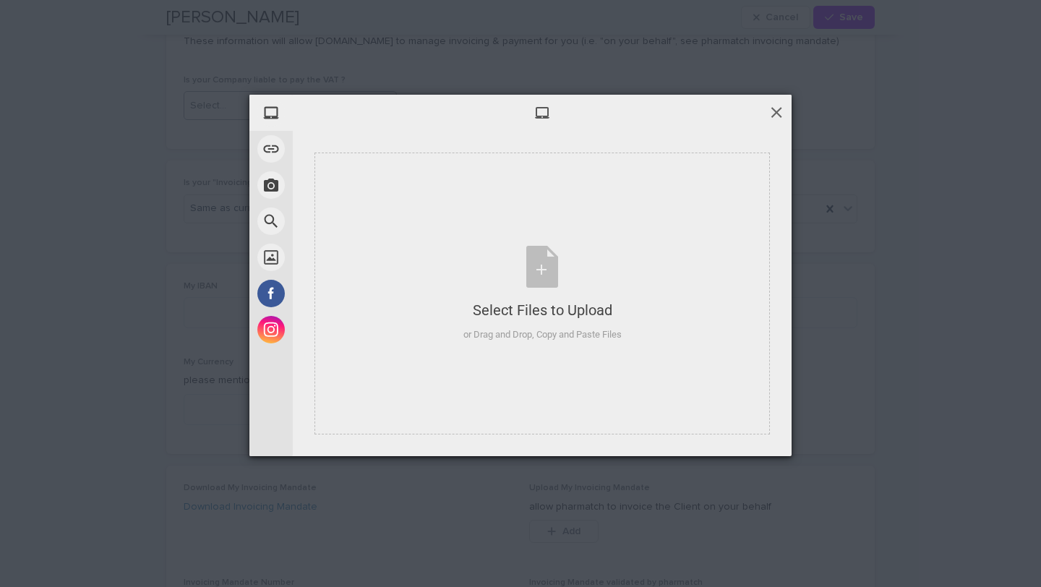
click at [778, 115] on span at bounding box center [776, 112] width 16 height 16
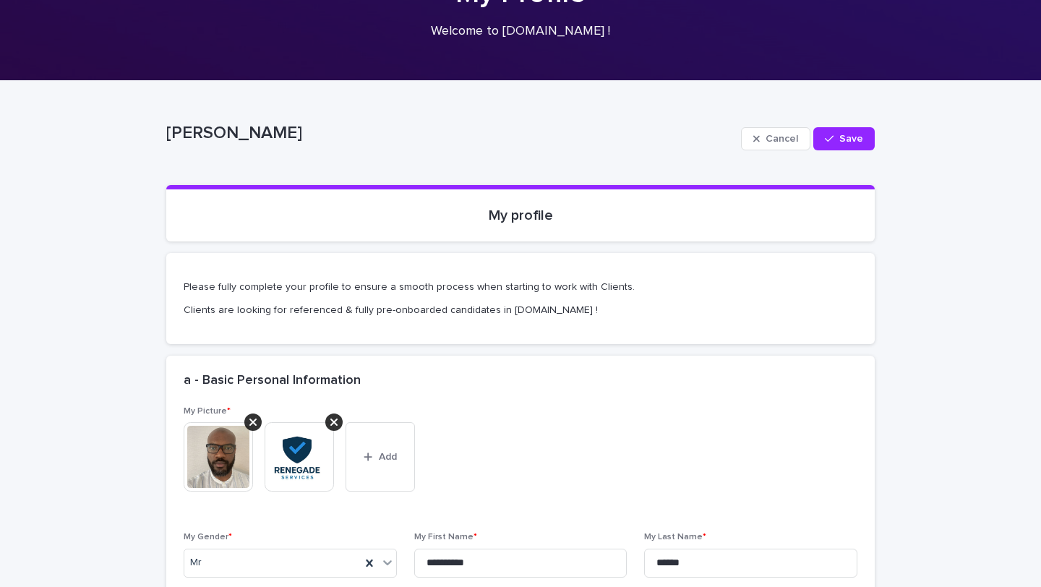
scroll to position [129, 0]
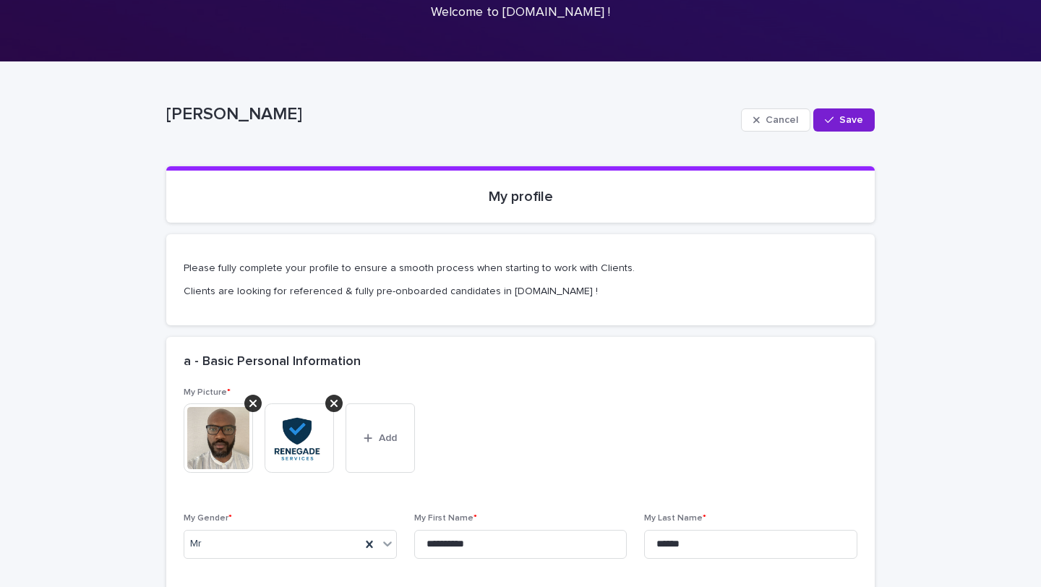
click at [843, 119] on span "Save" at bounding box center [851, 120] width 24 height 10
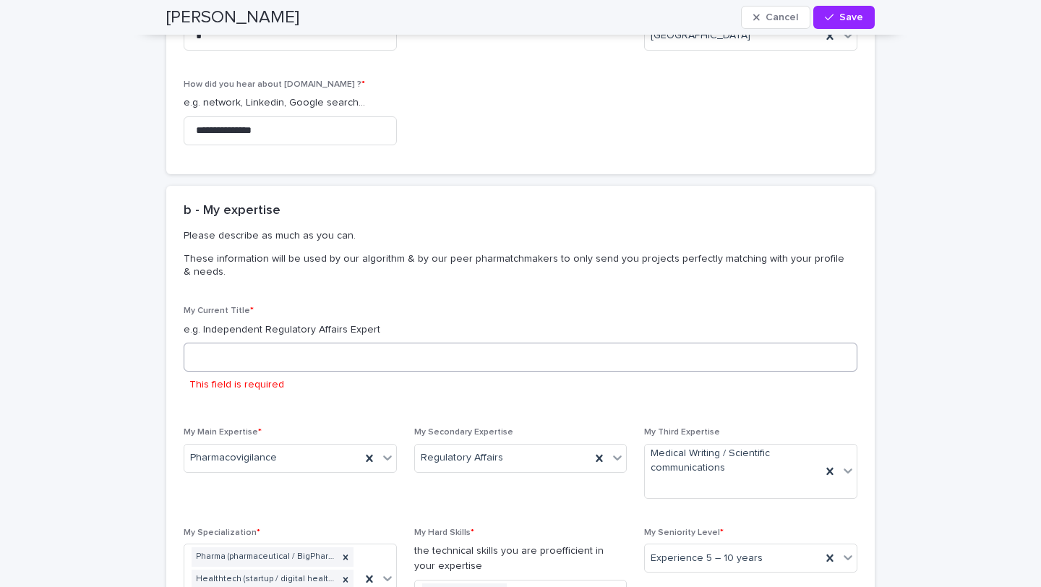
scroll to position [745, 0]
click at [238, 355] on input at bounding box center [520, 355] width 673 height 29
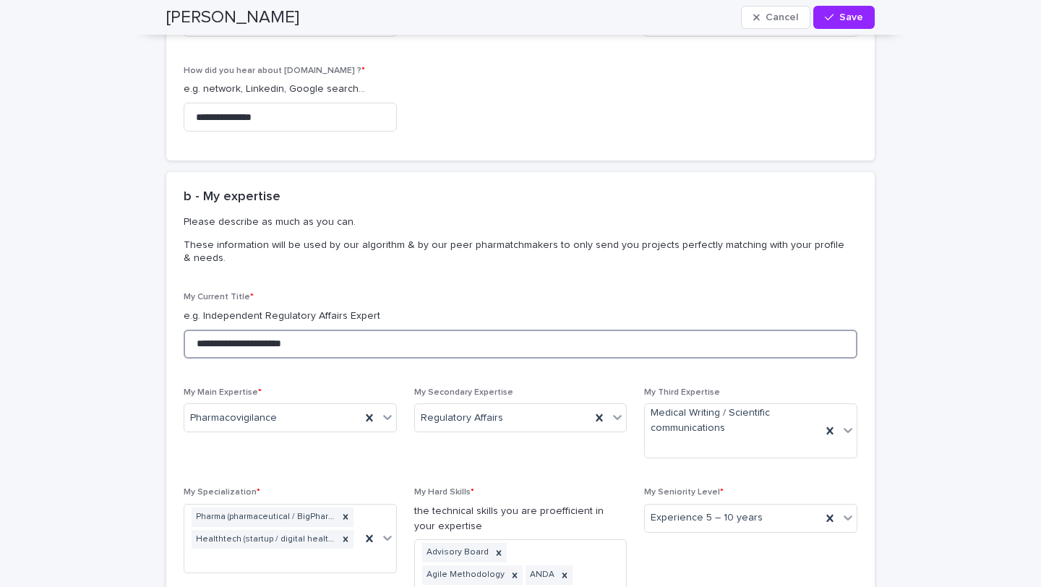
type input "**********"
click at [379, 290] on div "b - My expertise Please describe as much as you can. These information will be …" at bounding box center [520, 232] width 708 height 120
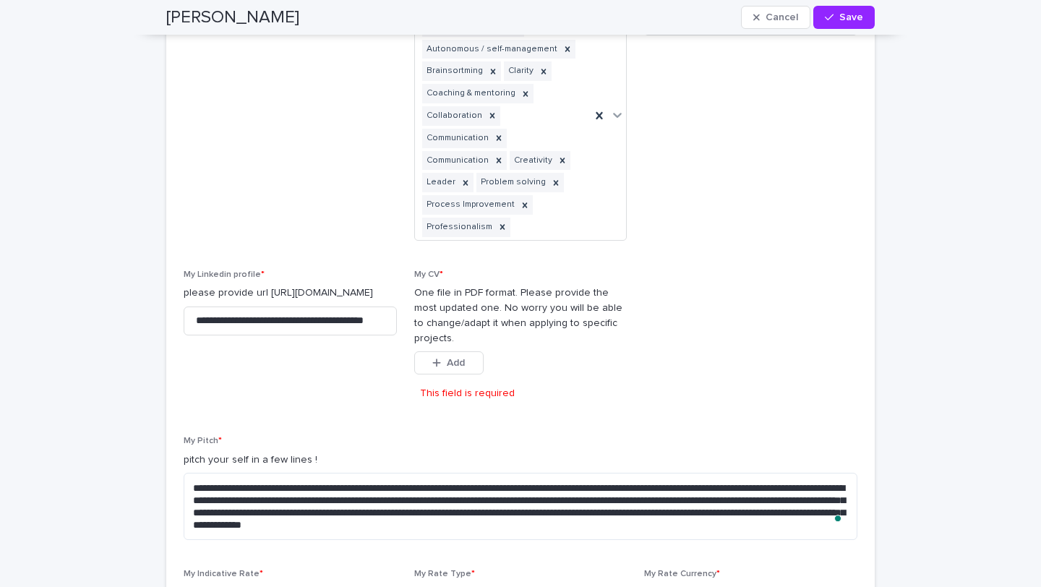
scroll to position [1845, 0]
click at [460, 358] on span "Add" at bounding box center [456, 363] width 18 height 10
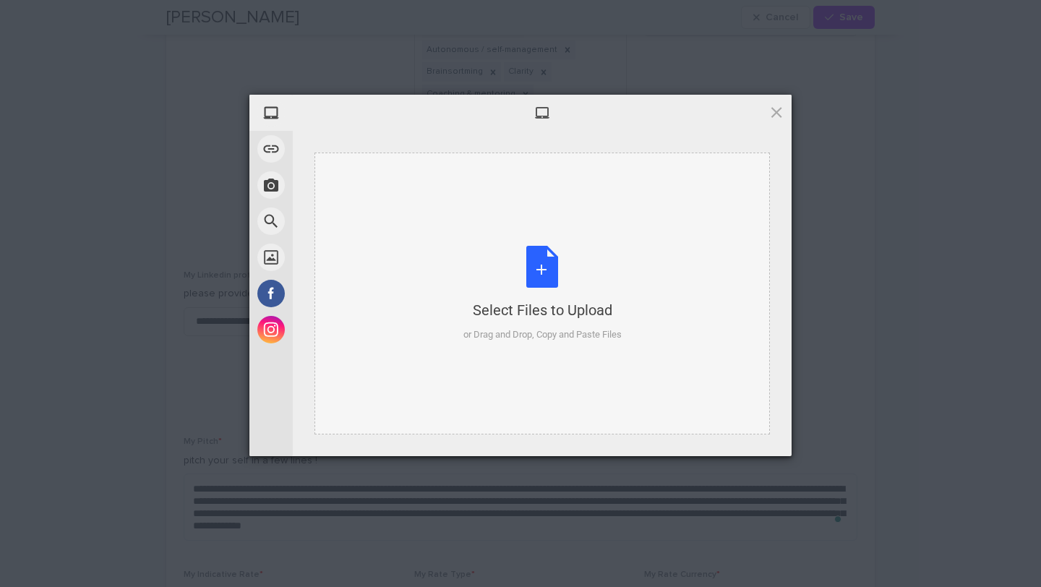
click at [554, 276] on div "Select Files to Upload or Drag and Drop, Copy and Paste Files" at bounding box center [542, 294] width 158 height 96
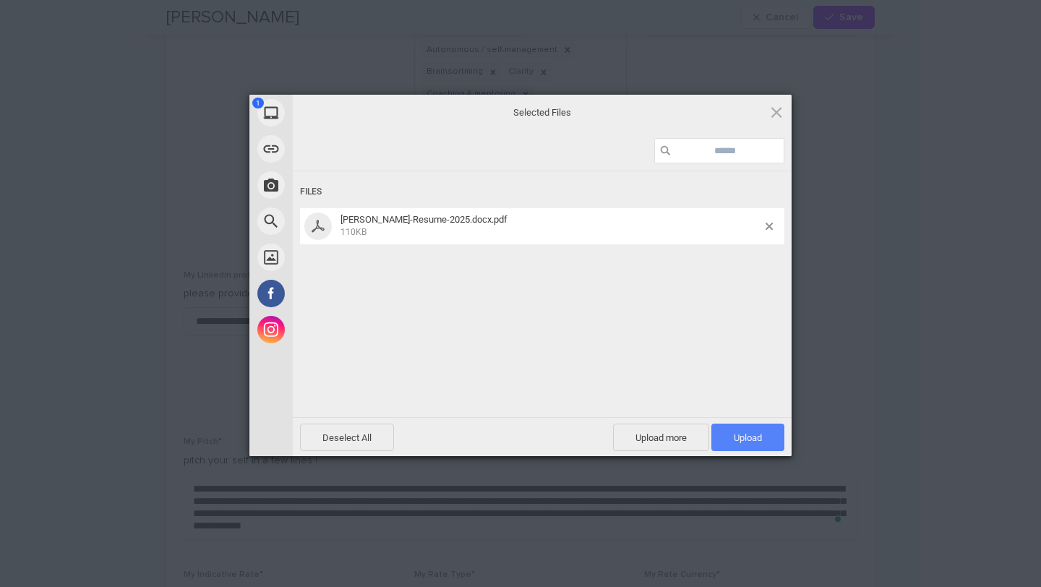
click at [741, 433] on span "Upload 1" at bounding box center [747, 437] width 28 height 11
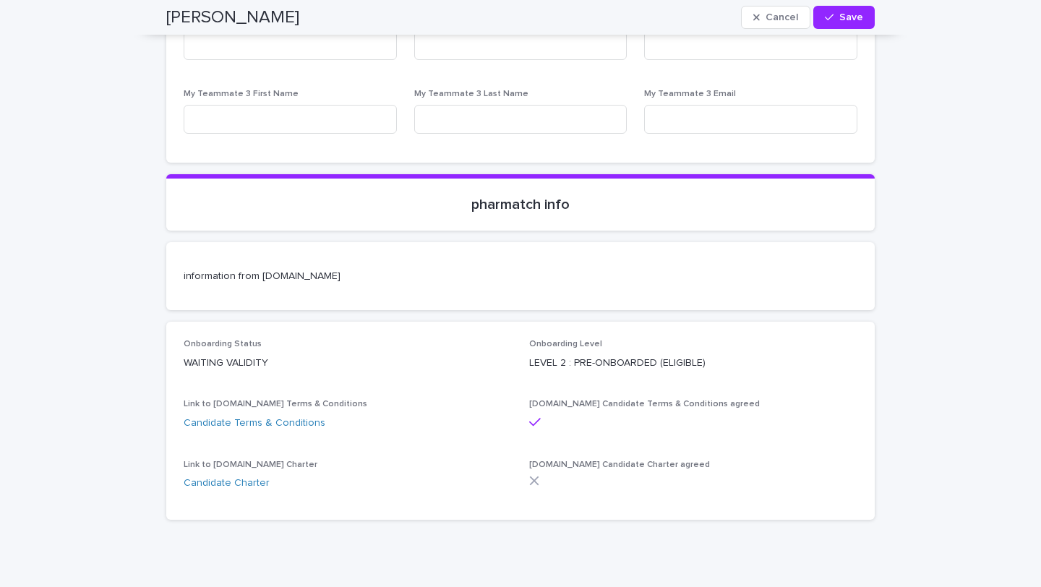
scroll to position [6311, 0]
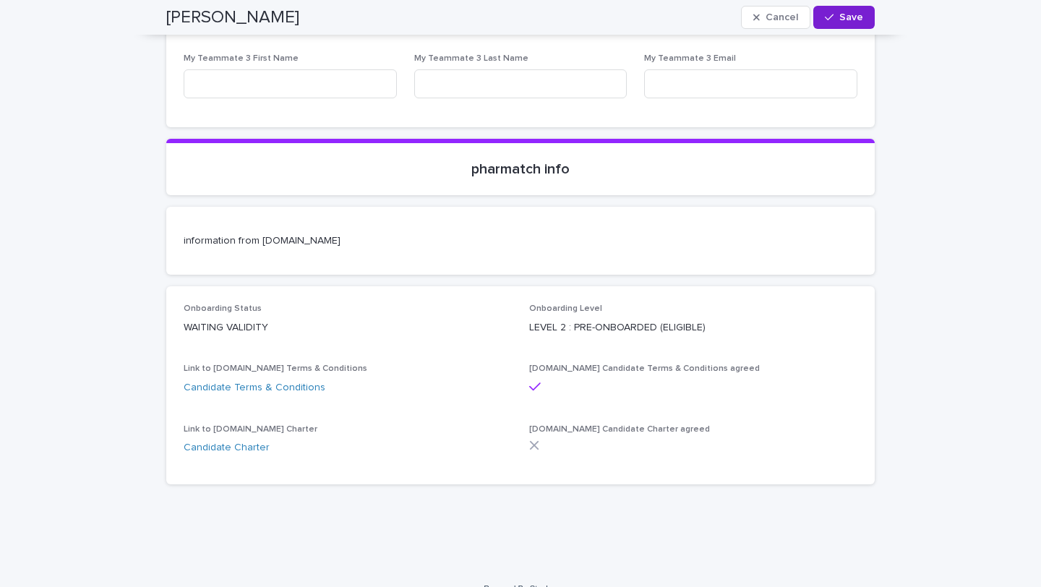
click at [843, 17] on span "Save" at bounding box center [851, 17] width 24 height 10
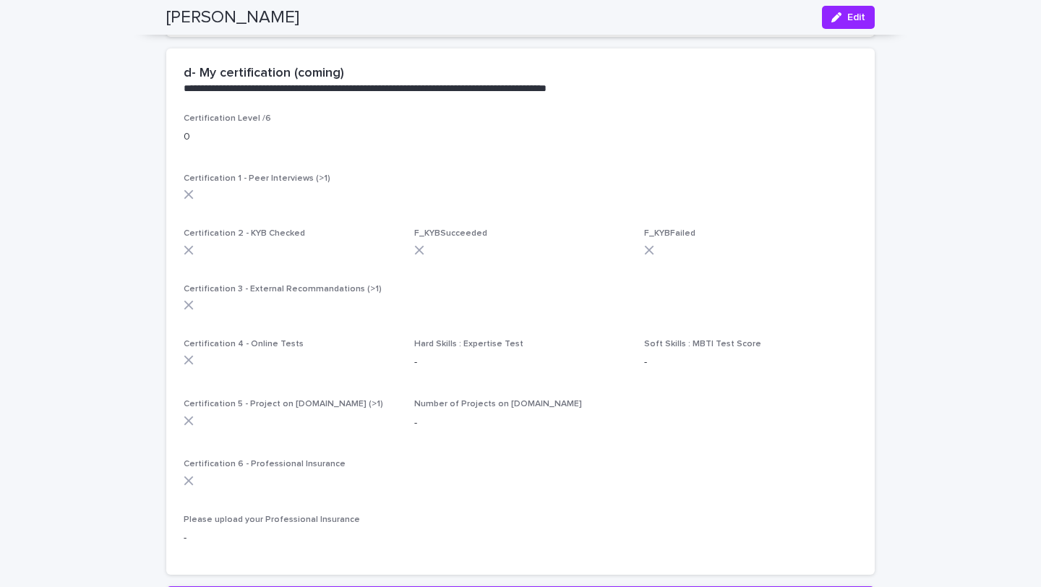
scroll to position [2192, 0]
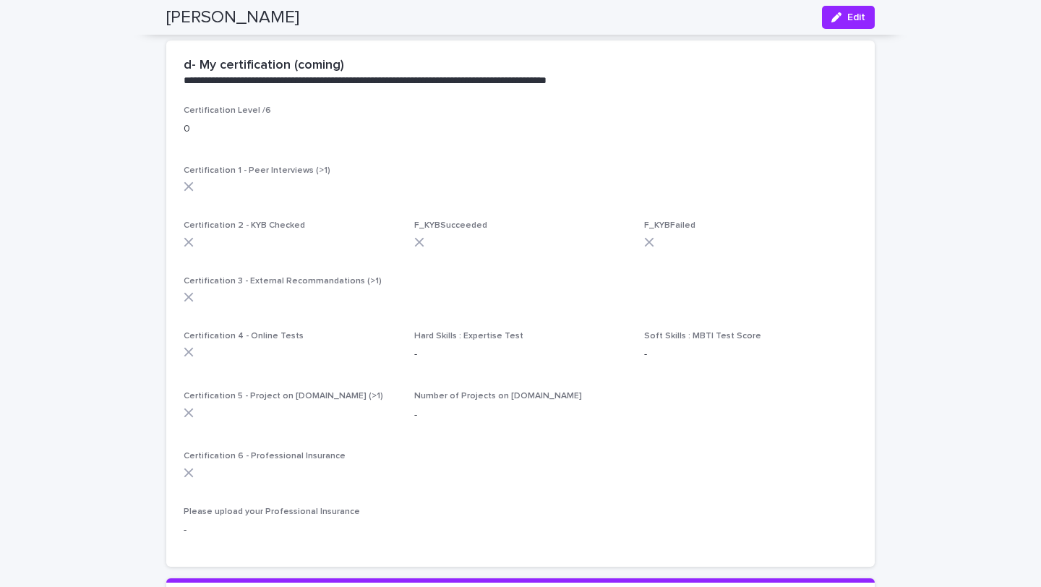
click at [193, 70] on h2 "d- My certification (coming)" at bounding box center [264, 66] width 160 height 16
drag, startPoint x: 245, startPoint y: 69, endPoint x: 234, endPoint y: 81, distance: 16.4
click at [245, 69] on h2 "d- My certification (coming)" at bounding box center [264, 66] width 160 height 16
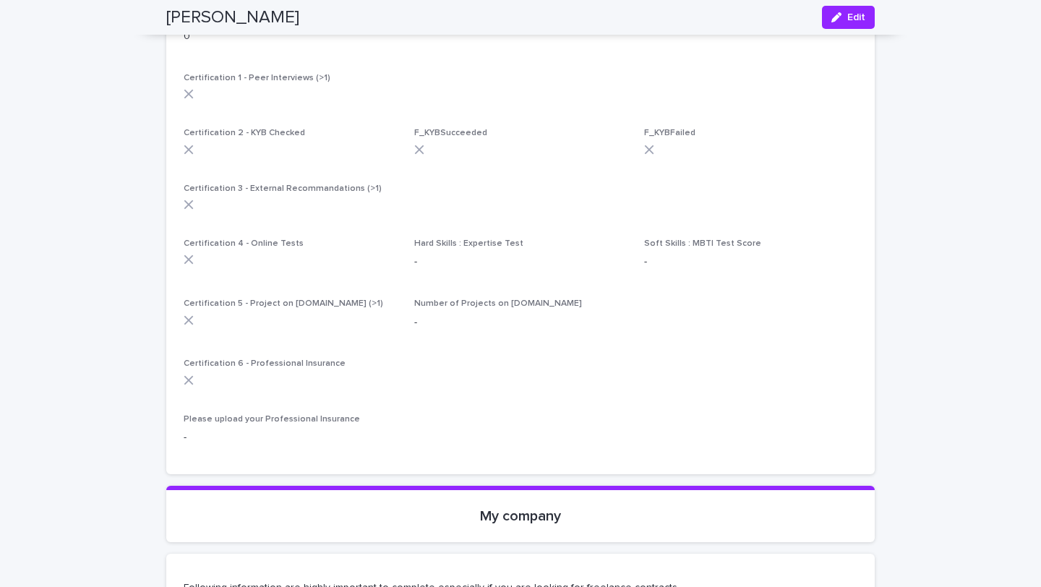
scroll to position [2293, 0]
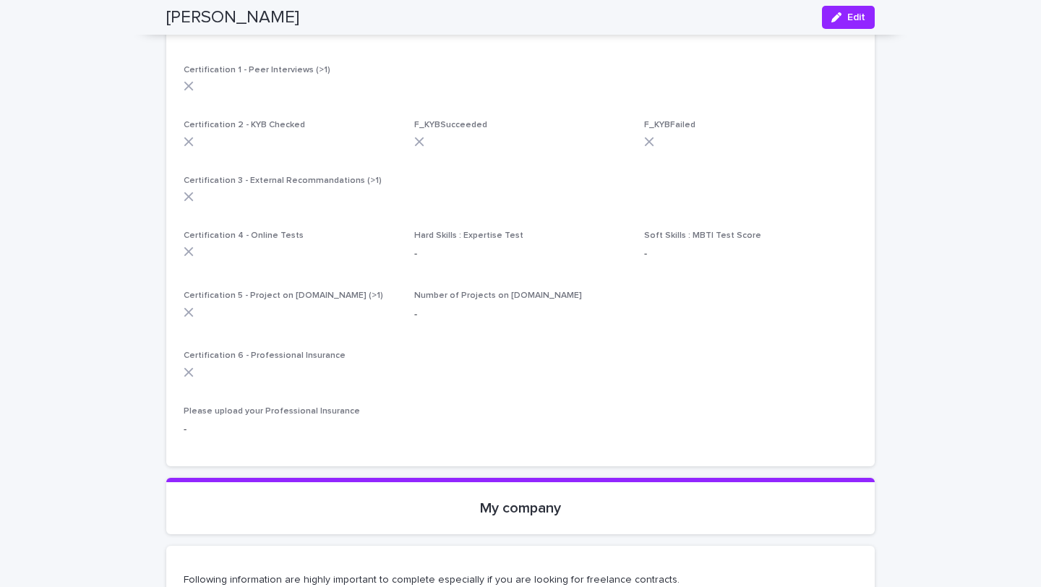
drag, startPoint x: 189, startPoint y: 371, endPoint x: 205, endPoint y: 398, distance: 30.7
click at [189, 371] on icon at bounding box center [189, 372] width 10 height 10
drag, startPoint x: 228, startPoint y: 410, endPoint x: 262, endPoint y: 411, distance: 33.2
click at [228, 410] on span "Please upload your Professional Insurance" at bounding box center [272, 411] width 176 height 9
click at [205, 426] on p "-" at bounding box center [290, 429] width 213 height 15
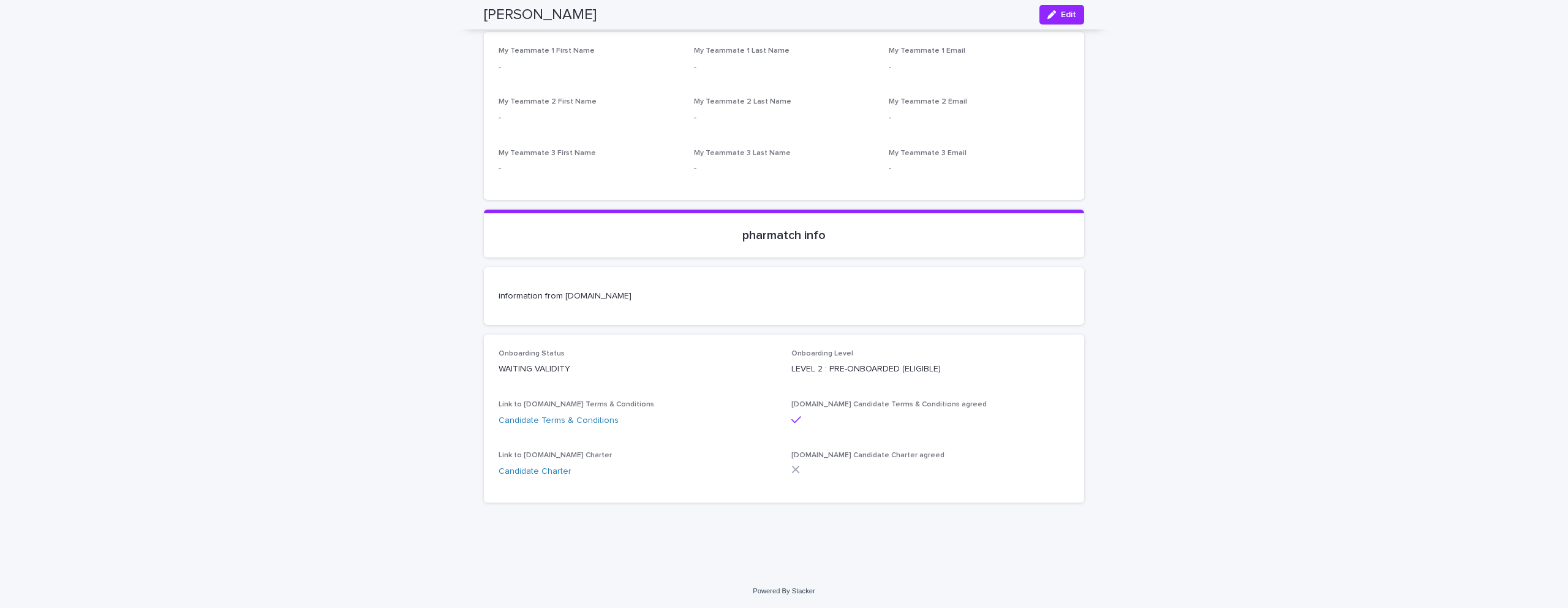
scroll to position [4102, 0]
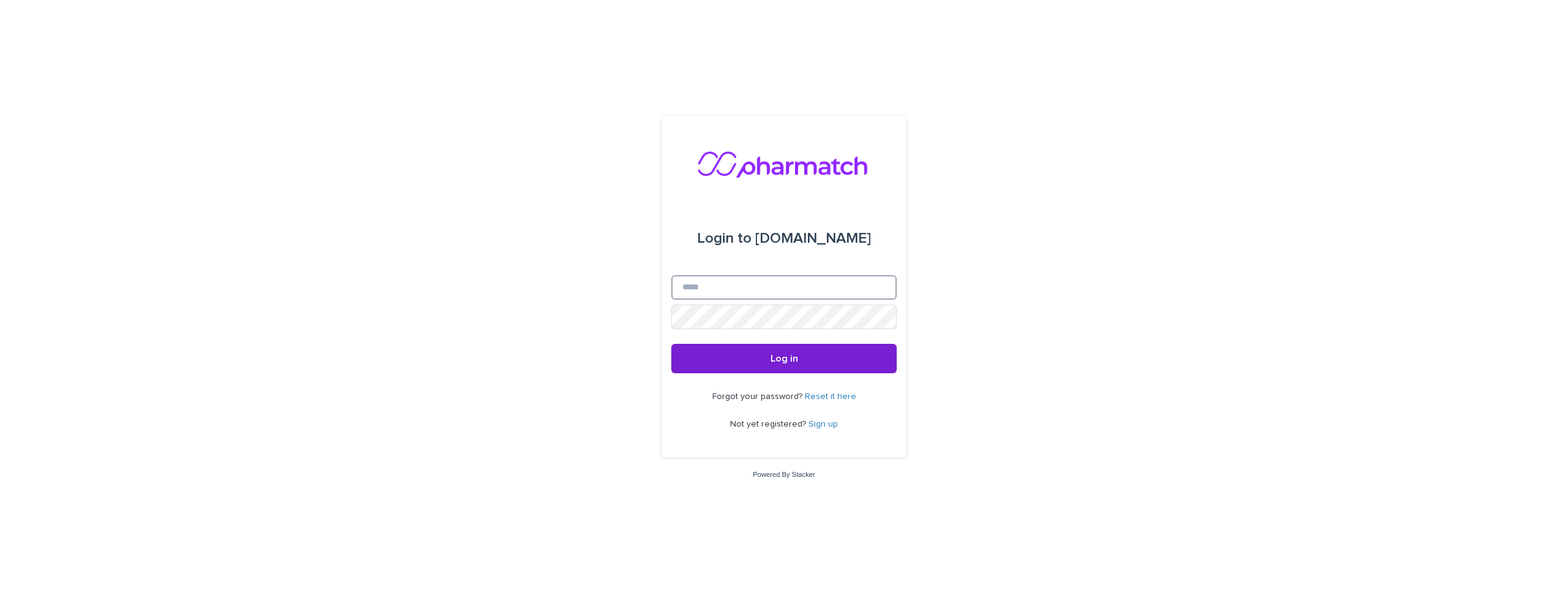
type input "**********"
click at [785, 361] on span "Log in" at bounding box center [784, 359] width 28 height 10
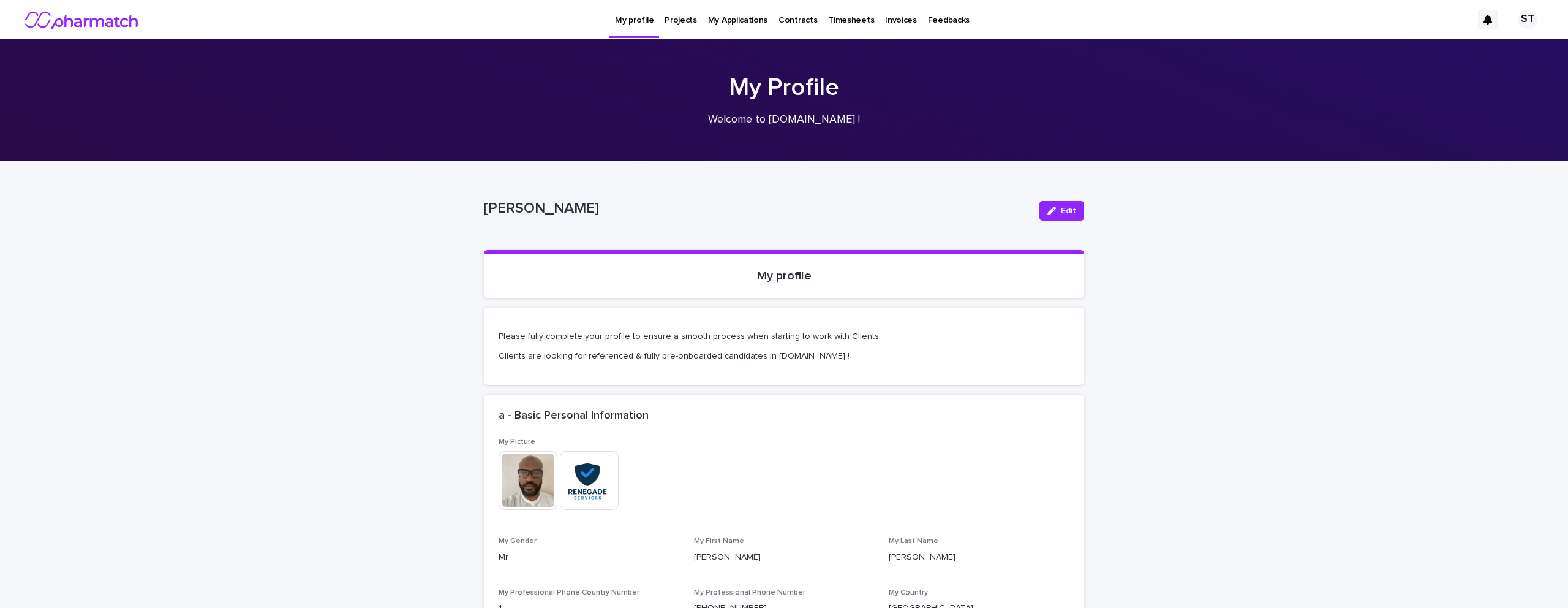
click at [677, 19] on p "Projects" at bounding box center [681, 13] width 32 height 25
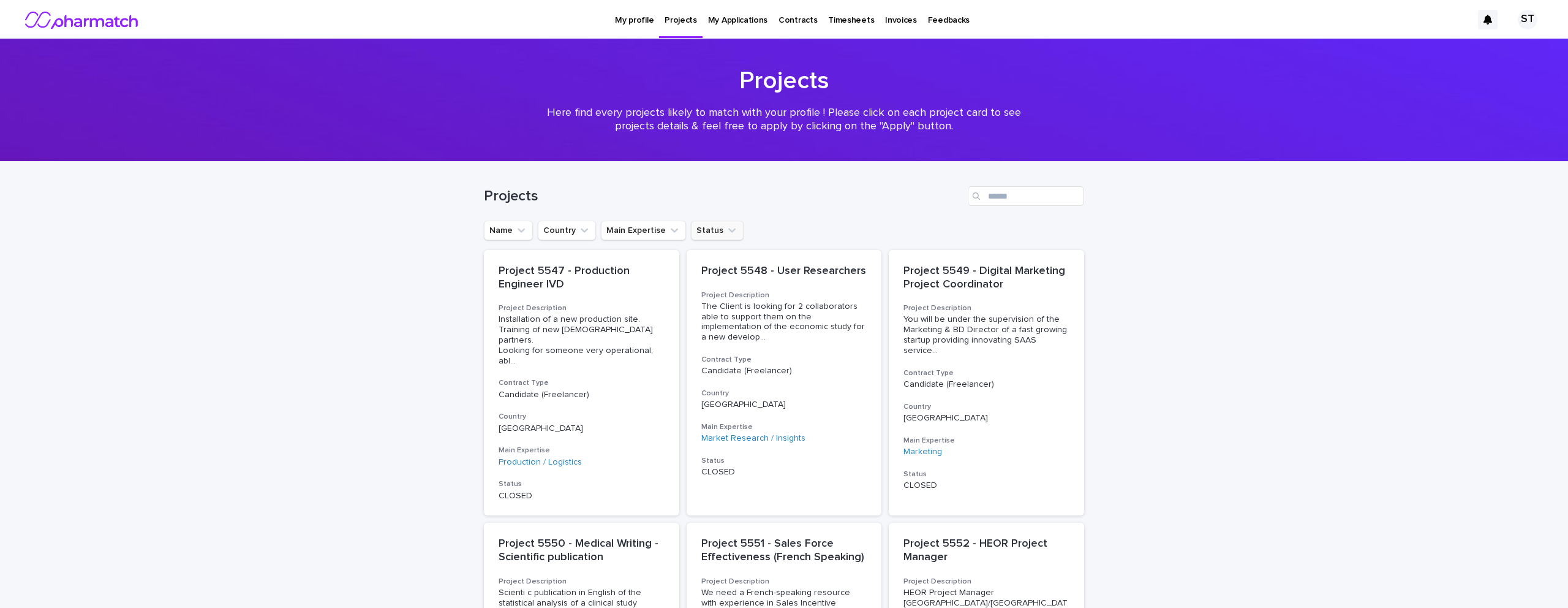
click at [712, 231] on button "Status" at bounding box center [717, 230] width 53 height 20
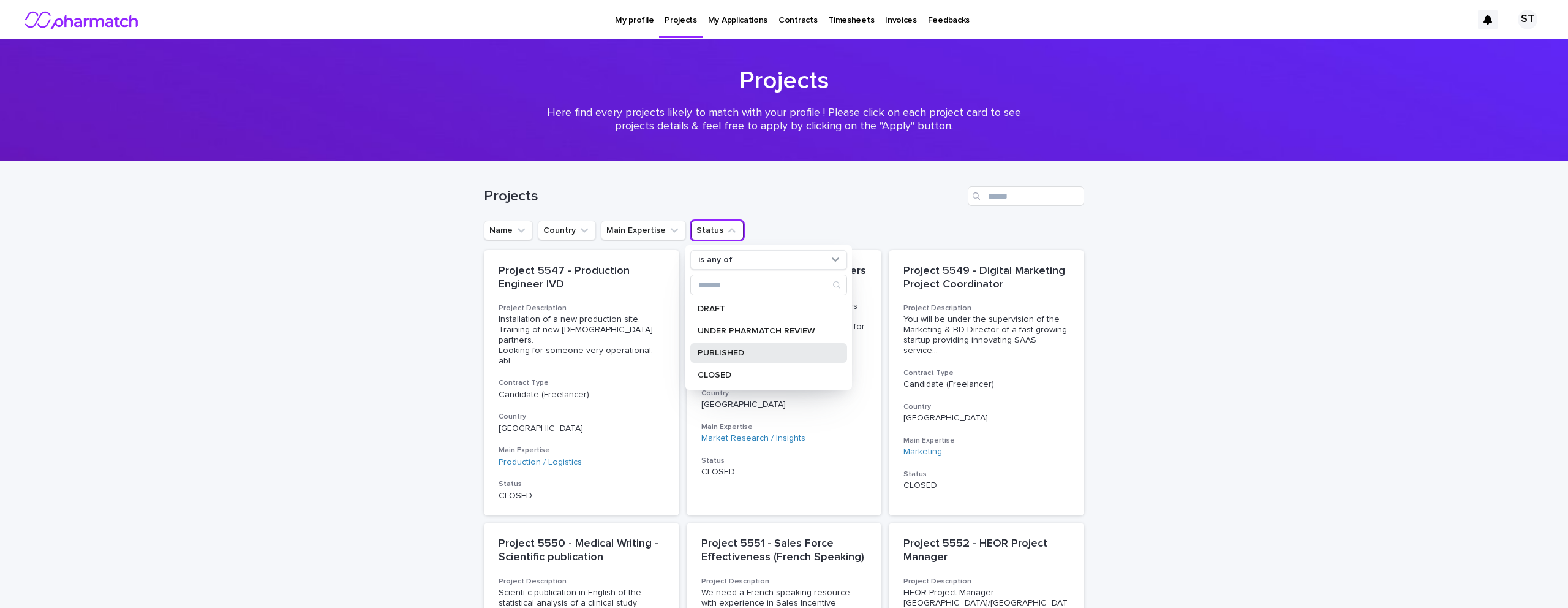
click at [741, 354] on p "PUBLISHED" at bounding box center [762, 353] width 130 height 8
click at [842, 215] on div "Projects" at bounding box center [784, 191] width 600 height 59
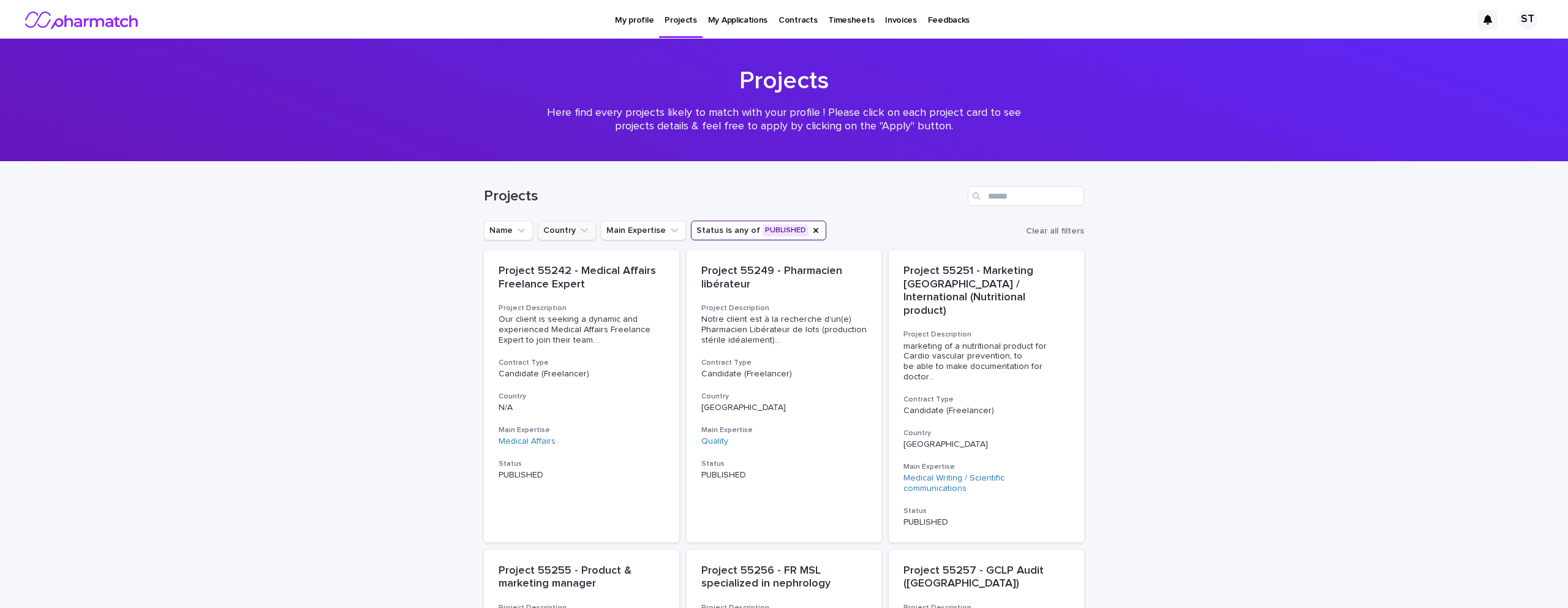
click at [581, 231] on icon "Country" at bounding box center [584, 231] width 8 height 4
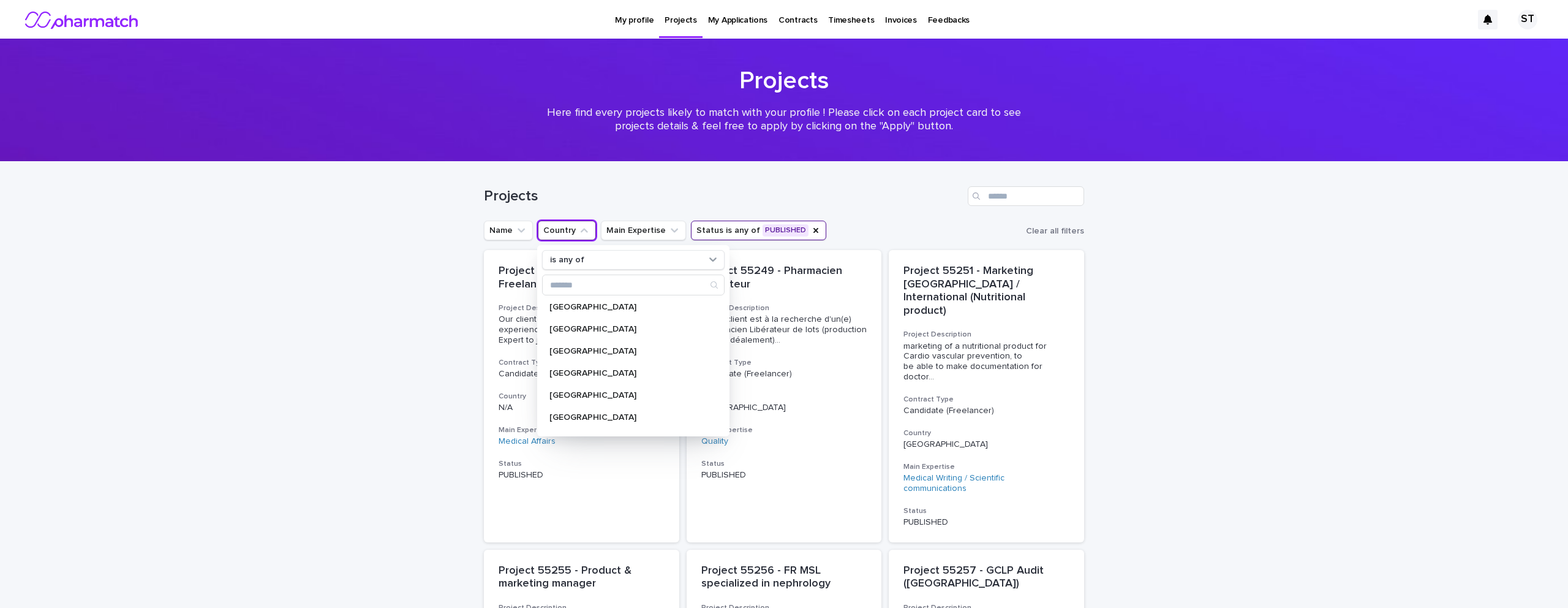
scroll to position [4191, 0]
click at [597, 374] on p "[GEOGRAPHIC_DATA]" at bounding box center [627, 376] width 156 height 8
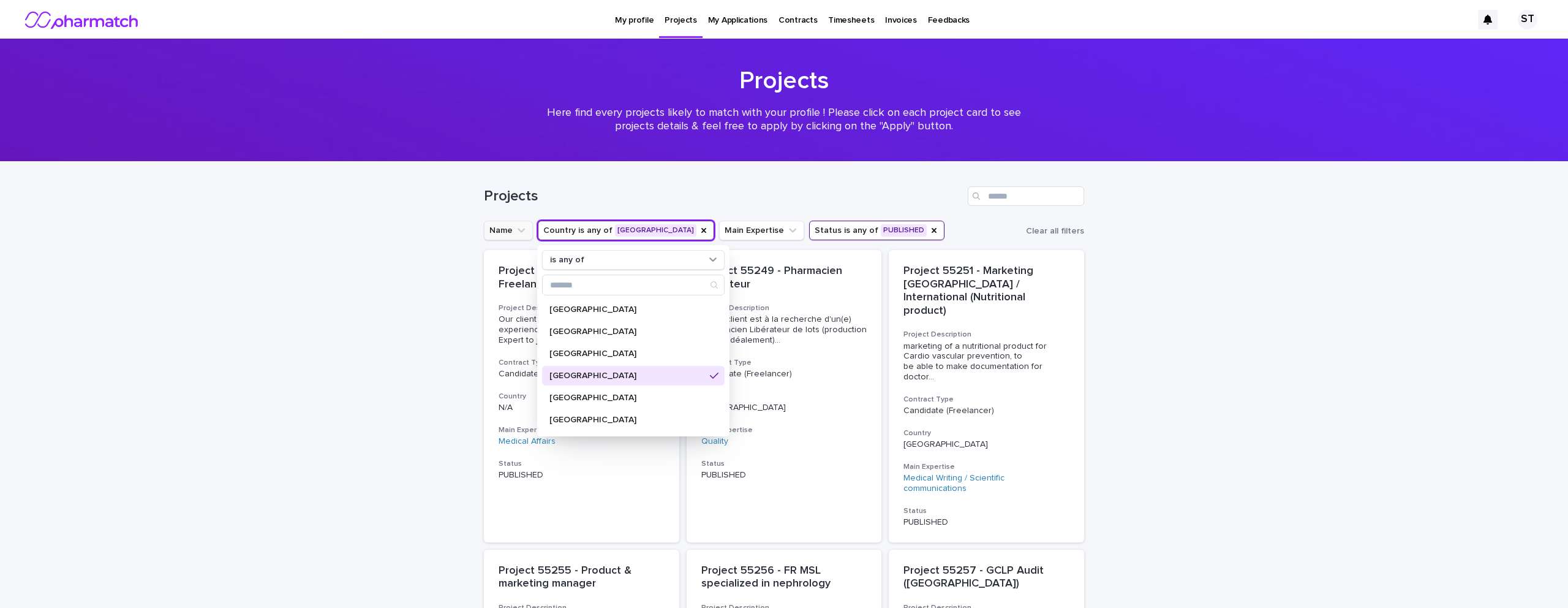
click at [520, 230] on icon "Name" at bounding box center [521, 230] width 12 height 12
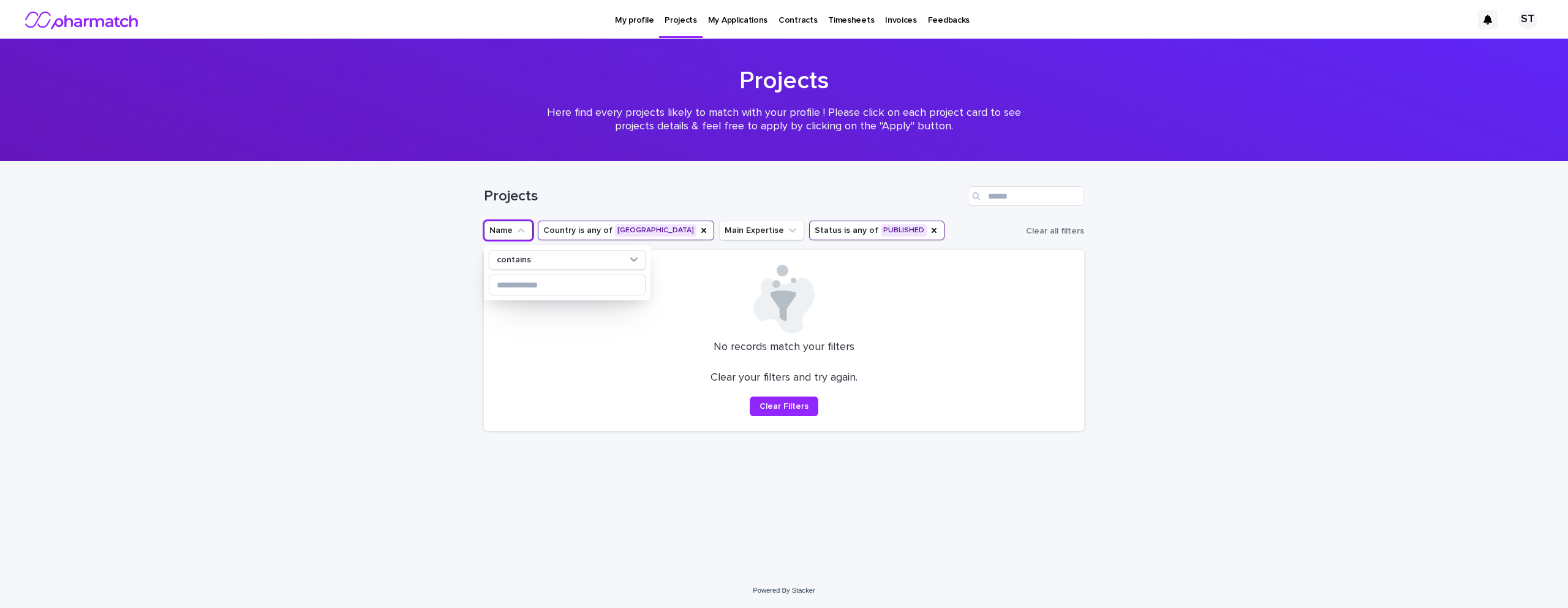
click at [592, 199] on h1 "Projects" at bounding box center [723, 196] width 479 height 18
click at [700, 230] on icon "Country" at bounding box center [704, 231] width 10 height 10
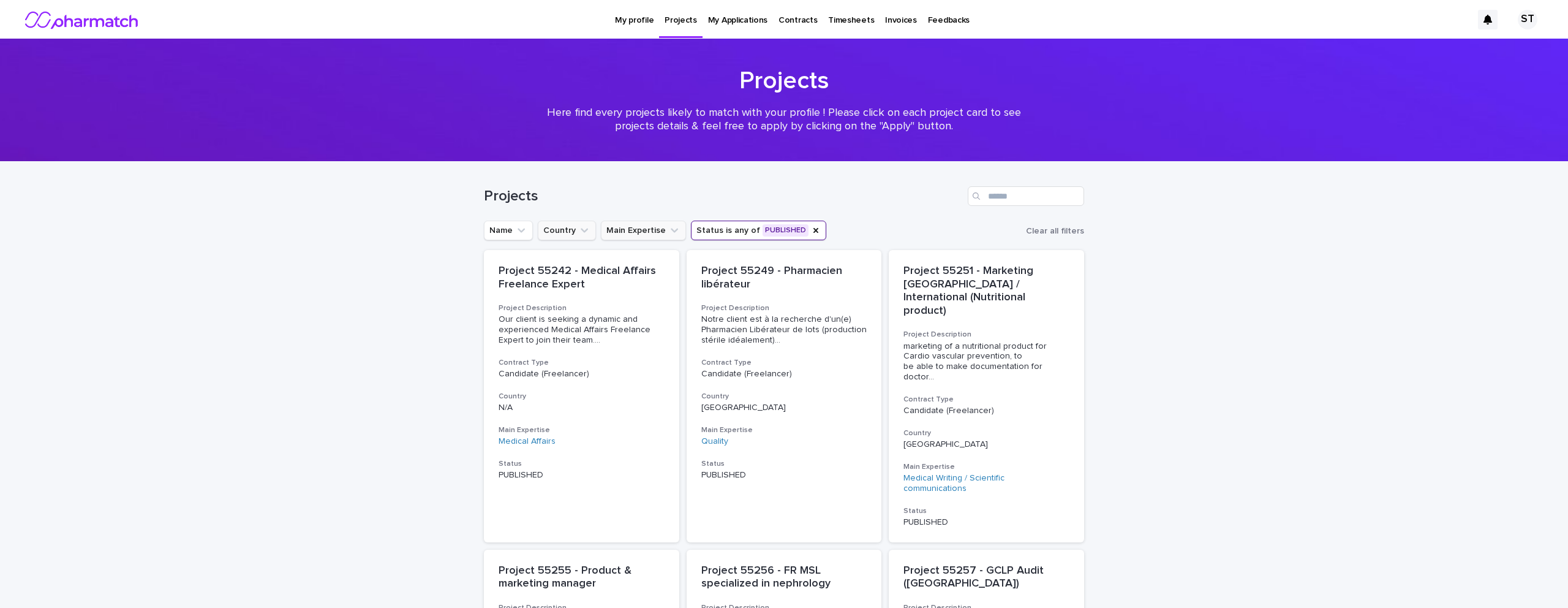
click at [670, 229] on icon "Main Expertise" at bounding box center [674, 230] width 12 height 12
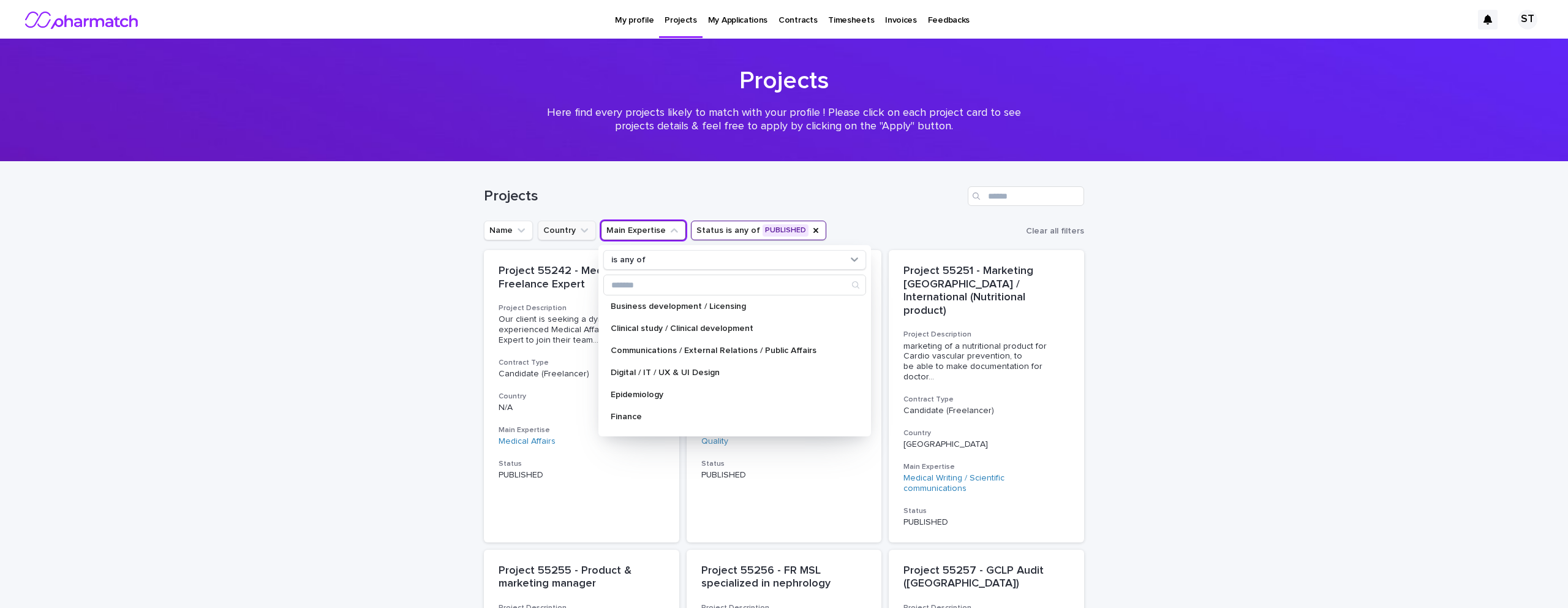
scroll to position [67, 0]
click at [664, 324] on div "Clinical study / Clinical development" at bounding box center [735, 329] width 263 height 20
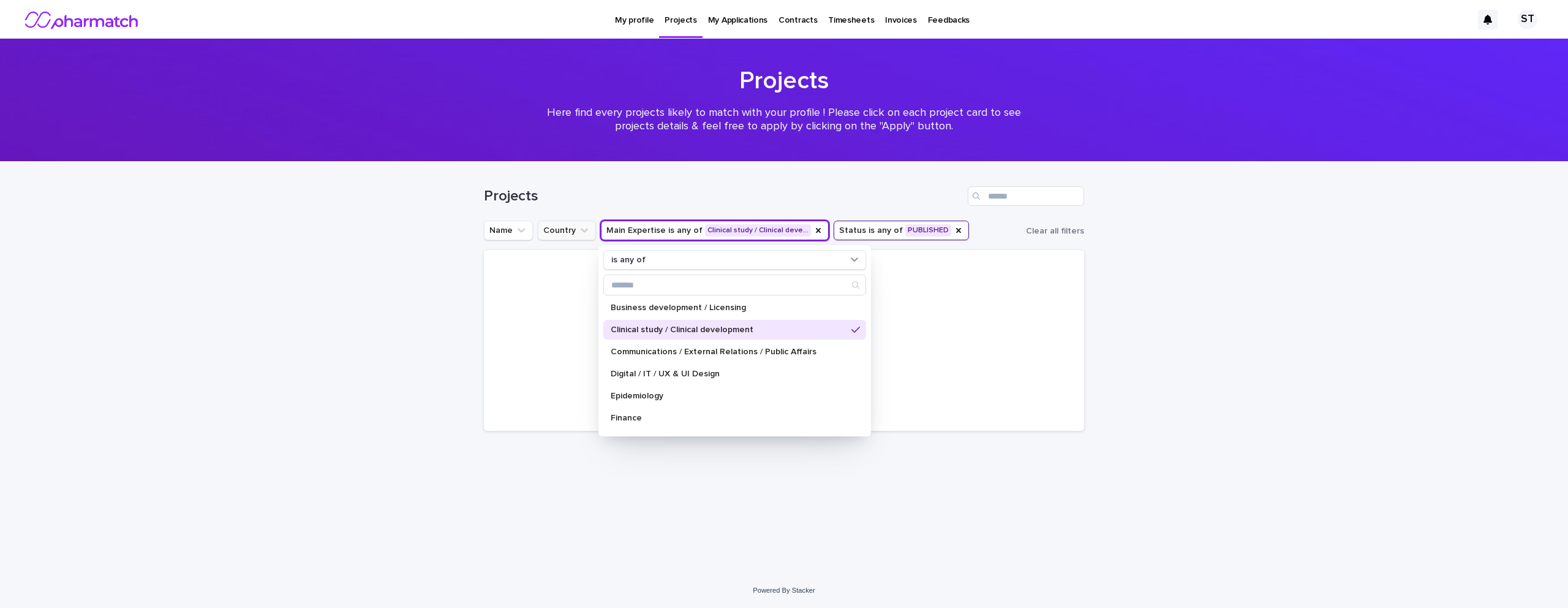
click at [823, 200] on h1 "Projects" at bounding box center [723, 196] width 479 height 18
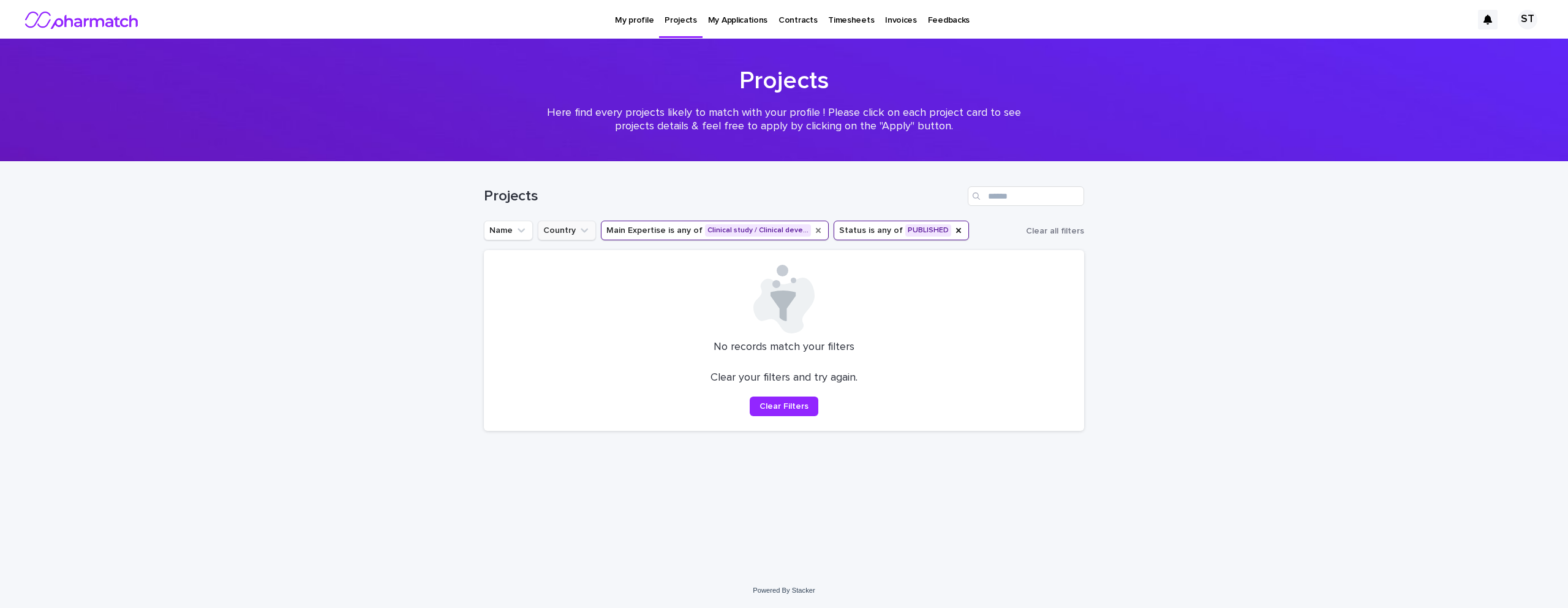
click at [814, 231] on icon "Main Expertise" at bounding box center [819, 231] width 10 height 10
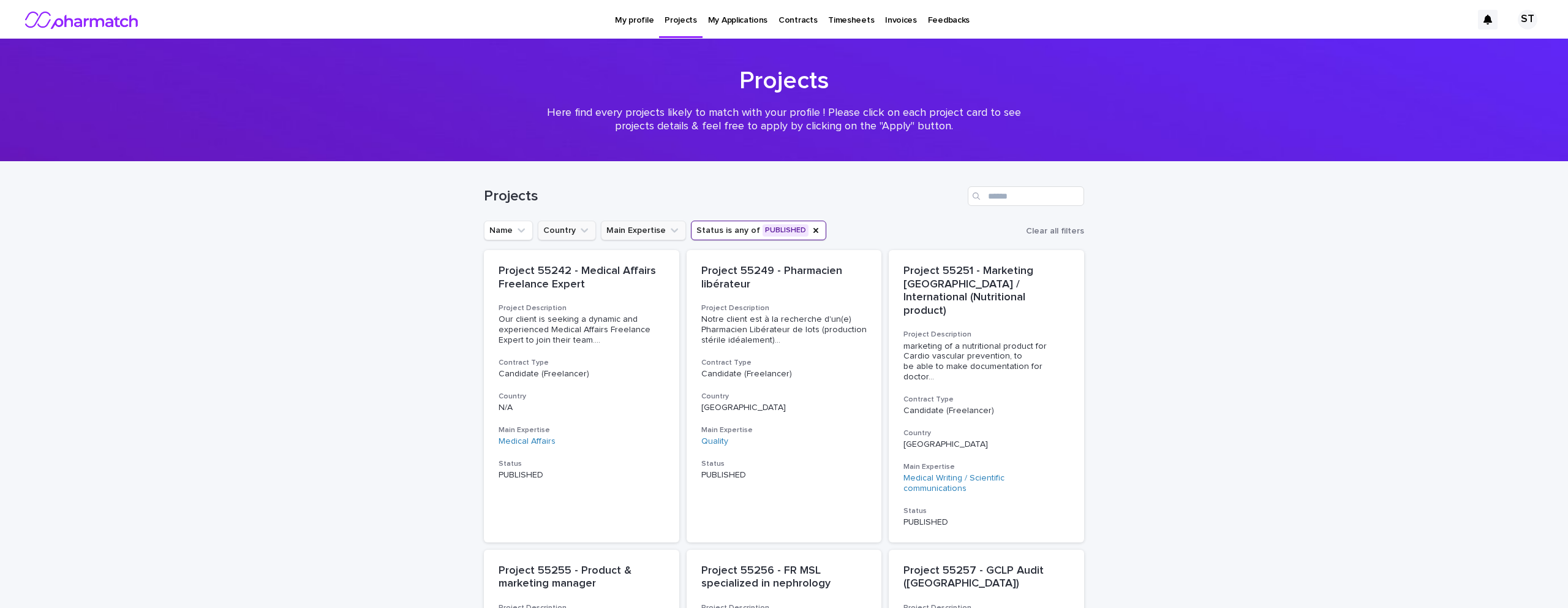
click at [670, 229] on icon "Main Expertise" at bounding box center [674, 230] width 12 height 12
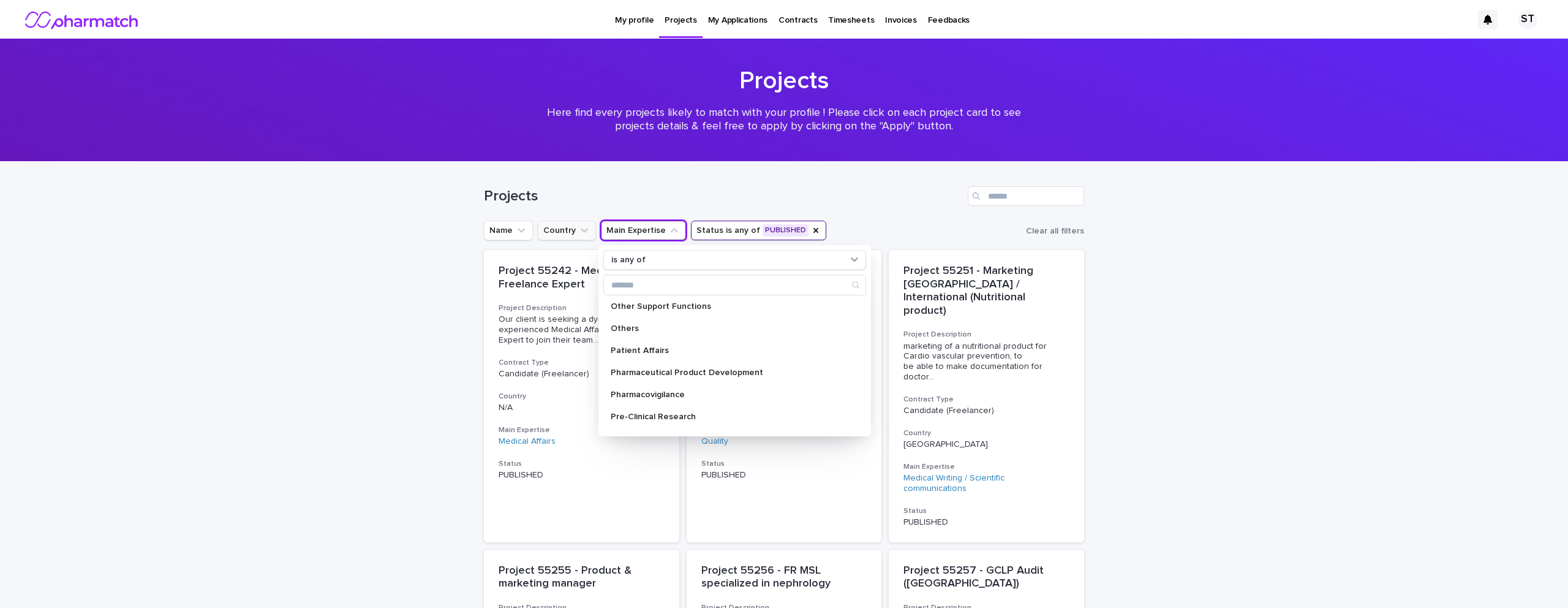
scroll to position [474, 0]
click at [681, 386] on p "Pharmacovigilance" at bounding box center [728, 386] width 236 height 8
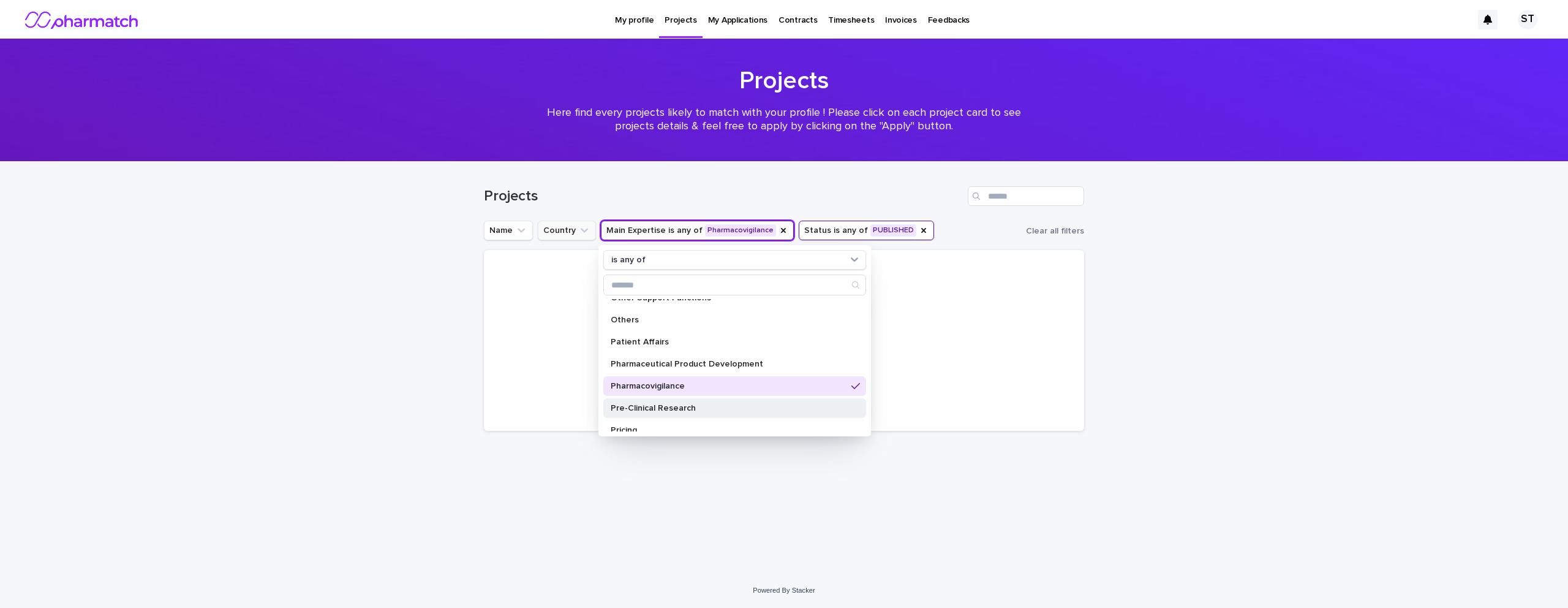
click at [682, 405] on p "Pre-Clinical Research" at bounding box center [728, 408] width 236 height 8
click at [689, 364] on p "Pharmaceutical Product Development" at bounding box center [728, 364] width 236 height 8
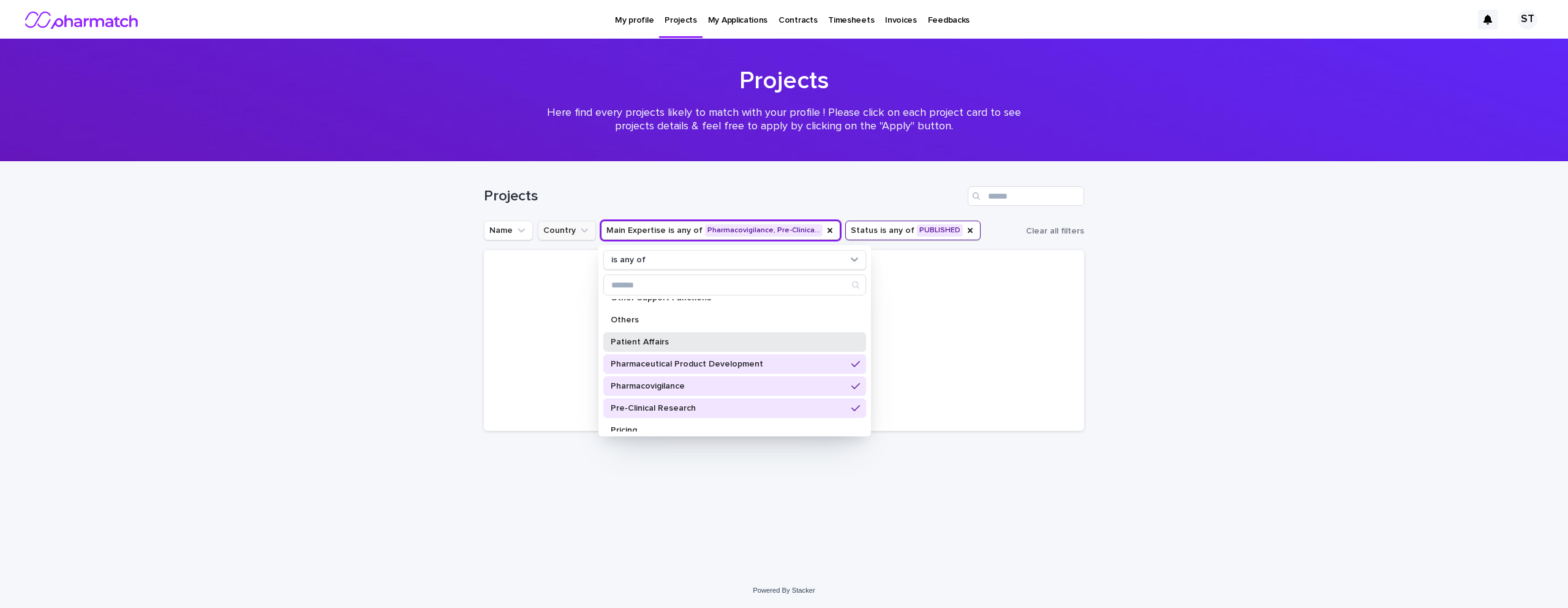
click at [677, 338] on p "Patient Affairs" at bounding box center [728, 342] width 236 height 8
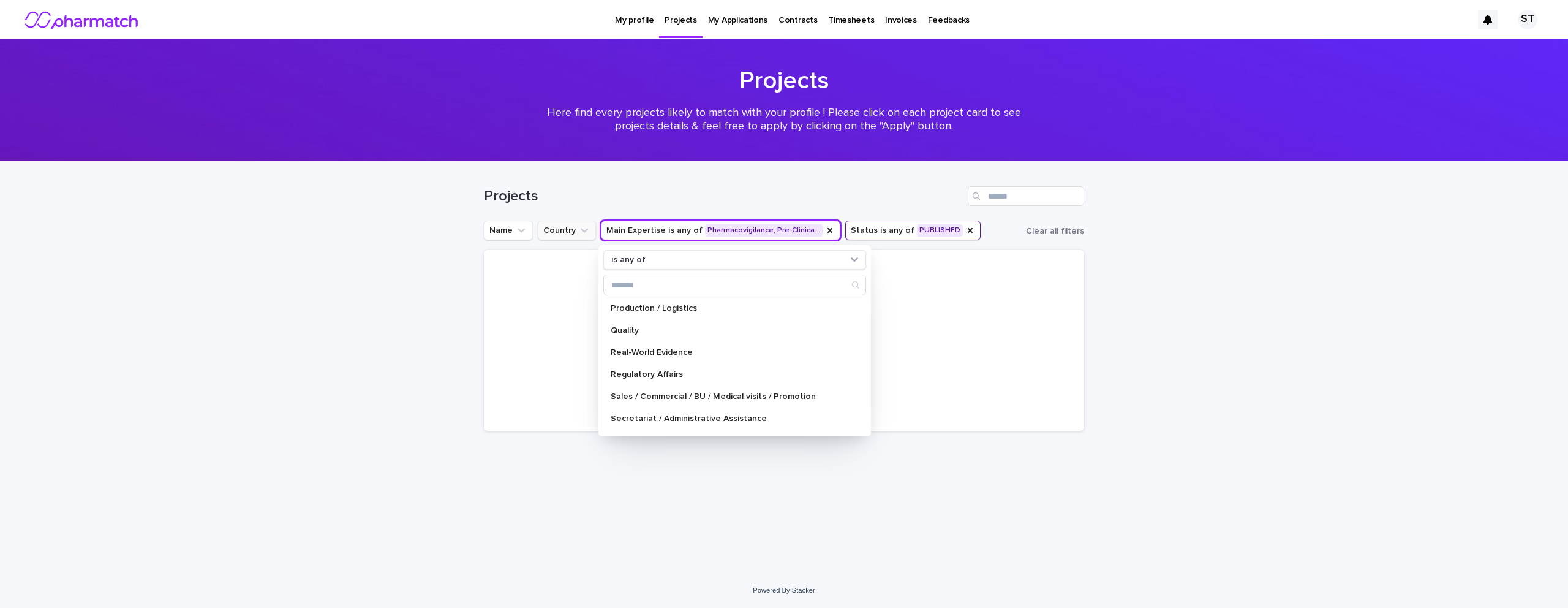
scroll to position [642, 0]
click at [672, 350] on p "Real-World Evidence" at bounding box center [728, 350] width 236 height 8
click at [676, 369] on p "Regulatory Affairs" at bounding box center [728, 372] width 236 height 8
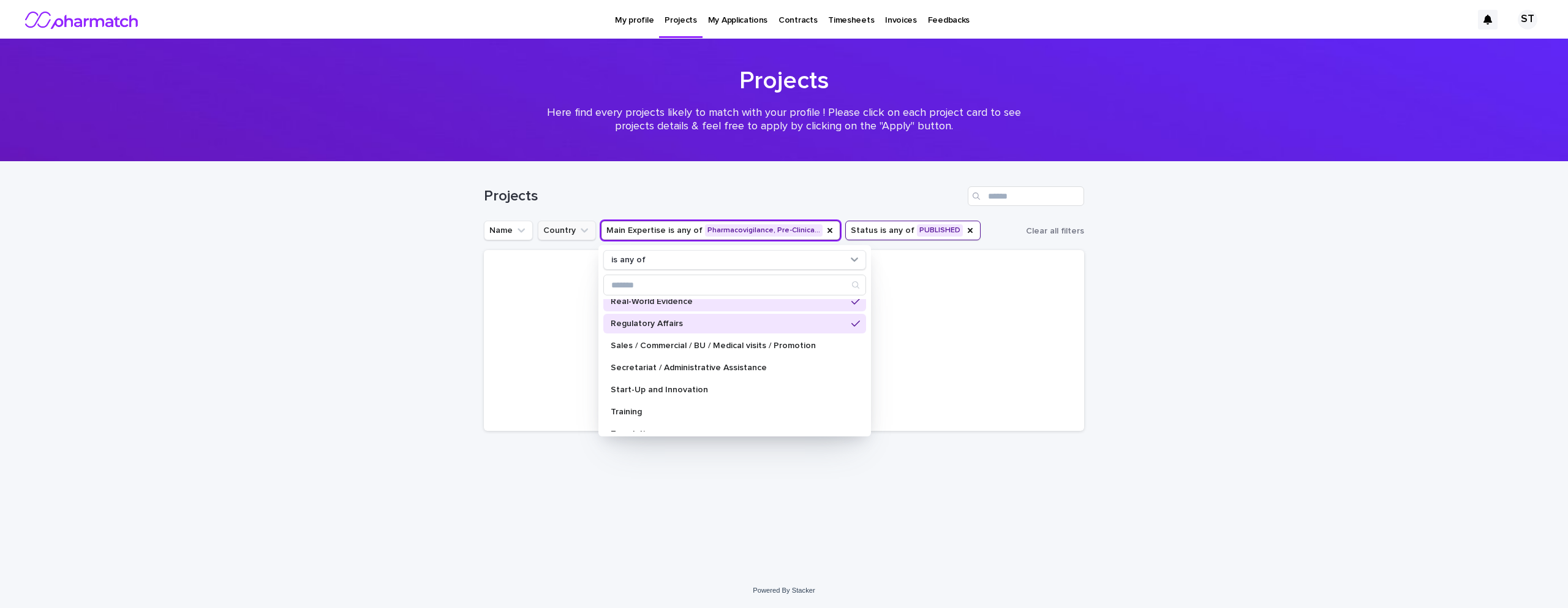
scroll to position [704, 0]
click at [679, 377] on p "Start-Up and Innovation" at bounding box center [728, 377] width 236 height 8
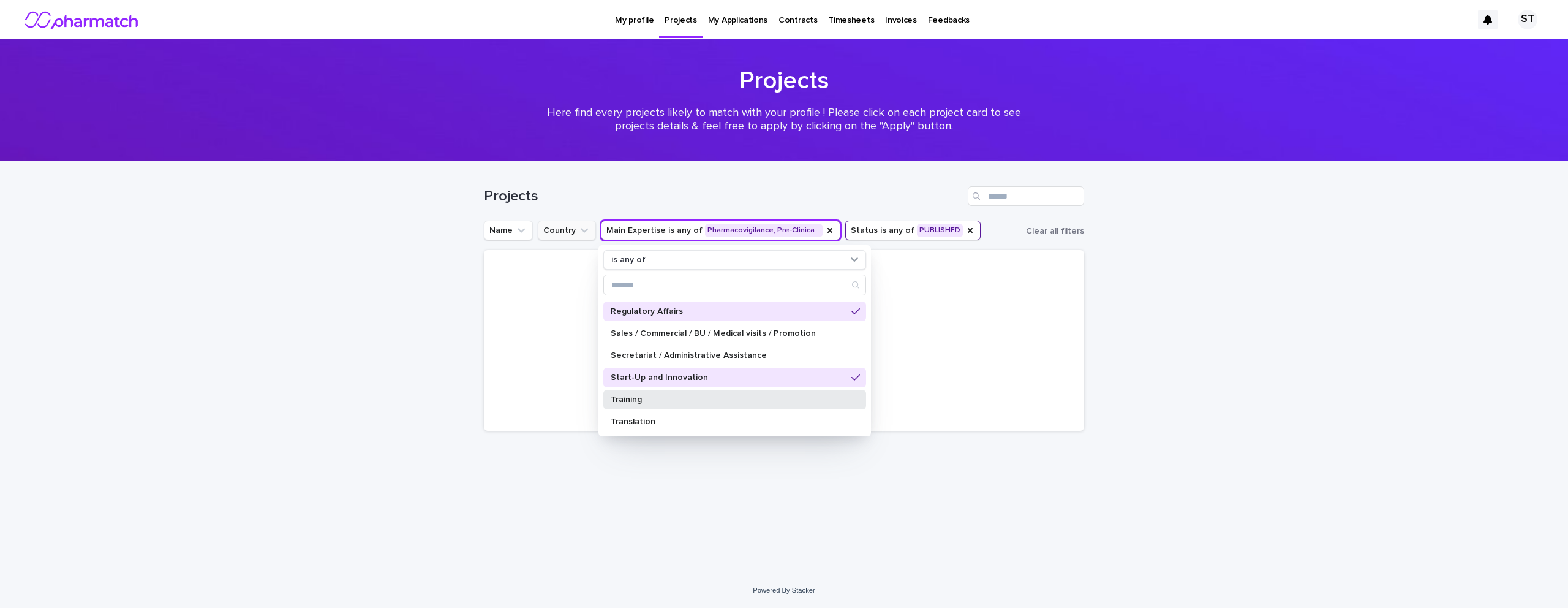
click at [669, 395] on p "Training" at bounding box center [728, 399] width 236 height 8
click at [659, 416] on div "Translation" at bounding box center [735, 421] width 263 height 20
click at [671, 354] on p "Secretariat / Administrative Assistance" at bounding box center [728, 355] width 236 height 8
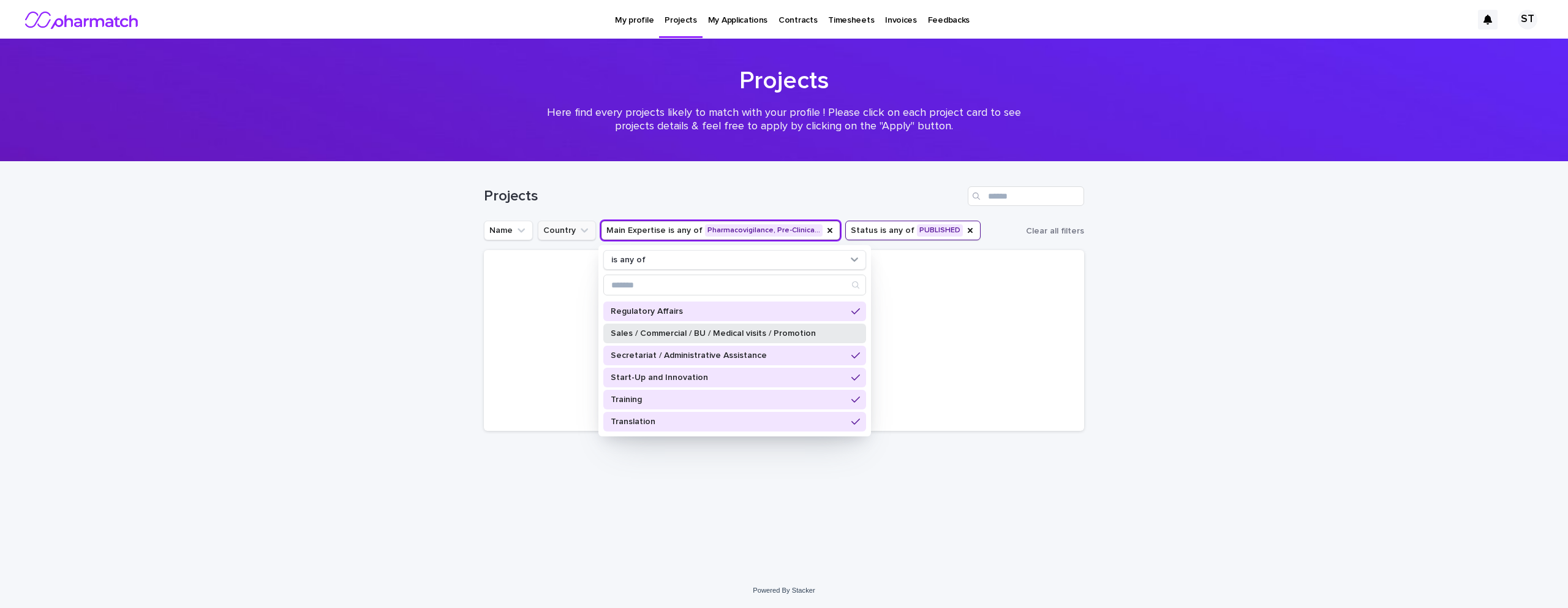
click at [672, 328] on div "Sales / Commercial / BU / Medical visits / Promotion" at bounding box center [735, 333] width 263 height 20
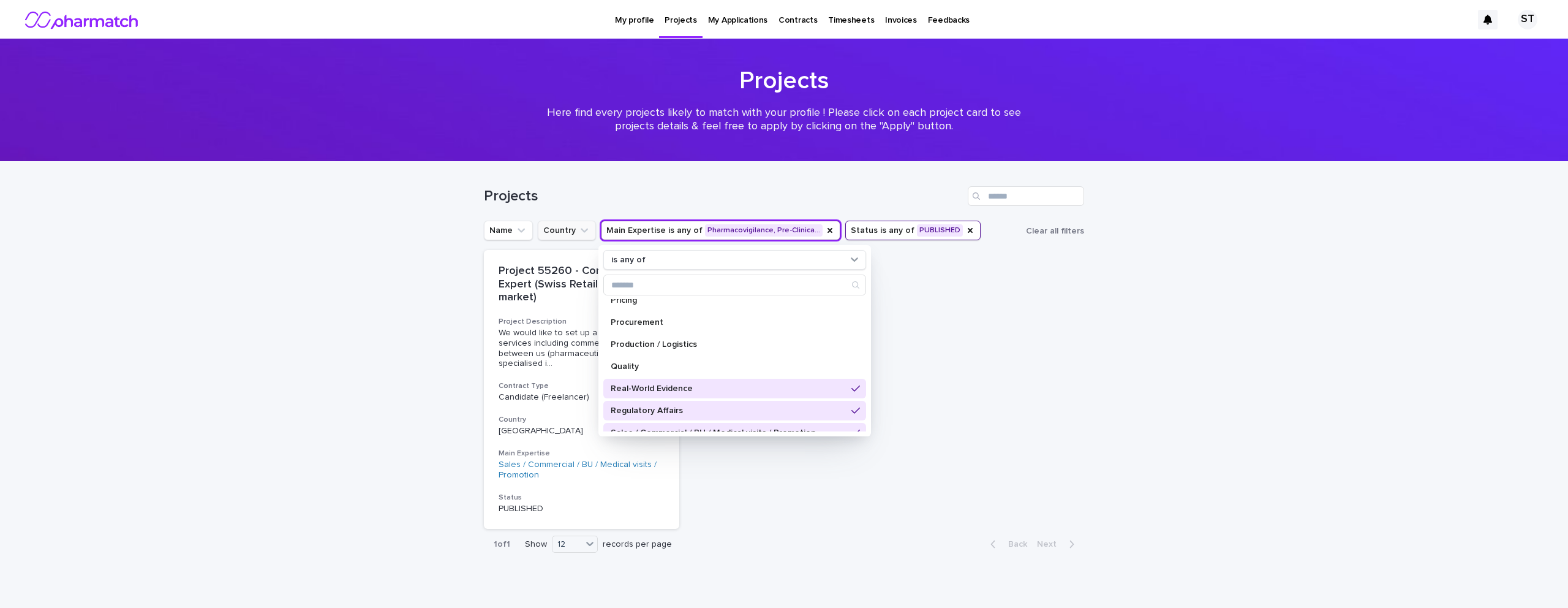
scroll to position [590, 0]
click at [653, 381] on p "Quality" at bounding box center [728, 381] width 236 height 8
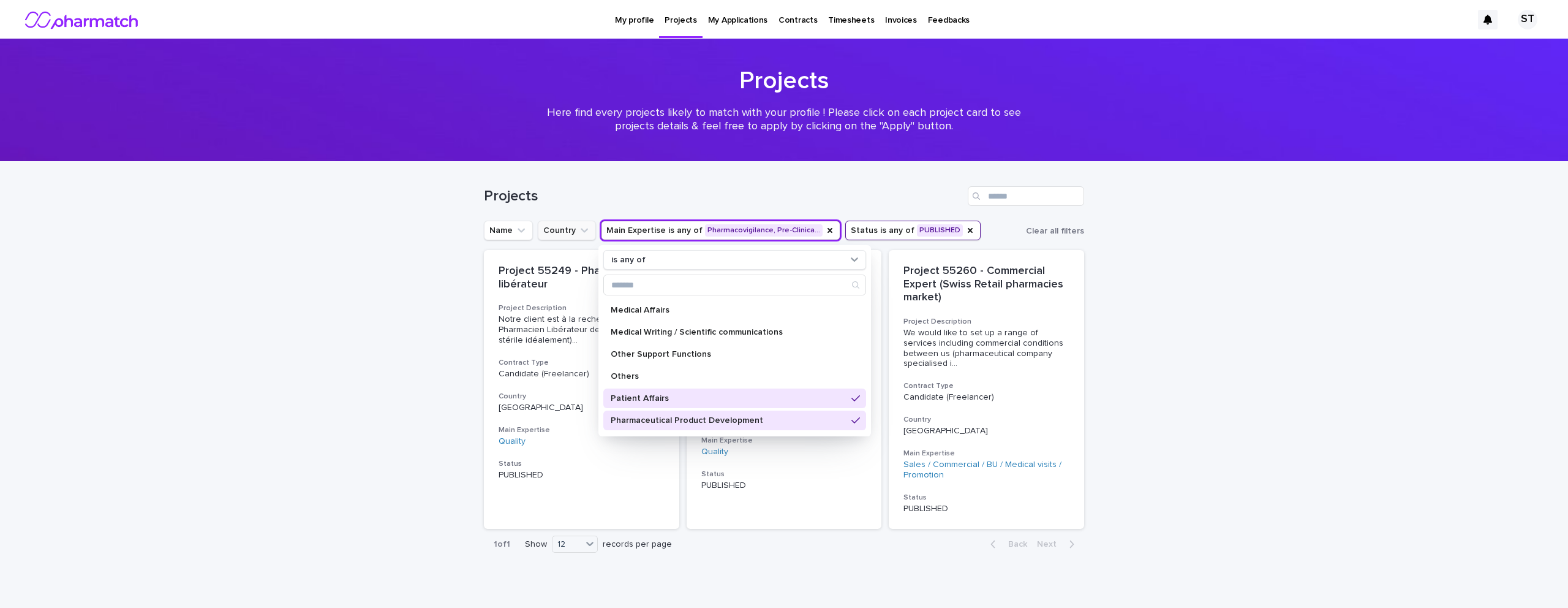
scroll to position [417, 0]
click at [659, 372] on p "Others" at bounding box center [728, 377] width 236 height 8
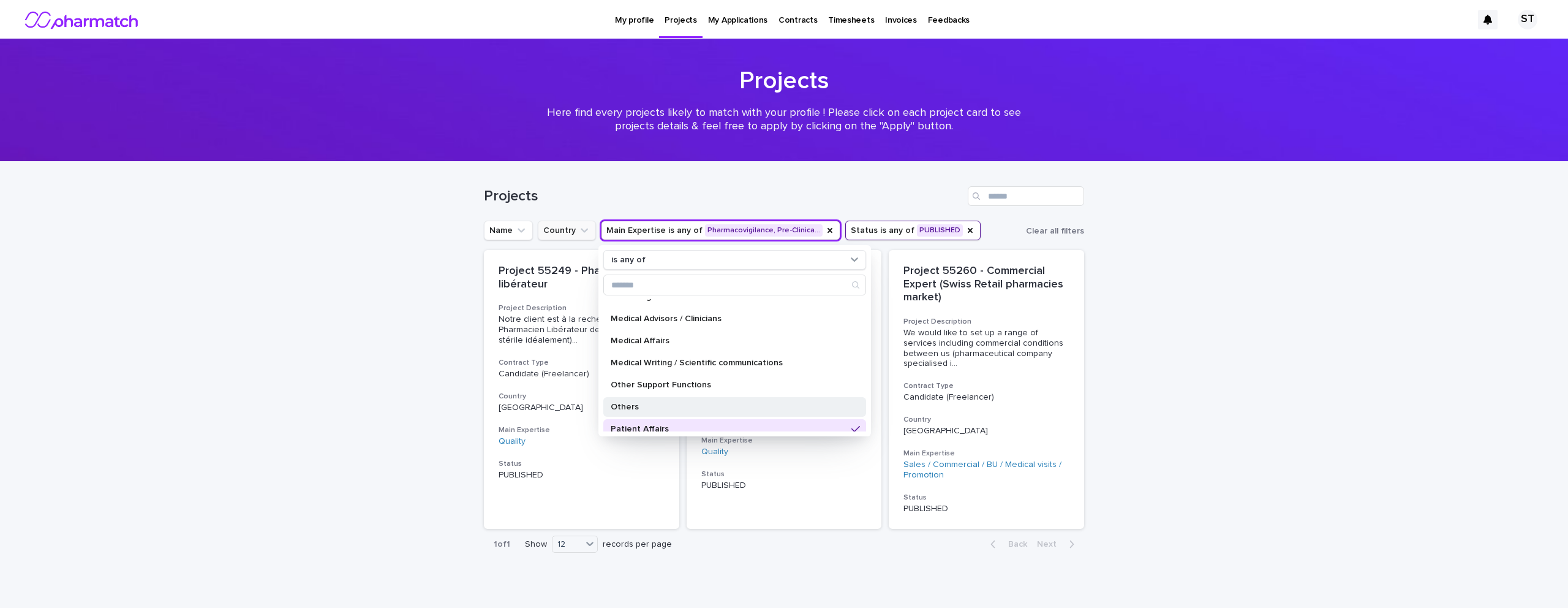
scroll to position [381, 0]
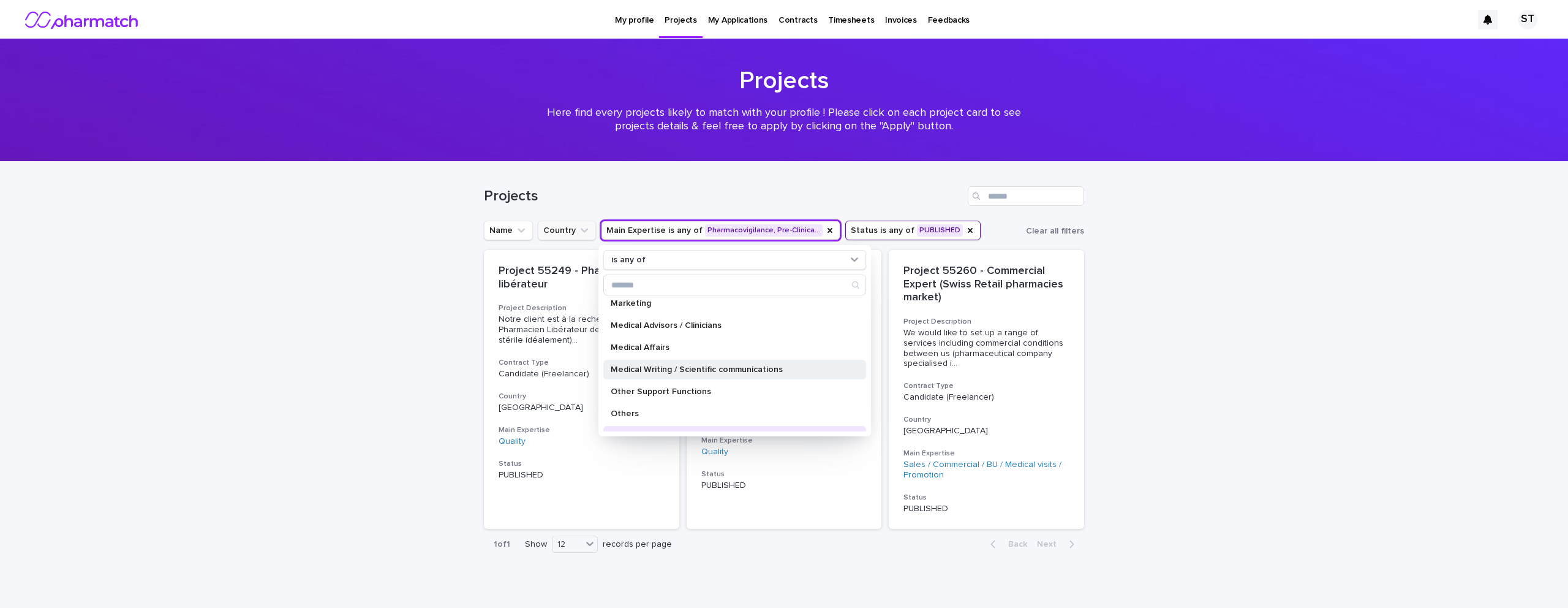
click at [660, 371] on p "Medical Writing / Scientific communications" at bounding box center [728, 370] width 236 height 8
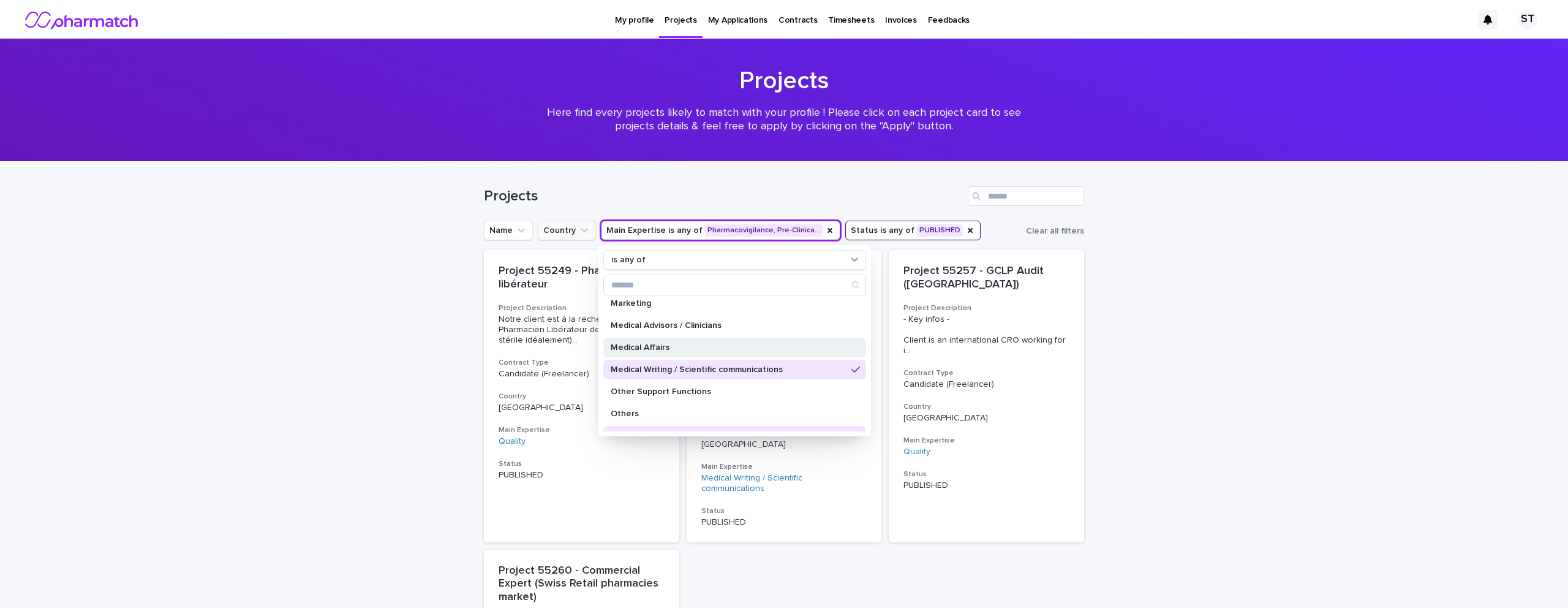
click at [657, 348] on p "Medical Affairs" at bounding box center [728, 348] width 236 height 8
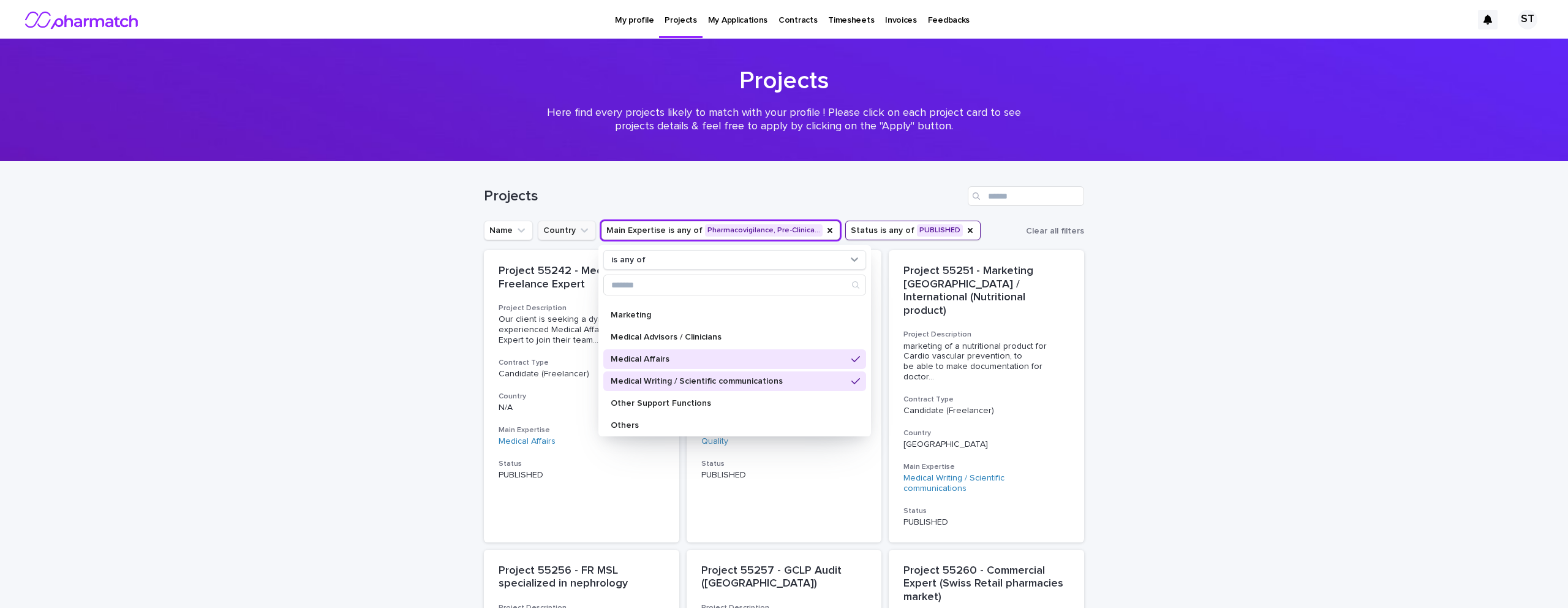
scroll to position [370, 0]
click at [662, 337] on p "Medical Advisors / Clinicians" at bounding box center [728, 336] width 236 height 8
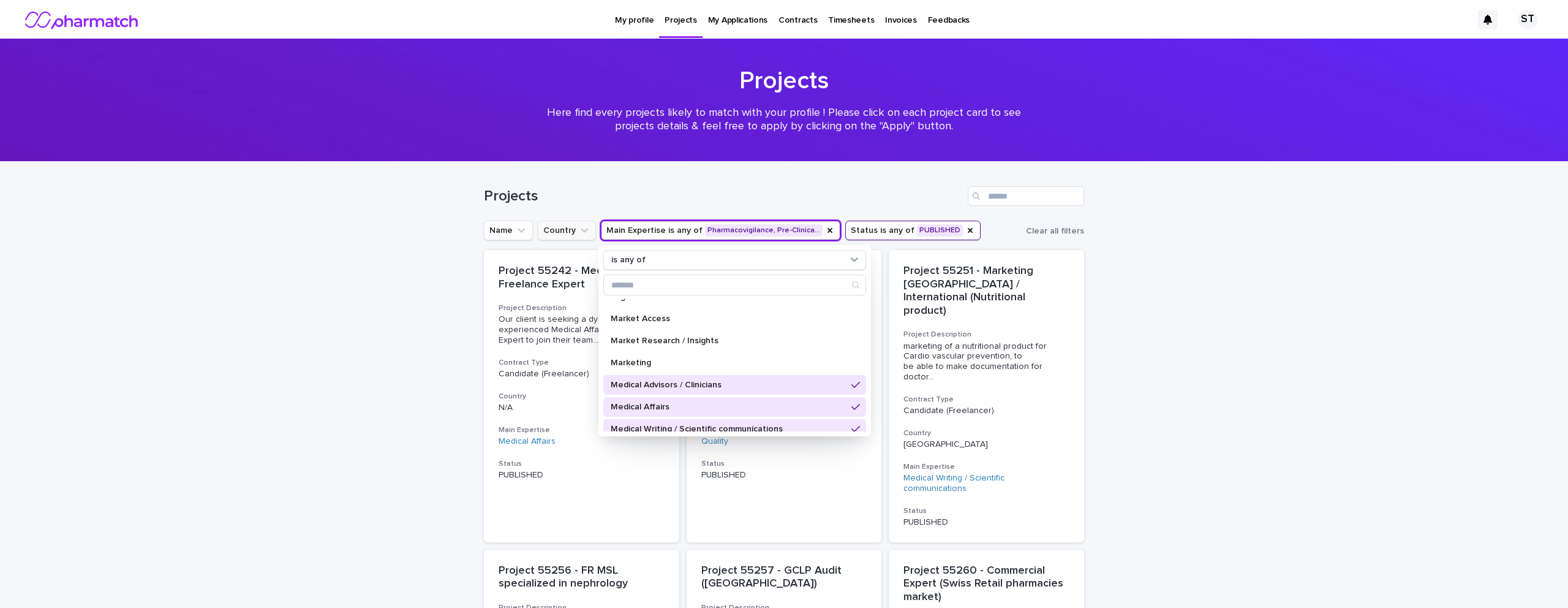
scroll to position [320, 0]
click at [666, 341] on p "Market Research / Insights" at bounding box center [728, 342] width 236 height 8
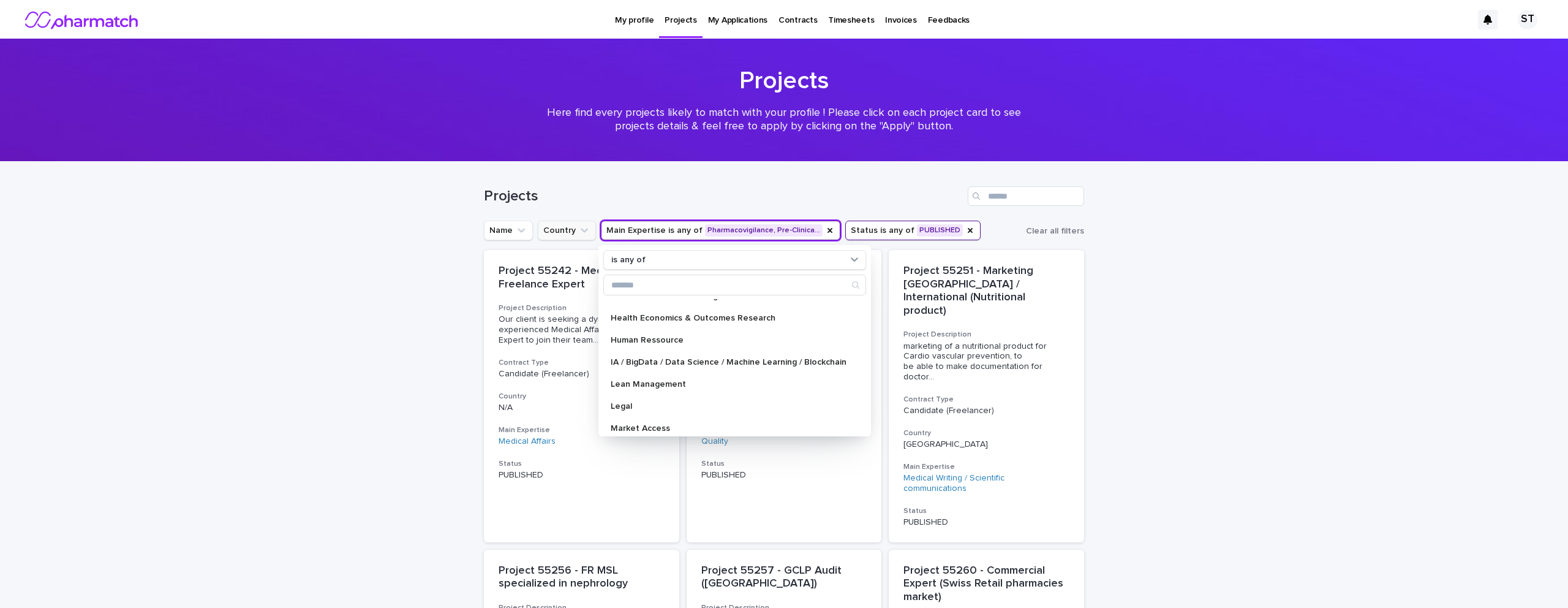
scroll to position [211, 0]
click at [679, 381] on p "Lean Management" at bounding box center [728, 385] width 236 height 8
click at [681, 357] on div "IA / BigData / Data Science / Machine Learning / Blockchain" at bounding box center [735, 362] width 263 height 20
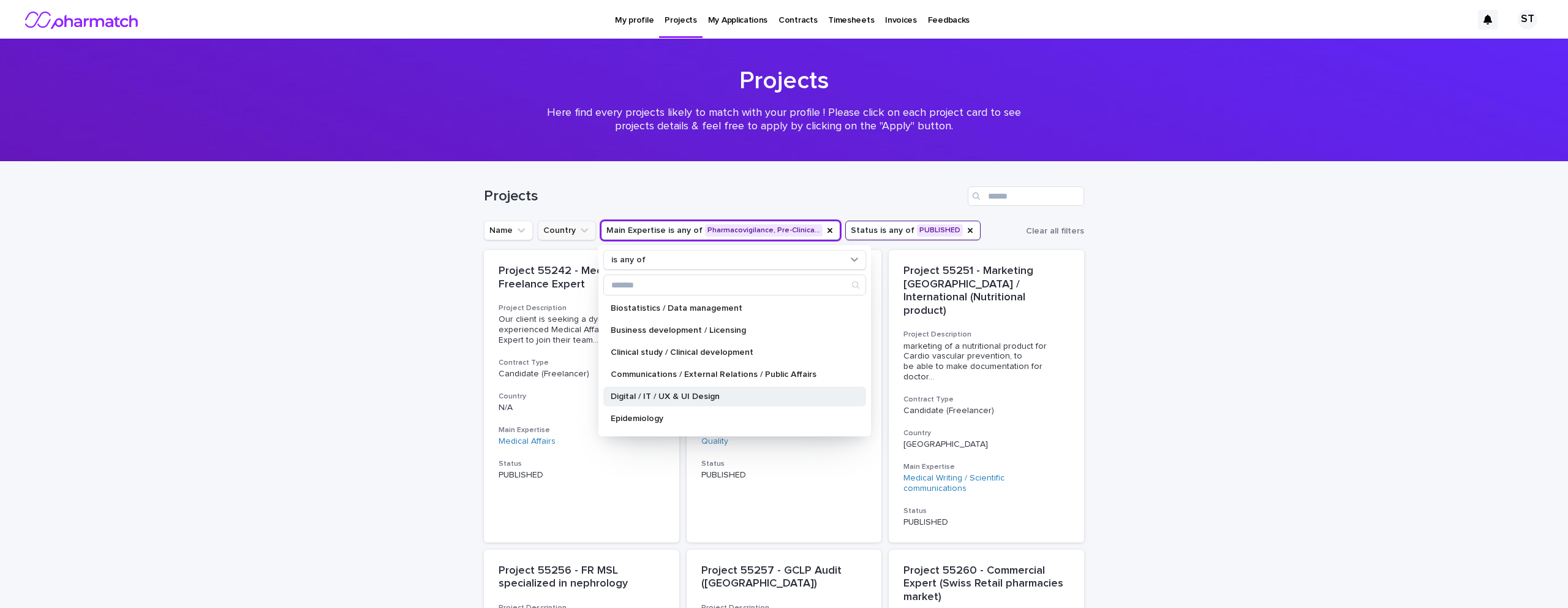
scroll to position [43, 0]
click at [681, 355] on p "Clinical study / Clinical development" at bounding box center [728, 354] width 236 height 8
click at [400, 335] on div "Loading... Saving… Loading... Saving… Projects Name Country Main Expertise is a…" at bounding box center [784, 541] width 1568 height 759
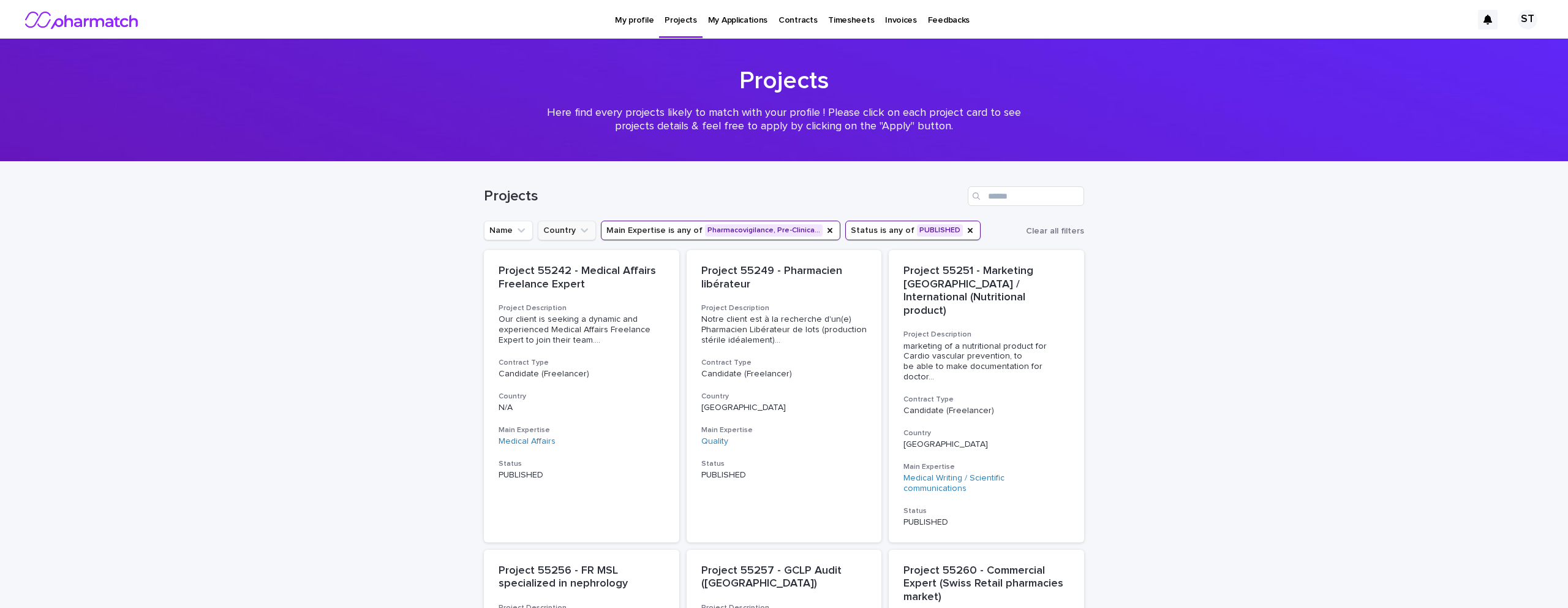
click at [864, 229] on button "Status is any of PUBLISHED" at bounding box center [913, 230] width 136 height 20
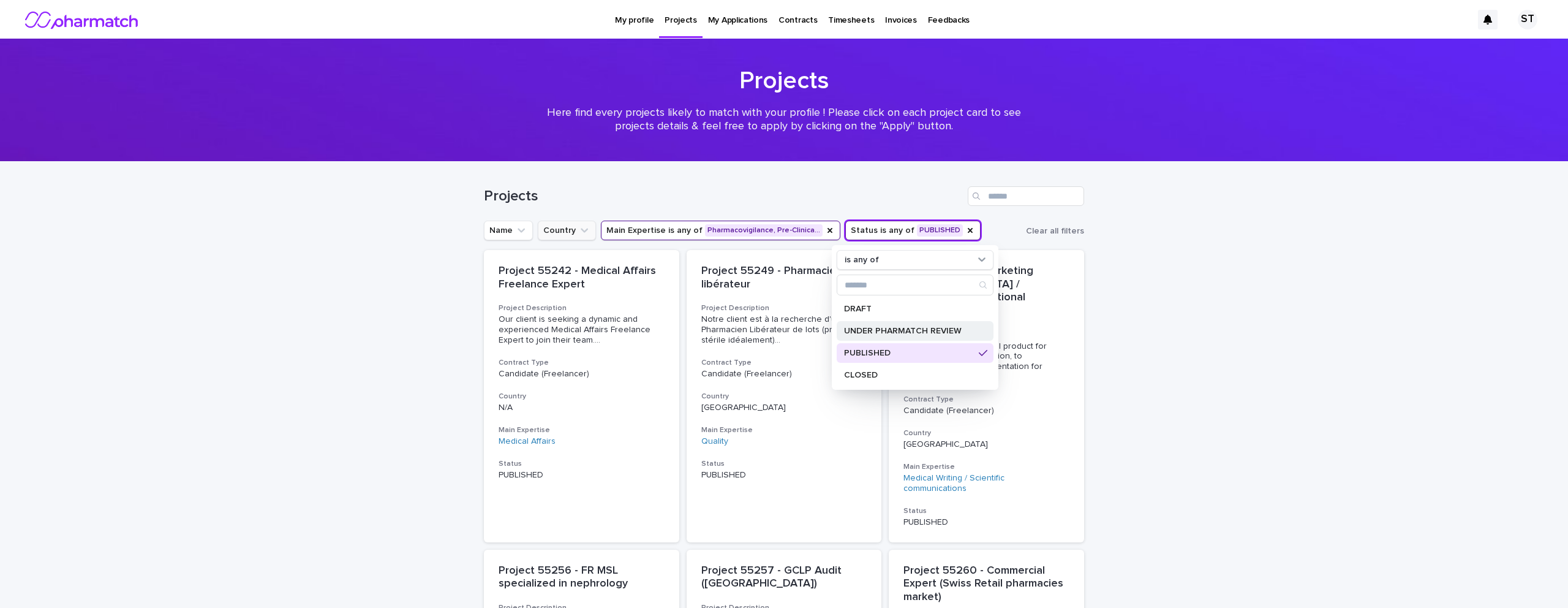
click at [879, 331] on p "UNDER PHARMATCH REVIEW" at bounding box center [909, 331] width 130 height 8
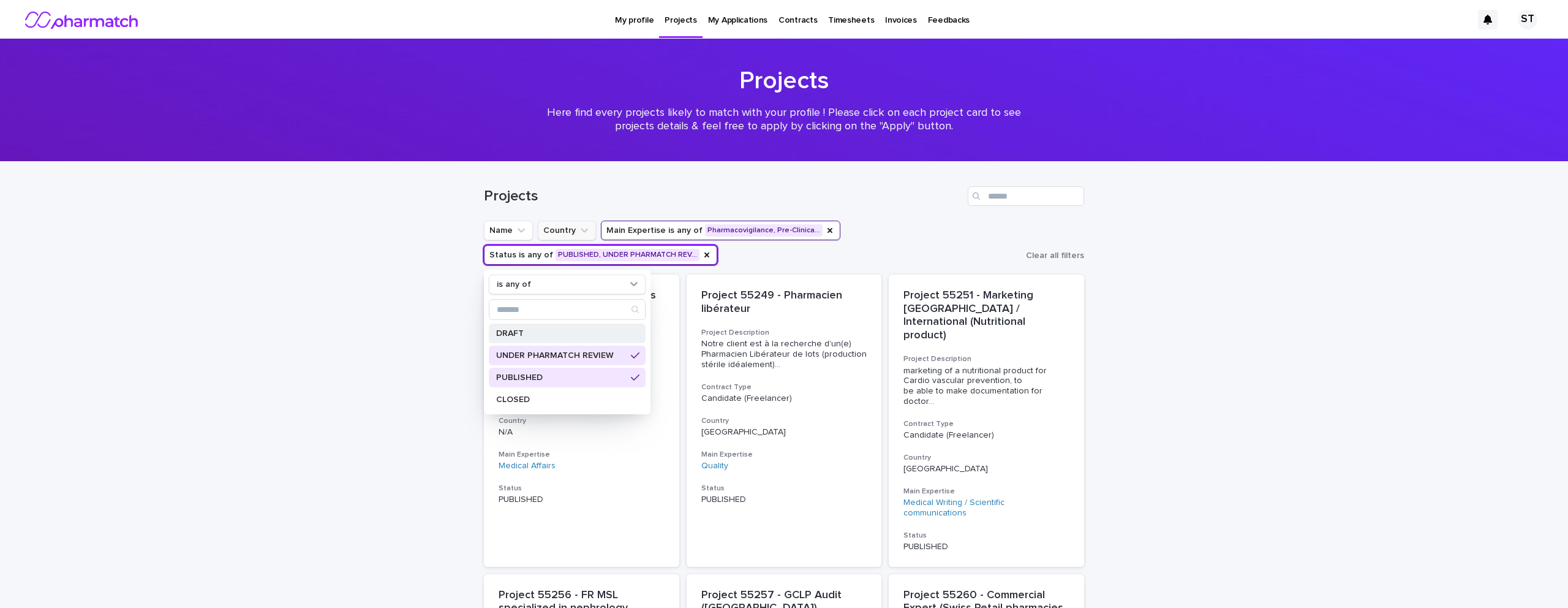
click at [540, 335] on p "DRAFT" at bounding box center [560, 333] width 130 height 8
click at [415, 350] on div "Loading... Saving… Loading... Saving… Projects Name Country Main Expertise is a…" at bounding box center [784, 554] width 1568 height 784
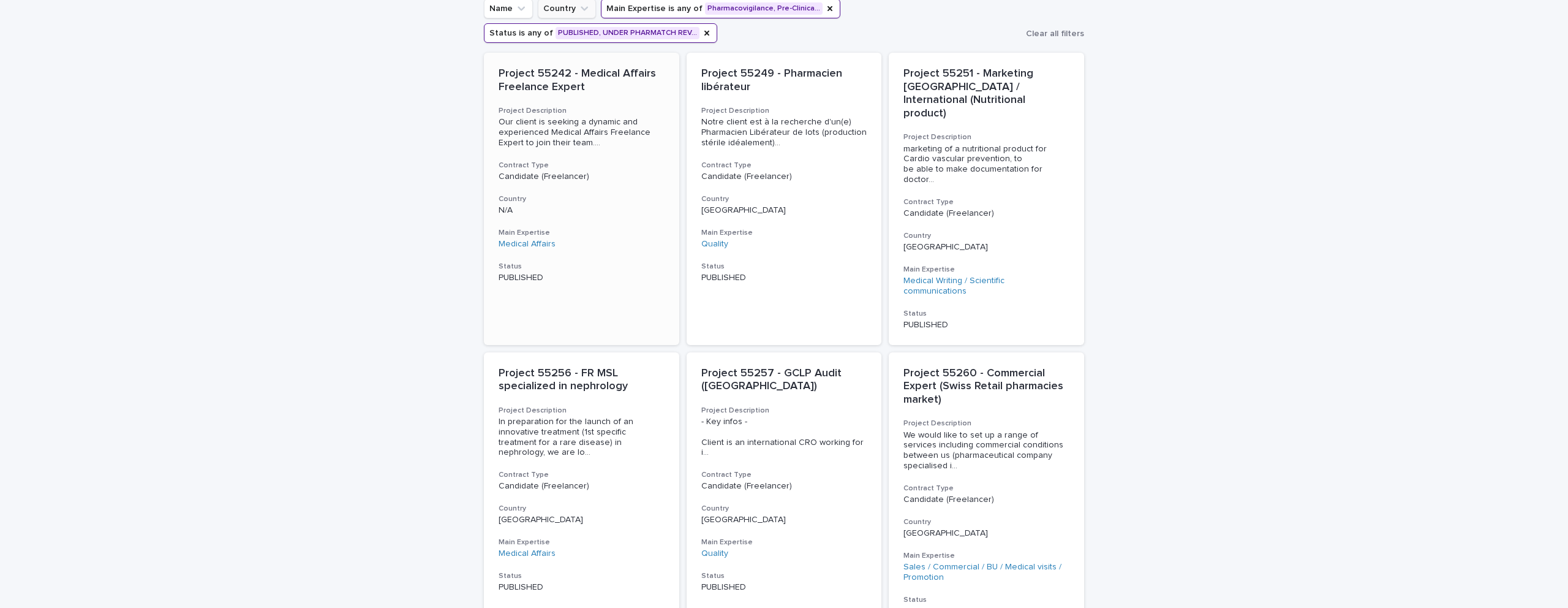
scroll to position [327, 0]
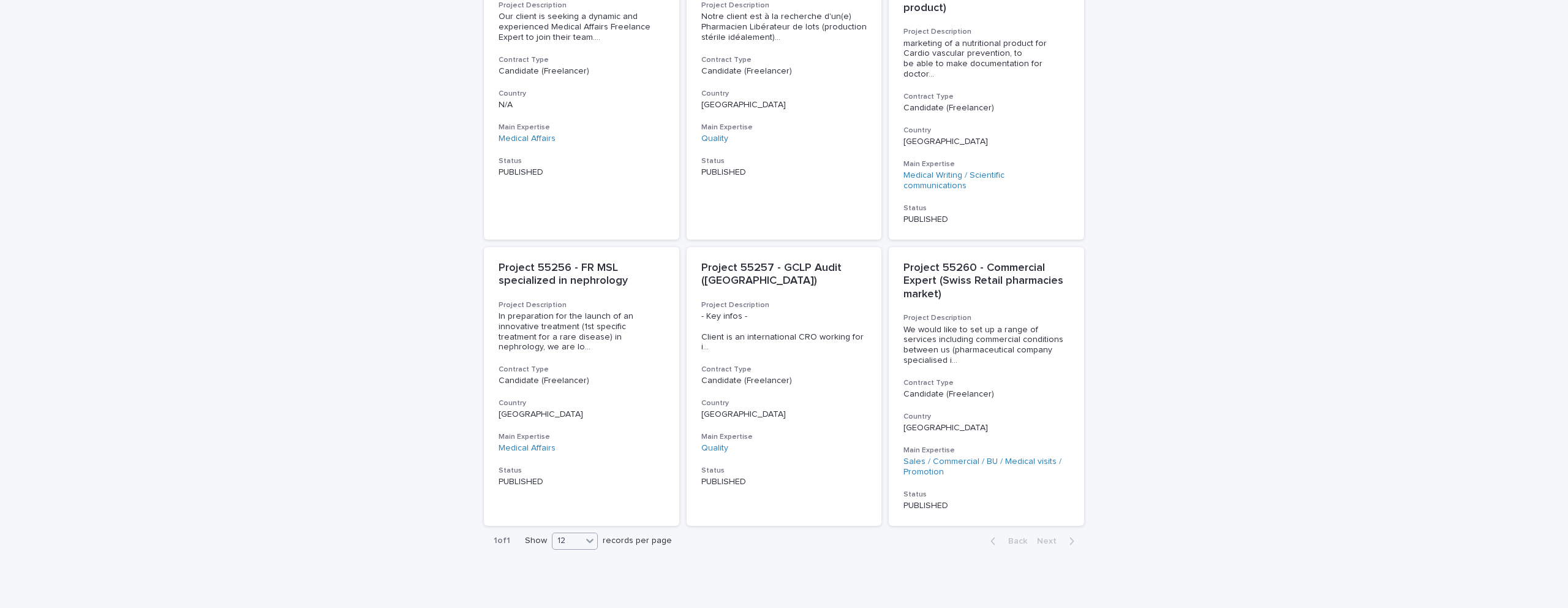
click at [587, 534] on icon at bounding box center [590, 540] width 12 height 12
click at [577, 525] on div "24" at bounding box center [575, 527] width 45 height 14
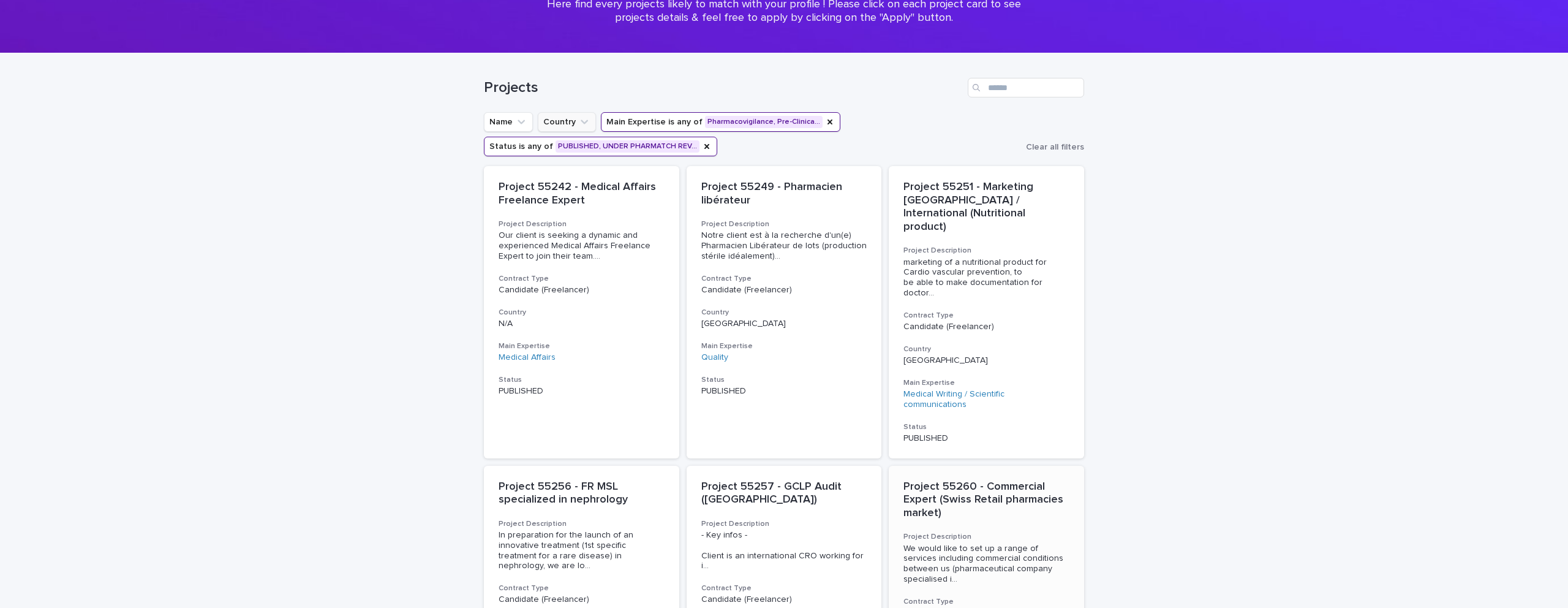
scroll to position [103, 0]
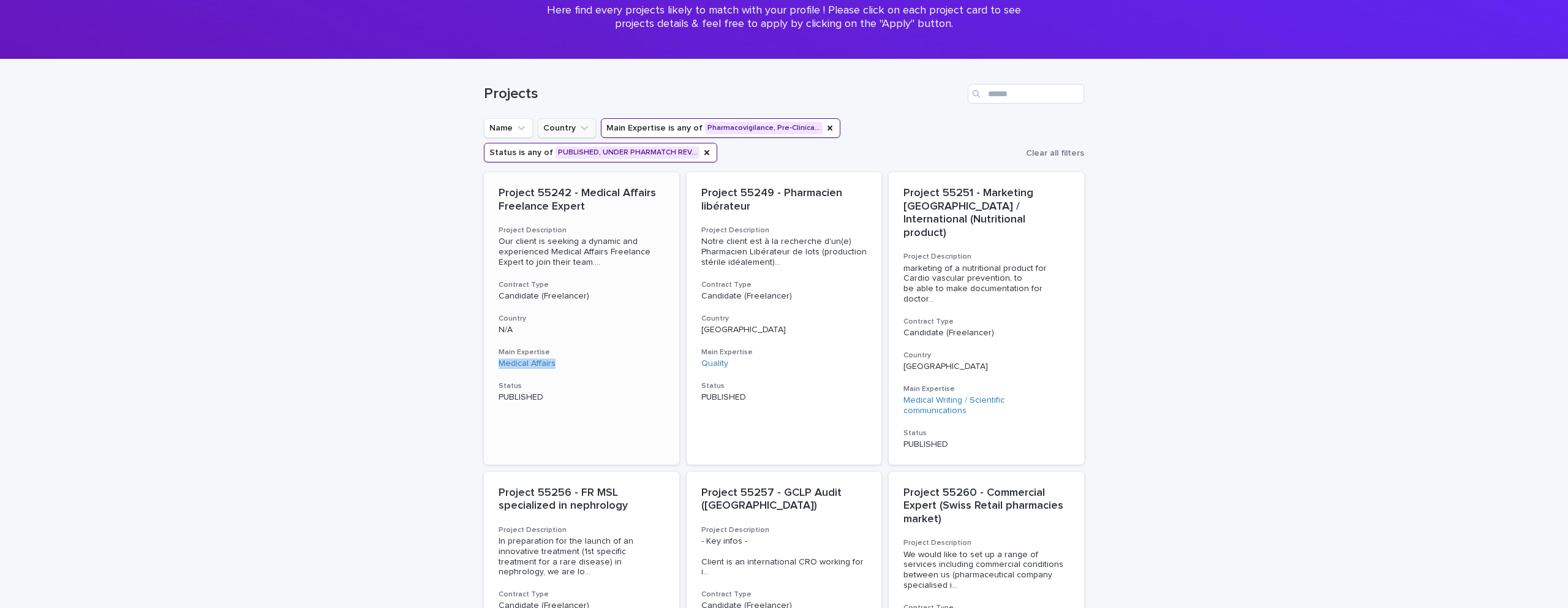
click at [573, 193] on p "Project 55242 - Medical Affairs Freelance Expert" at bounding box center [581, 199] width 166 height 26
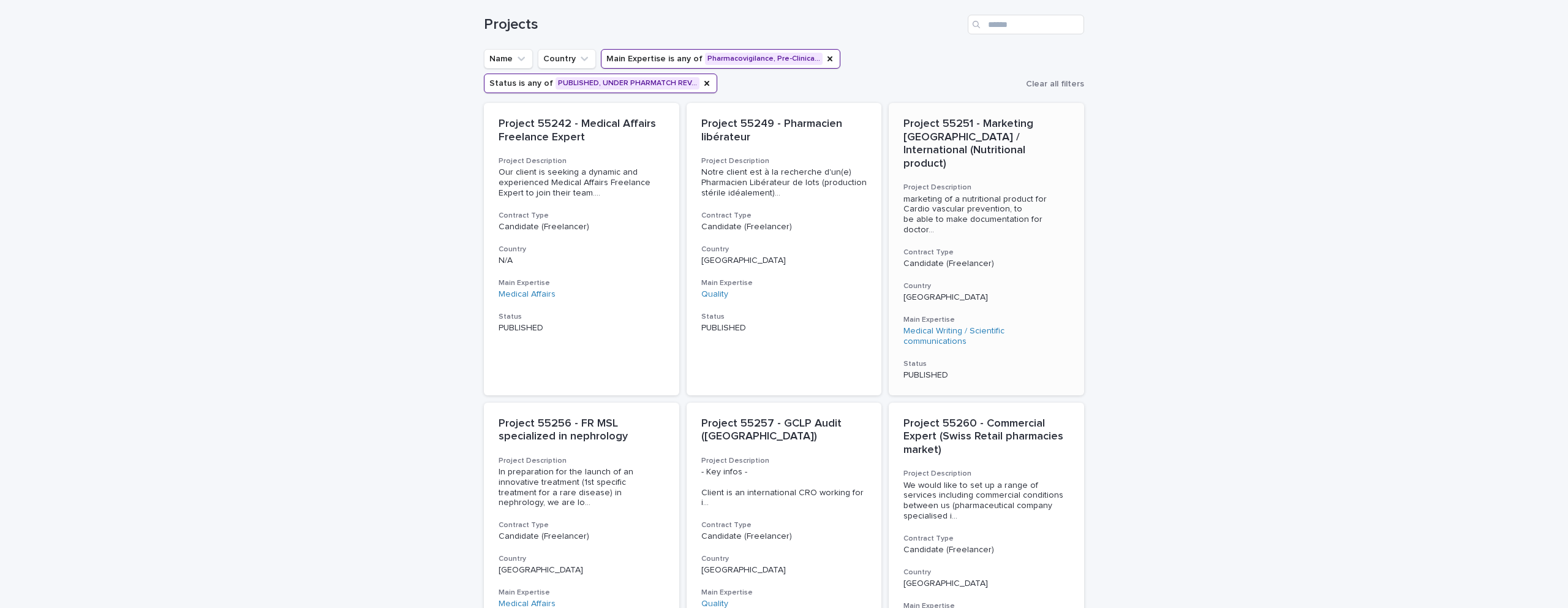
scroll to position [174, 0]
click at [967, 193] on span "marketing of a nutritional product for Cardio vascular prevention, to be able t…" at bounding box center [987, 213] width 166 height 41
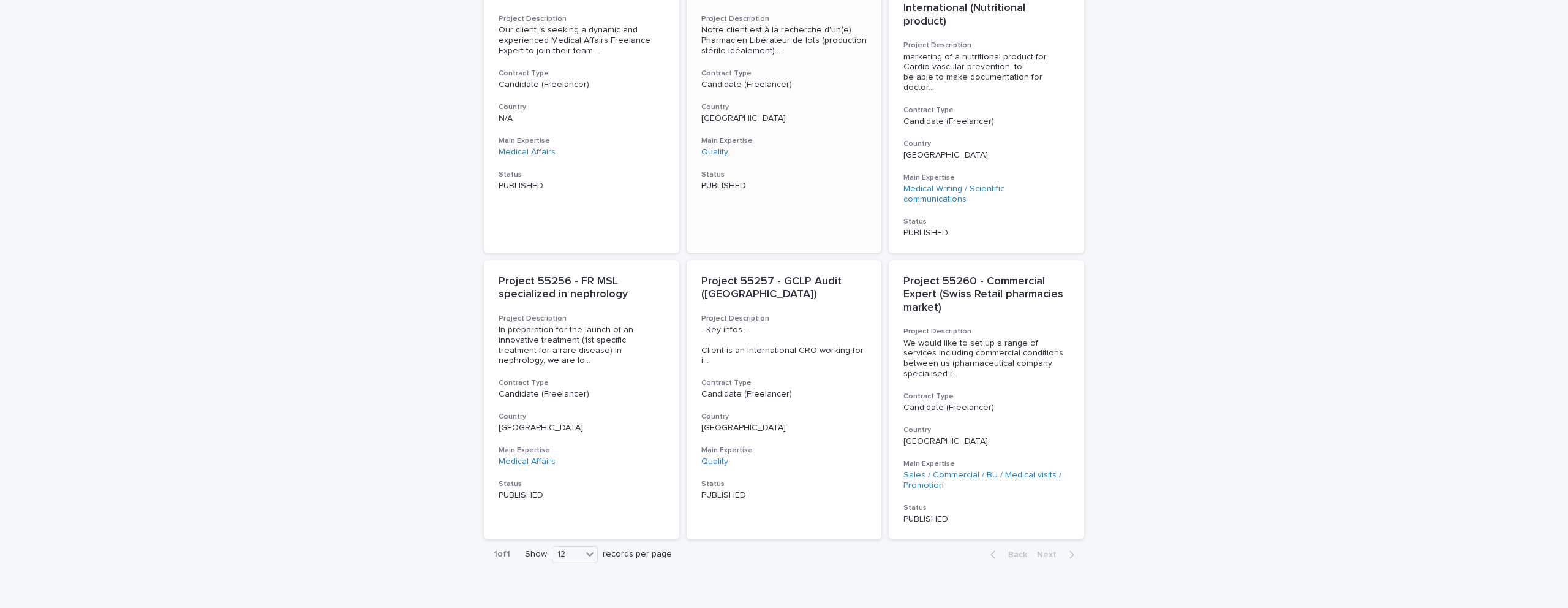
scroll to position [318, 0]
click at [811, 374] on h3 "Contract Type" at bounding box center [784, 379] width 166 height 10
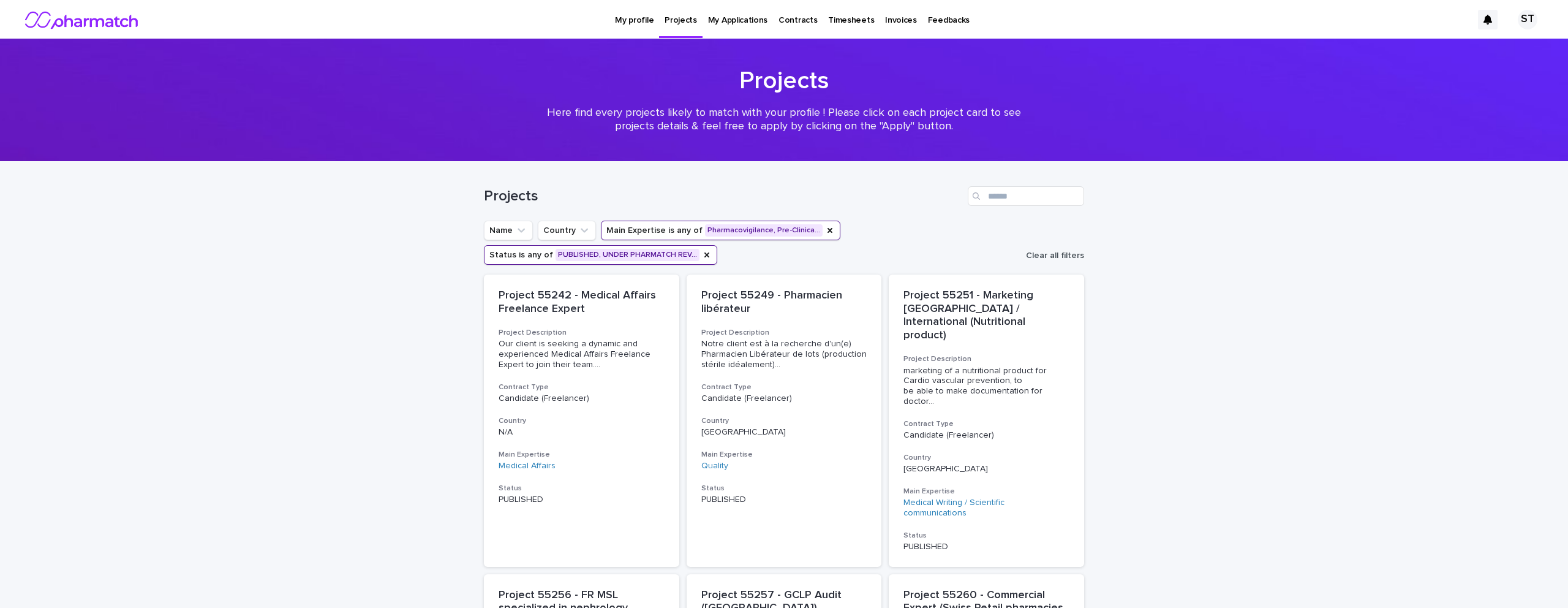
click at [1053, 255] on span "Clear all filters" at bounding box center [1054, 255] width 58 height 8
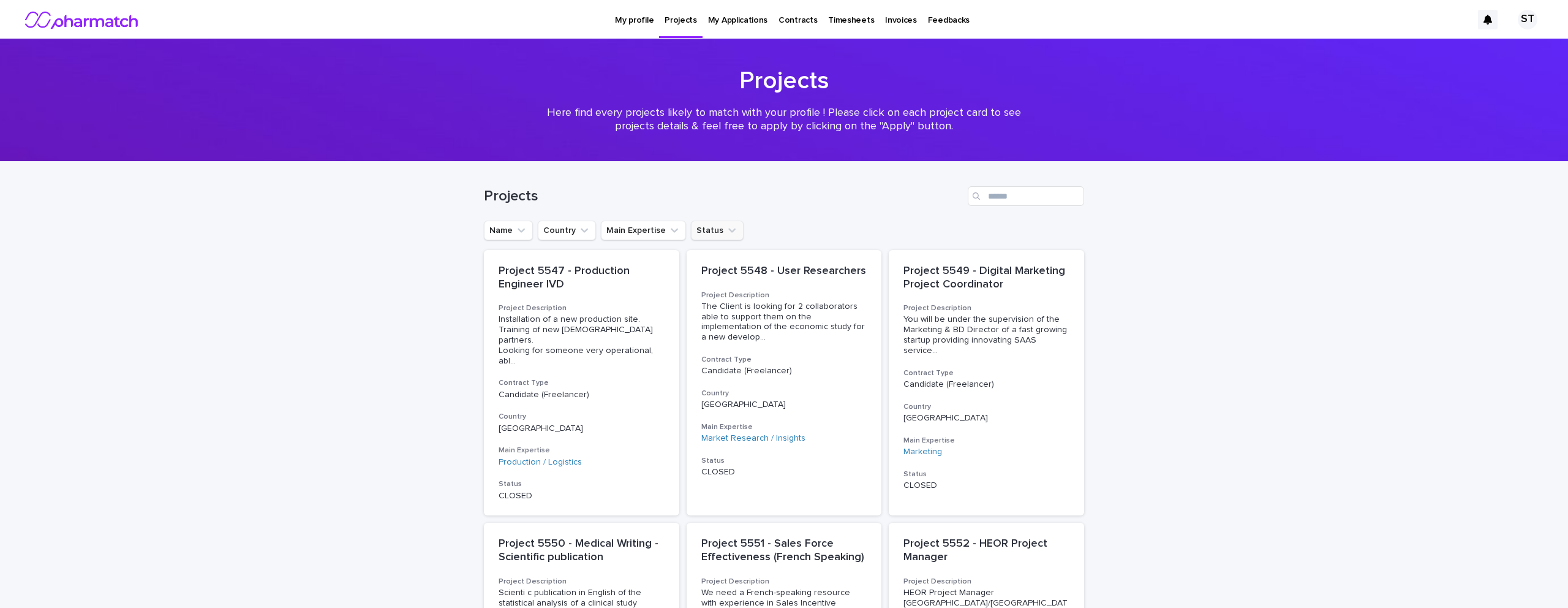
click at [726, 234] on icon "Status" at bounding box center [731, 230] width 12 height 12
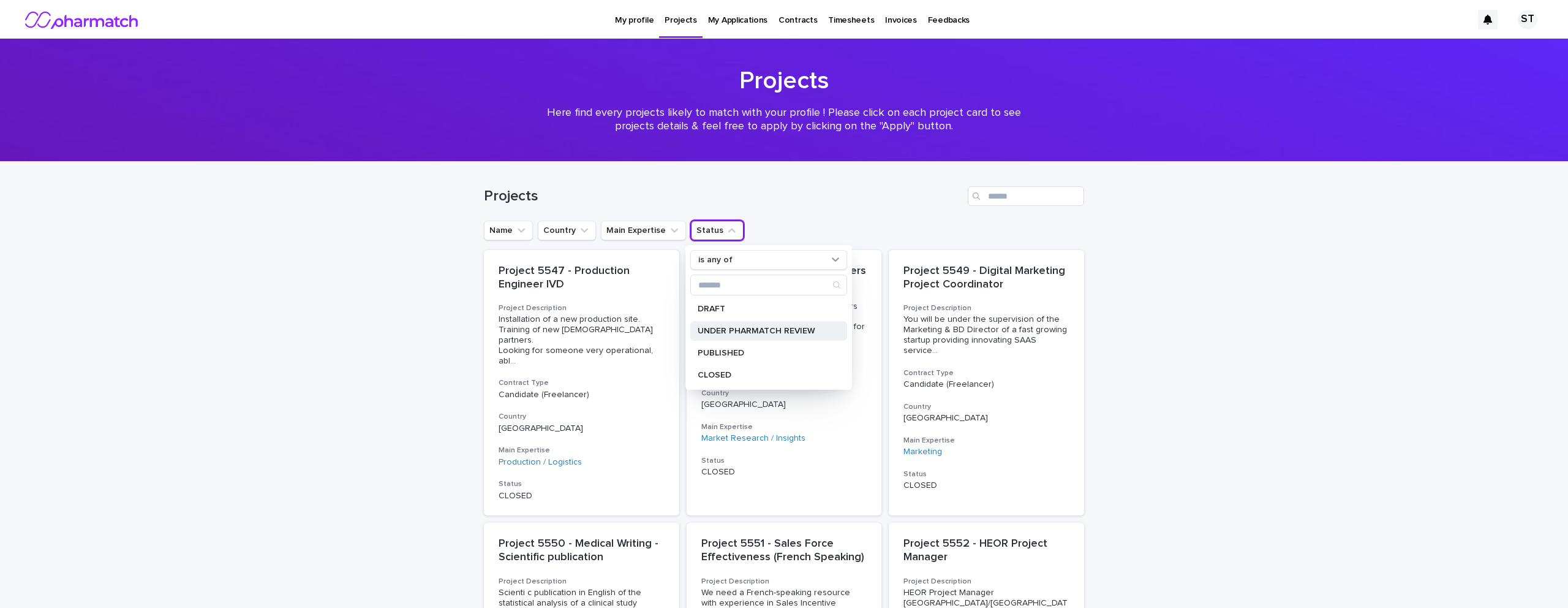
click at [759, 331] on p "UNDER PHARMATCH REVIEW" at bounding box center [762, 331] width 130 height 8
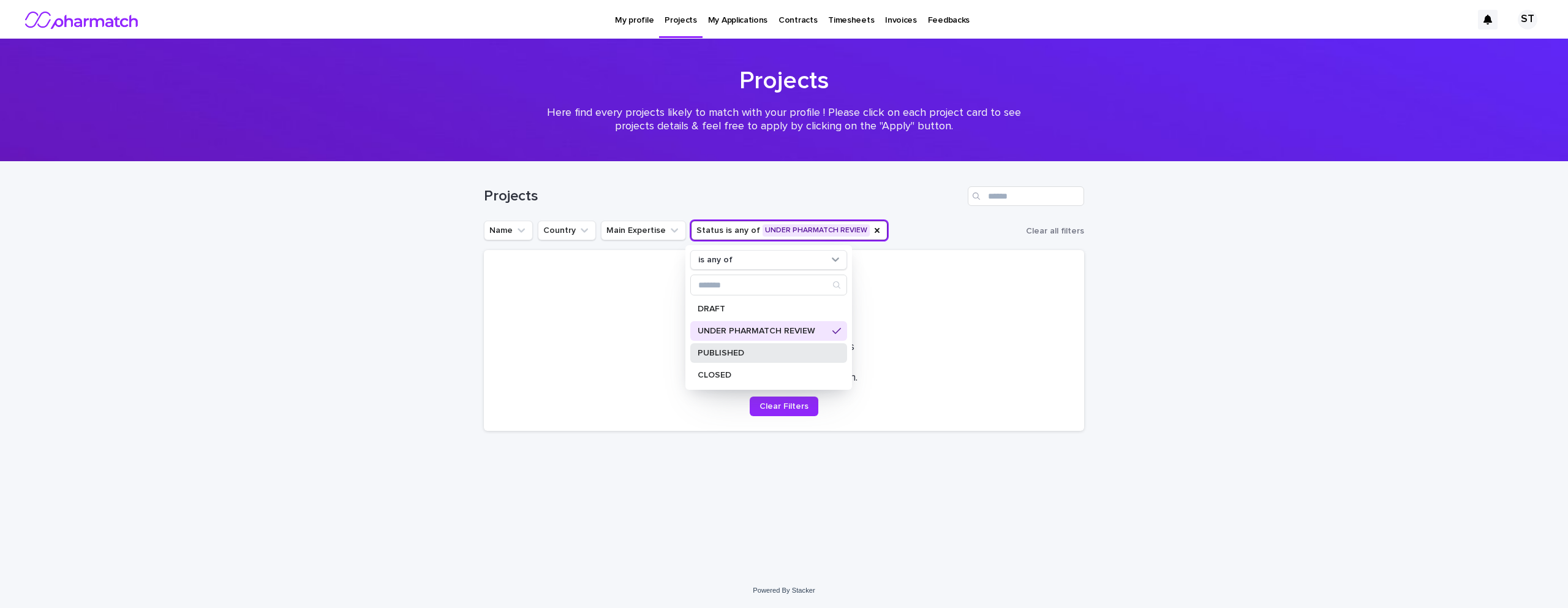
click at [746, 353] on p "PUBLISHED" at bounding box center [762, 353] width 130 height 8
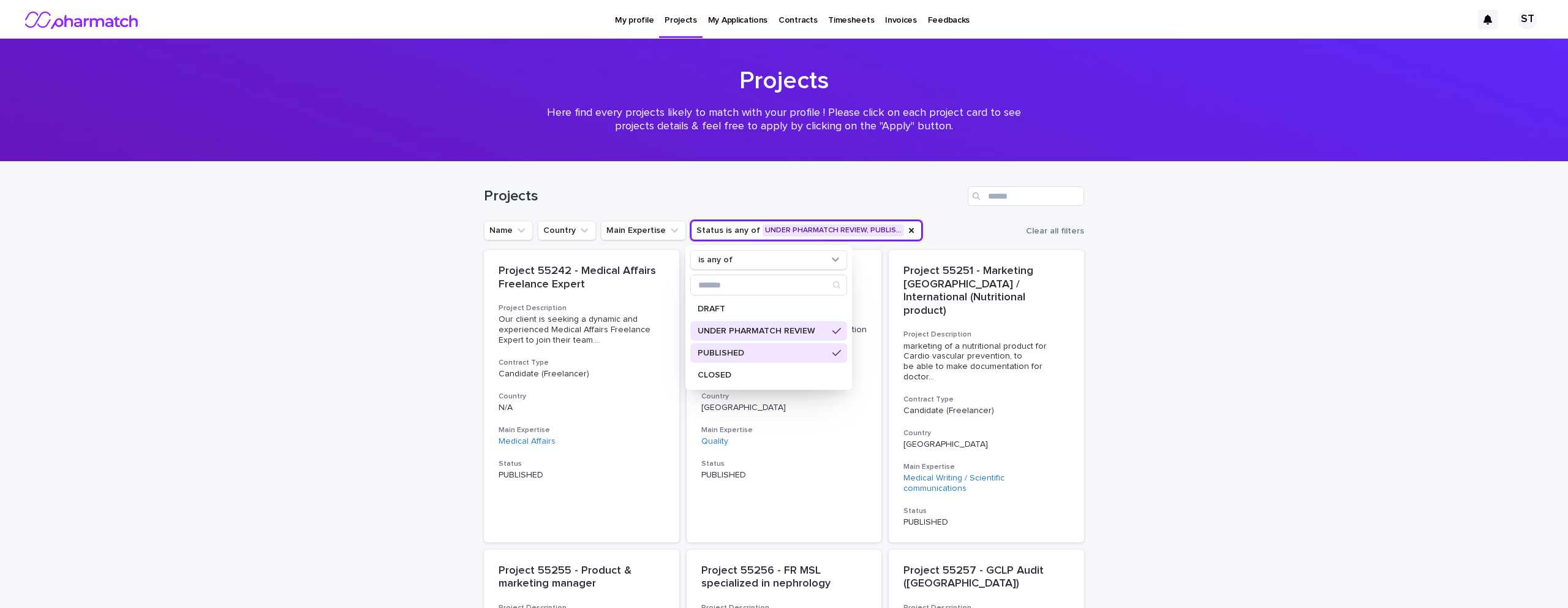
click at [742, 354] on p "PUBLISHED" at bounding box center [762, 353] width 130 height 8
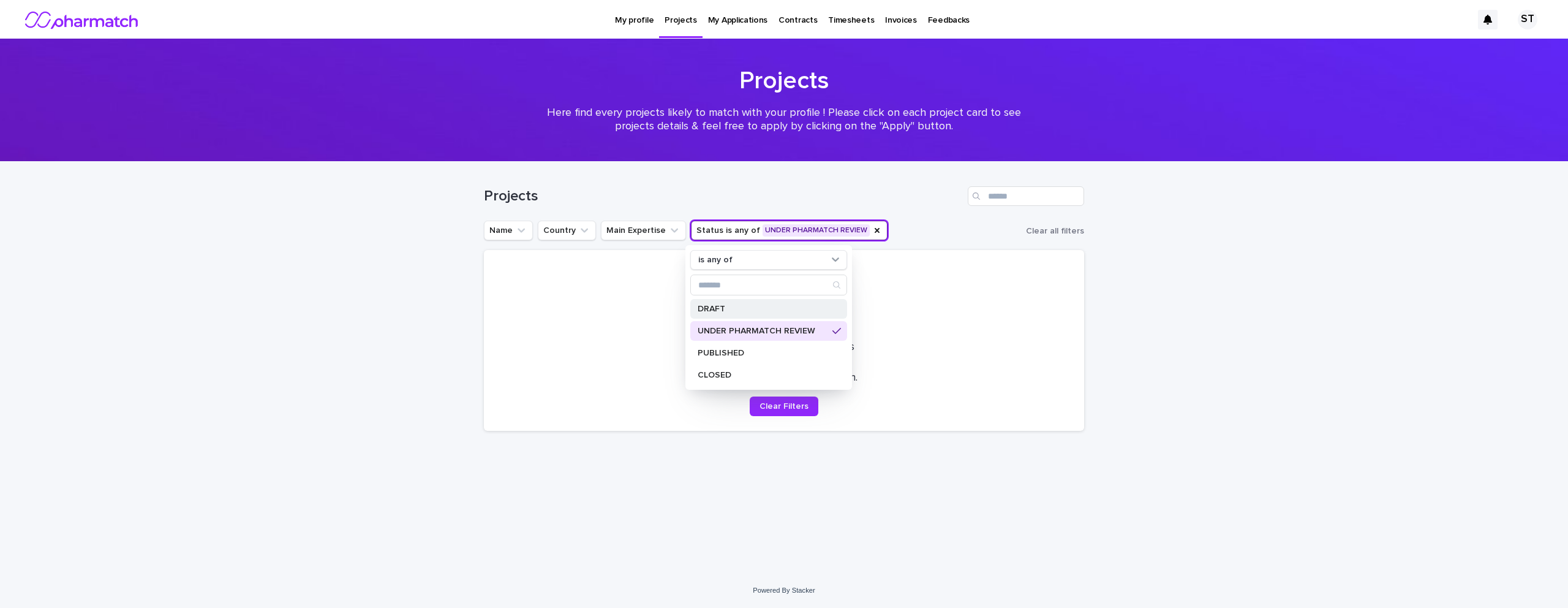
click at [739, 309] on p "DRAFT" at bounding box center [762, 309] width 130 height 8
click at [742, 326] on p "UNDER PHARMATCH REVIEW" at bounding box center [762, 331] width 130 height 8
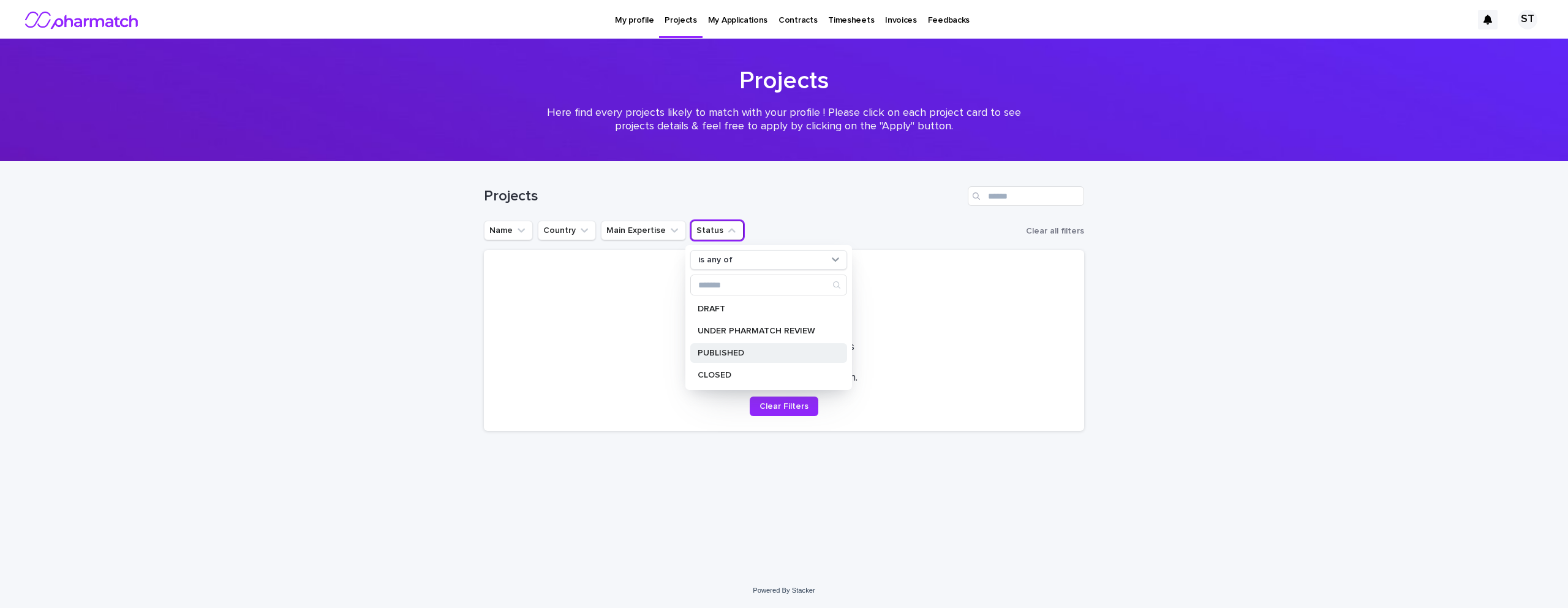
click at [743, 349] on p "PUBLISHED" at bounding box center [762, 353] width 130 height 8
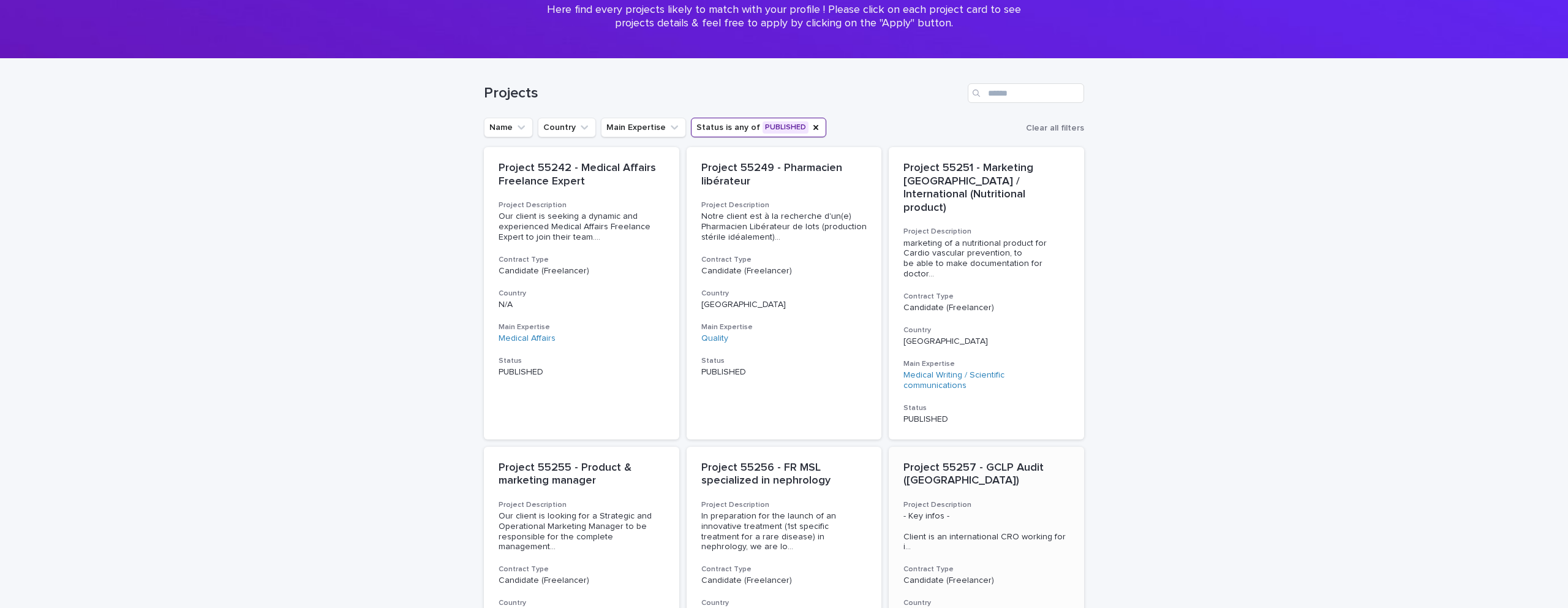
scroll to position [52, 0]
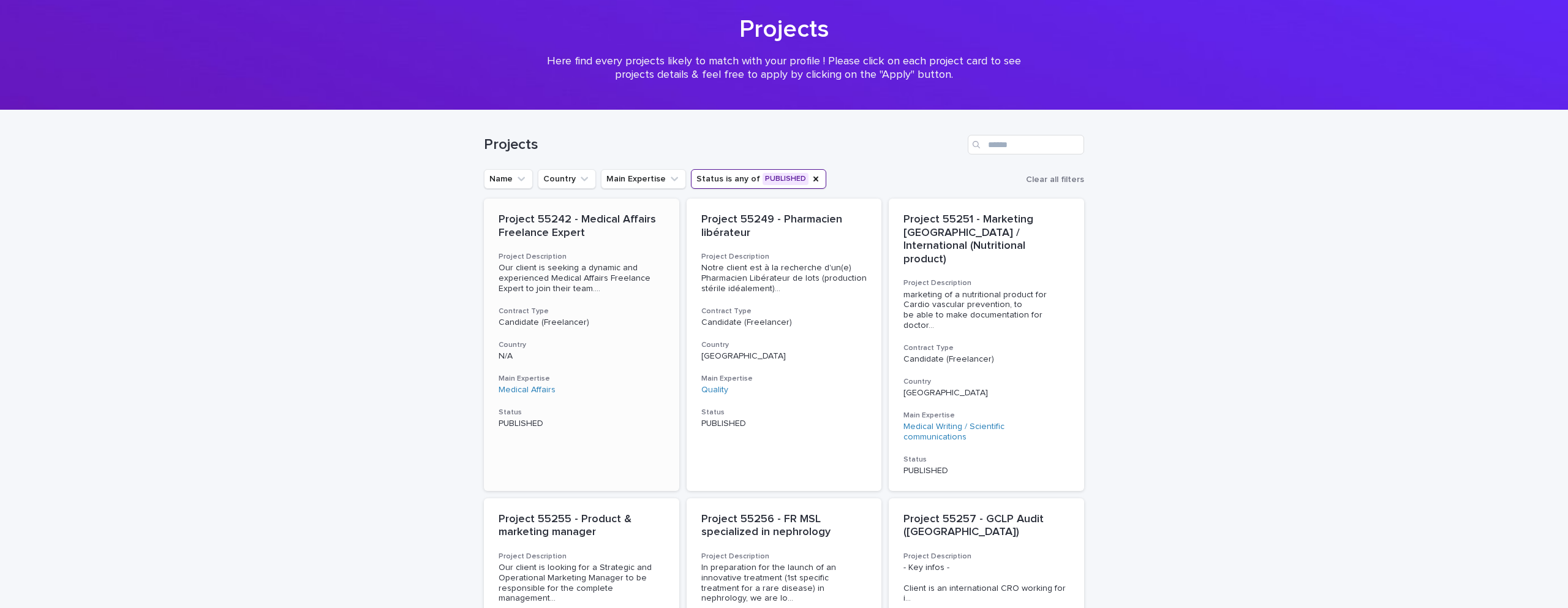
click at [614, 299] on div "Project 55242 - Medical Affairs Freelance Expert Project Description Our client…" at bounding box center [581, 321] width 196 height 245
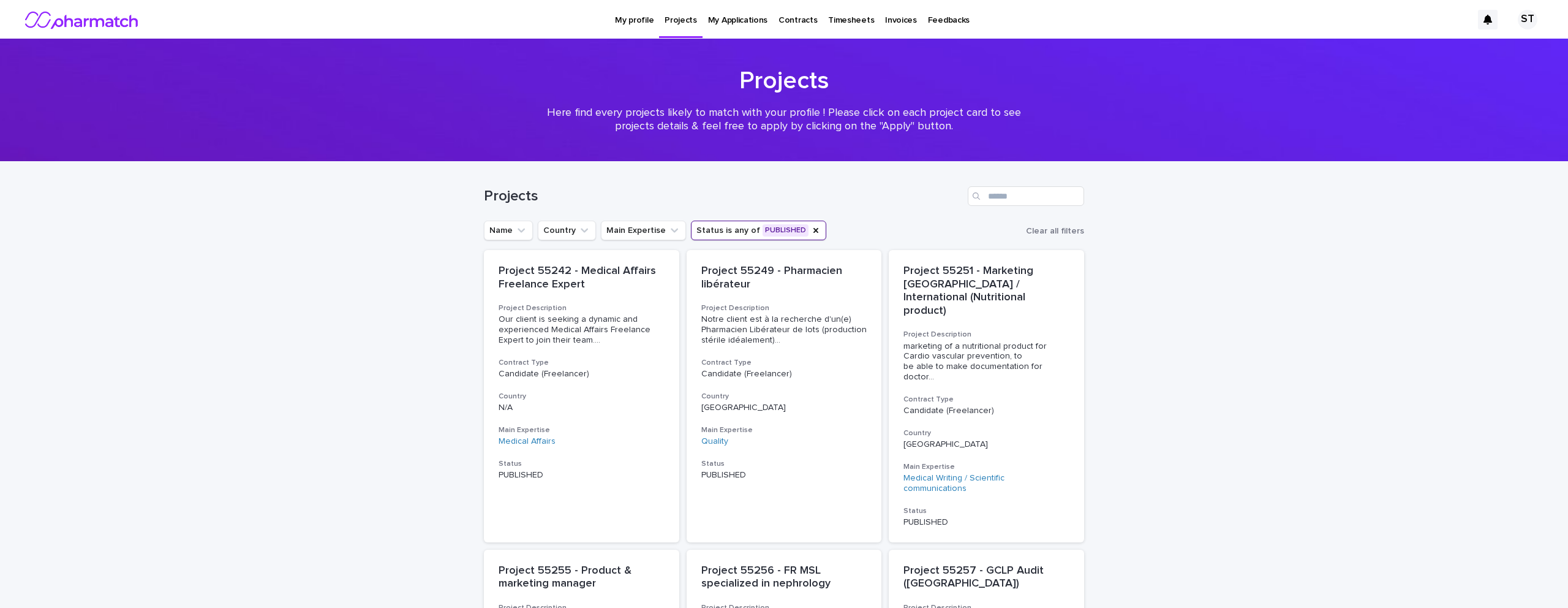
click at [728, 21] on p "My Applications" at bounding box center [737, 13] width 59 height 25
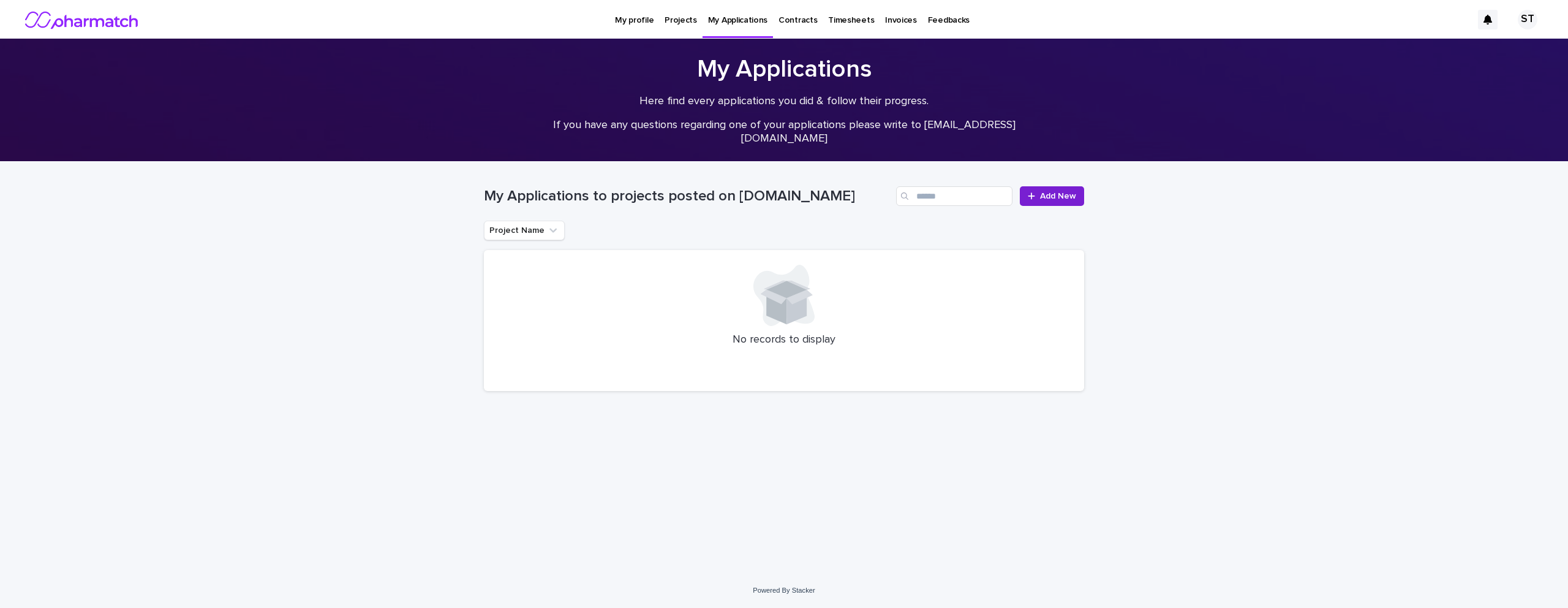
click at [1027, 201] on link "Add New" at bounding box center [1052, 196] width 64 height 20
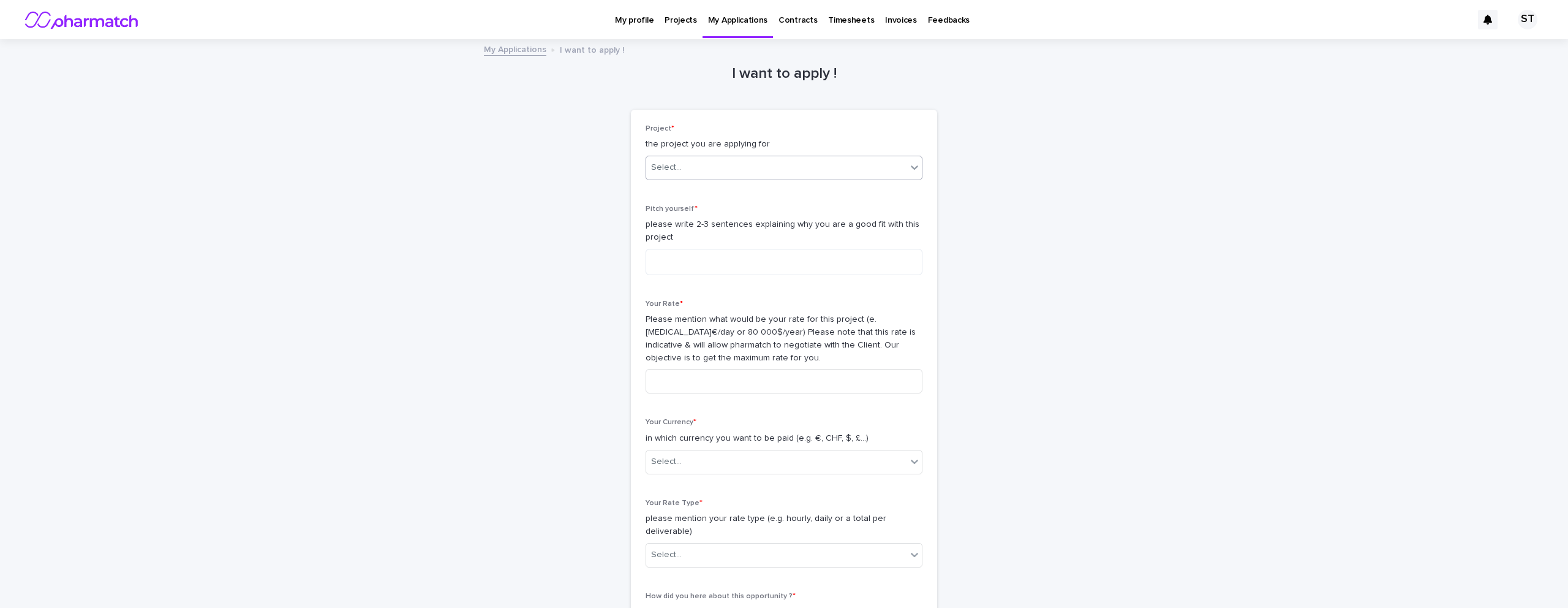
click at [905, 169] on div "Select..." at bounding box center [776, 168] width 260 height 20
click at [993, 198] on div "I want to apply ! Loading... Saving… Loading... Saving… Loading... Saving… Proj…" at bounding box center [784, 570] width 600 height 1058
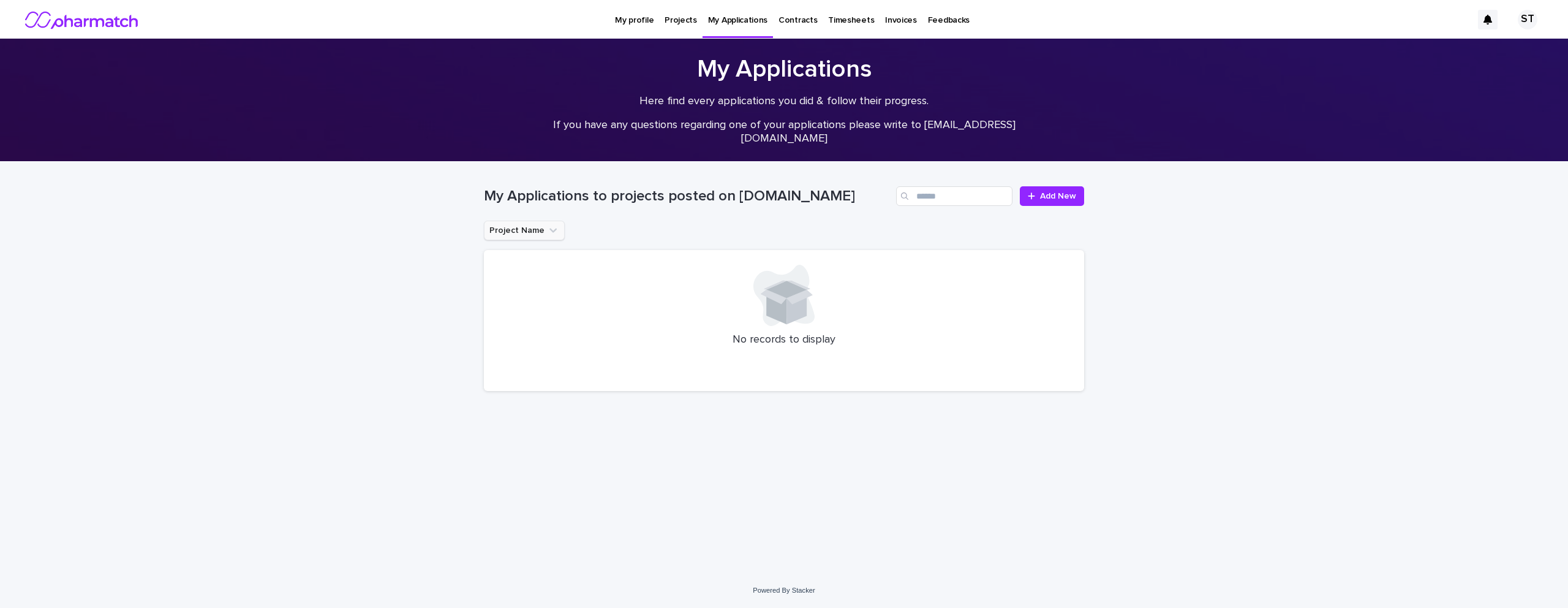
click at [551, 226] on icon "Project Name" at bounding box center [553, 230] width 12 height 12
click at [700, 197] on h1 "My Applications to projects posted on pharmatch.co" at bounding box center [687, 196] width 408 height 18
click at [885, 21] on p "Invoices" at bounding box center [901, 13] width 32 height 25
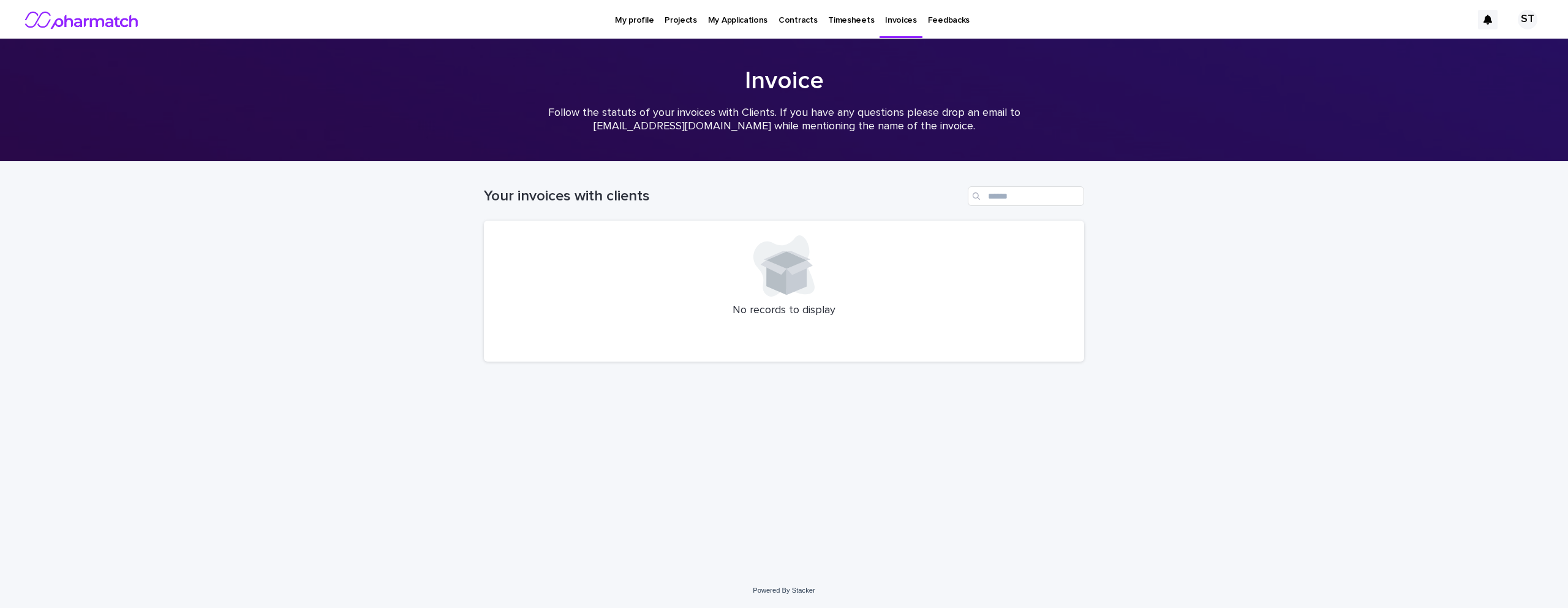
click at [687, 23] on p "Projects" at bounding box center [681, 13] width 32 height 25
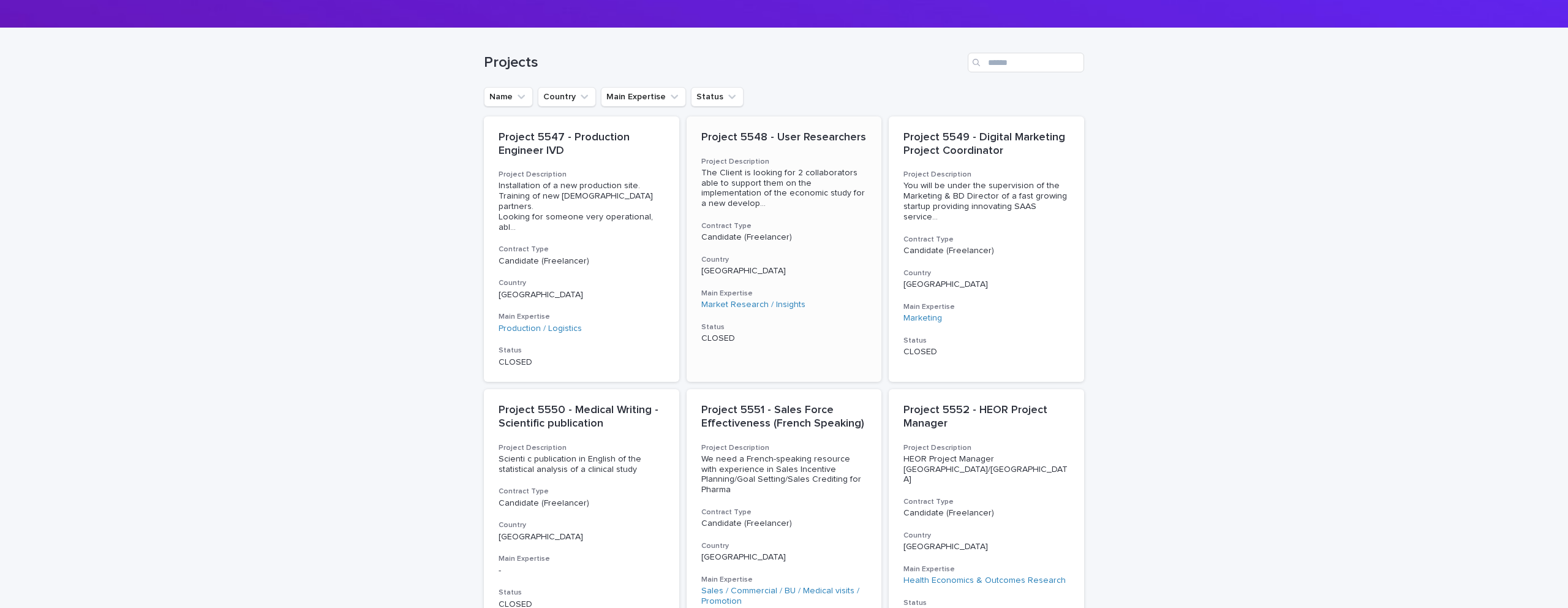
scroll to position [134, 0]
click at [726, 92] on icon "Status" at bounding box center [731, 96] width 12 height 12
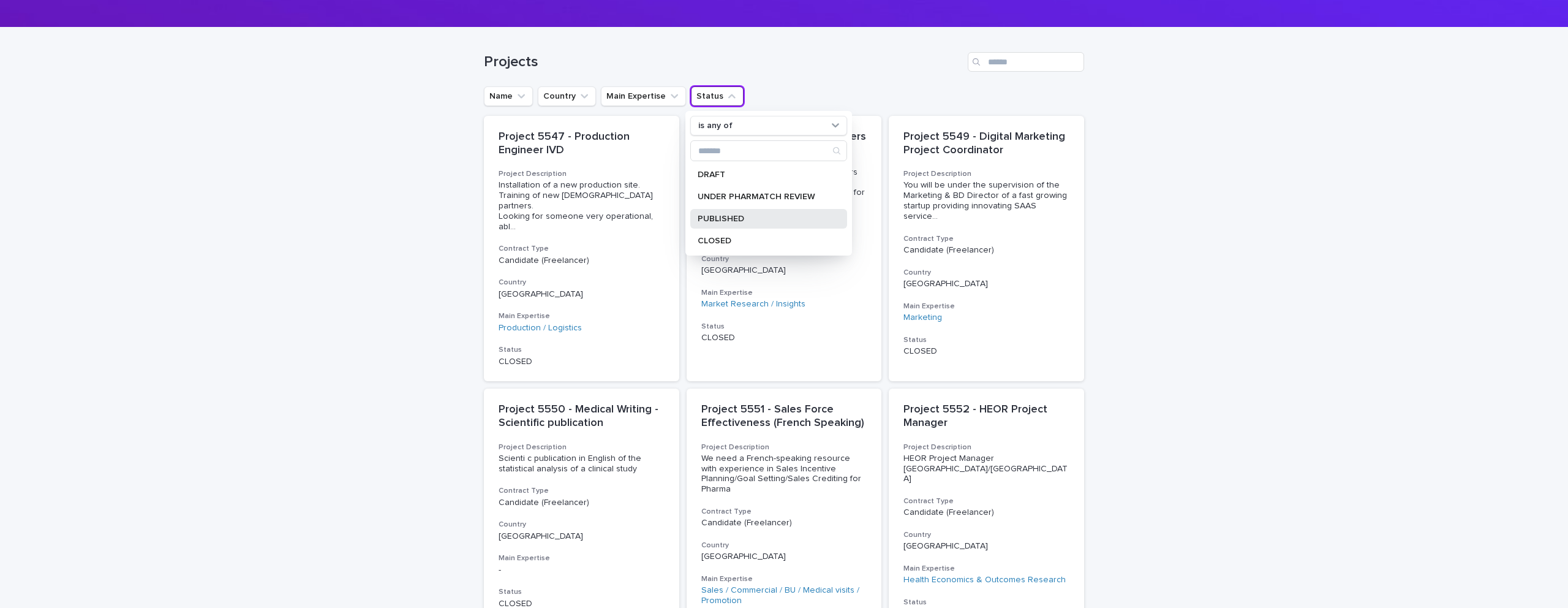
click at [745, 218] on p "PUBLISHED" at bounding box center [762, 219] width 130 height 8
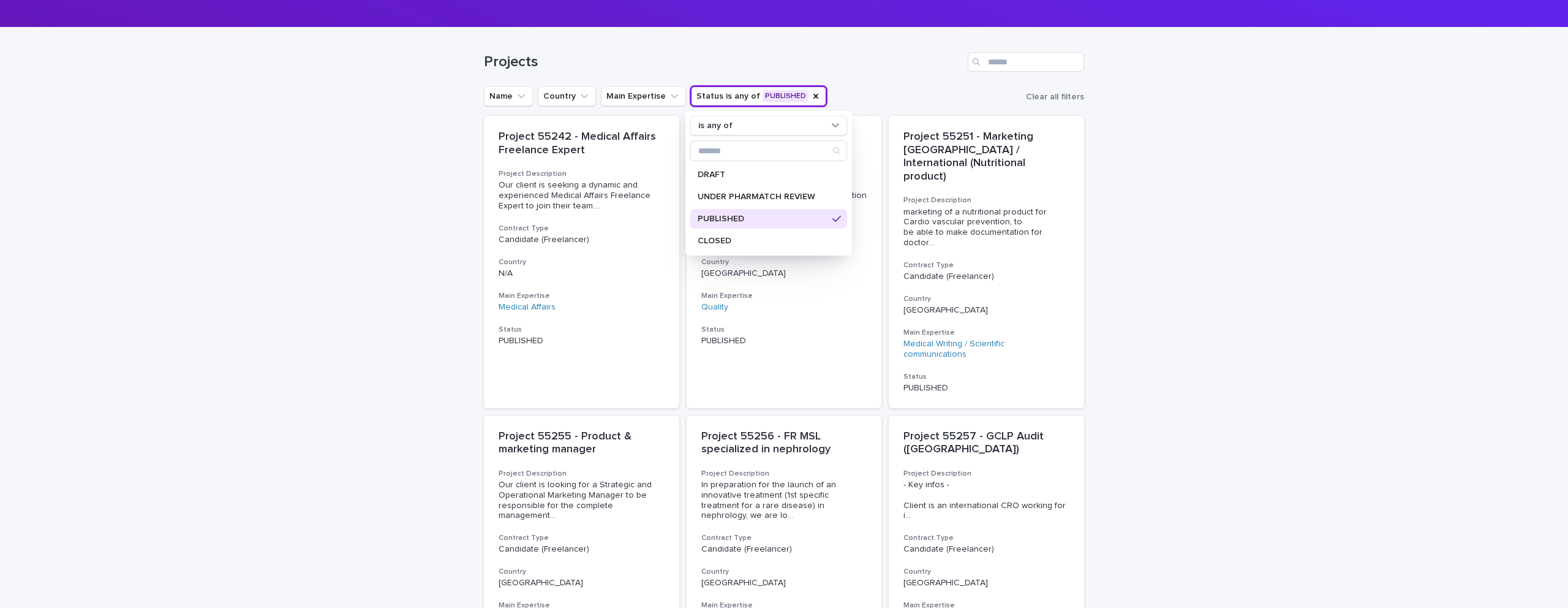
click at [907, 78] on div "Projects" at bounding box center [784, 57] width 600 height 59
